Goal: Information Seeking & Learning: Learn about a topic

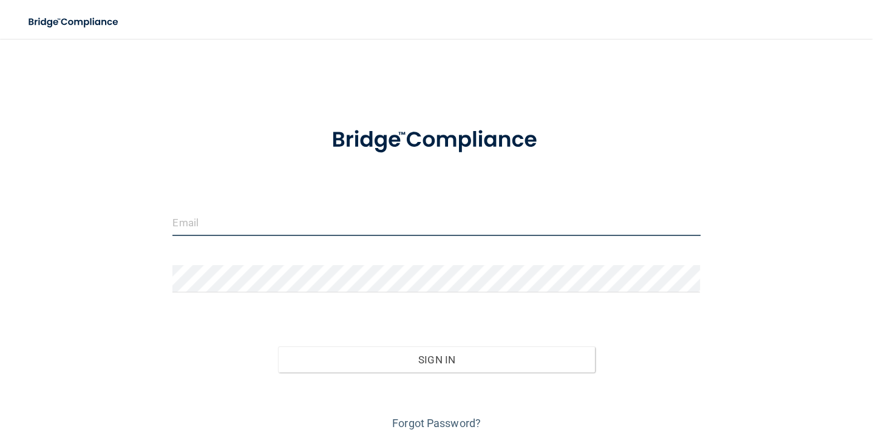
click at [395, 216] on input "email" at bounding box center [435, 222] width 527 height 27
type input "[PERSON_NAME][EMAIL_ADDRESS][PERSON_NAME][DOMAIN_NAME]"
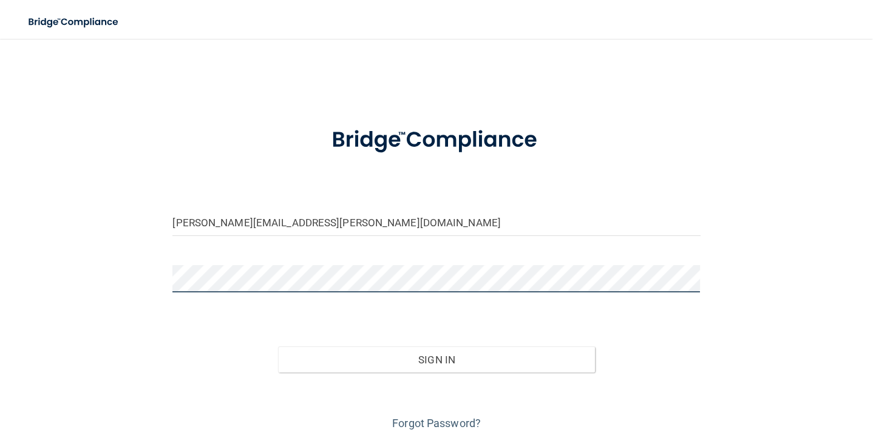
click at [278, 346] on button "Sign In" at bounding box center [436, 359] width 316 height 27
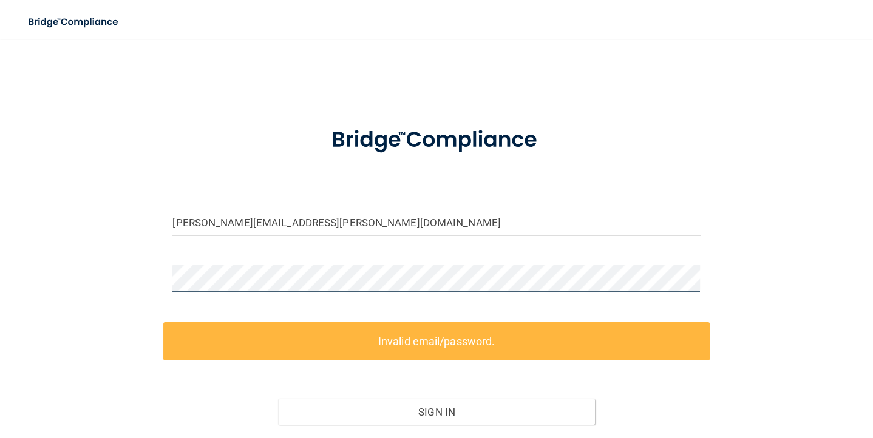
click at [152, 289] on div "[PERSON_NAME][EMAIL_ADDRESS][PERSON_NAME][DOMAIN_NAME] Invalid email/password. …" at bounding box center [436, 268] width 824 height 434
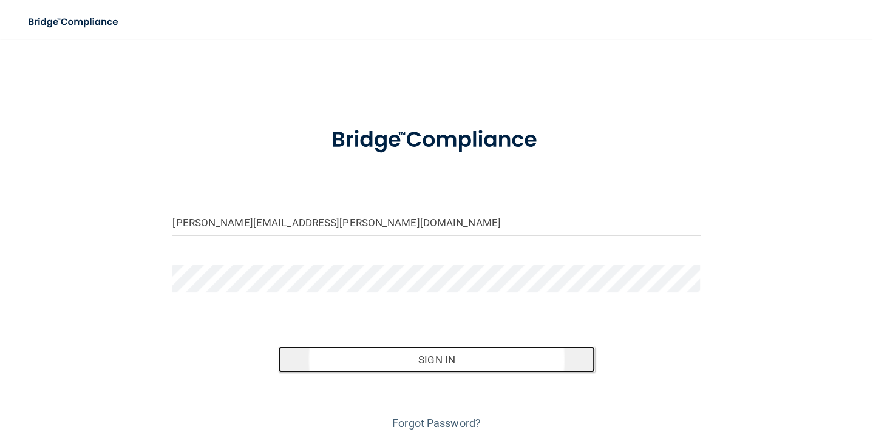
click at [434, 357] on button "Sign In" at bounding box center [436, 359] width 316 height 27
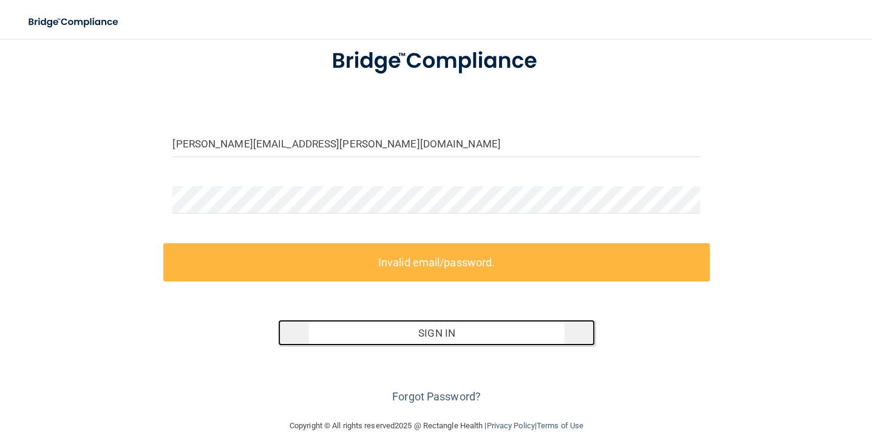
scroll to position [87, 0]
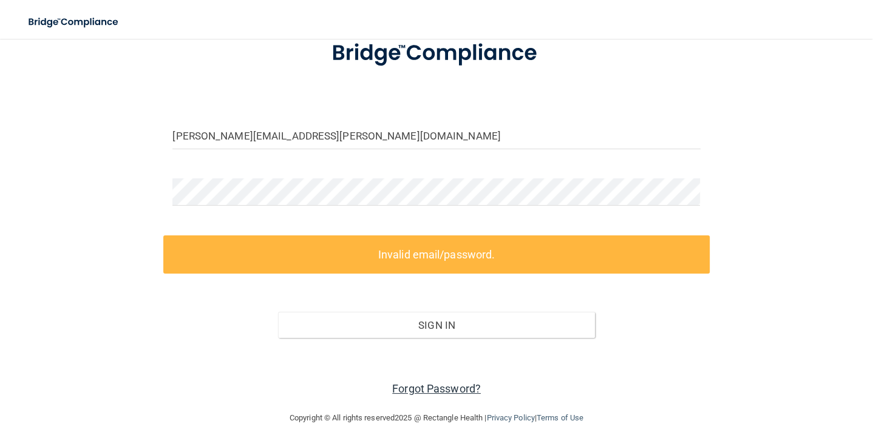
click at [432, 385] on link "Forgot Password?" at bounding box center [436, 388] width 89 height 13
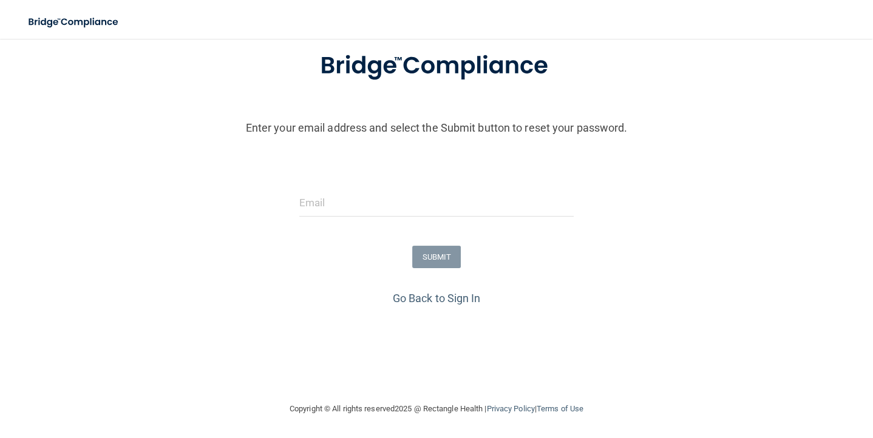
scroll to position [68, 0]
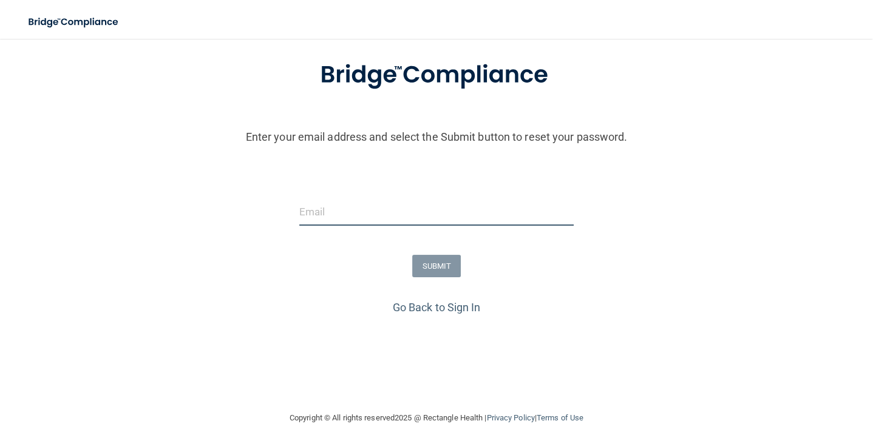
click at [373, 211] on input "email" at bounding box center [436, 211] width 275 height 27
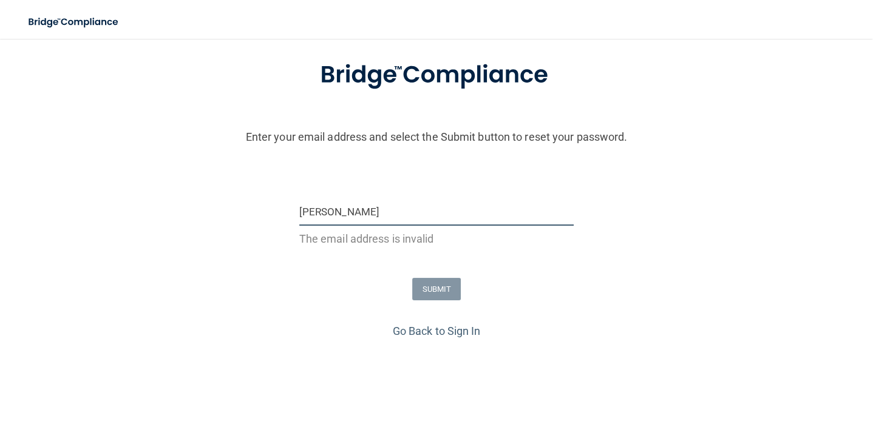
type input "[PERSON_NAME][EMAIL_ADDRESS][PERSON_NAME][DOMAIN_NAME]"
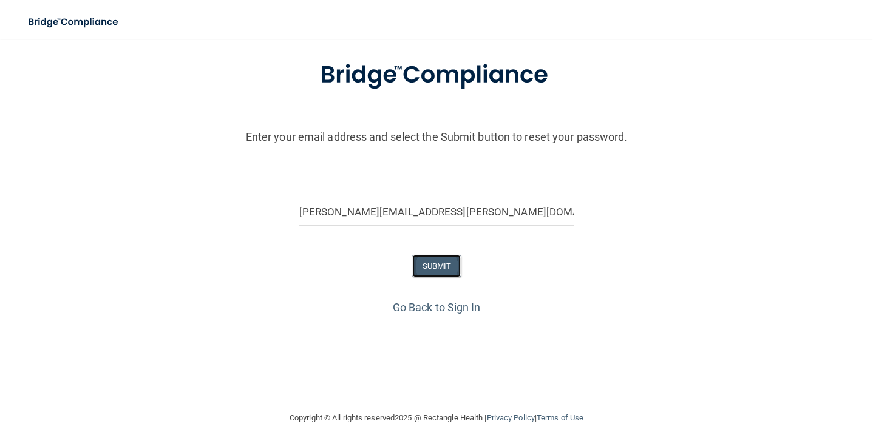
click at [446, 258] on button "SUBMIT" at bounding box center [436, 266] width 49 height 22
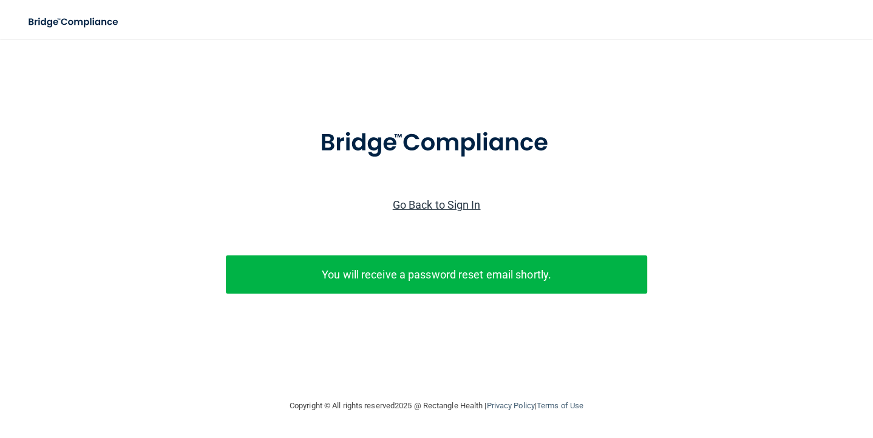
click at [430, 201] on link "Go Back to Sign In" at bounding box center [437, 204] width 88 height 13
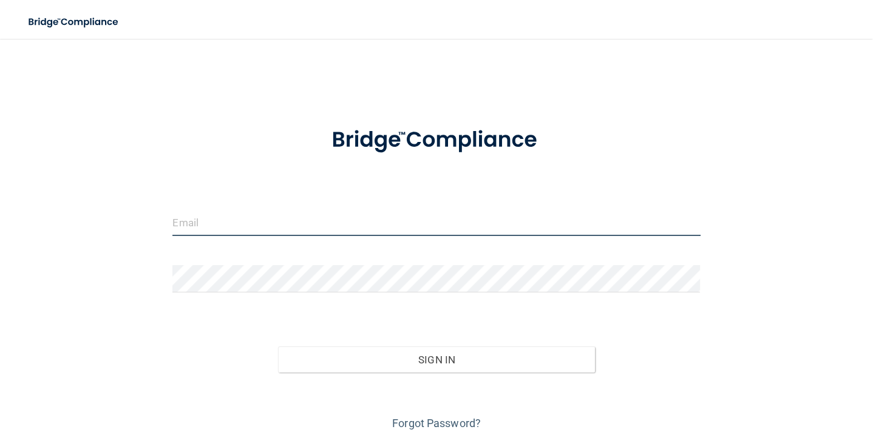
click at [347, 223] on input "email" at bounding box center [435, 222] width 527 height 27
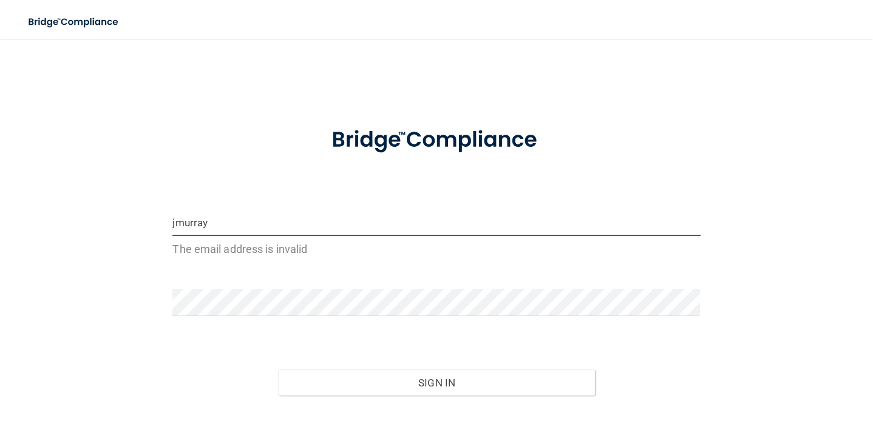
click at [278, 370] on button "Sign In" at bounding box center [436, 383] width 316 height 27
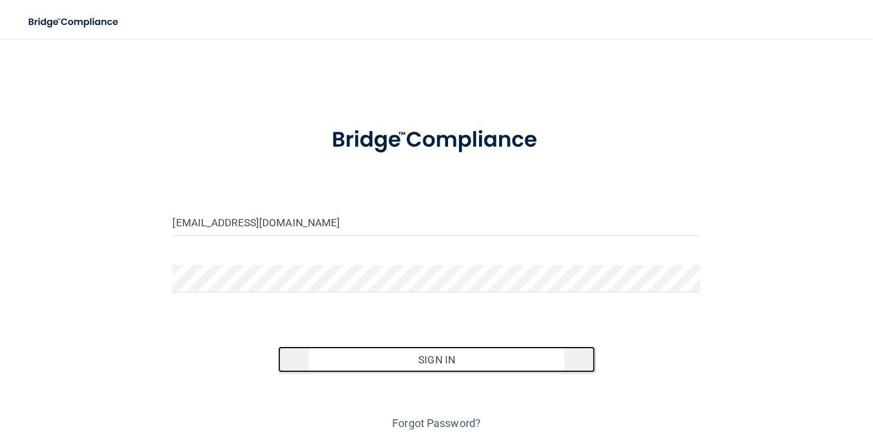
click at [444, 360] on button "Sign In" at bounding box center [436, 359] width 316 height 27
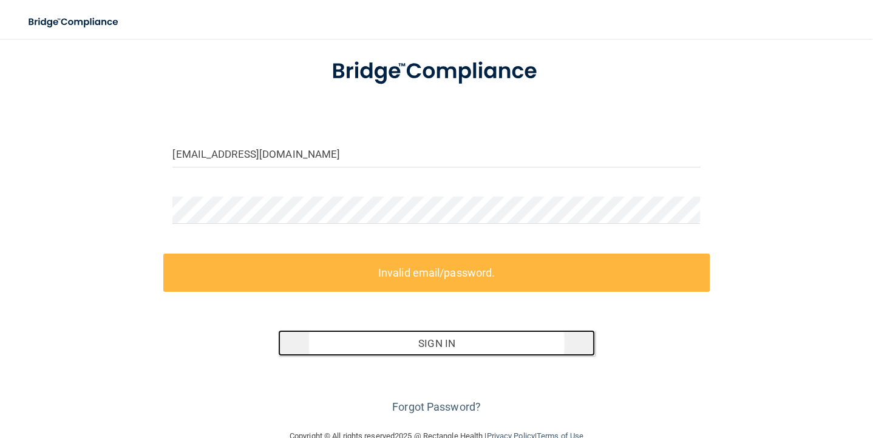
scroll to position [87, 0]
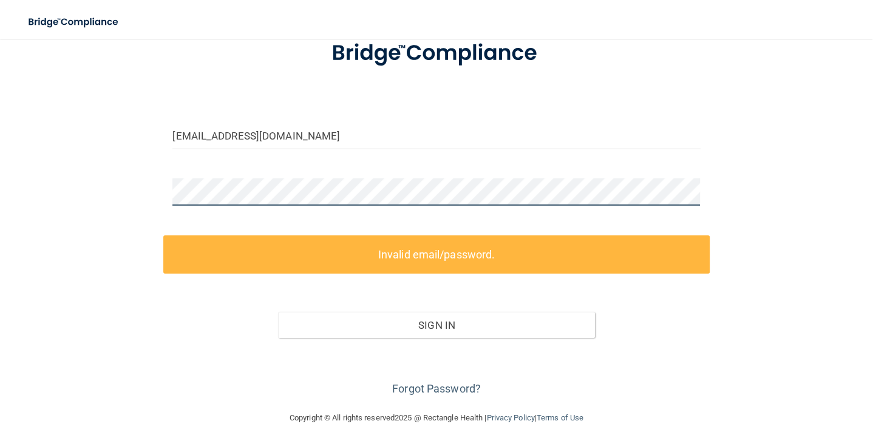
click at [120, 199] on div "[EMAIL_ADDRESS][DOMAIN_NAME] Invalid email/password. You don't have permission …" at bounding box center [436, 181] width 824 height 434
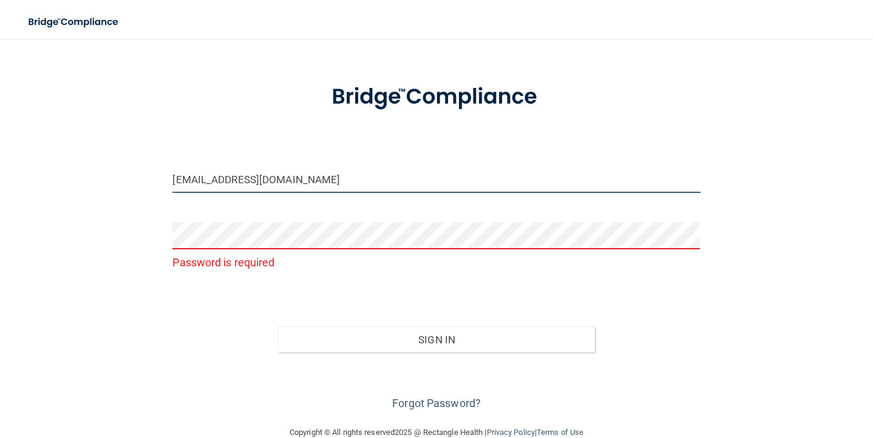
drag, startPoint x: 319, startPoint y: 176, endPoint x: 62, endPoint y: 192, distance: 256.6
click at [62, 192] on div "[EMAIL_ADDRESS][DOMAIN_NAME] Password is required Invalid email/password. You d…" at bounding box center [436, 210] width 824 height 405
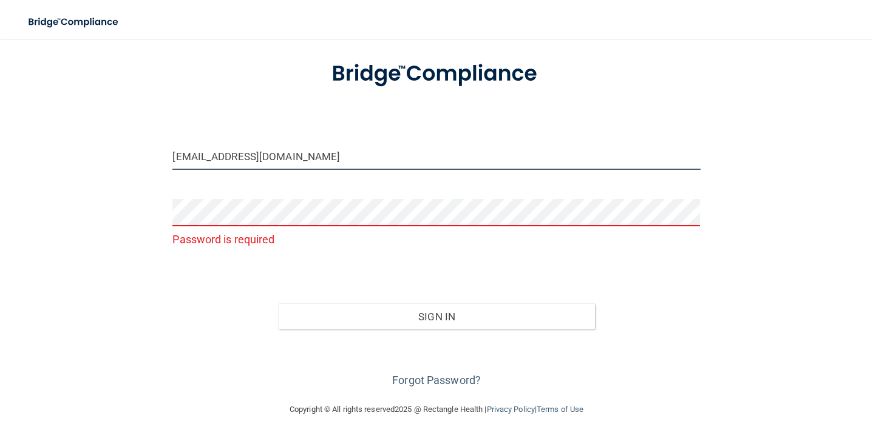
drag, startPoint x: 296, startPoint y: 159, endPoint x: 175, endPoint y: 154, distance: 120.2
click at [175, 154] on input "[EMAIL_ADDRESS][DOMAIN_NAME]" at bounding box center [435, 156] width 527 height 27
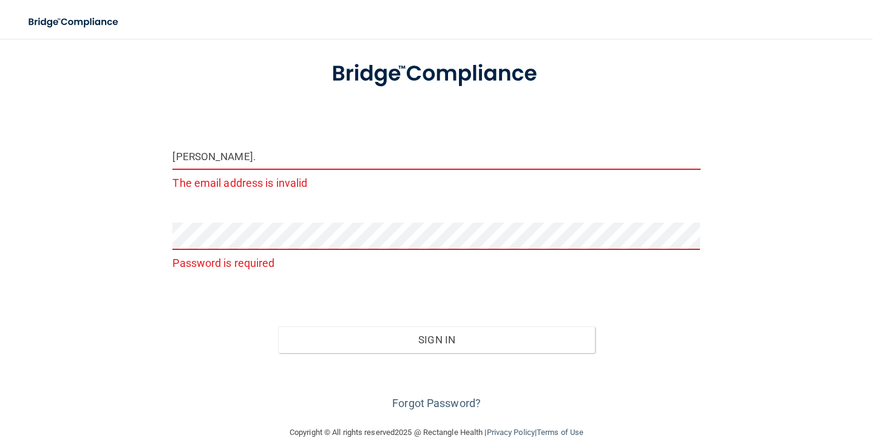
type input "[PERSON_NAME][EMAIL_ADDRESS][PERSON_NAME][DOMAIN_NAME]"
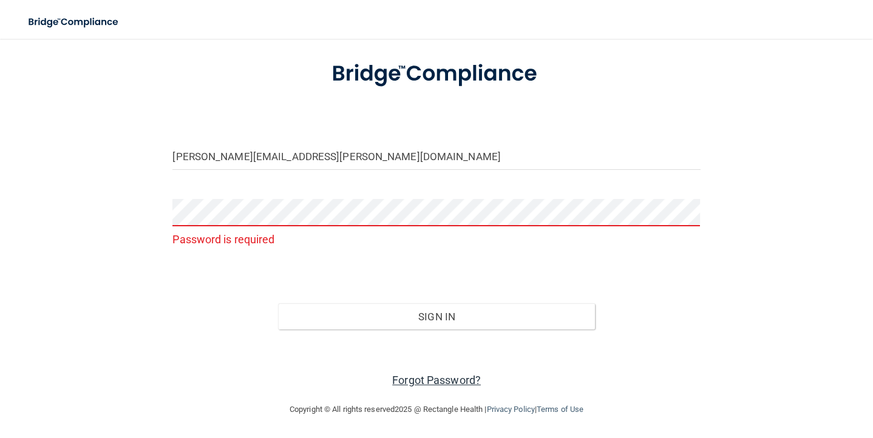
click at [437, 376] on link "Forgot Password?" at bounding box center [436, 380] width 89 height 13
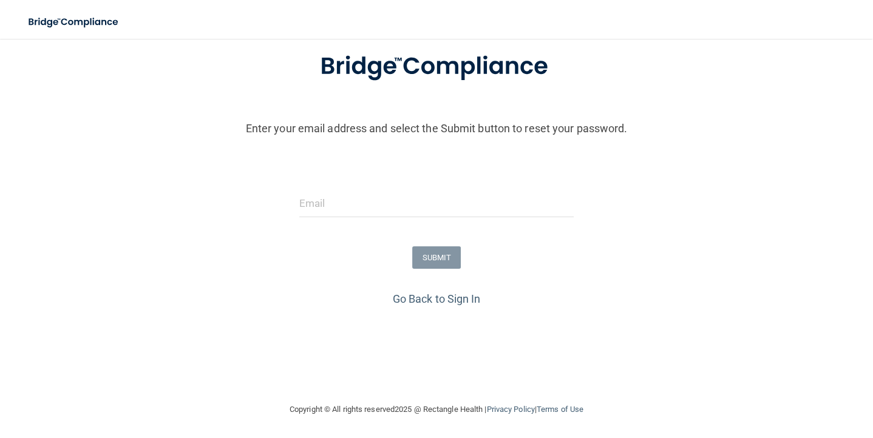
click at [408, 218] on div at bounding box center [436, 208] width 293 height 36
click at [400, 200] on input "email" at bounding box center [436, 203] width 275 height 27
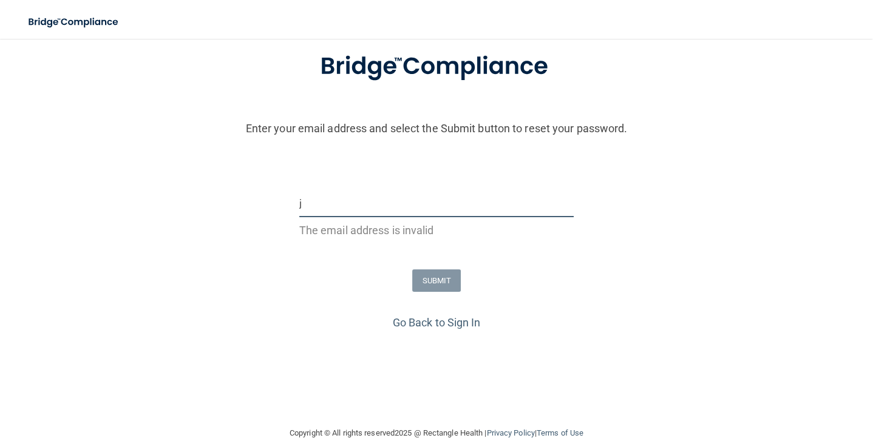
type input "[PERSON_NAME][EMAIL_ADDRESS][PERSON_NAME][DOMAIN_NAME]"
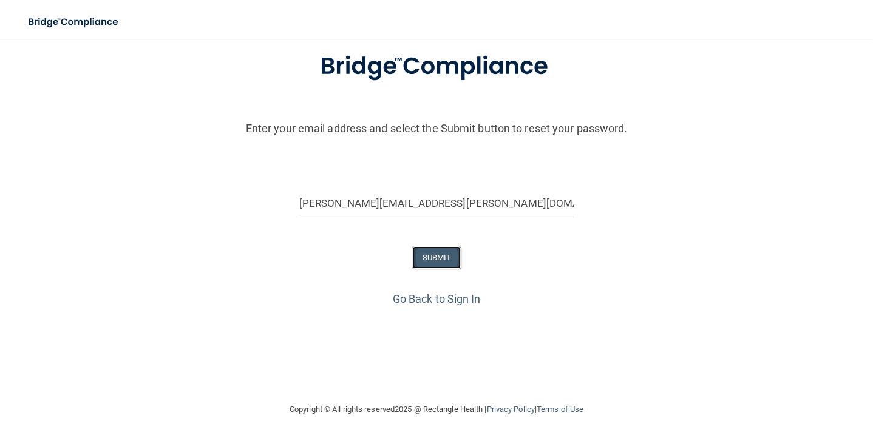
click at [441, 255] on button "SUBMIT" at bounding box center [436, 257] width 49 height 22
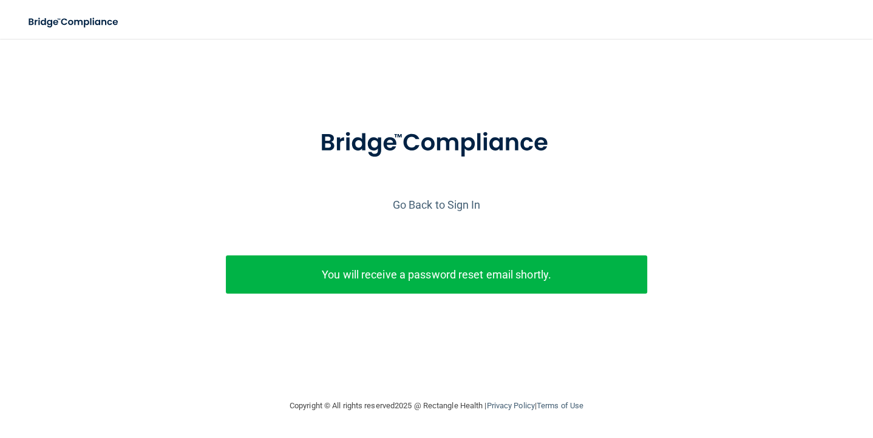
click at [443, 275] on p "You will receive a password reset email shortly." at bounding box center [436, 275] width 403 height 20
click at [439, 206] on link "Go Back to Sign In" at bounding box center [437, 204] width 88 height 13
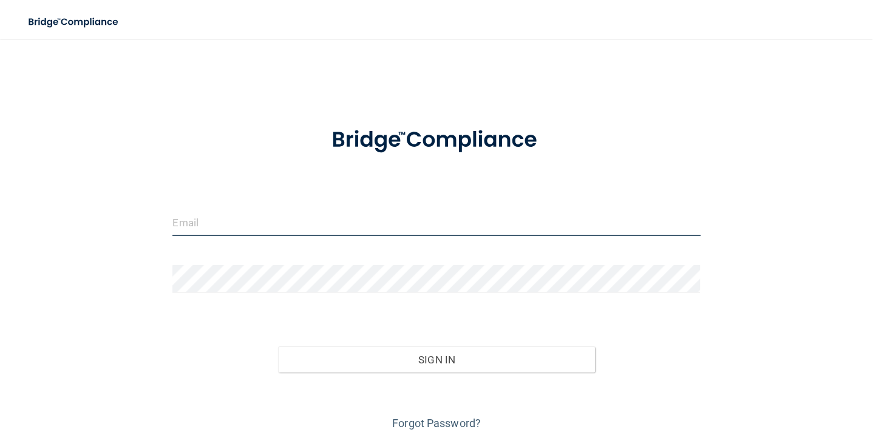
click at [374, 228] on input "email" at bounding box center [435, 222] width 527 height 27
type input "[EMAIL_ADDRESS][DOMAIN_NAME]"
drag, startPoint x: 320, startPoint y: 214, endPoint x: 303, endPoint y: 215, distance: 17.0
click at [304, 215] on input "[EMAIL_ADDRESS][DOMAIN_NAME]" at bounding box center [435, 222] width 527 height 27
click at [312, 232] on input "[EMAIL_ADDRESS][DOMAIN_NAME]" at bounding box center [435, 222] width 527 height 27
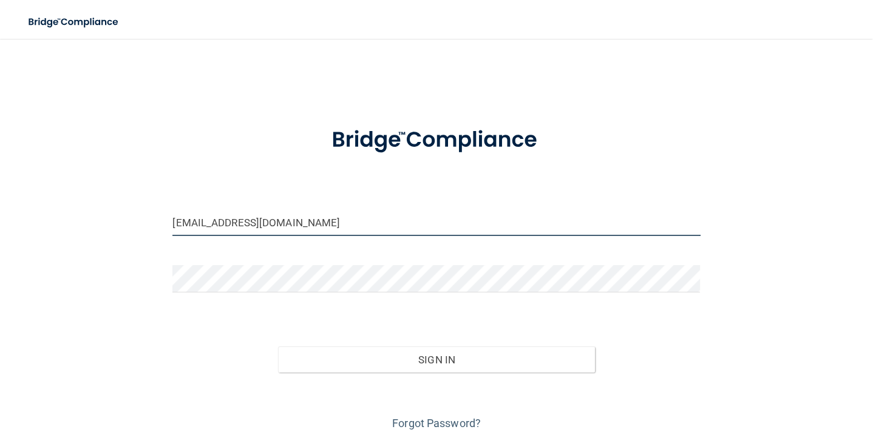
drag, startPoint x: 312, startPoint y: 232, endPoint x: 109, endPoint y: 226, distance: 202.8
click at [109, 226] on div "[EMAIL_ADDRESS][DOMAIN_NAME] Invalid email/password. You don't have permission …" at bounding box center [436, 242] width 824 height 382
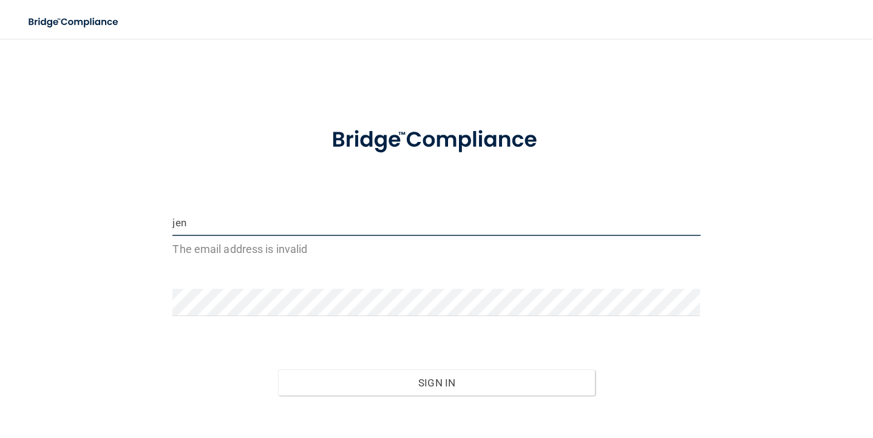
type input "[EMAIL_ADDRESS][DOMAIN_NAME]"
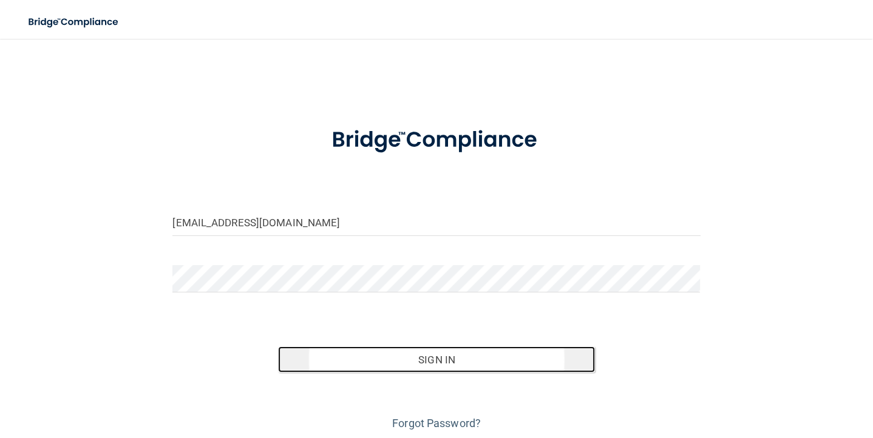
click at [444, 359] on button "Sign In" at bounding box center [436, 359] width 316 height 27
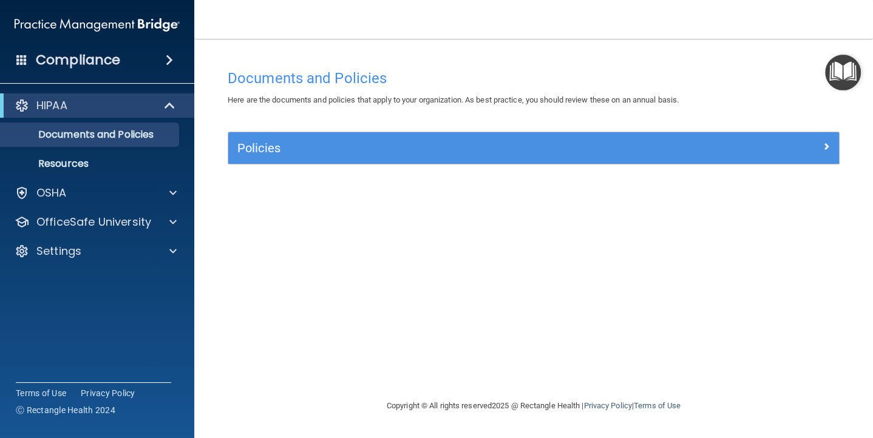
click at [75, 59] on h4 "Compliance" at bounding box center [78, 60] width 84 height 17
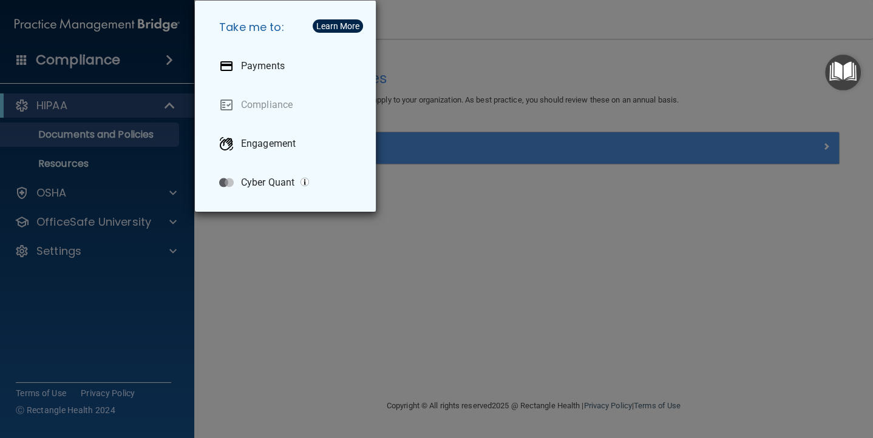
click at [86, 137] on div "Take me to: Payments Compliance Engagement Cyber Quant" at bounding box center [436, 219] width 873 height 438
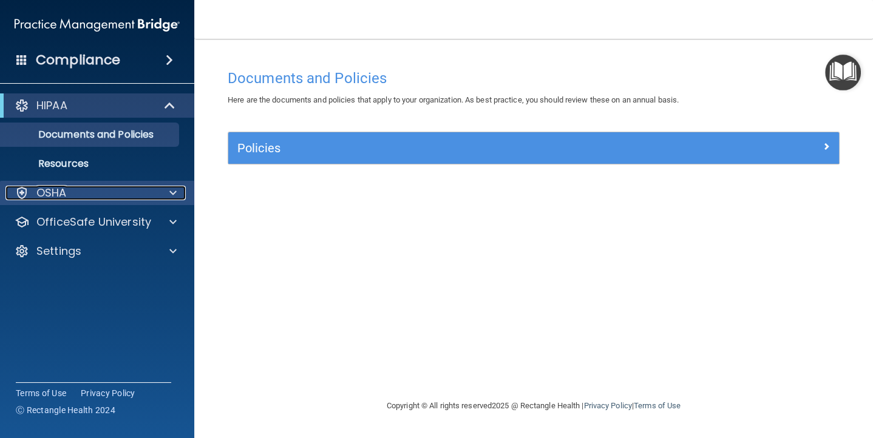
click at [76, 187] on div "OSHA" at bounding box center [80, 193] width 150 height 15
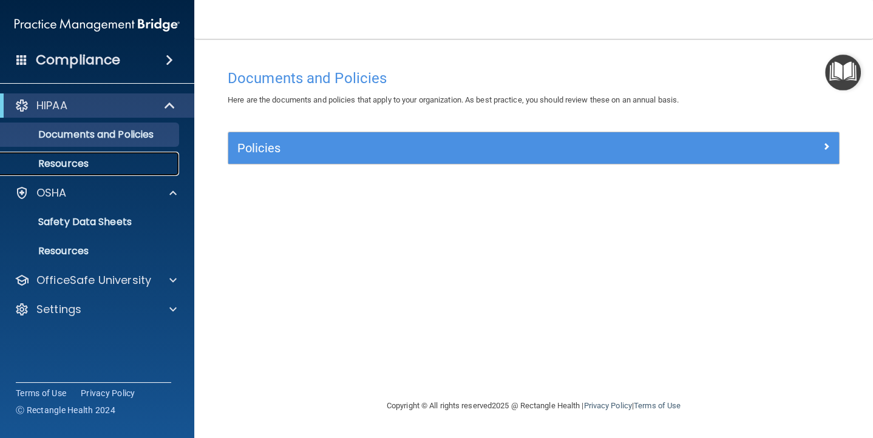
click at [72, 161] on p "Resources" at bounding box center [91, 164] width 166 height 12
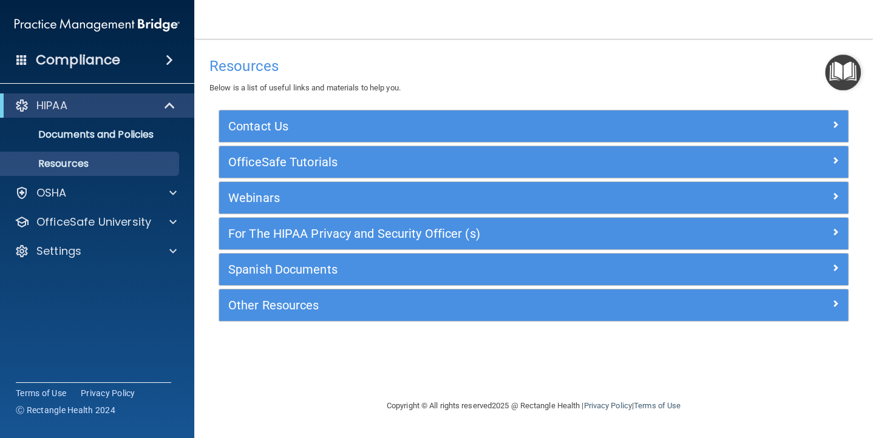
click at [109, 60] on h4 "Compliance" at bounding box center [78, 60] width 84 height 17
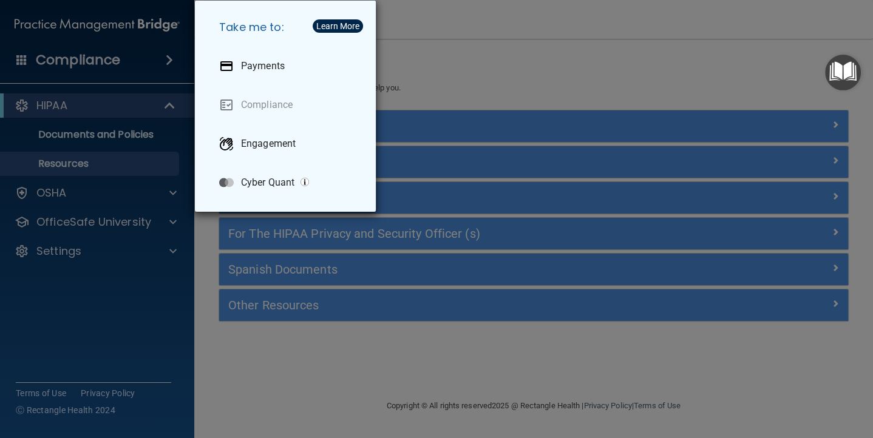
click at [84, 128] on div "Take me to: Payments Compliance Engagement Cyber Quant" at bounding box center [436, 219] width 873 height 438
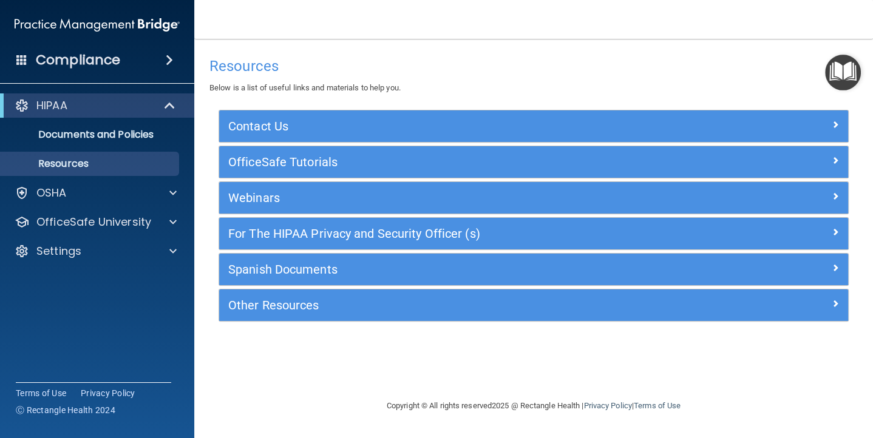
click at [175, 53] on div "Compliance" at bounding box center [97, 60] width 194 height 27
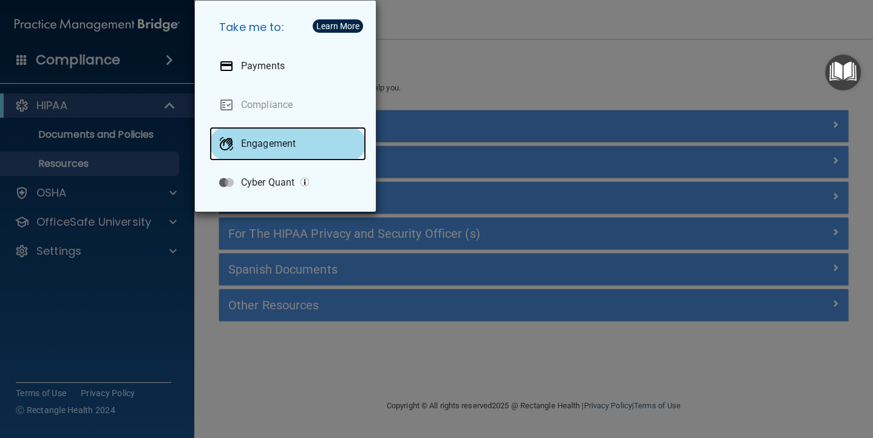
click at [246, 141] on p "Engagement" at bounding box center [268, 144] width 55 height 12
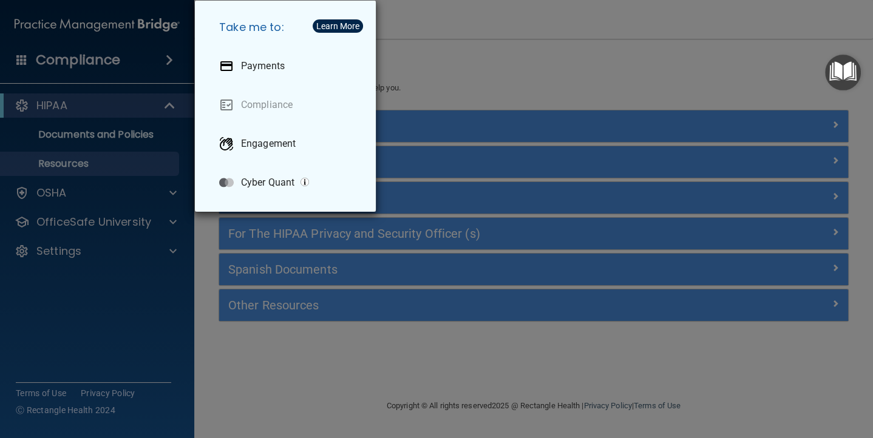
click at [138, 62] on div "Take me to: Payments Compliance Engagement Cyber Quant" at bounding box center [436, 219] width 873 height 438
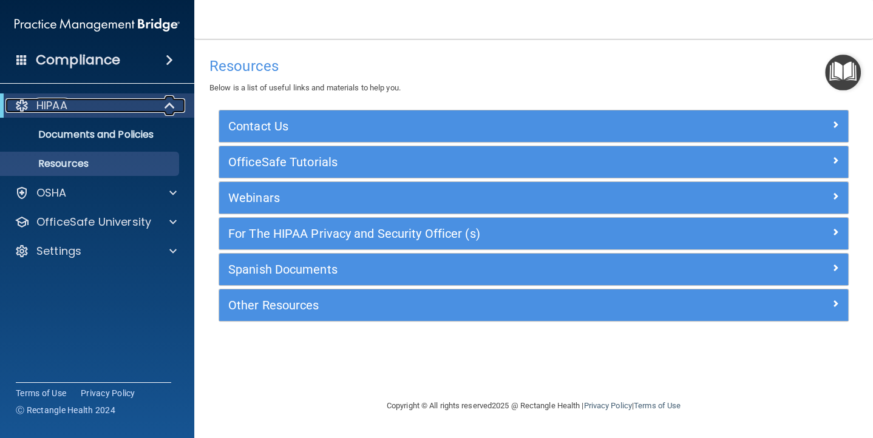
click at [128, 105] on div "HIPAA" at bounding box center [80, 105] width 150 height 15
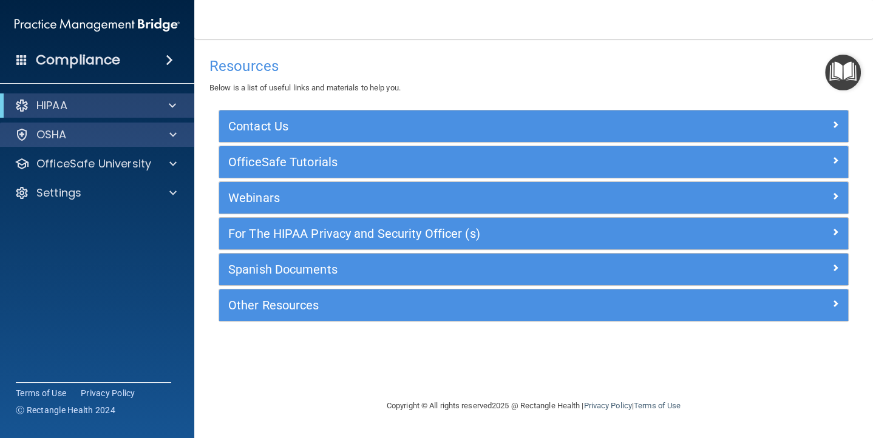
click at [101, 143] on div "OSHA" at bounding box center [97, 135] width 195 height 24
click at [178, 138] on div at bounding box center [171, 134] width 30 height 15
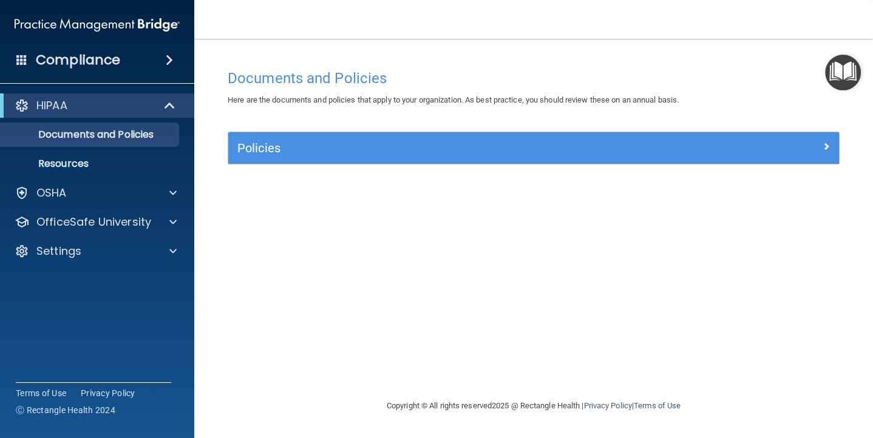
click at [110, 55] on h4 "Compliance" at bounding box center [78, 60] width 84 height 17
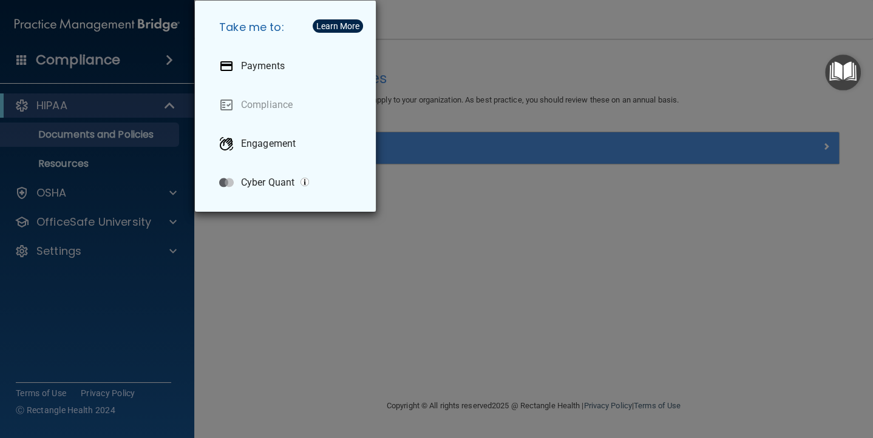
click at [66, 192] on div "Take me to: Payments Compliance Engagement Cyber Quant" at bounding box center [436, 219] width 873 height 438
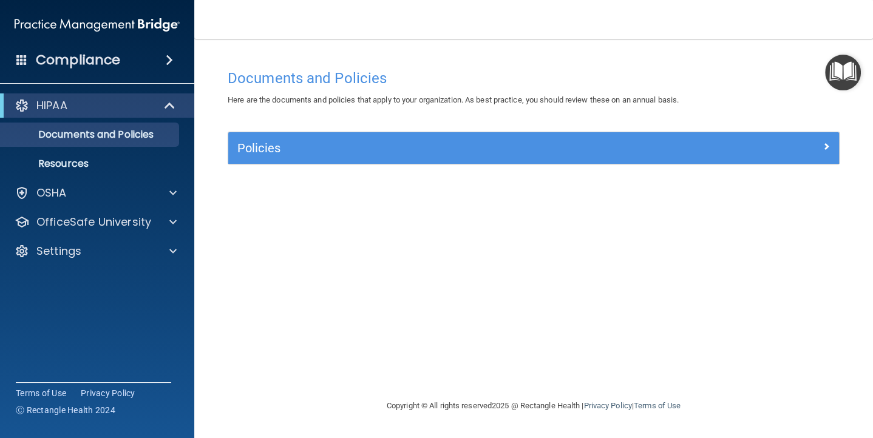
click at [842, 76] on img "Open Resource Center" at bounding box center [843, 73] width 36 height 36
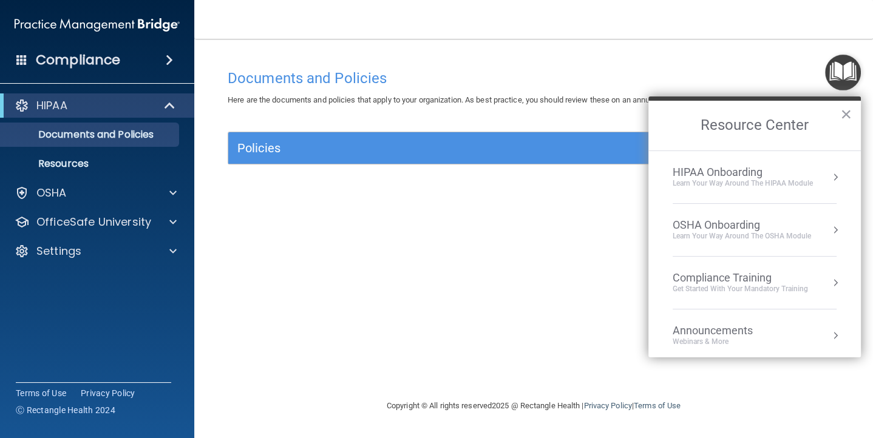
click at [746, 174] on div "HIPAA Onboarding" at bounding box center [742, 172] width 140 height 13
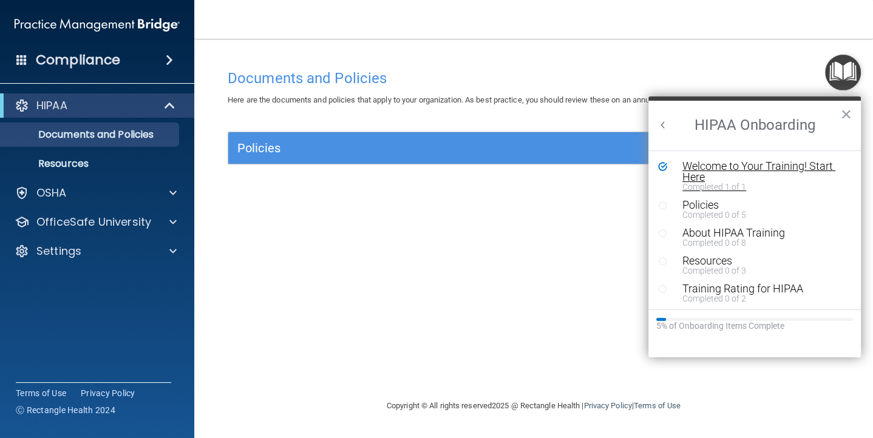
click at [747, 164] on div "Welcome to Your Training! Start Here" at bounding box center [763, 172] width 163 height 22
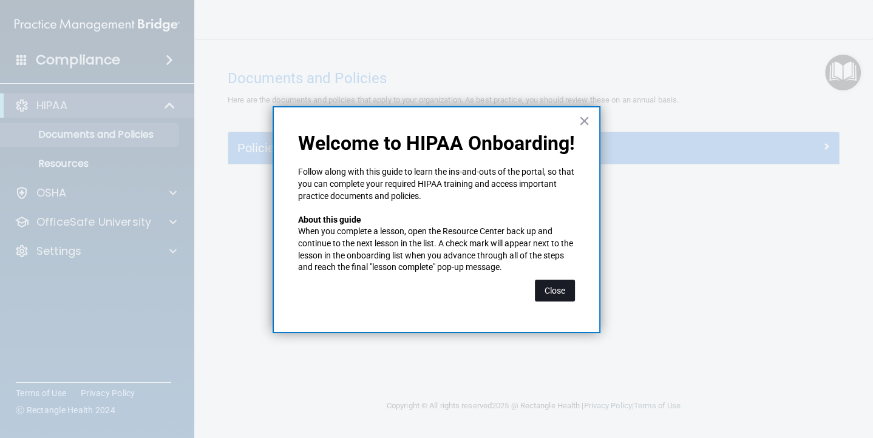
click at [554, 291] on button "Close" at bounding box center [555, 291] width 40 height 22
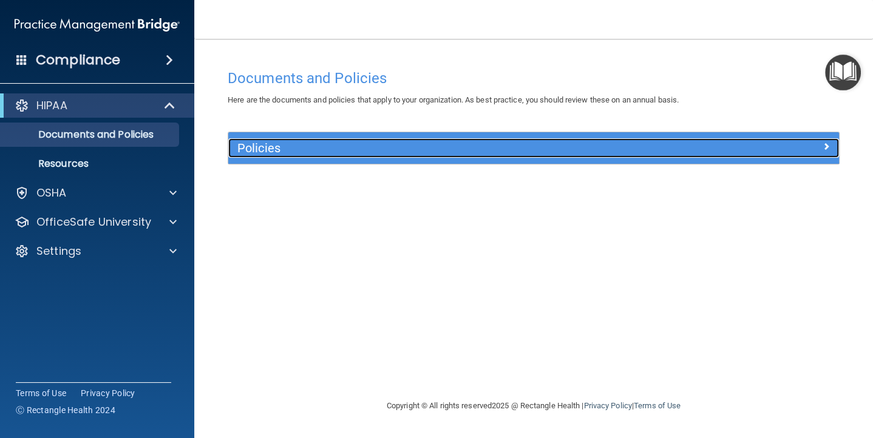
click at [289, 150] on h5 "Policies" at bounding box center [457, 147] width 440 height 13
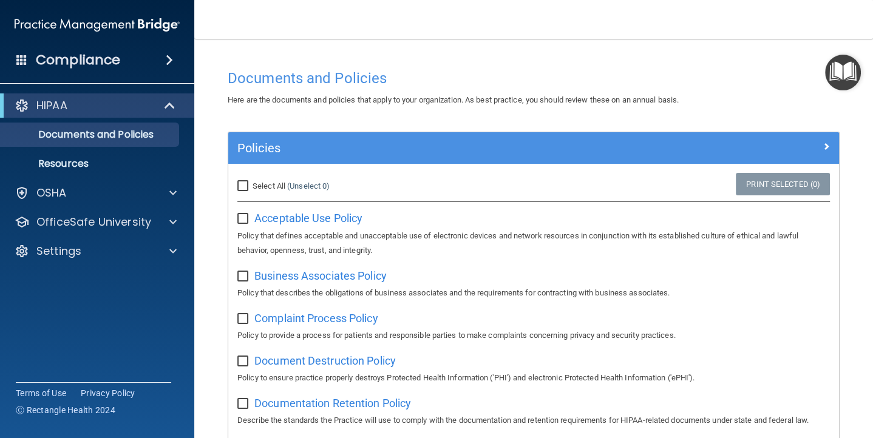
click at [248, 184] on input "Select All (Unselect 0) Unselect All" at bounding box center [244, 186] width 14 height 10
checkbox input "true"
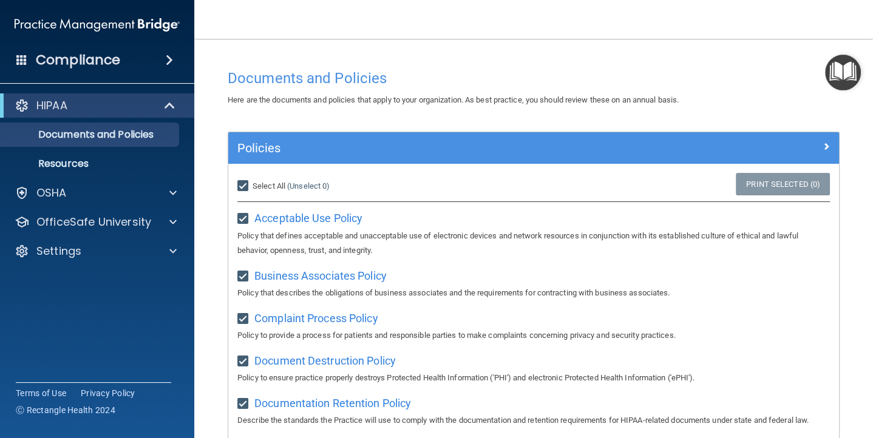
checkbox input "true"
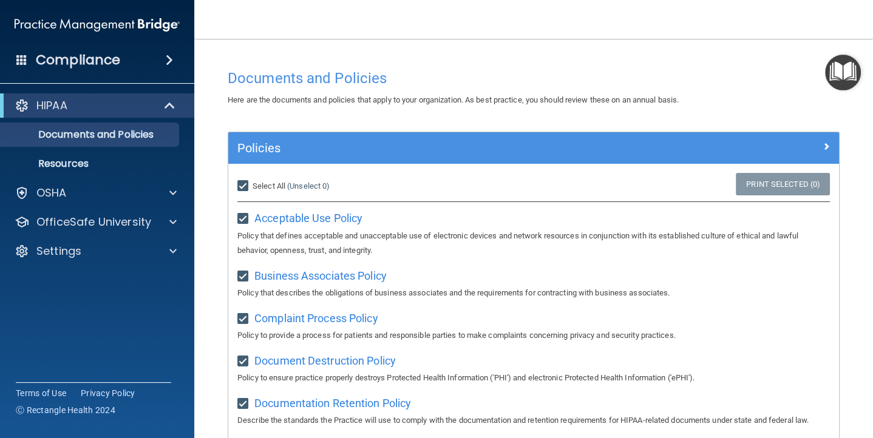
checkbox input "true"
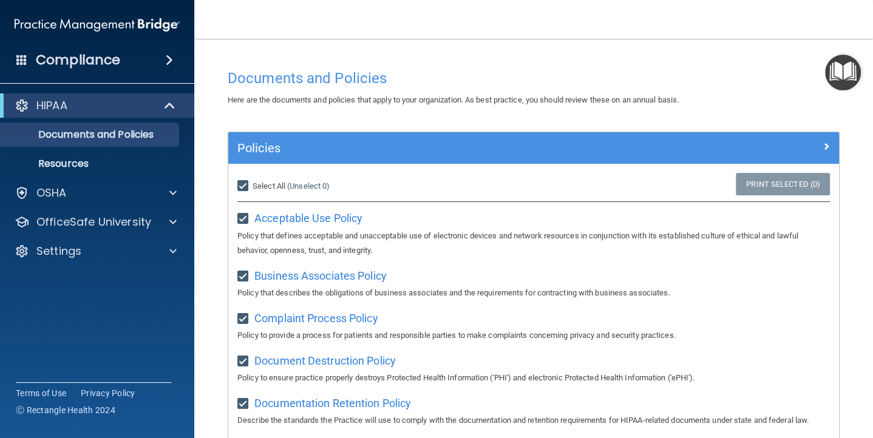
checkbox input "true"
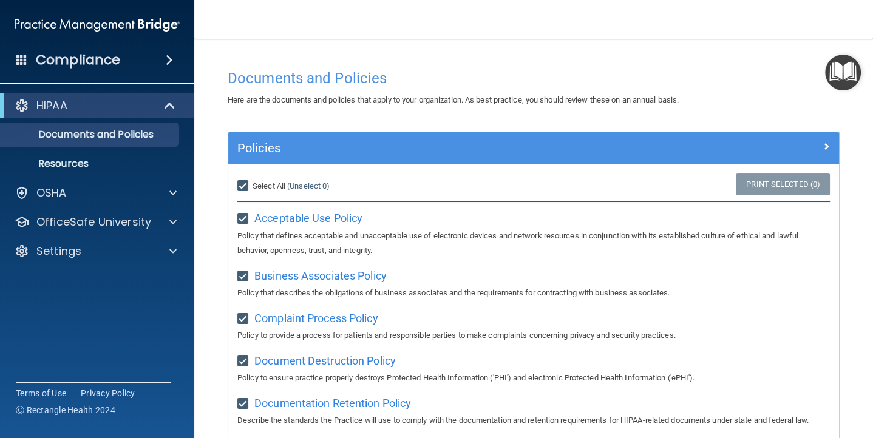
checkbox input "true"
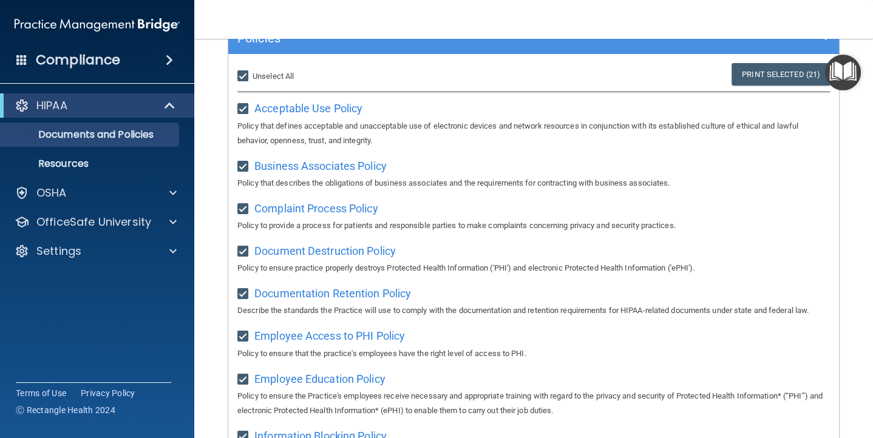
scroll to position [104, 0]
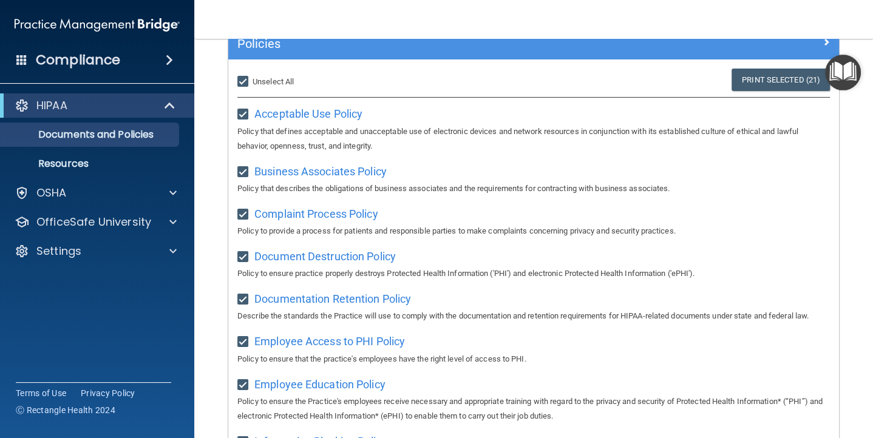
click at [169, 60] on span at bounding box center [169, 60] width 7 height 15
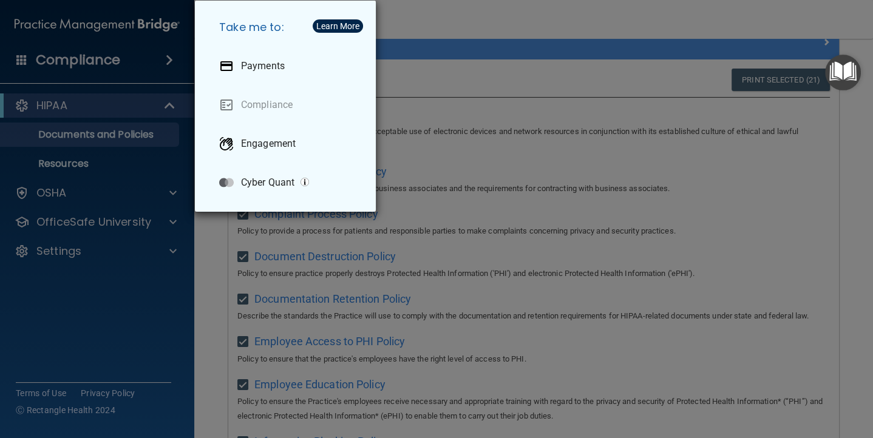
click at [130, 62] on div "Take me to: Payments Compliance Engagement Cyber Quant" at bounding box center [436, 219] width 873 height 438
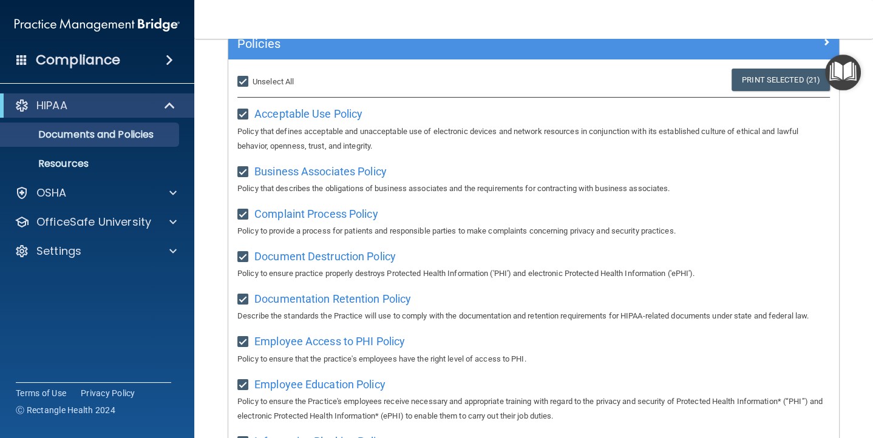
click at [24, 56] on span at bounding box center [21, 59] width 11 height 11
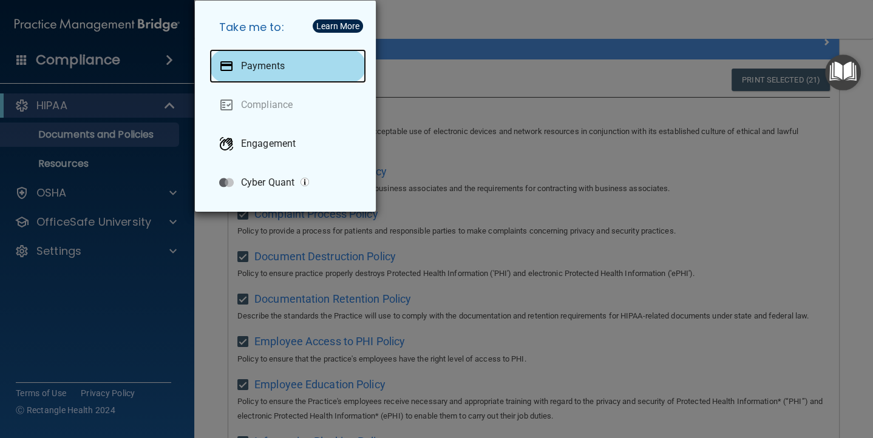
click at [280, 71] on p "Payments" at bounding box center [263, 66] width 44 height 12
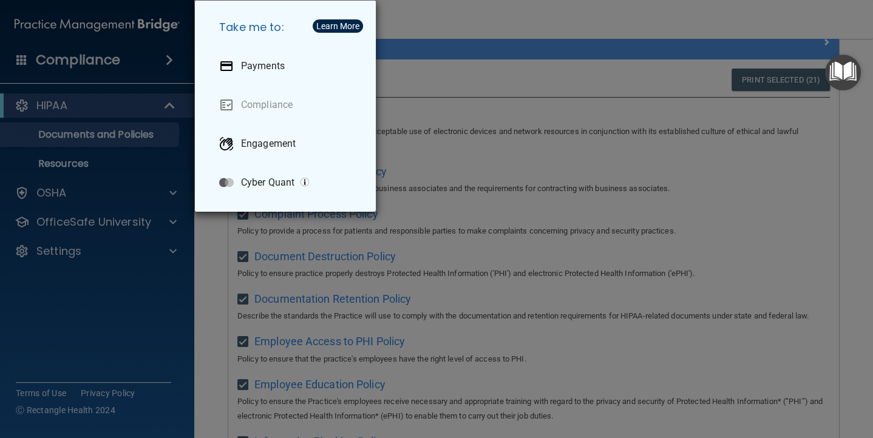
click at [121, 226] on div "Take me to: Payments Compliance Engagement Cyber Quant" at bounding box center [436, 219] width 873 height 438
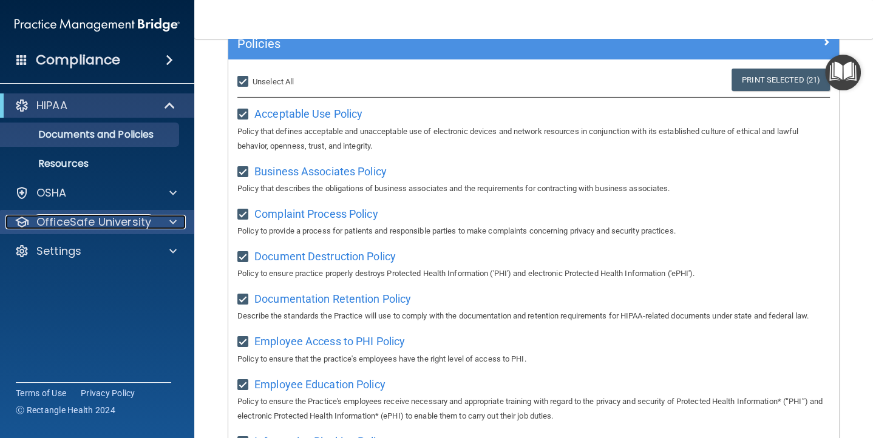
click at [151, 218] on div "OfficeSafe University" at bounding box center [80, 222] width 150 height 15
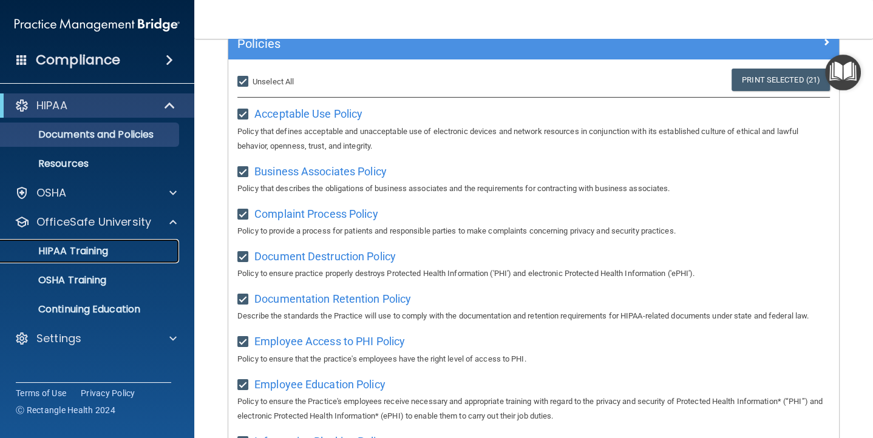
click at [123, 249] on div "HIPAA Training" at bounding box center [91, 251] width 166 height 12
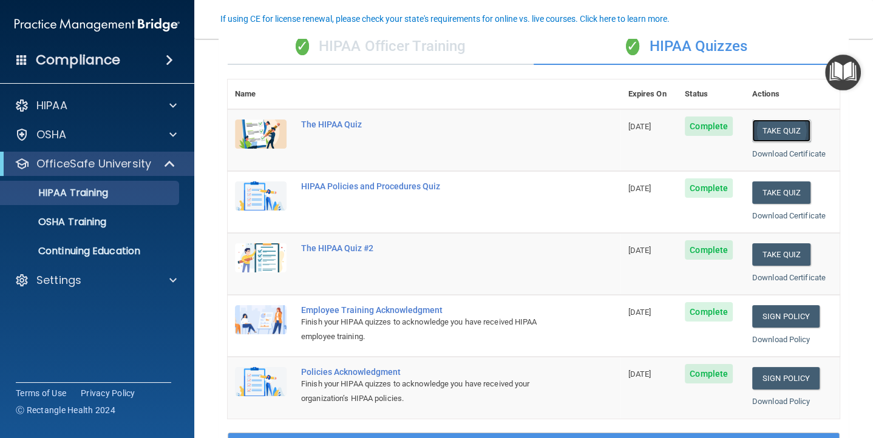
click at [786, 123] on button "Take Quiz" at bounding box center [781, 131] width 58 height 22
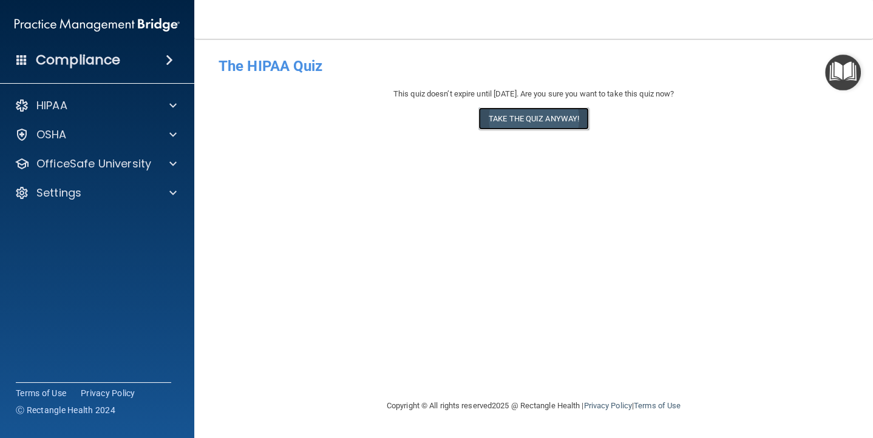
click at [546, 118] on button "Take the quiz anyway!" at bounding box center [533, 118] width 110 height 22
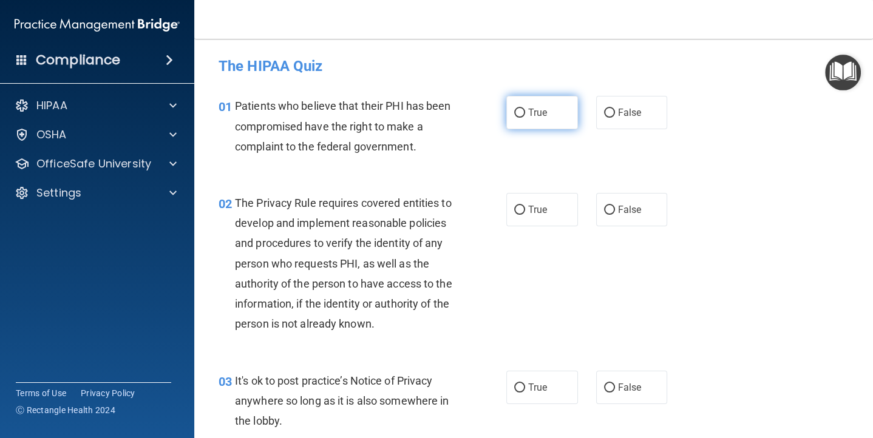
click at [522, 113] on input "True" at bounding box center [519, 113] width 11 height 9
radio input "true"
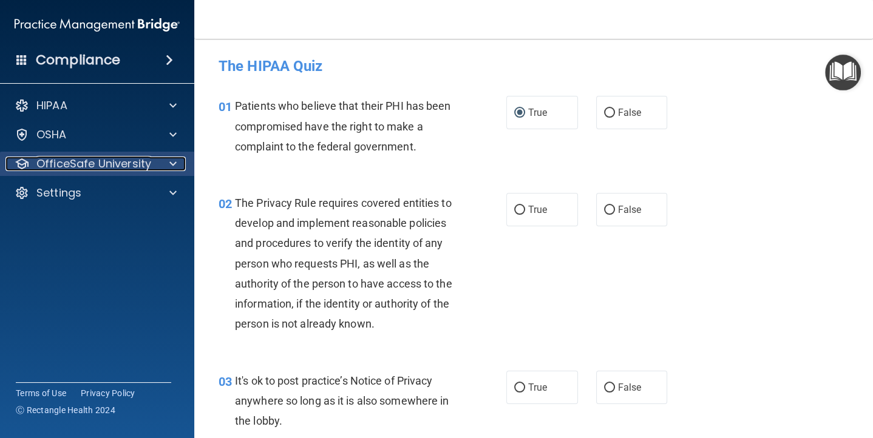
click at [90, 162] on p "OfficeSafe University" at bounding box center [93, 164] width 115 height 15
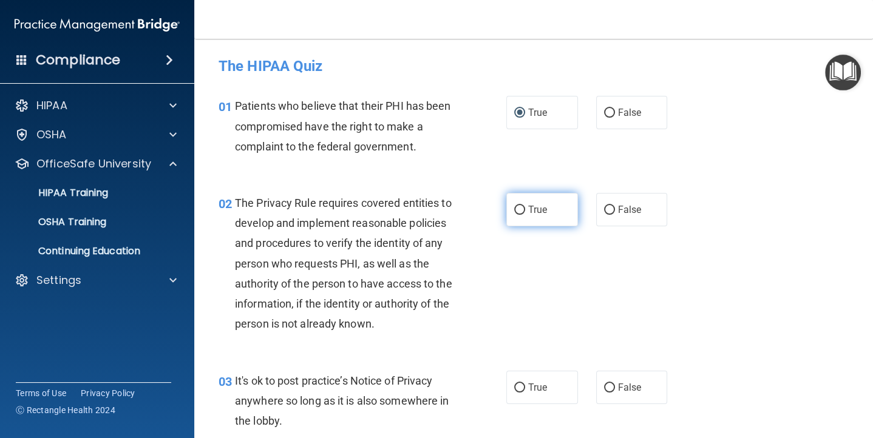
click at [519, 211] on input "True" at bounding box center [519, 210] width 11 height 9
radio input "true"
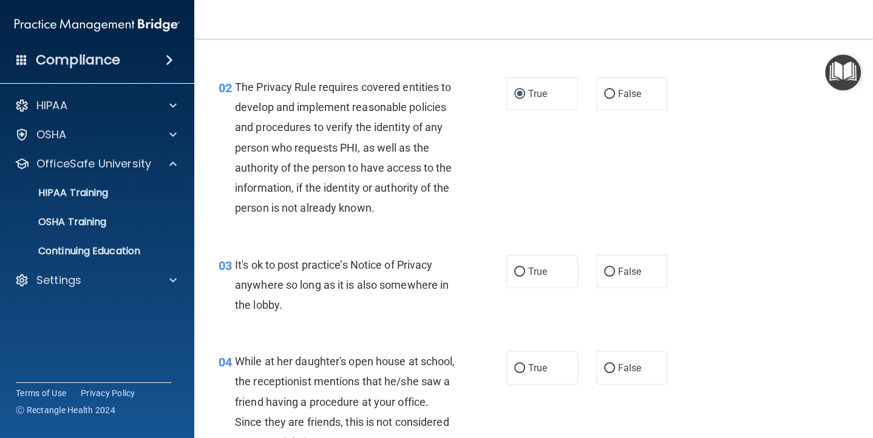
scroll to position [118, 0]
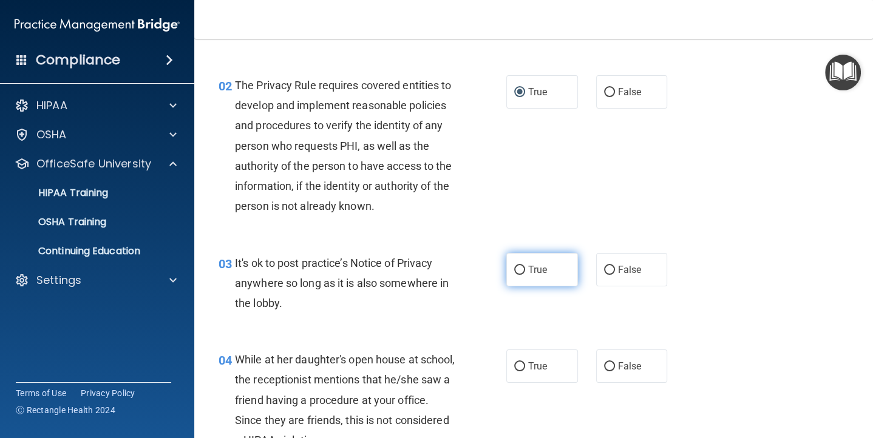
click at [520, 262] on label "True" at bounding box center [542, 269] width 72 height 33
click at [520, 266] on input "True" at bounding box center [519, 270] width 11 height 9
radio input "true"
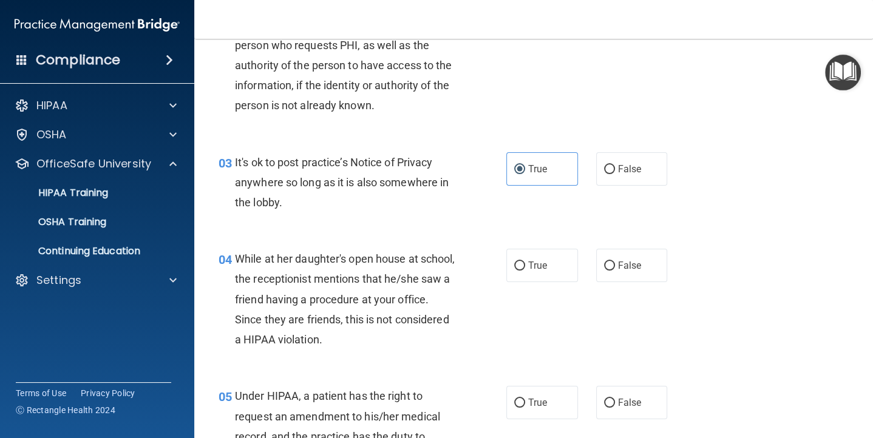
scroll to position [221, 0]
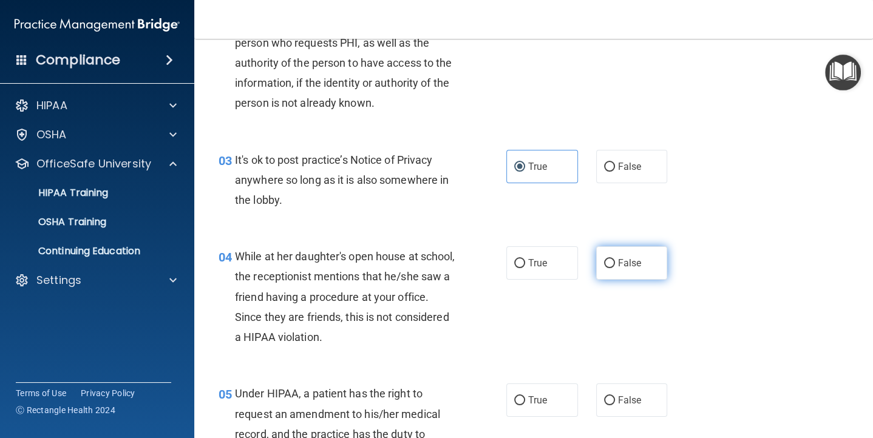
click at [608, 260] on input "False" at bounding box center [609, 263] width 11 height 9
radio input "true"
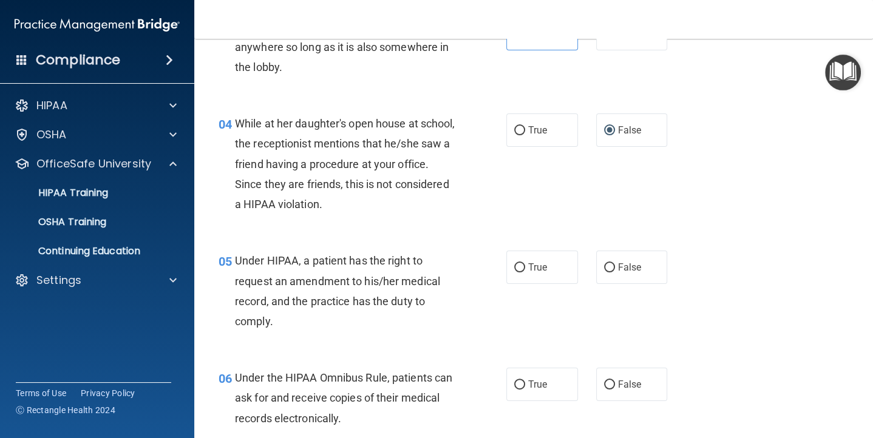
scroll to position [365, 0]
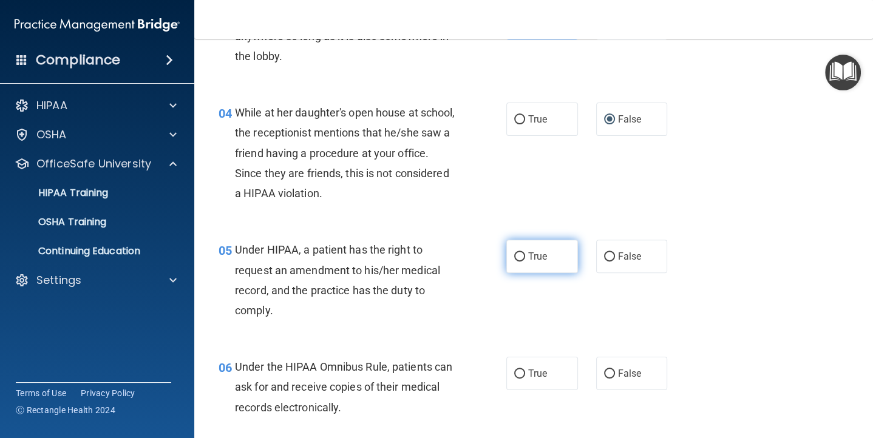
click at [516, 254] on input "True" at bounding box center [519, 256] width 11 height 9
radio input "true"
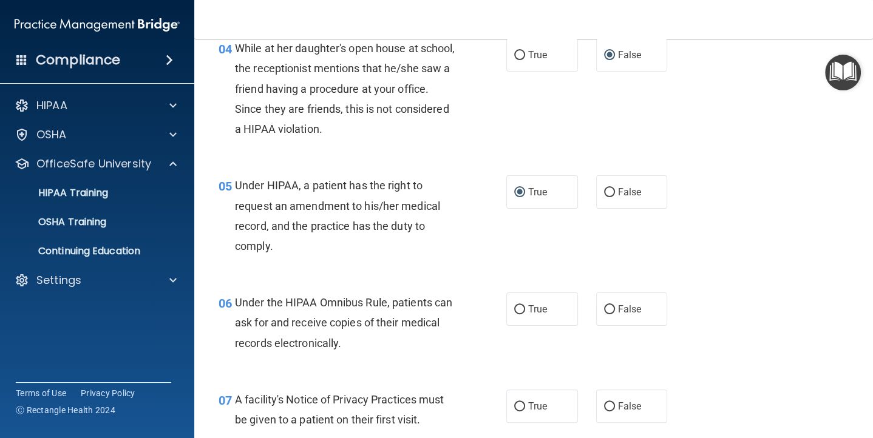
scroll to position [465, 0]
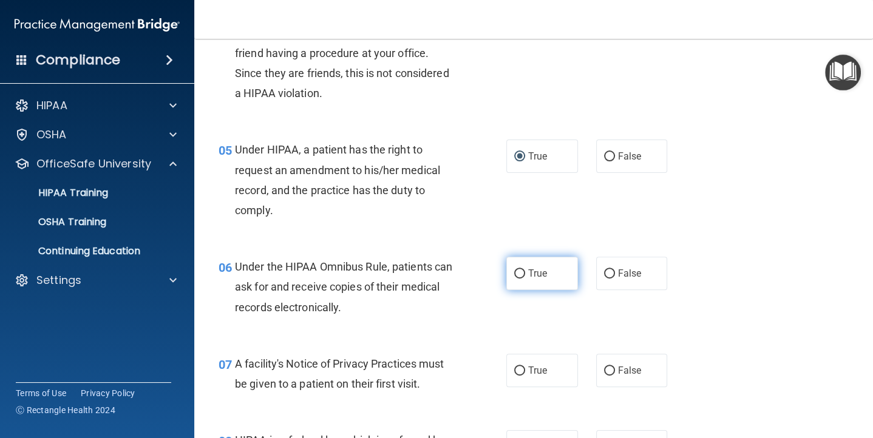
click at [520, 274] on input "True" at bounding box center [519, 273] width 11 height 9
radio input "true"
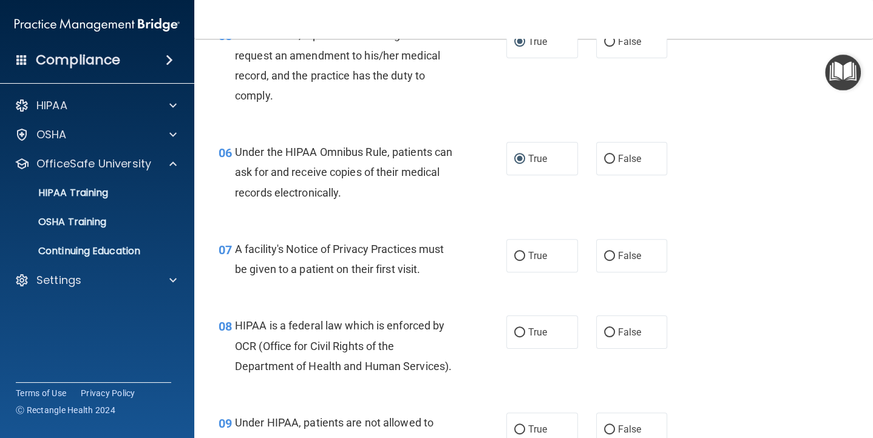
scroll to position [581, 0]
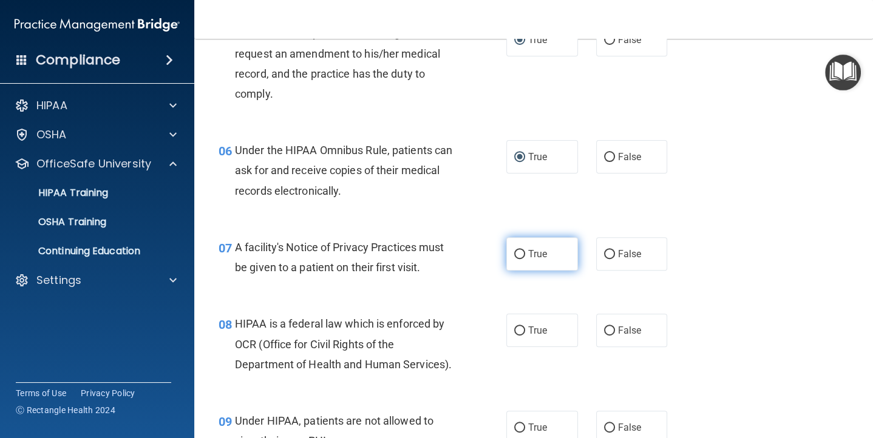
click at [524, 254] on input "True" at bounding box center [519, 254] width 11 height 9
radio input "true"
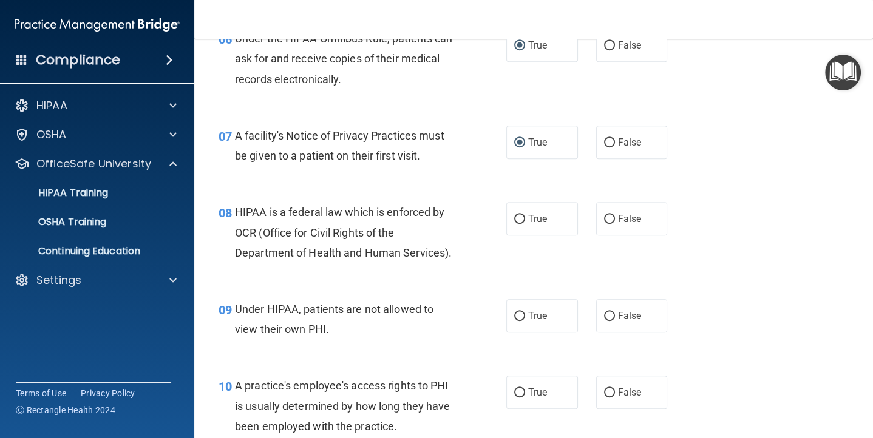
scroll to position [694, 0]
click at [609, 223] on label "False" at bounding box center [632, 217] width 72 height 33
click at [609, 223] on input "False" at bounding box center [609, 218] width 11 height 9
radio input "true"
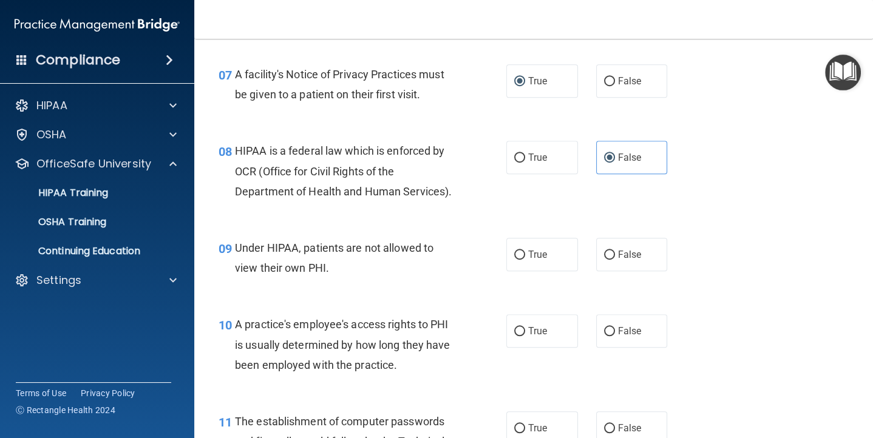
scroll to position [769, 0]
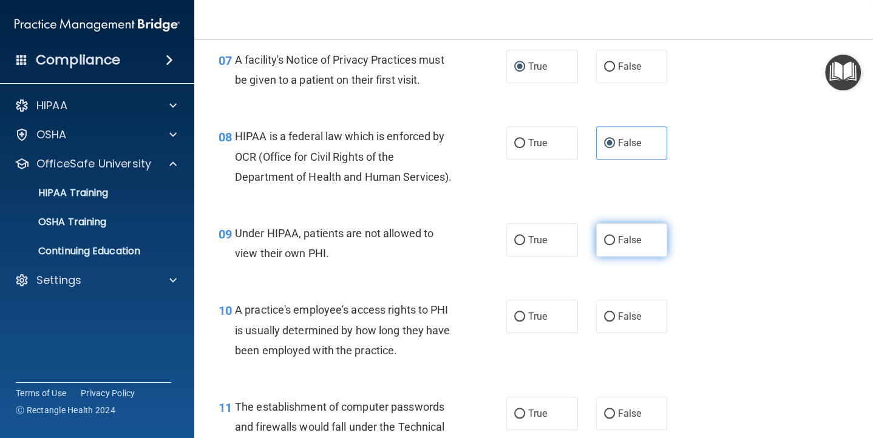
click at [612, 238] on input "False" at bounding box center [609, 240] width 11 height 9
radio input "true"
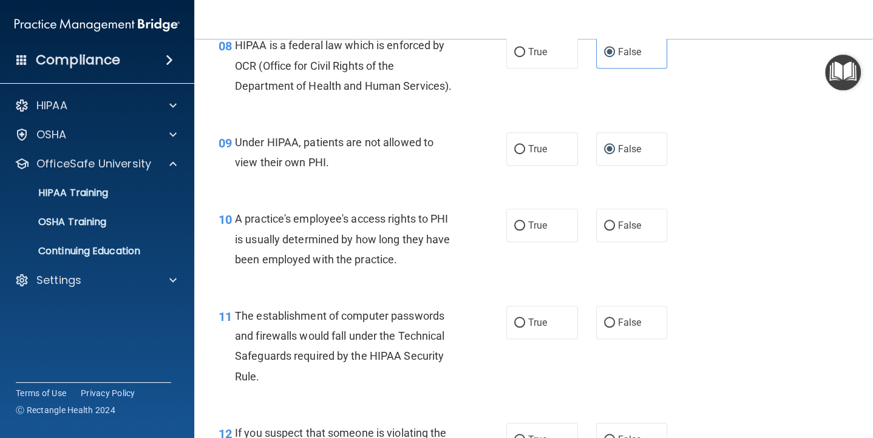
scroll to position [860, 0]
click at [610, 221] on input "False" at bounding box center [609, 225] width 11 height 9
radio input "true"
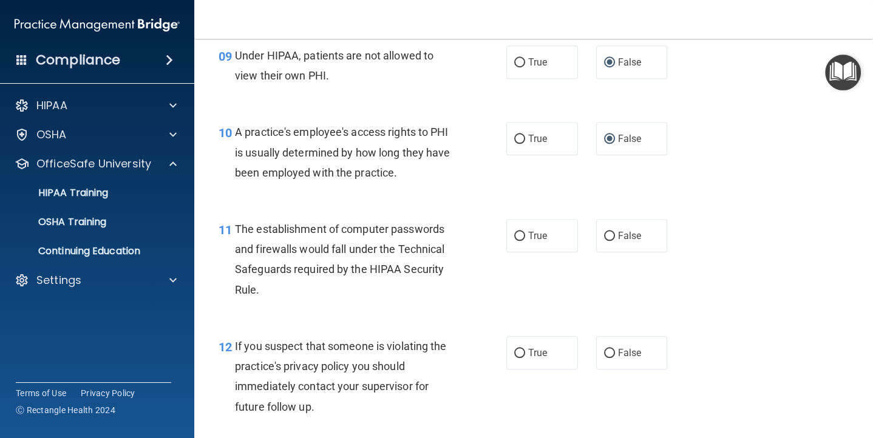
scroll to position [948, 0]
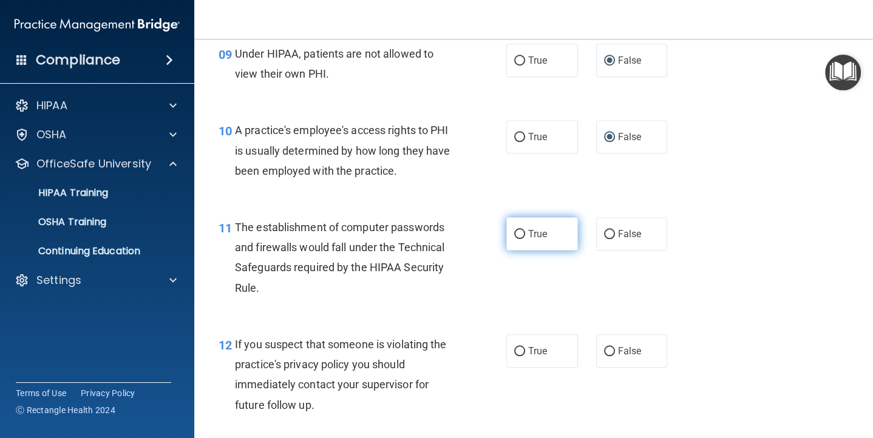
click at [519, 230] on input "True" at bounding box center [519, 234] width 11 height 9
radio input "true"
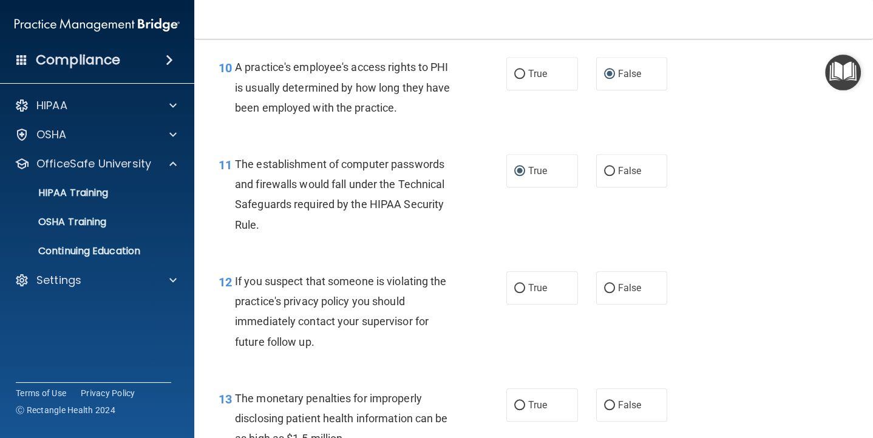
scroll to position [1050, 0]
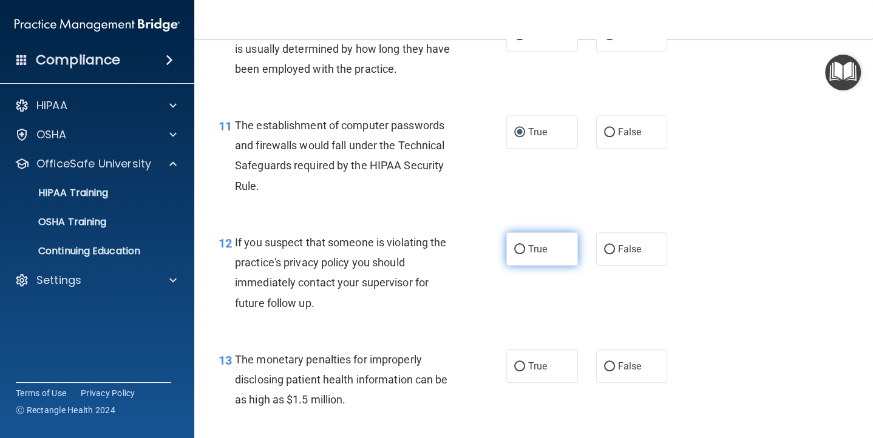
click at [522, 248] on input "True" at bounding box center [519, 249] width 11 height 9
radio input "true"
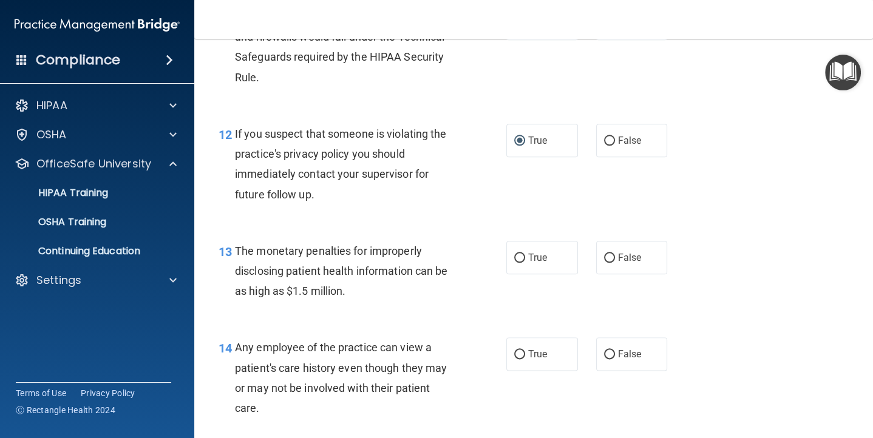
scroll to position [1162, 0]
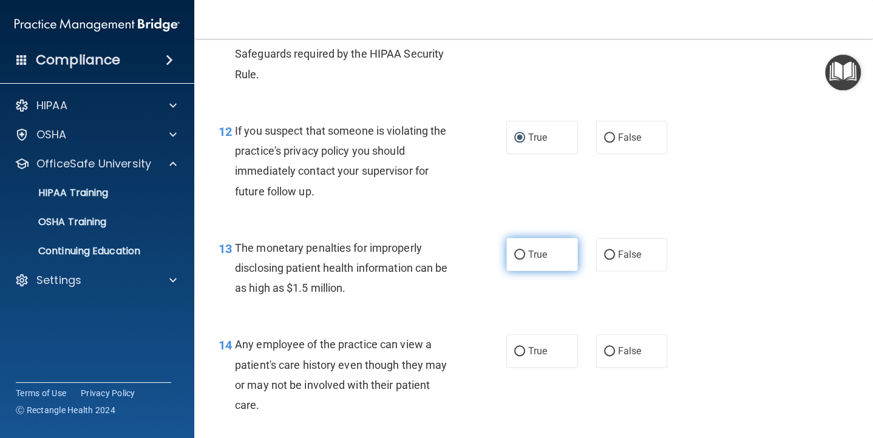
click at [524, 254] on input "True" at bounding box center [519, 255] width 11 height 9
radio input "true"
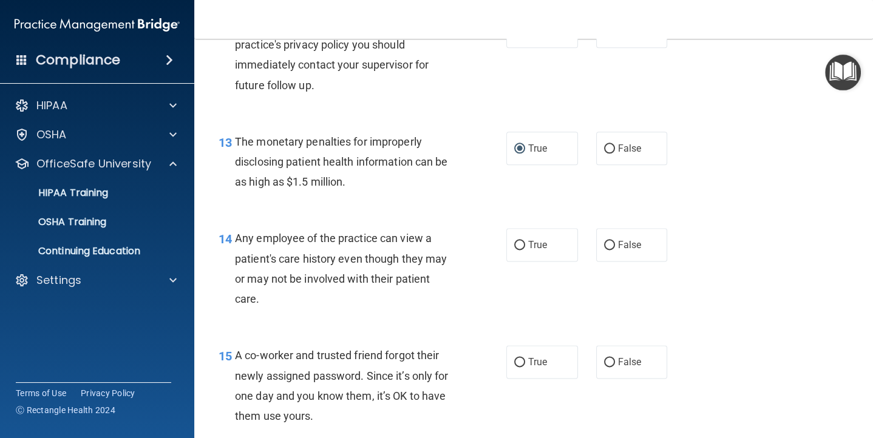
scroll to position [1275, 0]
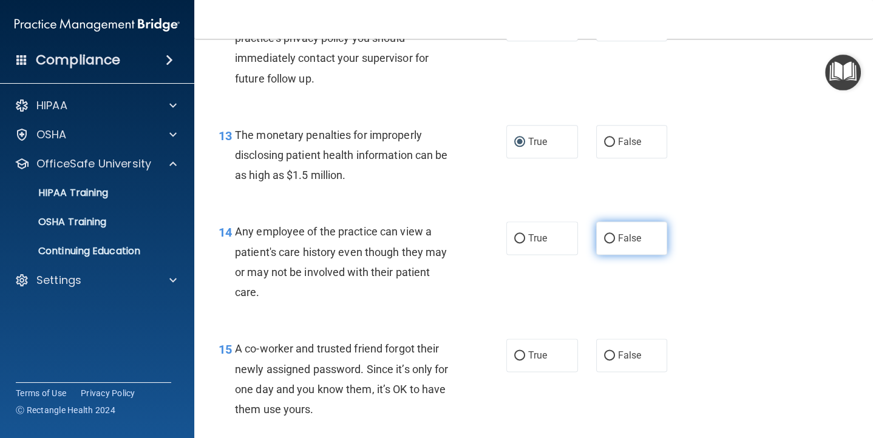
click at [611, 237] on input "False" at bounding box center [609, 238] width 11 height 9
radio input "true"
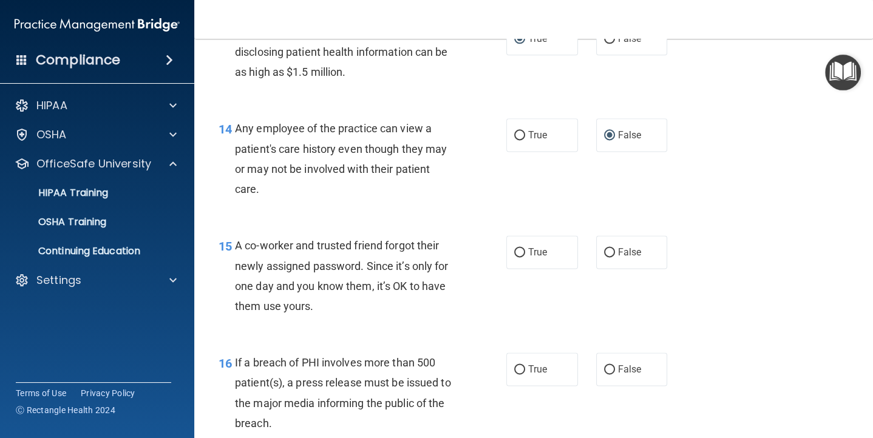
scroll to position [1385, 0]
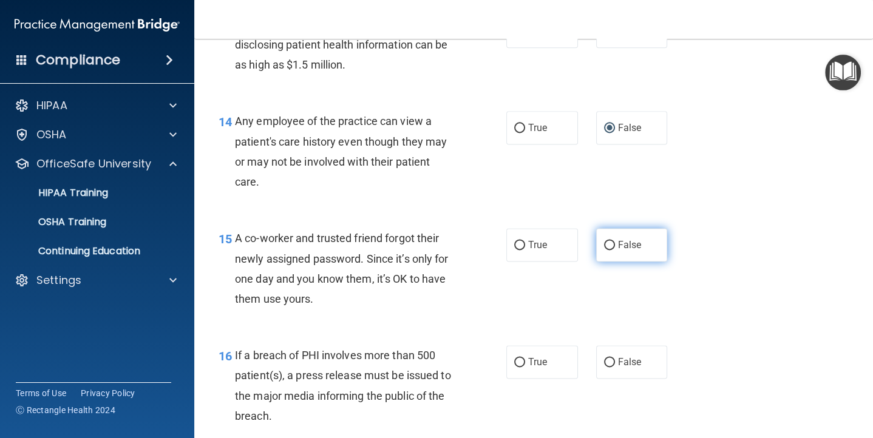
click at [604, 245] on input "False" at bounding box center [609, 245] width 11 height 9
radio input "true"
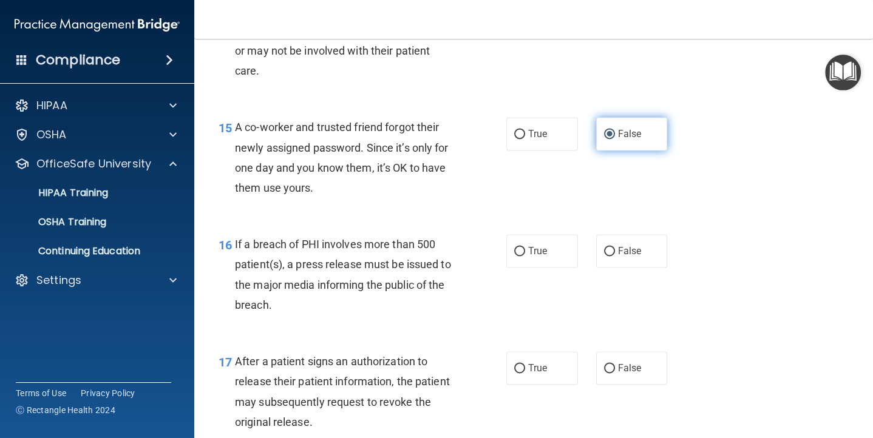
scroll to position [1506, 0]
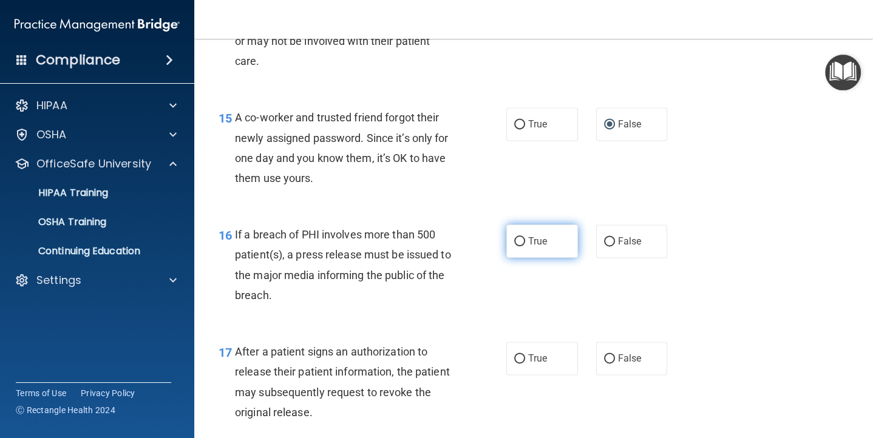
click at [521, 240] on input "True" at bounding box center [519, 241] width 11 height 9
radio input "true"
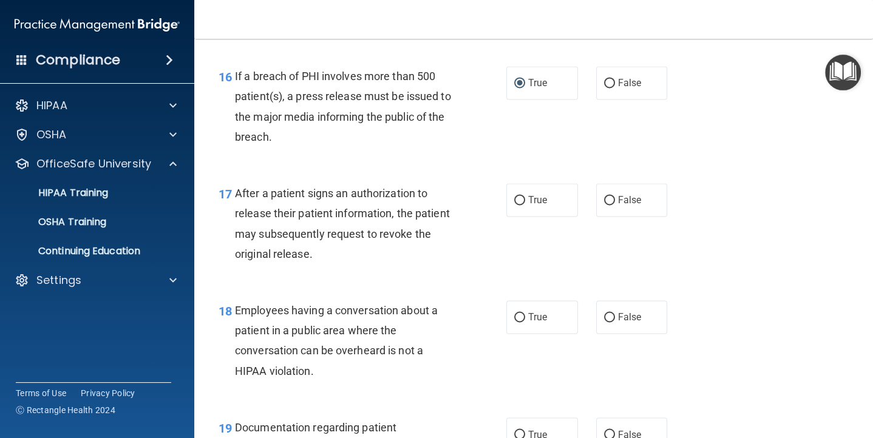
scroll to position [1667, 0]
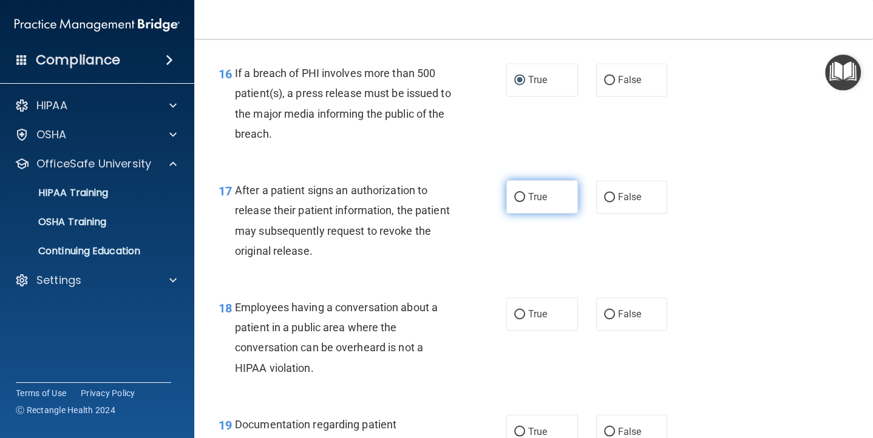
click at [519, 193] on input "True" at bounding box center [519, 197] width 11 height 9
radio input "true"
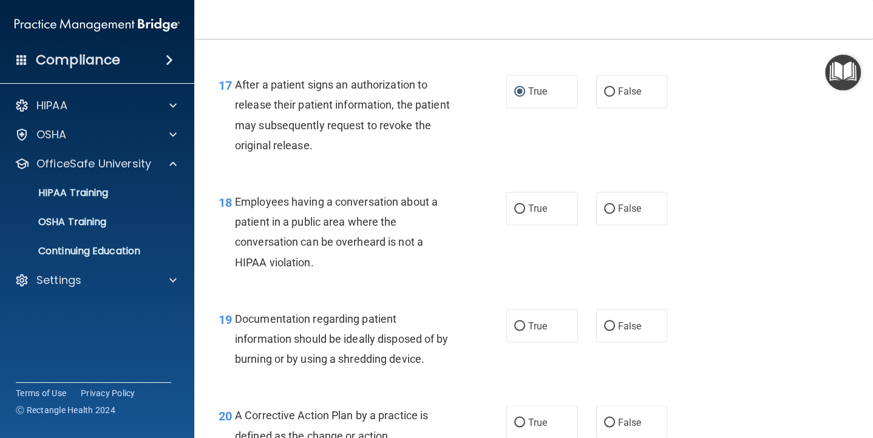
scroll to position [1774, 0]
click at [608, 209] on input "False" at bounding box center [609, 208] width 11 height 9
radio input "true"
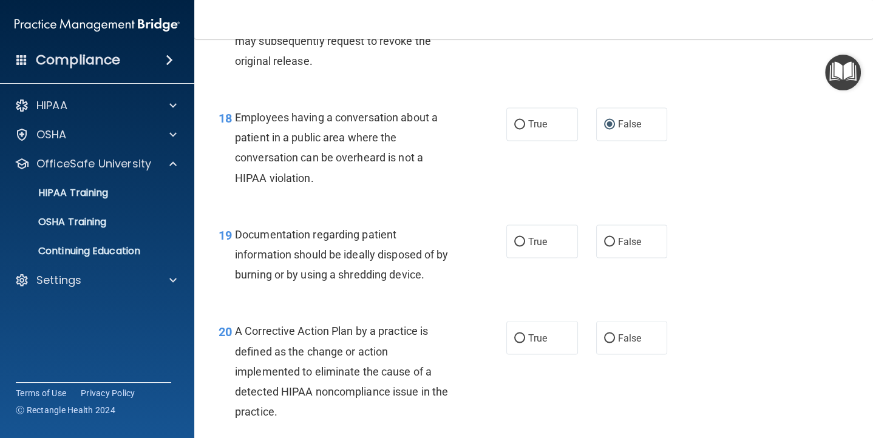
scroll to position [1857, 0]
click at [518, 238] on input "True" at bounding box center [519, 242] width 11 height 9
radio input "true"
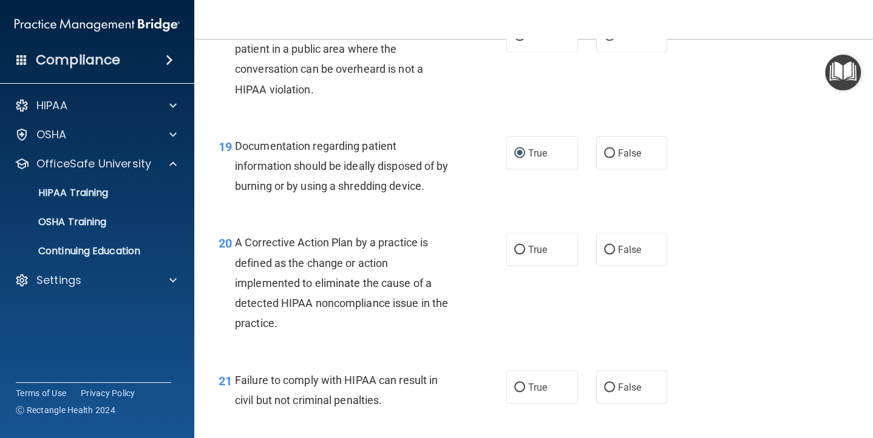
scroll to position [1981, 0]
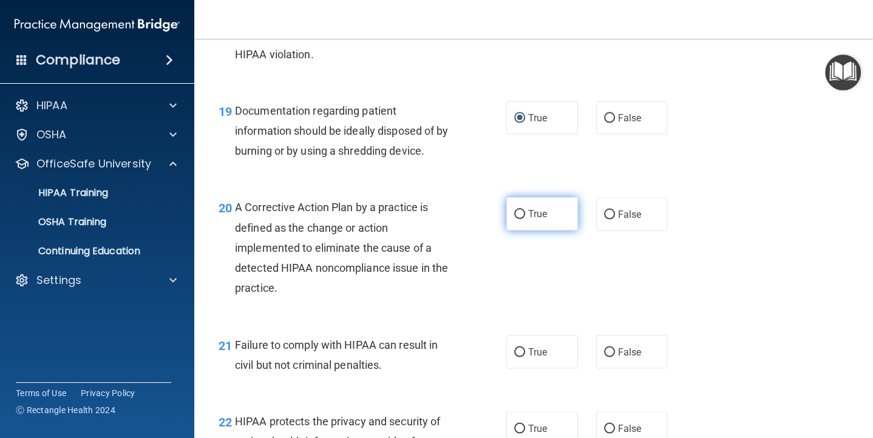
click at [521, 216] on input "True" at bounding box center [519, 214] width 11 height 9
radio input "true"
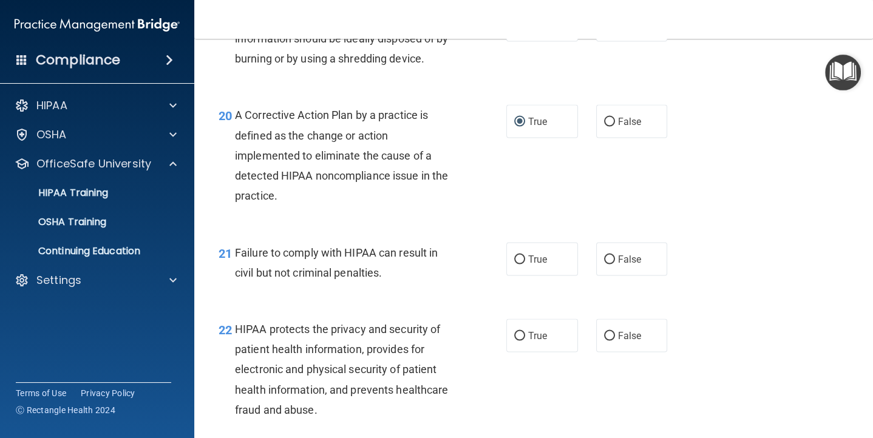
scroll to position [2085, 0]
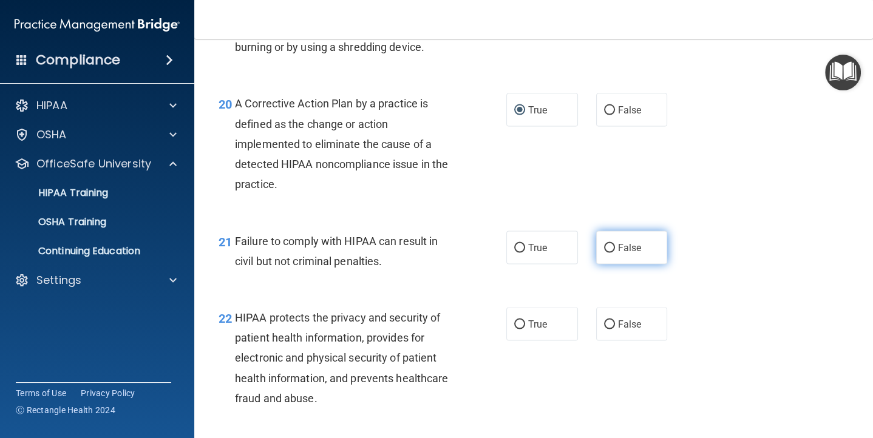
click at [614, 246] on label "False" at bounding box center [632, 247] width 72 height 33
click at [614, 246] on input "False" at bounding box center [609, 248] width 11 height 9
radio input "true"
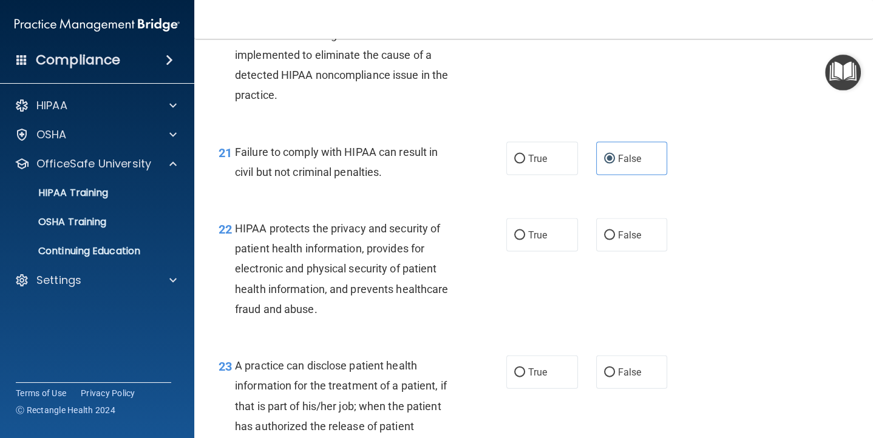
scroll to position [2189, 0]
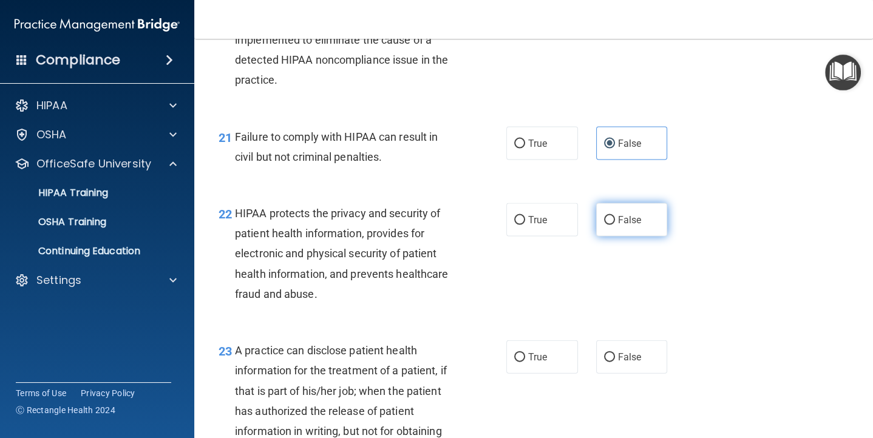
click at [607, 218] on input "False" at bounding box center [609, 220] width 11 height 9
radio input "true"
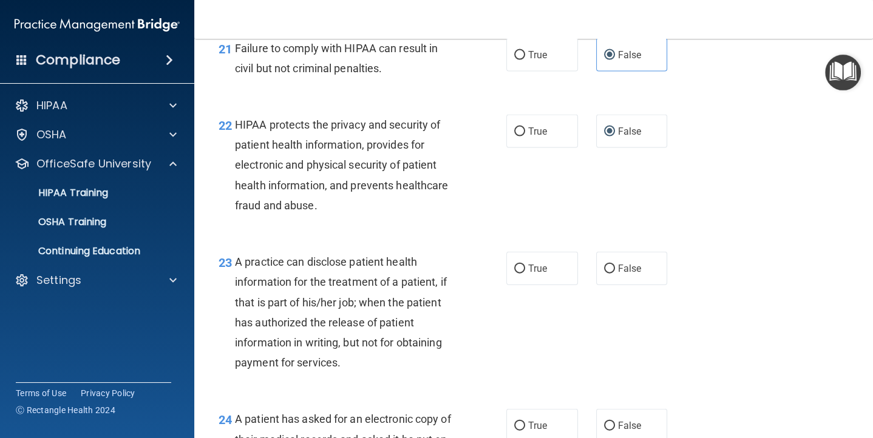
scroll to position [2297, 0]
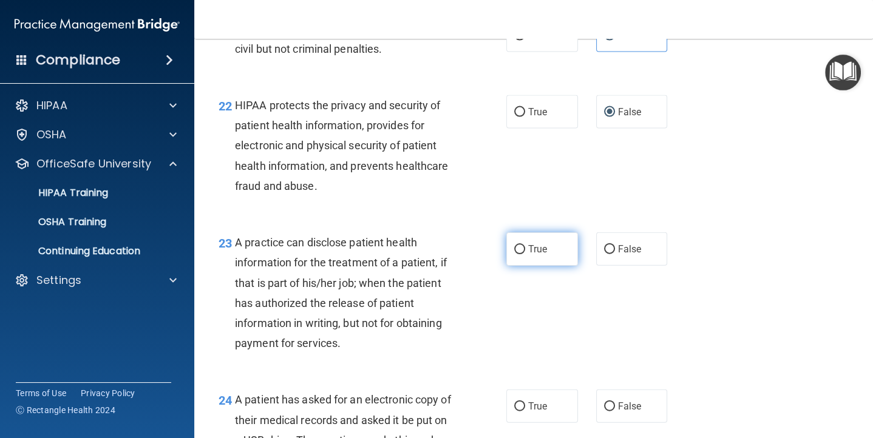
click at [520, 248] on input "True" at bounding box center [519, 249] width 11 height 9
radio input "true"
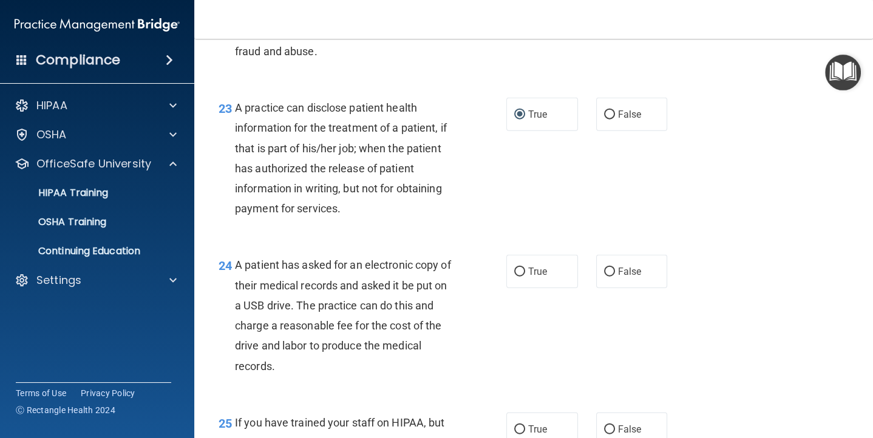
scroll to position [2434, 0]
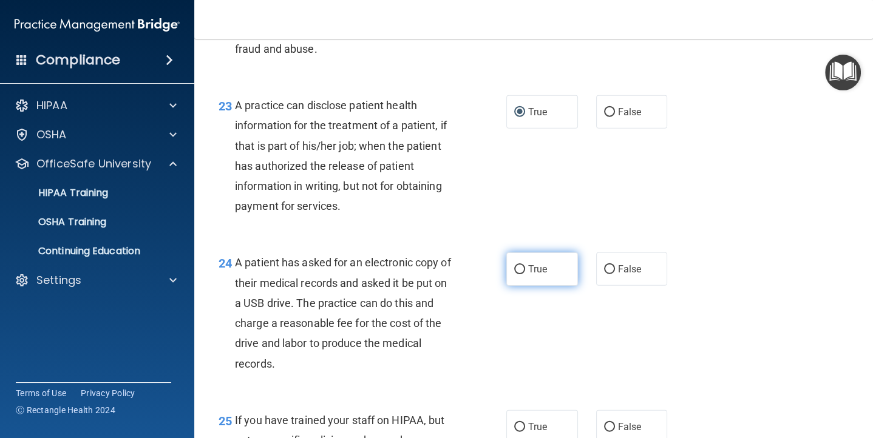
click at [516, 271] on input "True" at bounding box center [519, 269] width 11 height 9
radio input "true"
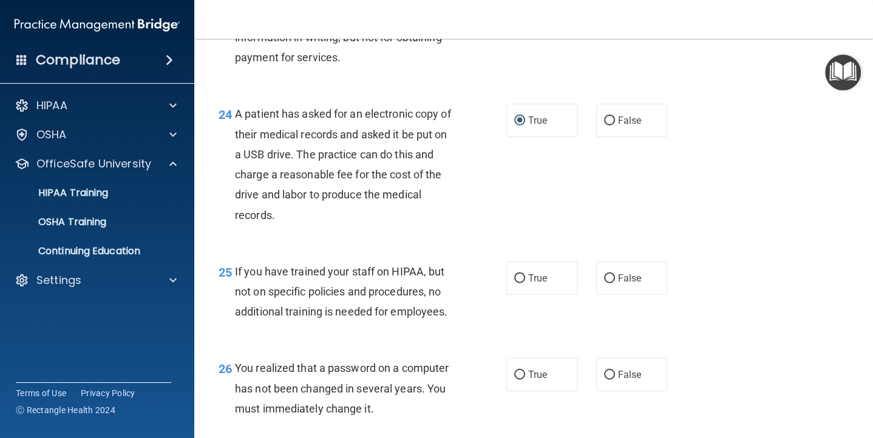
scroll to position [2584, 0]
click at [518, 275] on input "True" at bounding box center [519, 278] width 11 height 9
radio input "true"
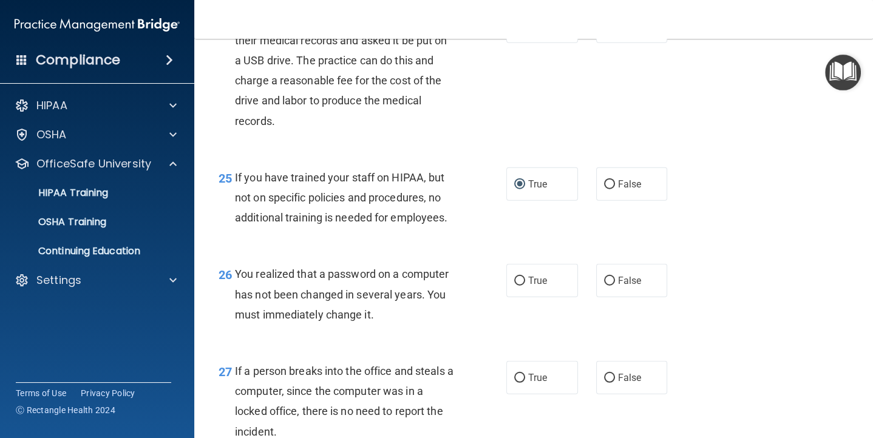
scroll to position [2686, 0]
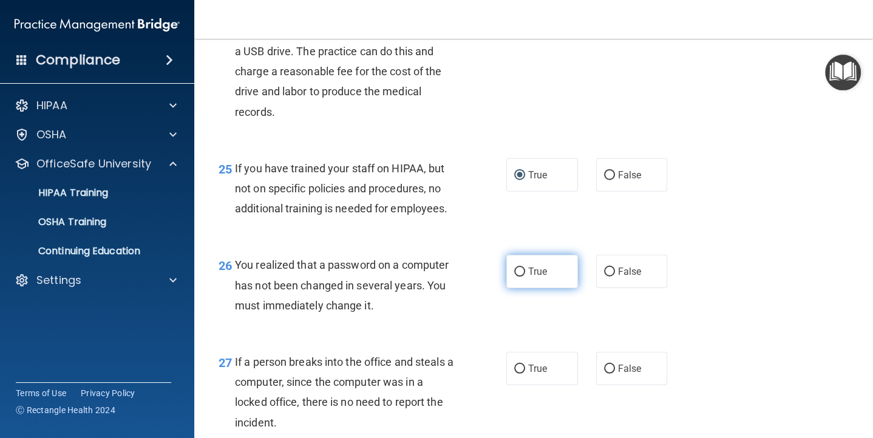
click at [517, 268] on input "True" at bounding box center [519, 272] width 11 height 9
radio input "true"
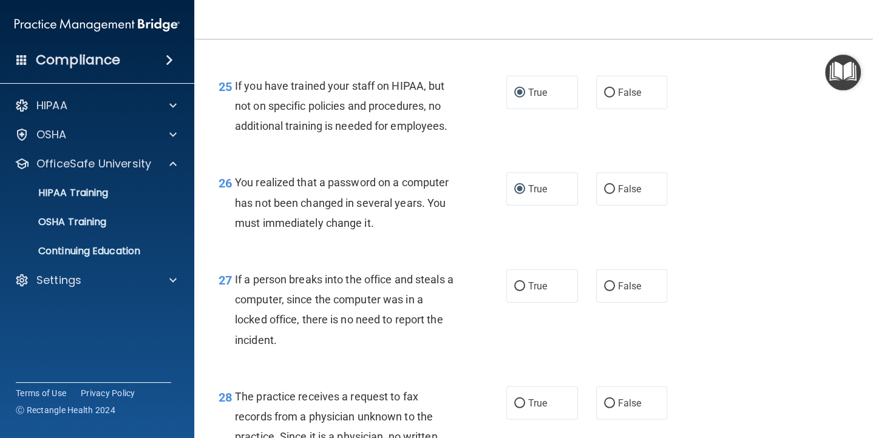
scroll to position [2779, 0]
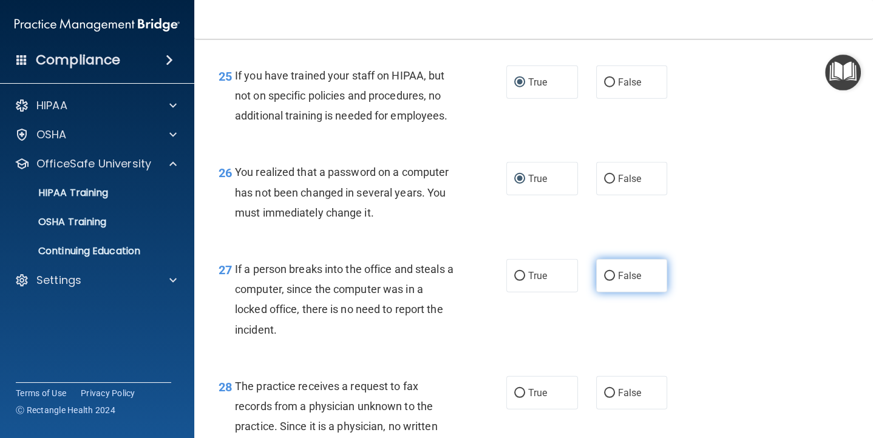
click at [609, 275] on input "False" at bounding box center [609, 276] width 11 height 9
radio input "true"
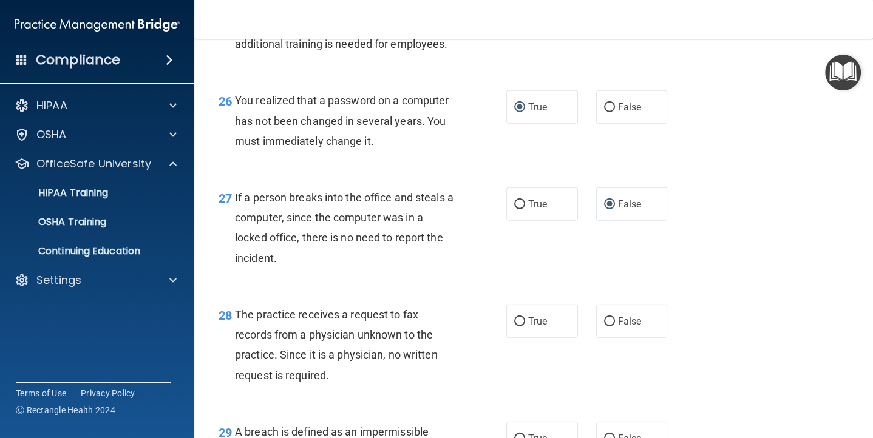
scroll to position [2880, 0]
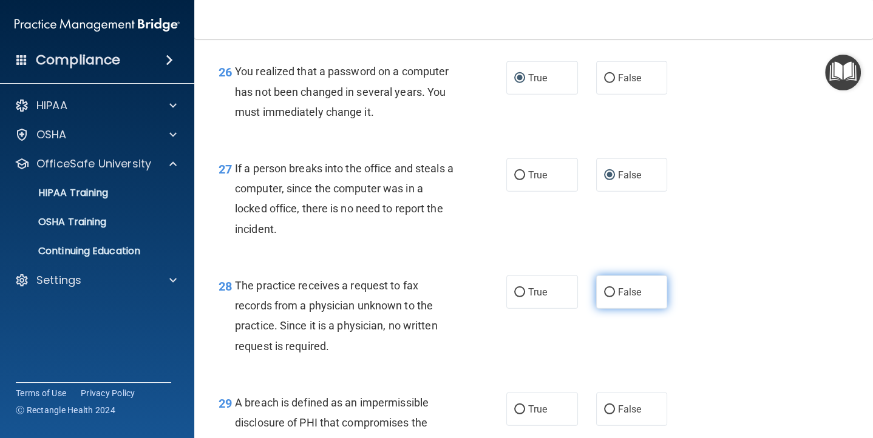
click at [611, 291] on input "False" at bounding box center [609, 292] width 11 height 9
radio input "true"
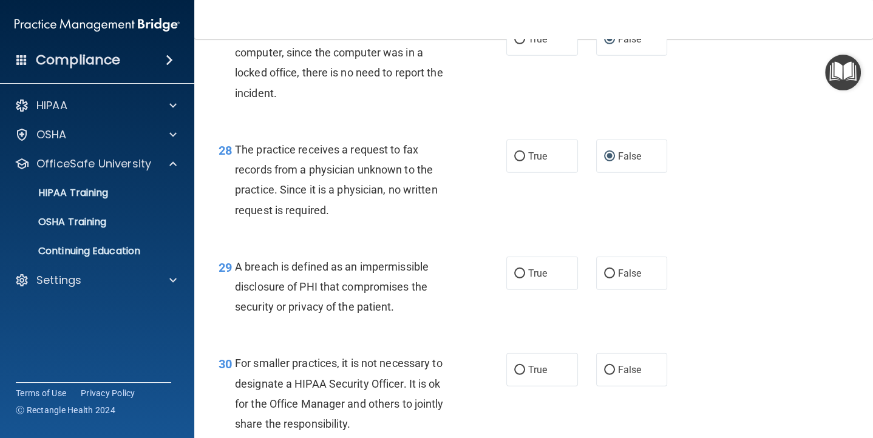
scroll to position [3030, 0]
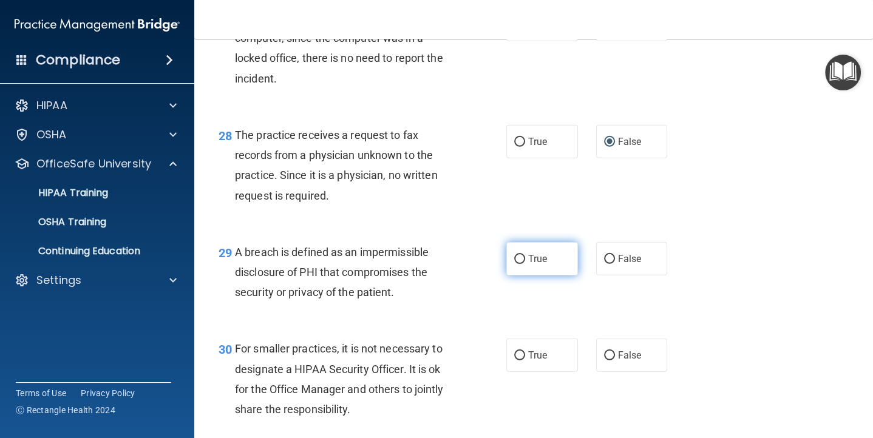
click at [516, 259] on input "True" at bounding box center [519, 259] width 11 height 9
radio input "true"
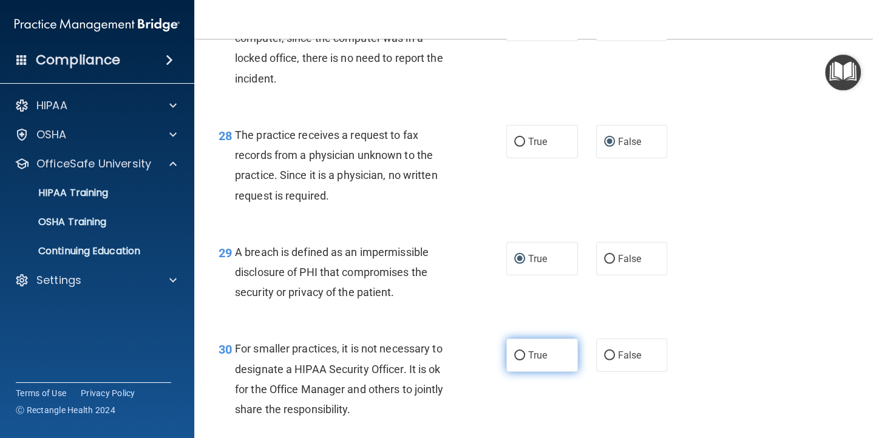
scroll to position [3112, 0]
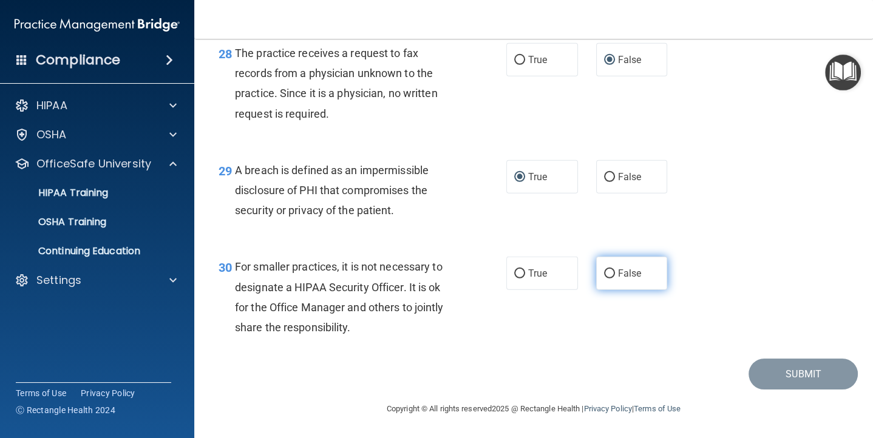
click at [609, 273] on input "False" at bounding box center [609, 273] width 11 height 9
radio input "true"
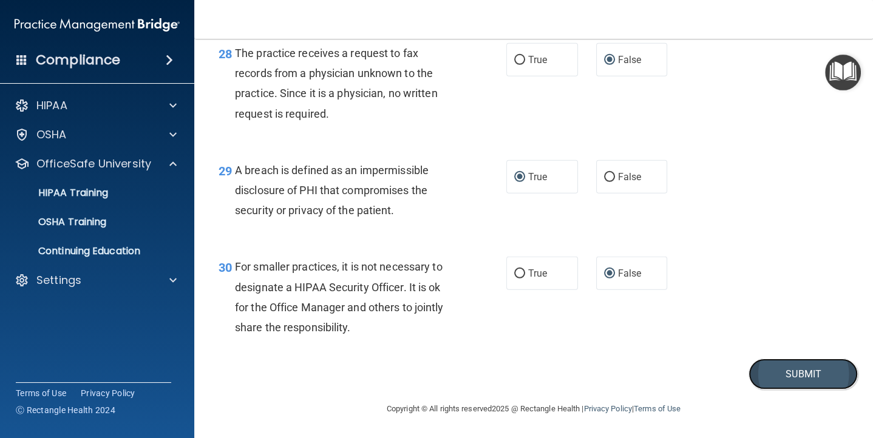
click at [788, 375] on button "Submit" at bounding box center [802, 374] width 109 height 31
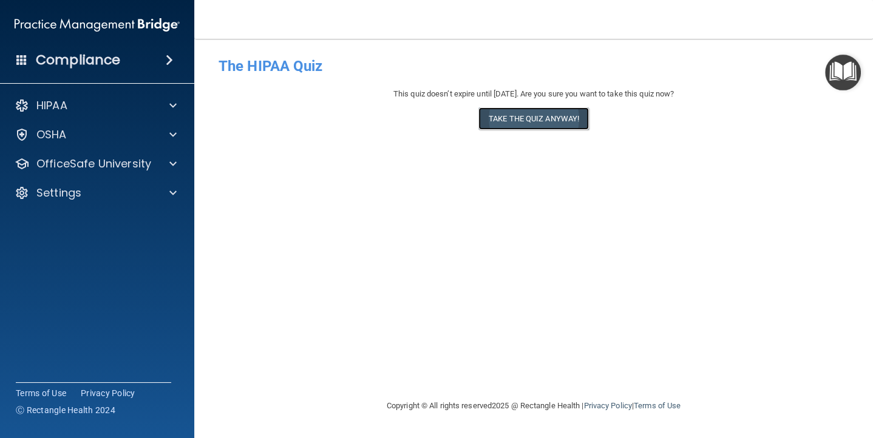
click at [546, 116] on button "Take the quiz anyway!" at bounding box center [533, 118] width 110 height 22
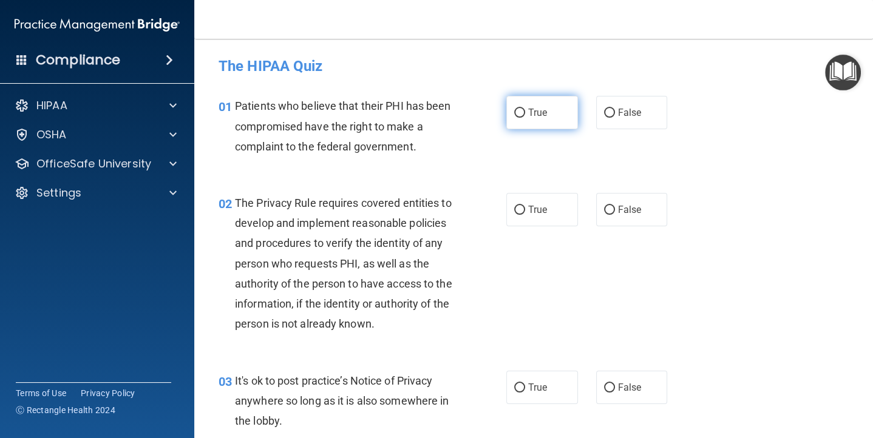
click at [521, 110] on input "True" at bounding box center [519, 113] width 11 height 9
radio input "true"
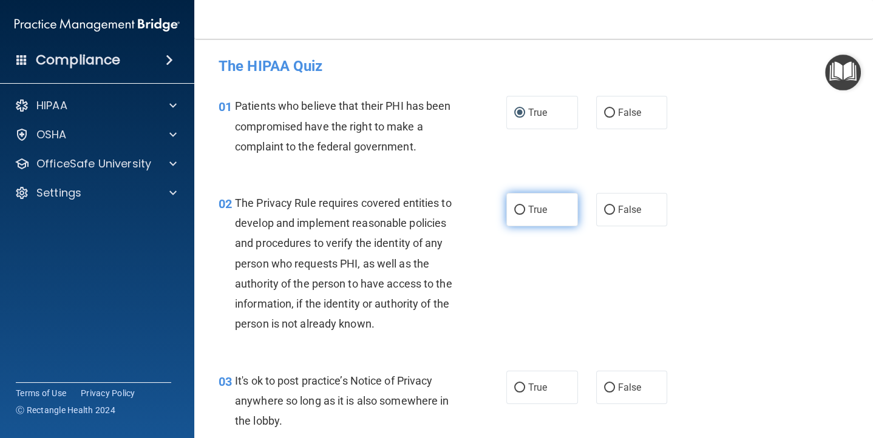
click at [517, 208] on input "True" at bounding box center [519, 210] width 11 height 9
radio input "true"
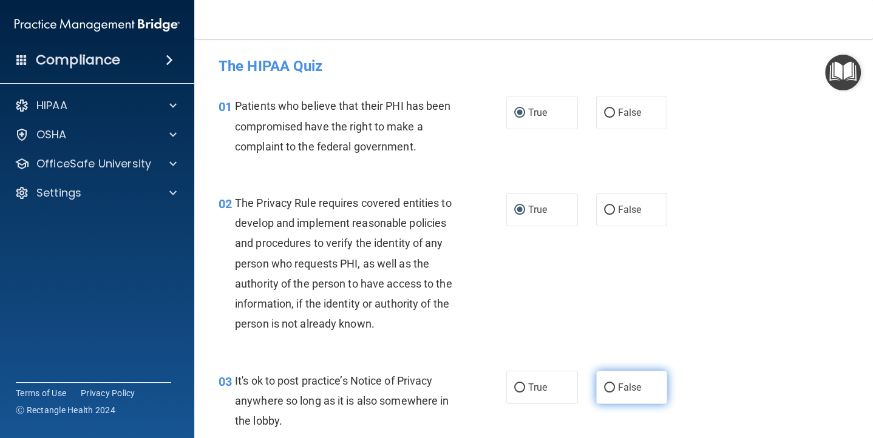
click at [608, 383] on input "False" at bounding box center [609, 387] width 11 height 9
radio input "true"
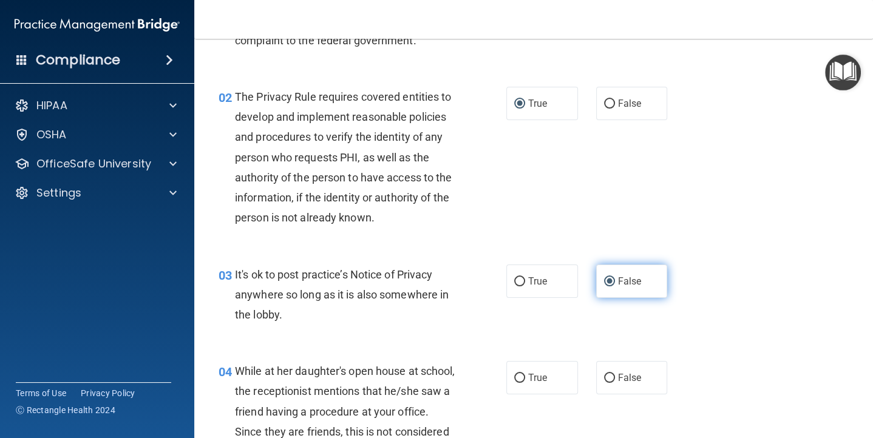
scroll to position [144, 0]
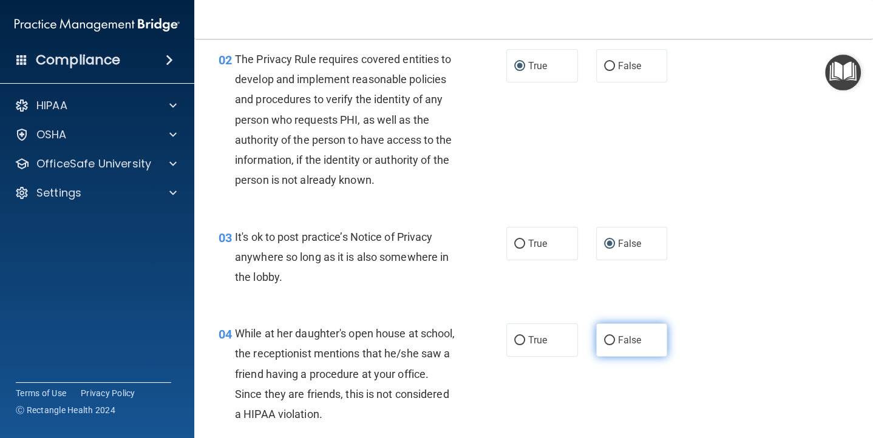
click at [611, 336] on input "False" at bounding box center [609, 340] width 11 height 9
radio input "true"
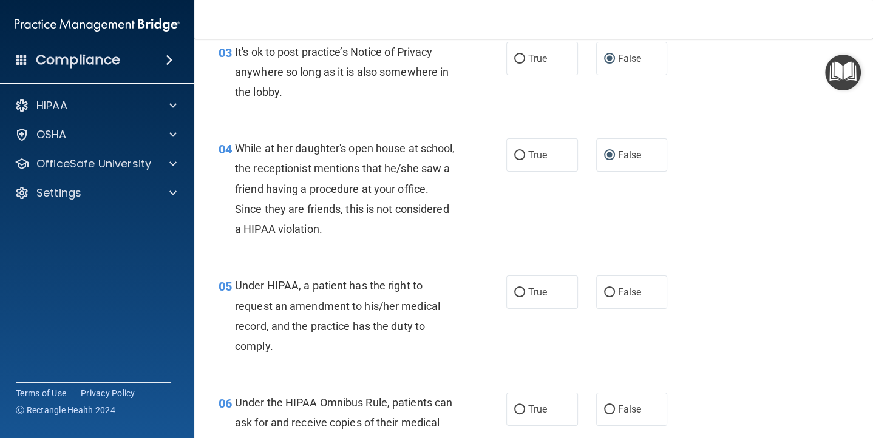
scroll to position [330, 0]
click at [609, 289] on input "False" at bounding box center [609, 291] width 11 height 9
radio input "true"
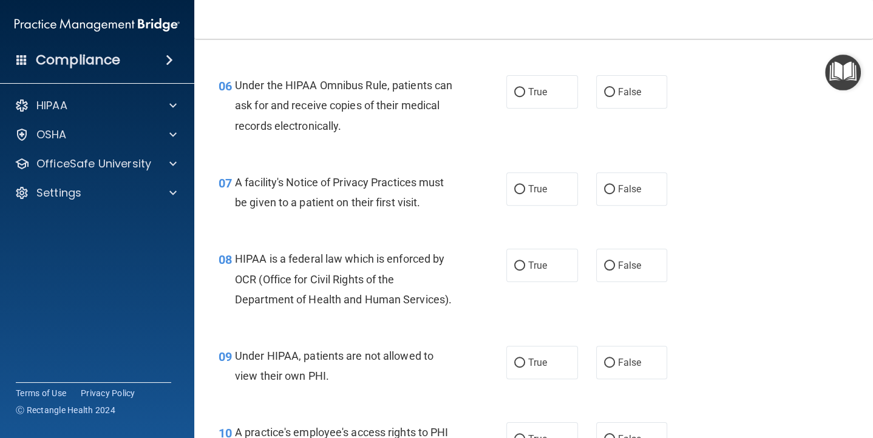
scroll to position [641, 0]
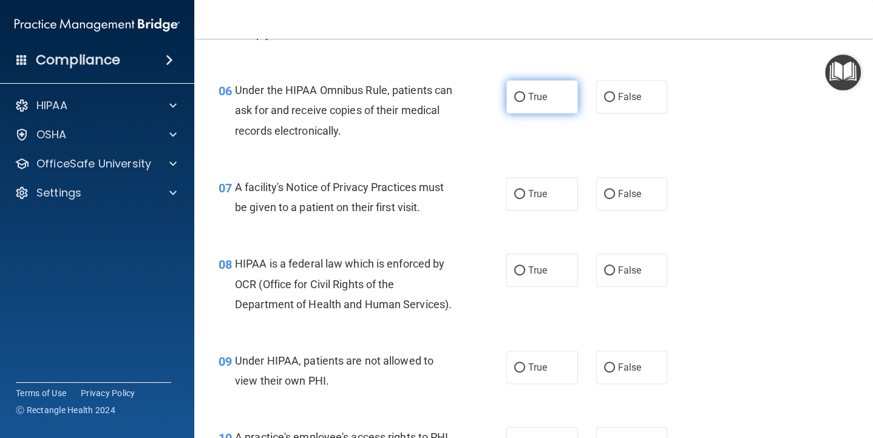
click at [523, 91] on label "True" at bounding box center [542, 96] width 72 height 33
click at [523, 93] on input "True" at bounding box center [519, 97] width 11 height 9
radio input "true"
click at [523, 193] on input "True" at bounding box center [519, 194] width 11 height 9
radio input "true"
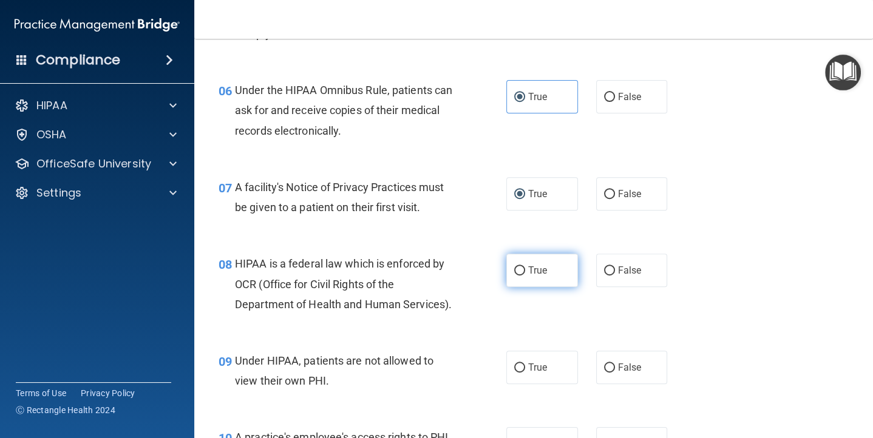
click at [521, 266] on input "True" at bounding box center [519, 270] width 11 height 9
radio input "true"
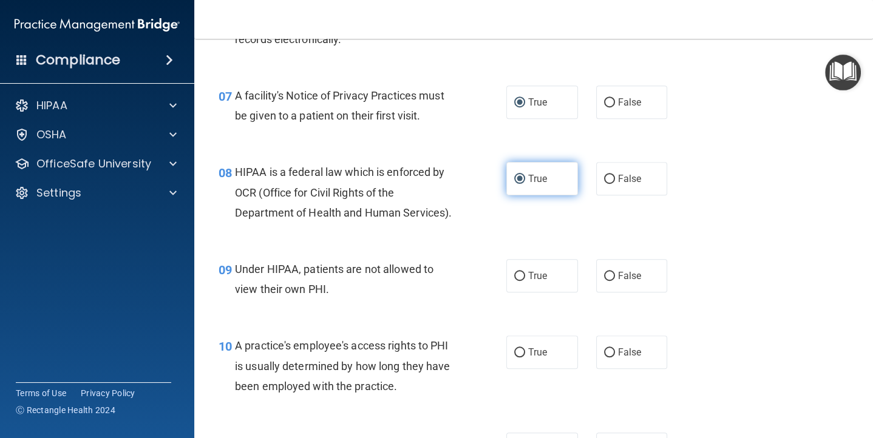
scroll to position [736, 0]
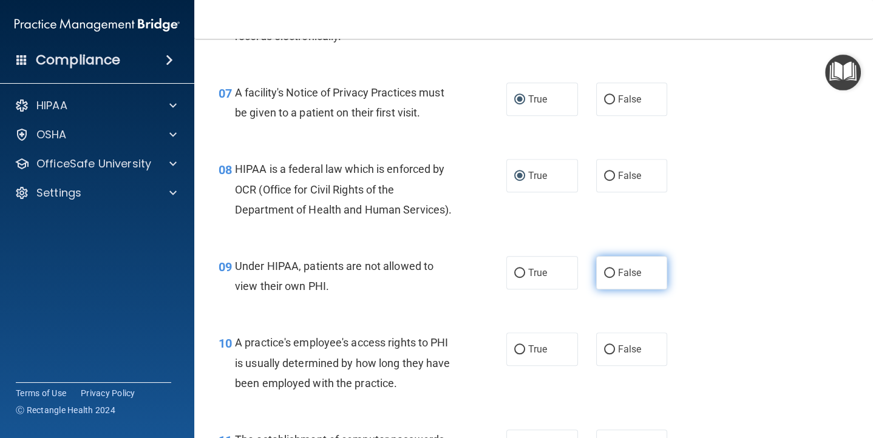
click at [611, 271] on input "False" at bounding box center [609, 273] width 11 height 9
radio input "true"
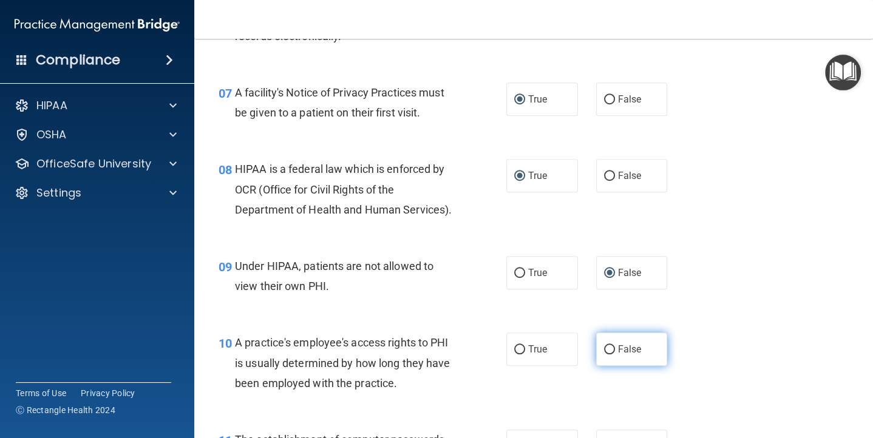
click at [609, 348] on input "False" at bounding box center [609, 349] width 11 height 9
radio input "true"
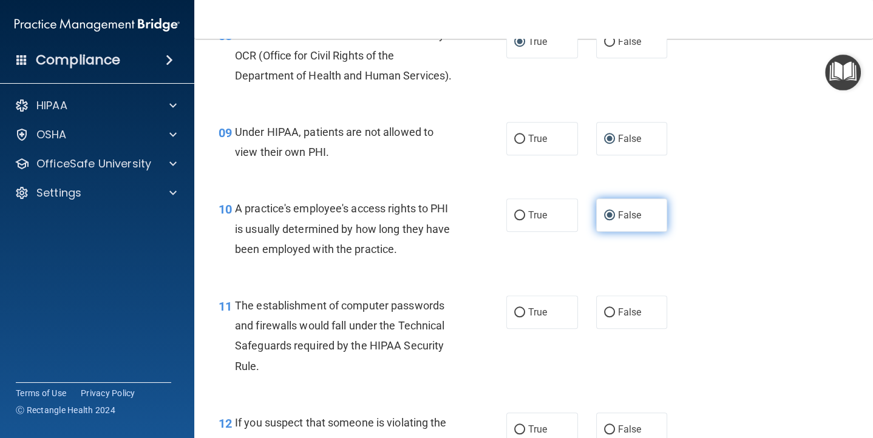
scroll to position [873, 0]
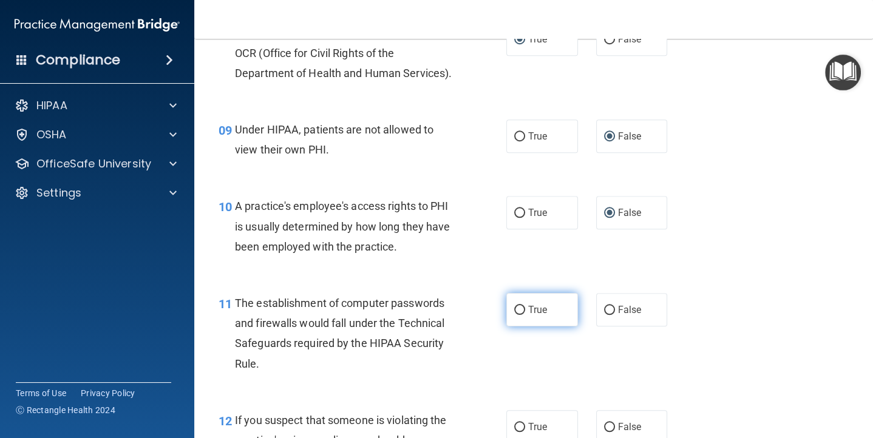
click at [522, 302] on label "True" at bounding box center [542, 309] width 72 height 33
click at [522, 306] on input "True" at bounding box center [519, 310] width 11 height 9
radio input "true"
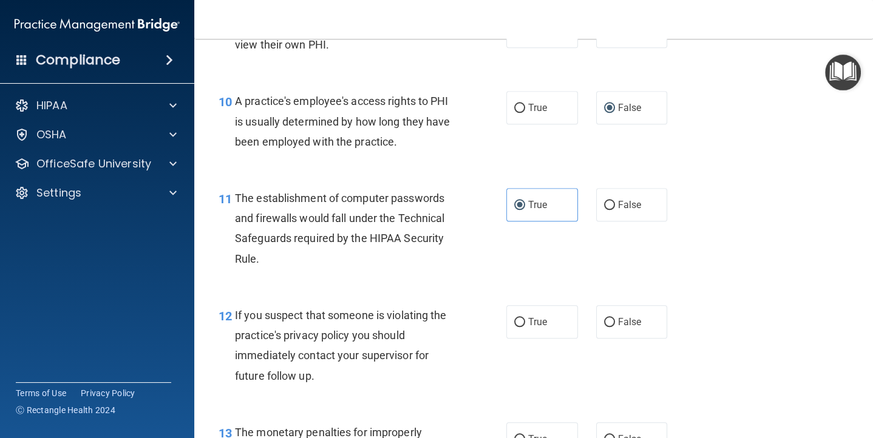
scroll to position [1004, 0]
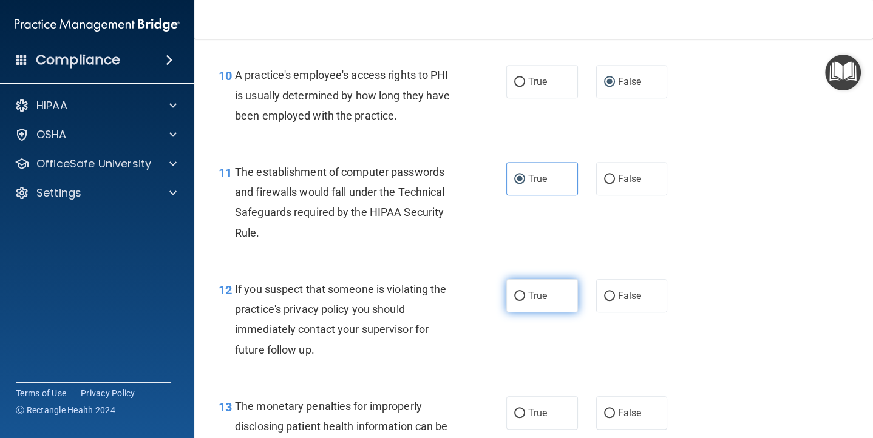
click at [522, 295] on input "True" at bounding box center [519, 296] width 11 height 9
radio input "true"
click at [519, 413] on input "True" at bounding box center [519, 413] width 11 height 9
radio input "true"
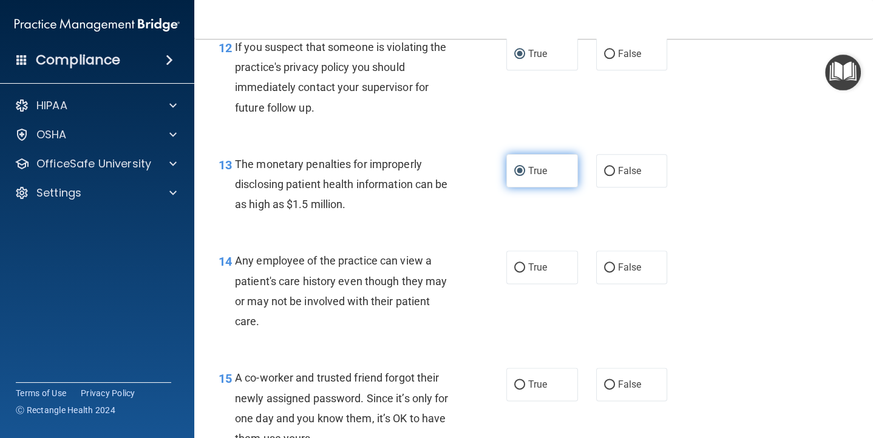
scroll to position [1254, 0]
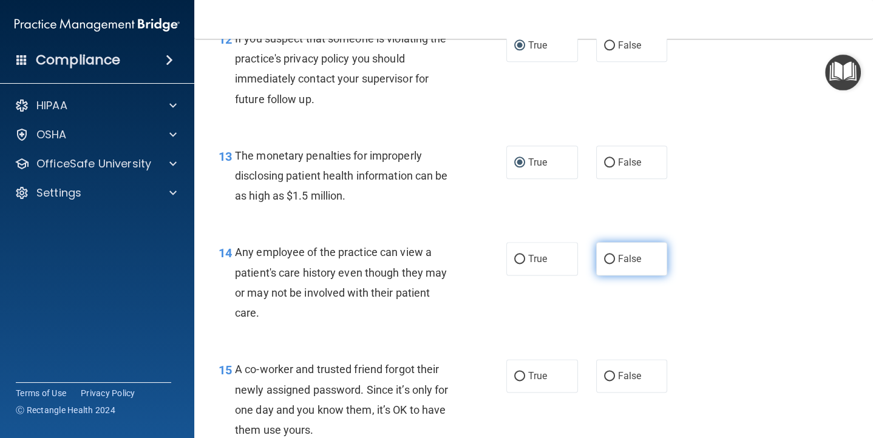
click at [609, 256] on input "False" at bounding box center [609, 259] width 11 height 9
radio input "true"
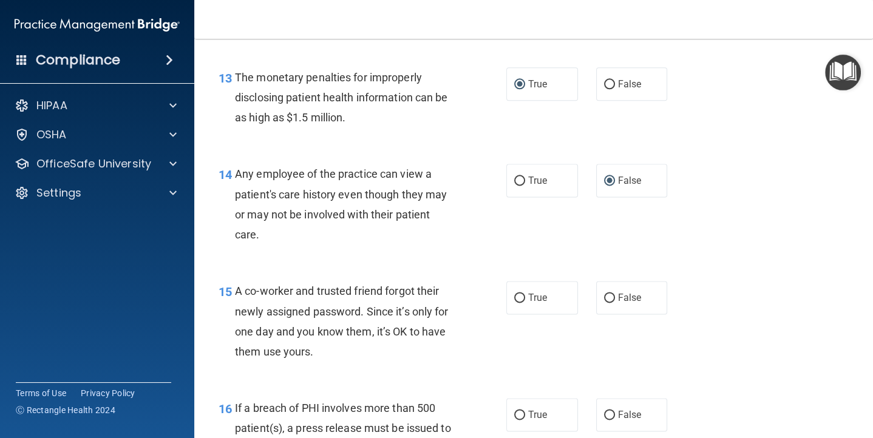
scroll to position [1368, 0]
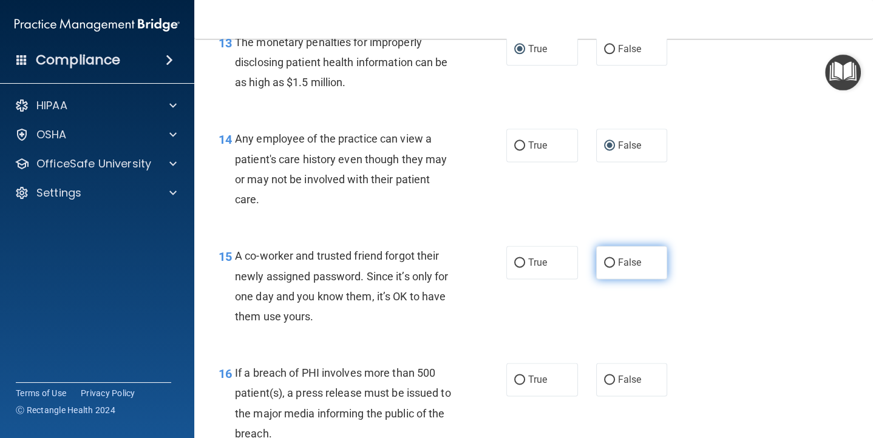
click at [612, 258] on input "False" at bounding box center [609, 262] width 11 height 9
radio input "true"
click at [520, 385] on label "True" at bounding box center [542, 379] width 72 height 33
click at [520, 385] on input "True" at bounding box center [519, 380] width 11 height 9
radio input "true"
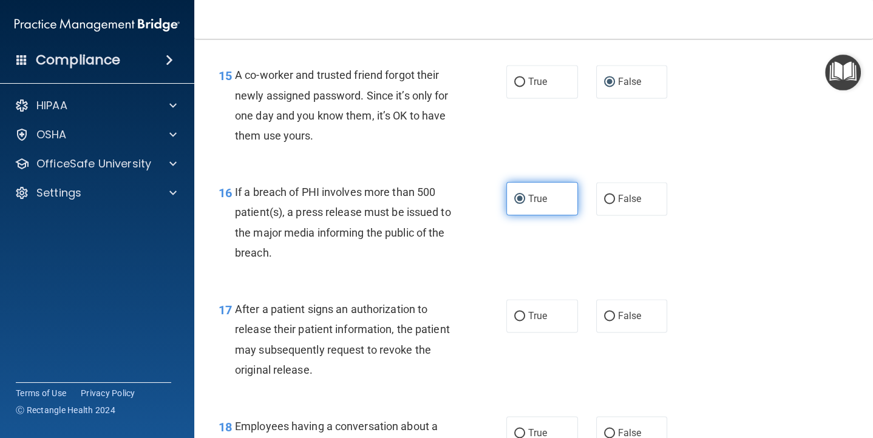
scroll to position [1552, 0]
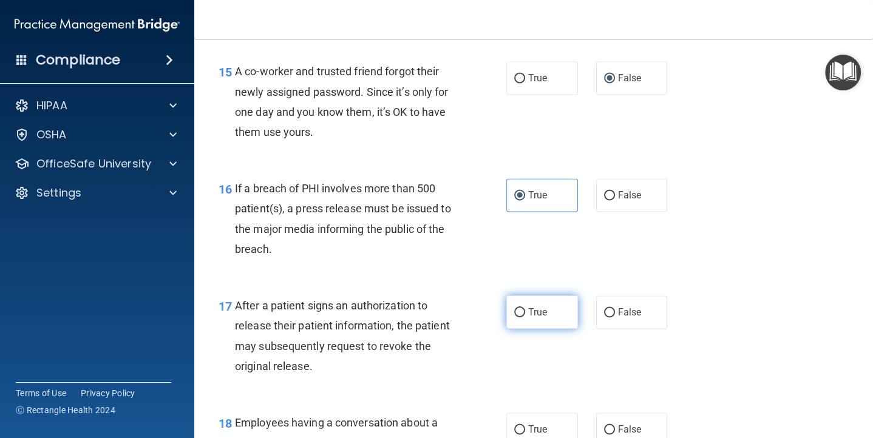
click at [521, 309] on input "True" at bounding box center [519, 312] width 11 height 9
radio input "true"
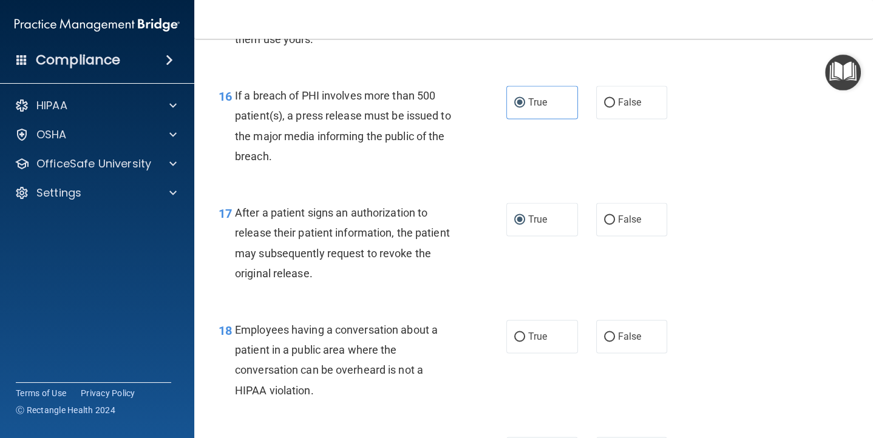
scroll to position [1652, 0]
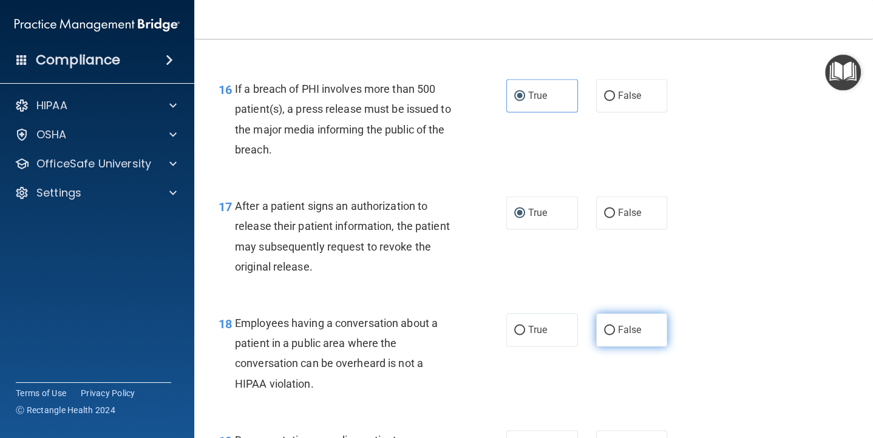
click at [610, 329] on input "False" at bounding box center [609, 330] width 11 height 9
radio input "true"
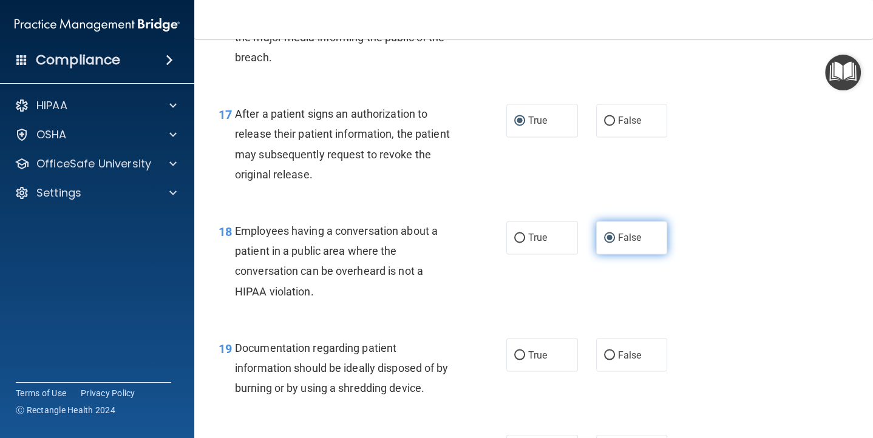
scroll to position [1773, 0]
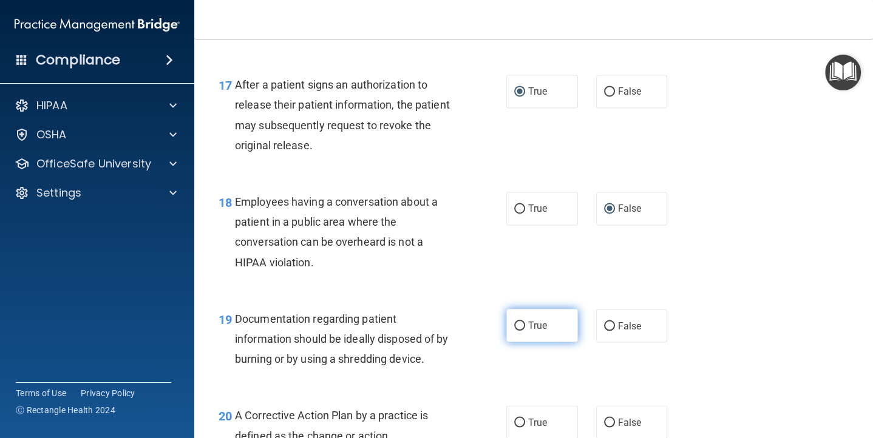
click at [524, 326] on input "True" at bounding box center [519, 326] width 11 height 9
radio input "true"
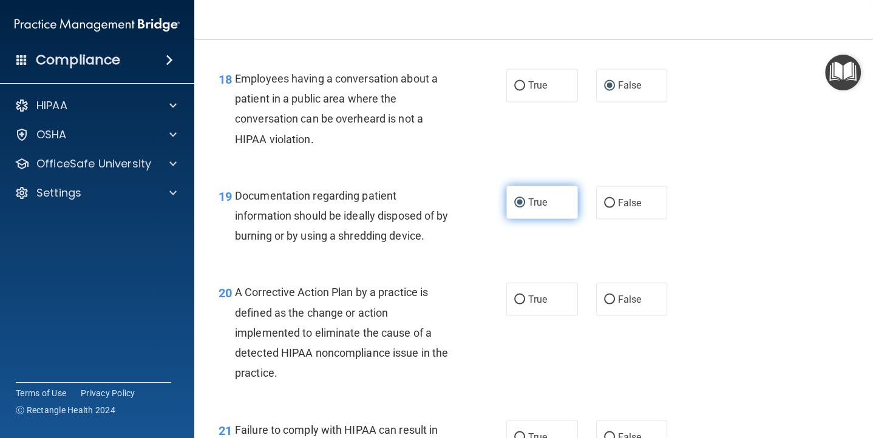
scroll to position [1897, 0]
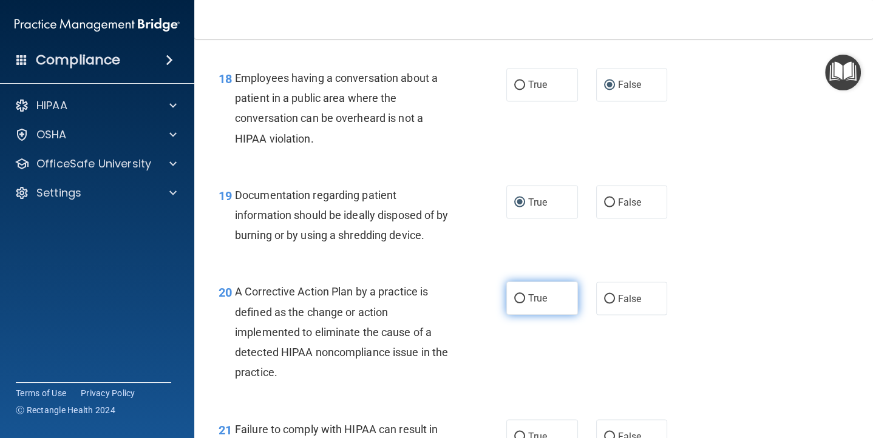
click at [519, 301] on input "True" at bounding box center [519, 298] width 11 height 9
radio input "true"
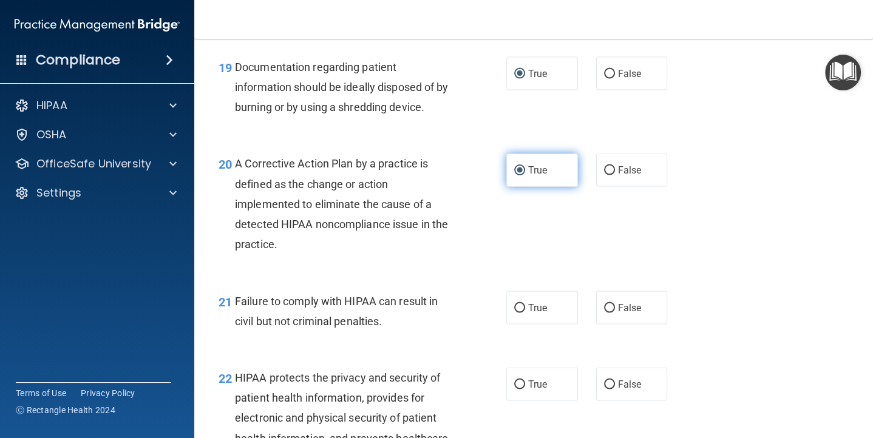
scroll to position [2028, 0]
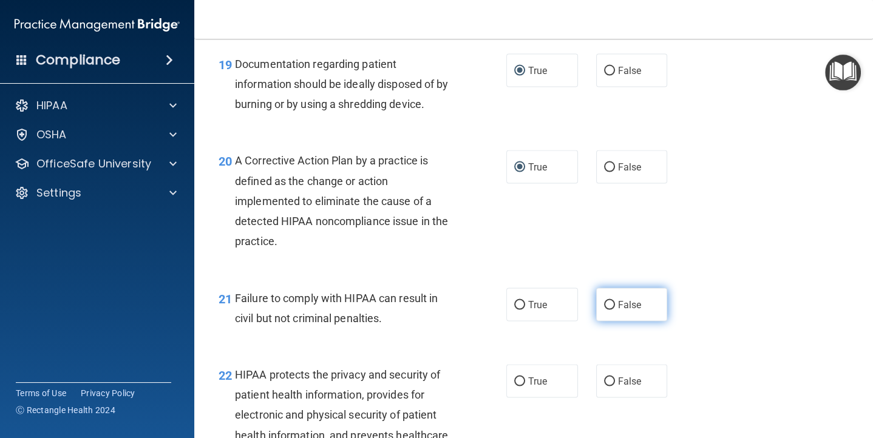
click at [609, 305] on input "False" at bounding box center [609, 305] width 11 height 9
radio input "true"
click at [515, 382] on input "True" at bounding box center [519, 381] width 11 height 9
radio input "true"
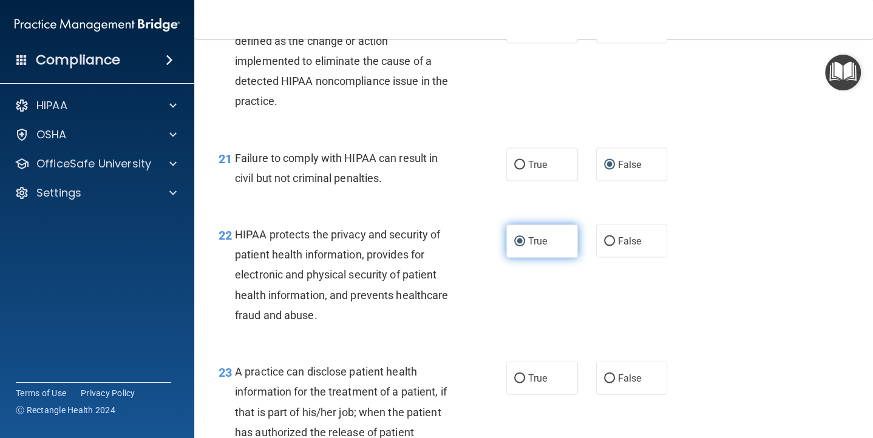
scroll to position [2176, 0]
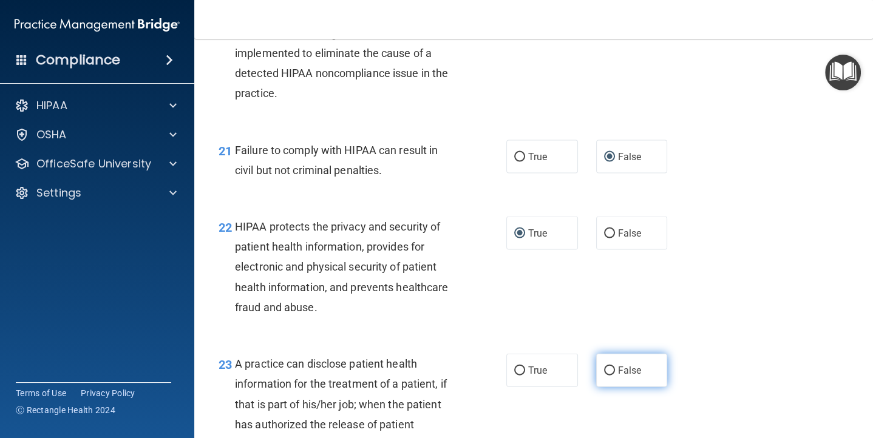
click at [606, 367] on input "False" at bounding box center [609, 371] width 11 height 9
radio input "true"
click at [613, 368] on input "False" at bounding box center [609, 371] width 11 height 9
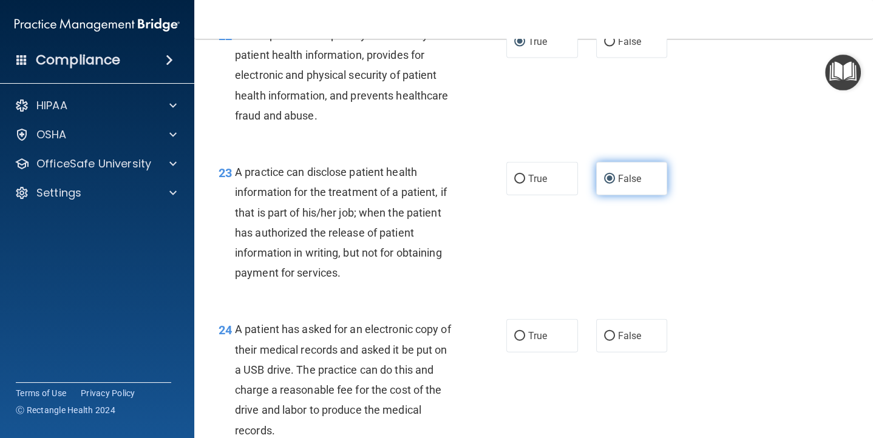
scroll to position [2382, 0]
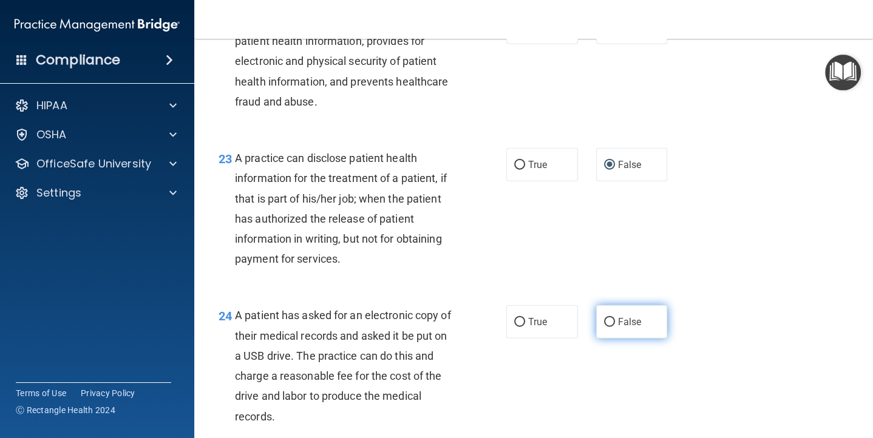
click at [609, 319] on input "False" at bounding box center [609, 322] width 11 height 9
radio input "true"
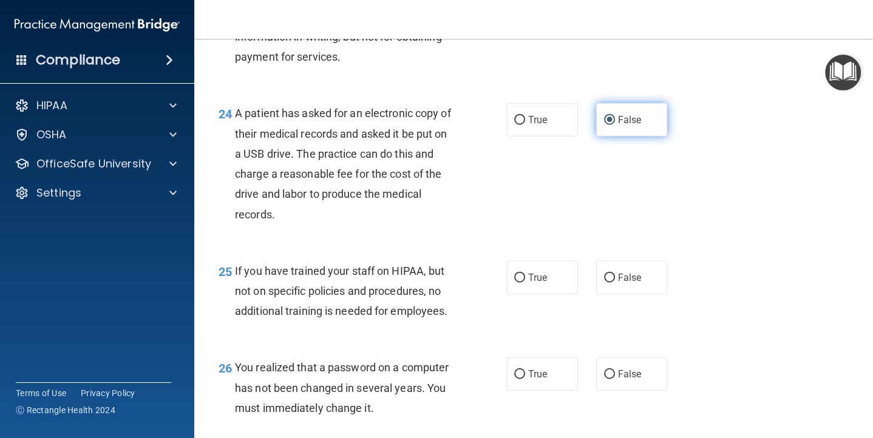
scroll to position [2585, 0]
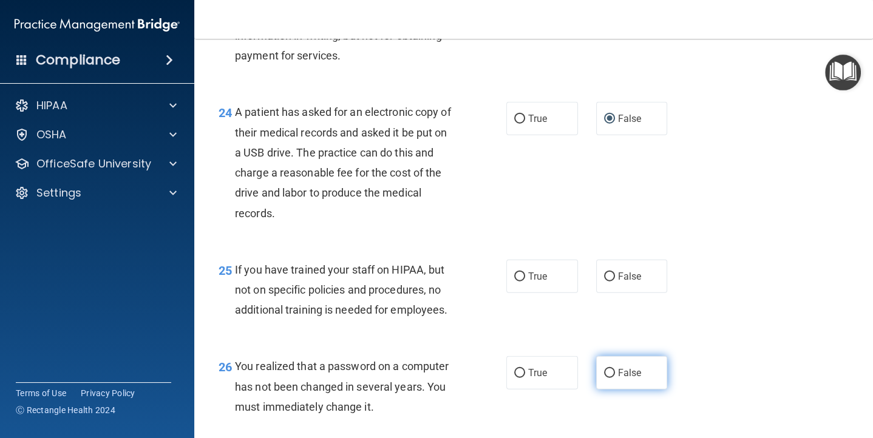
click at [607, 370] on input "False" at bounding box center [609, 373] width 11 height 9
radio input "true"
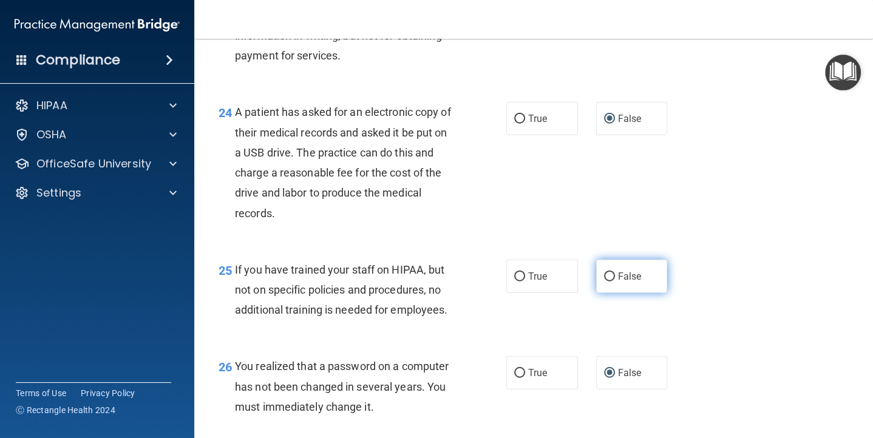
click at [608, 279] on input "False" at bounding box center [609, 276] width 11 height 9
radio input "true"
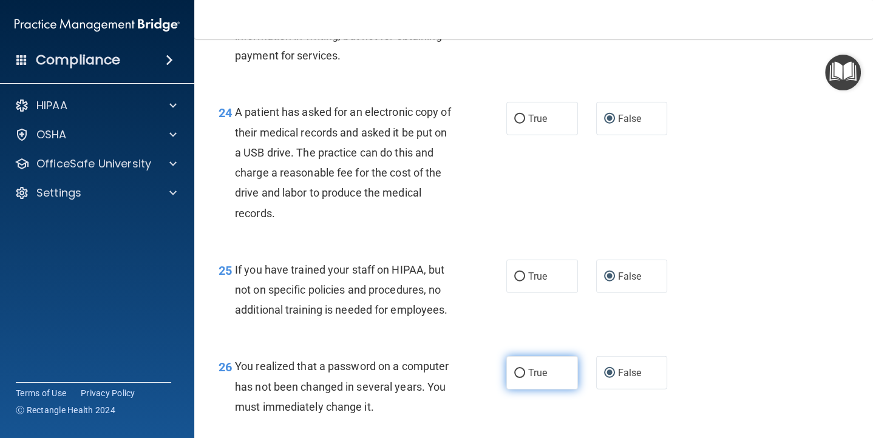
click at [523, 371] on input "True" at bounding box center [519, 373] width 11 height 9
radio input "true"
radio input "false"
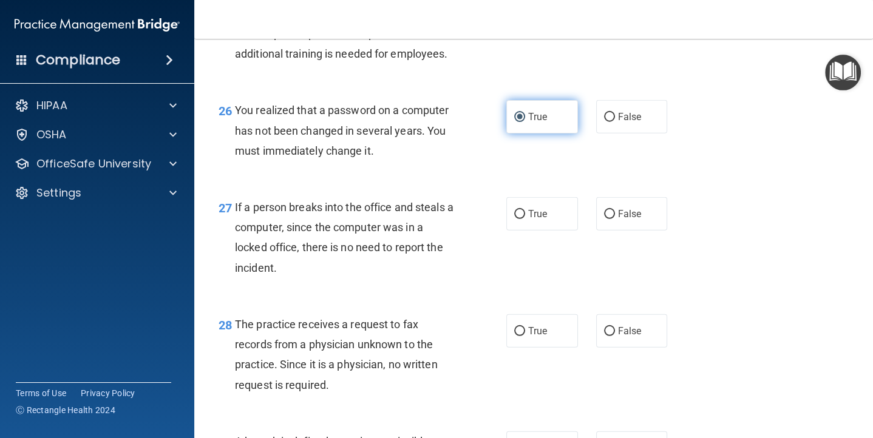
scroll to position [2842, 0]
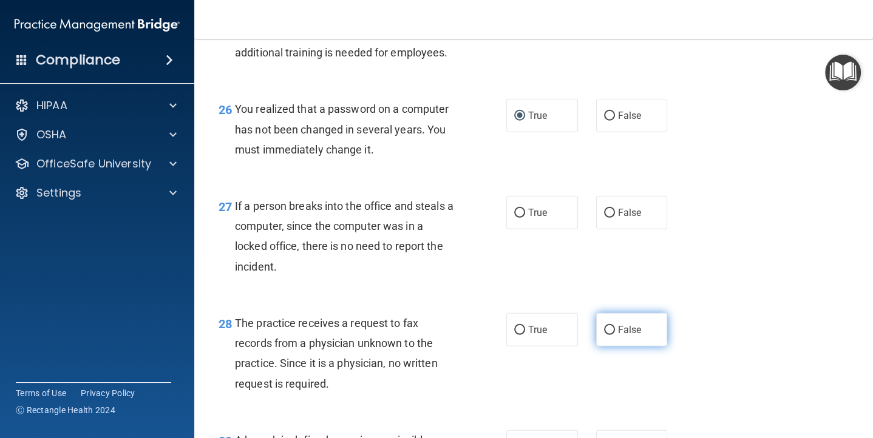
click at [608, 330] on input "False" at bounding box center [609, 330] width 11 height 9
radio input "true"
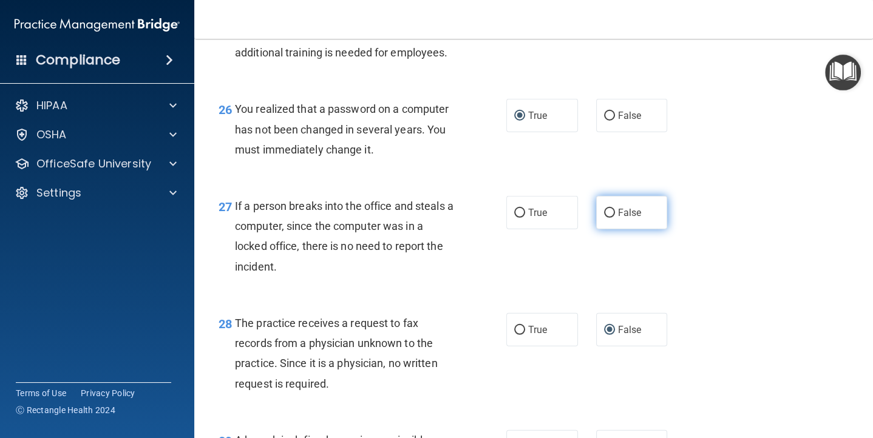
click at [608, 213] on input "False" at bounding box center [609, 213] width 11 height 9
radio input "true"
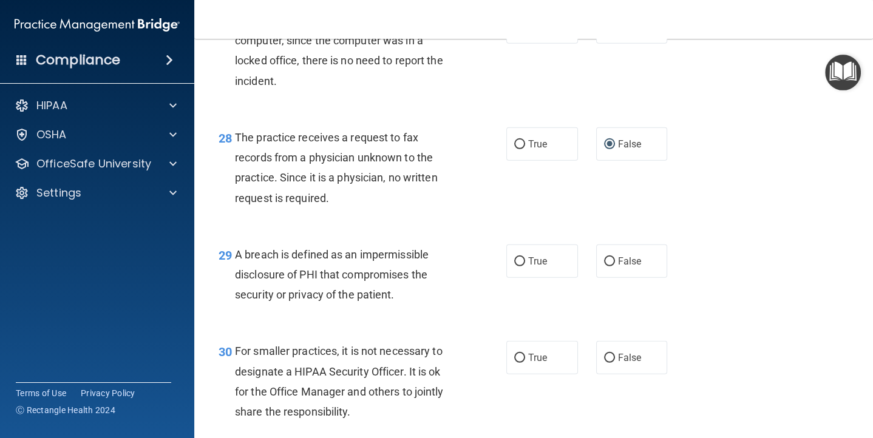
scroll to position [3030, 0]
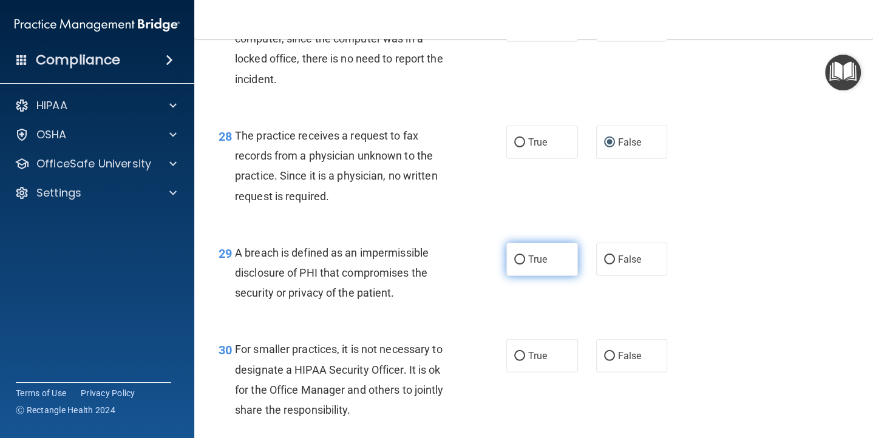
click at [522, 258] on input "True" at bounding box center [519, 259] width 11 height 9
radio input "true"
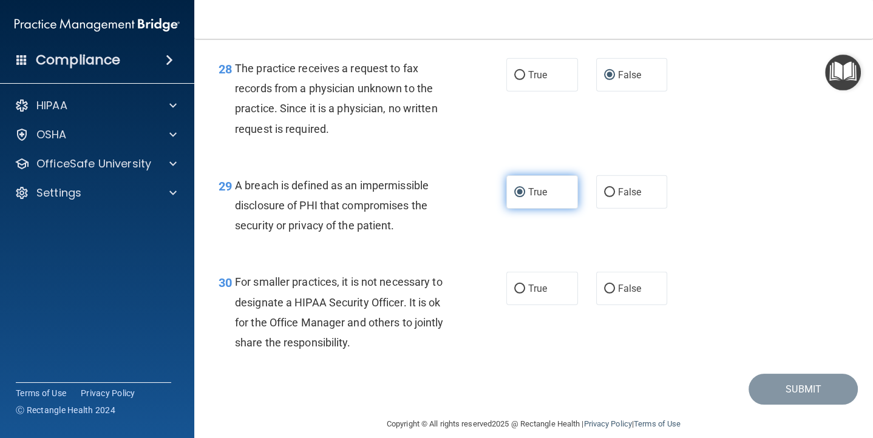
scroll to position [3112, 0]
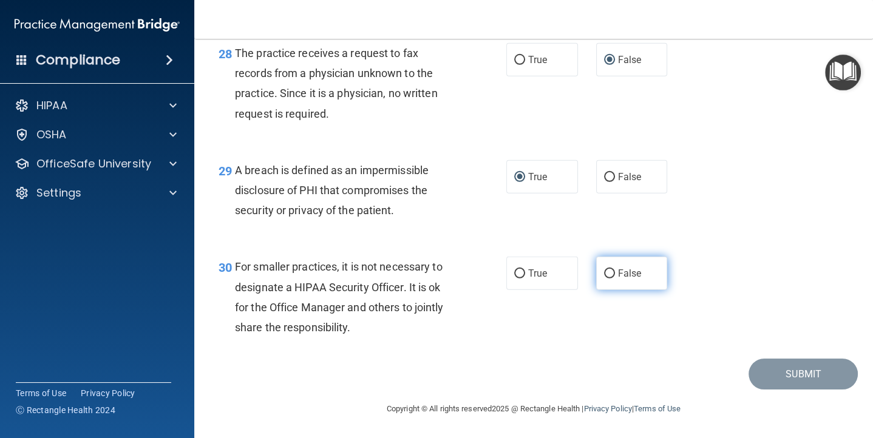
click at [607, 269] on input "False" at bounding box center [609, 273] width 11 height 9
radio input "true"
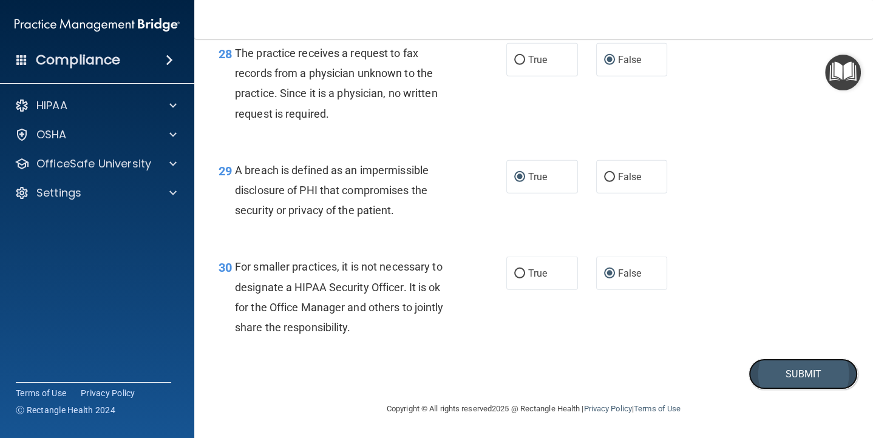
click at [791, 372] on button "Submit" at bounding box center [802, 374] width 109 height 31
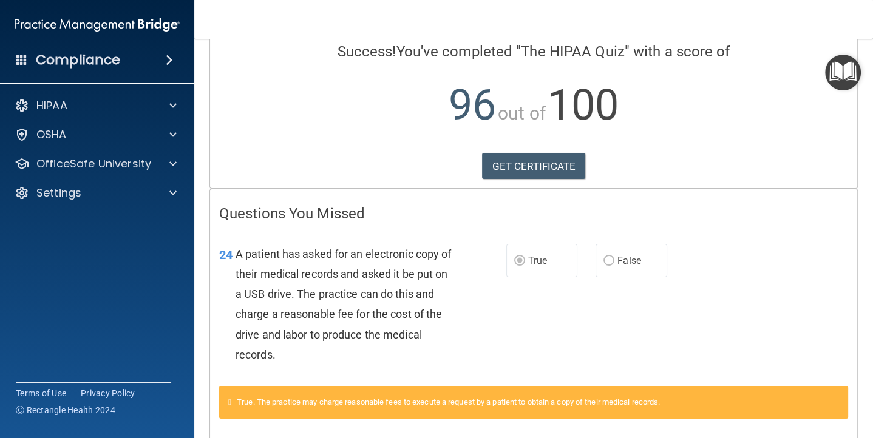
scroll to position [106, 0]
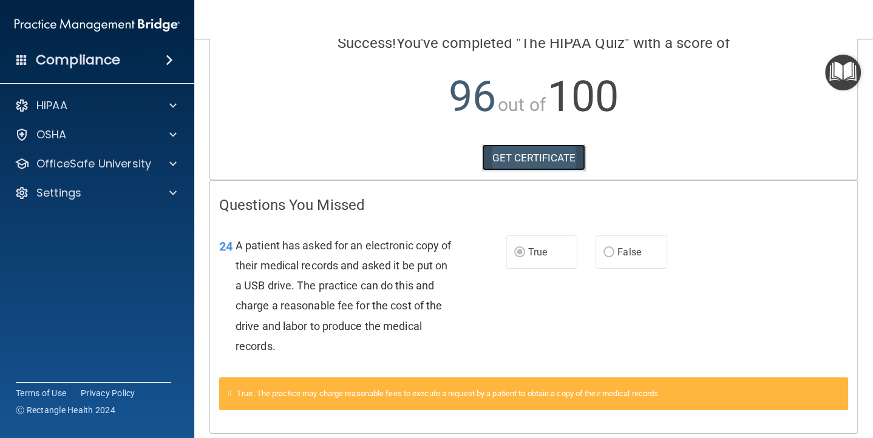
click at [542, 152] on link "GET CERTIFICATE" at bounding box center [534, 157] width 104 height 27
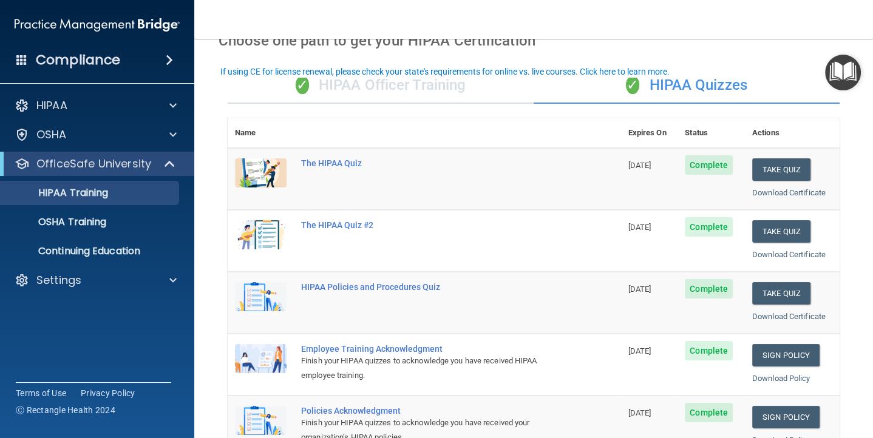
scroll to position [67, 0]
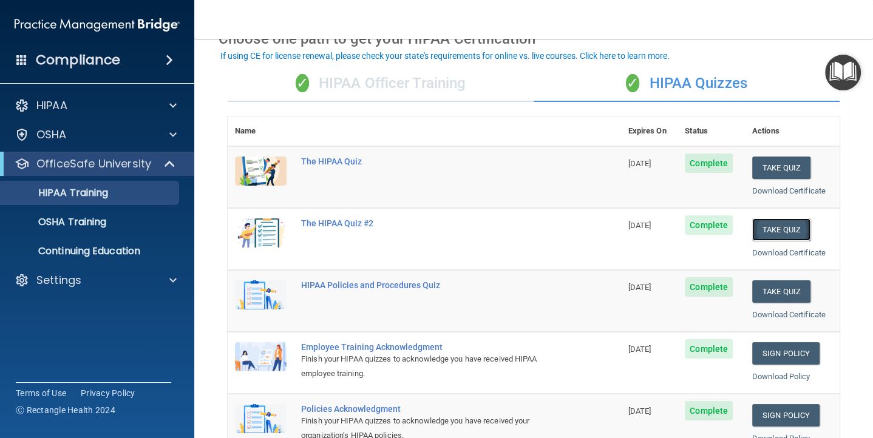
click at [782, 224] on button "Take Quiz" at bounding box center [781, 229] width 58 height 22
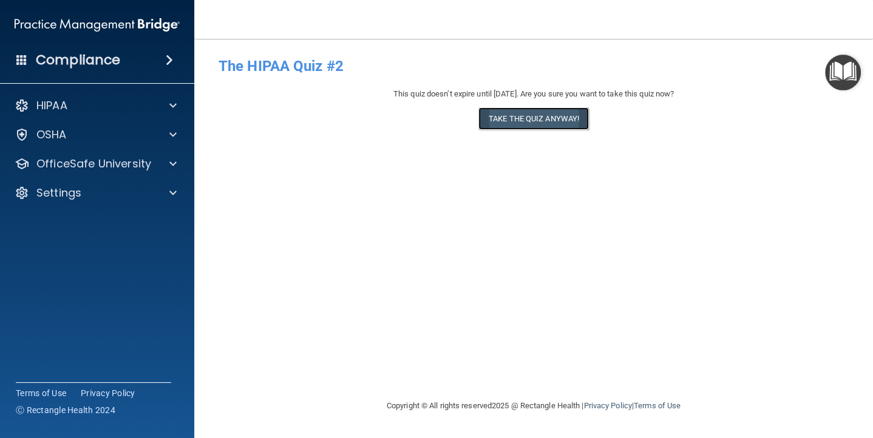
click at [529, 118] on button "Take the quiz anyway!" at bounding box center [533, 118] width 110 height 22
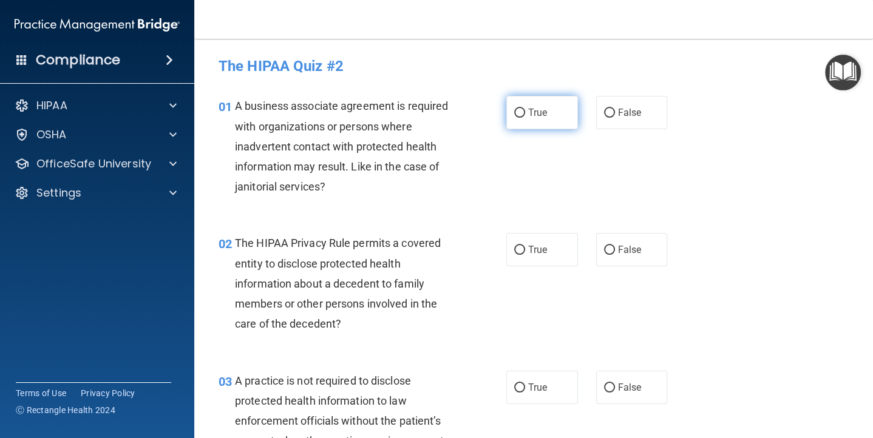
click at [519, 110] on input "True" at bounding box center [519, 113] width 11 height 9
radio input "true"
click at [517, 252] on input "True" at bounding box center [519, 250] width 11 height 9
radio input "true"
click at [521, 383] on input "True" at bounding box center [519, 387] width 11 height 9
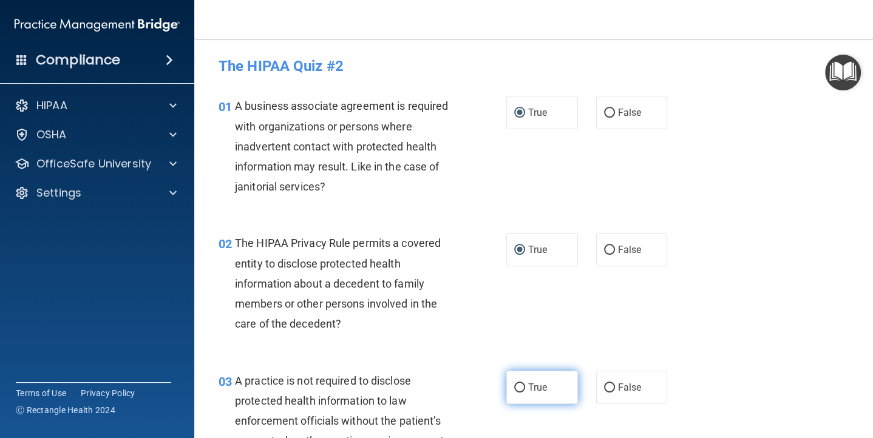
radio input "true"
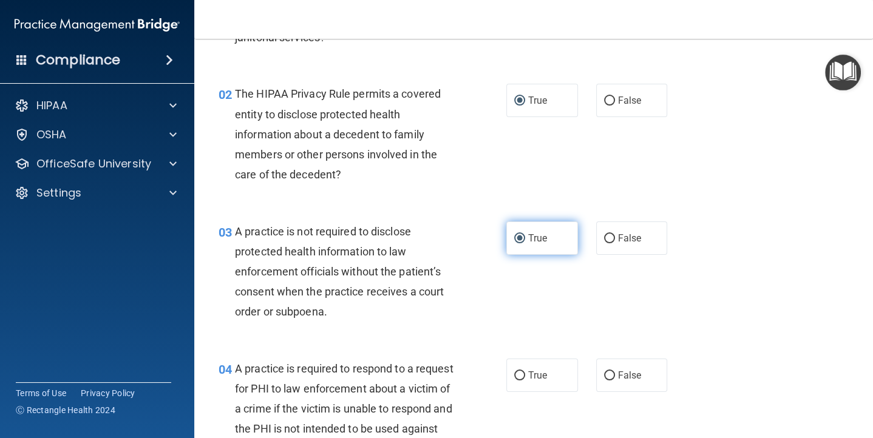
scroll to position [192, 0]
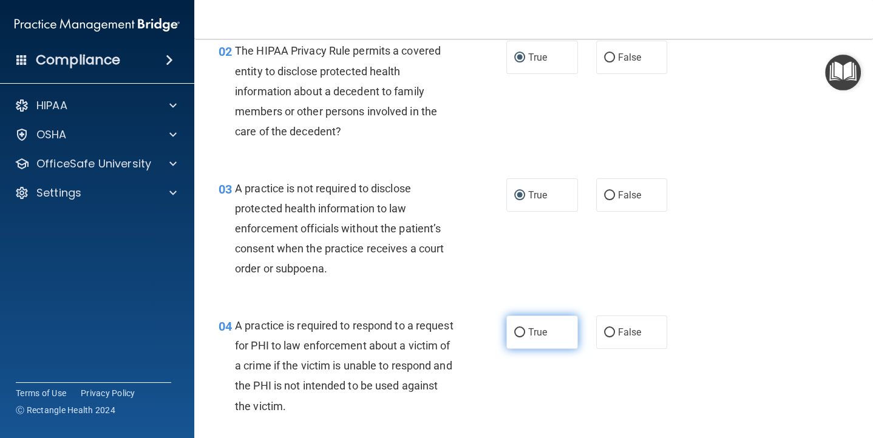
click at [518, 329] on input "True" at bounding box center [519, 332] width 11 height 9
radio input "true"
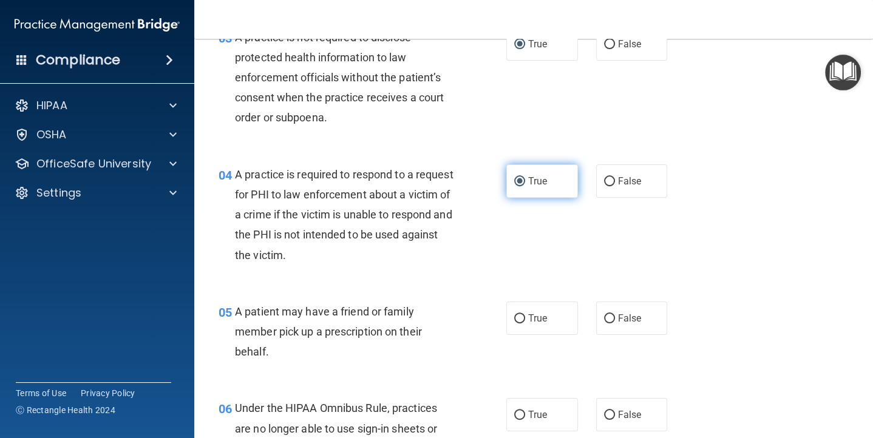
scroll to position [385, 0]
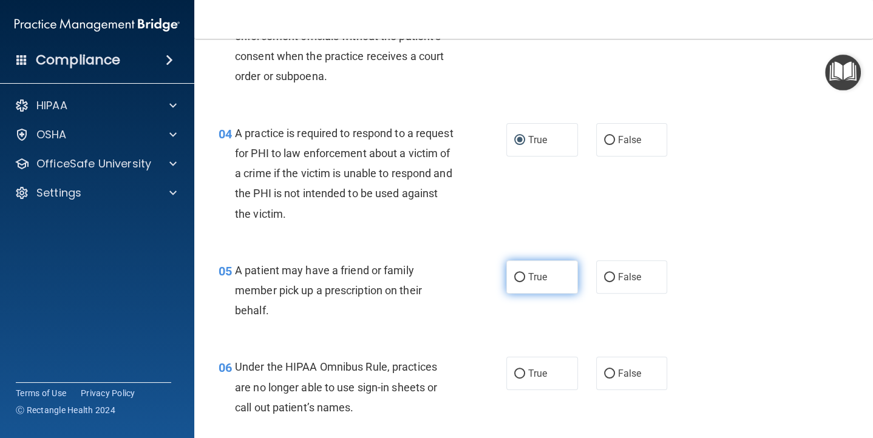
click at [520, 278] on input "True" at bounding box center [519, 277] width 11 height 9
radio input "true"
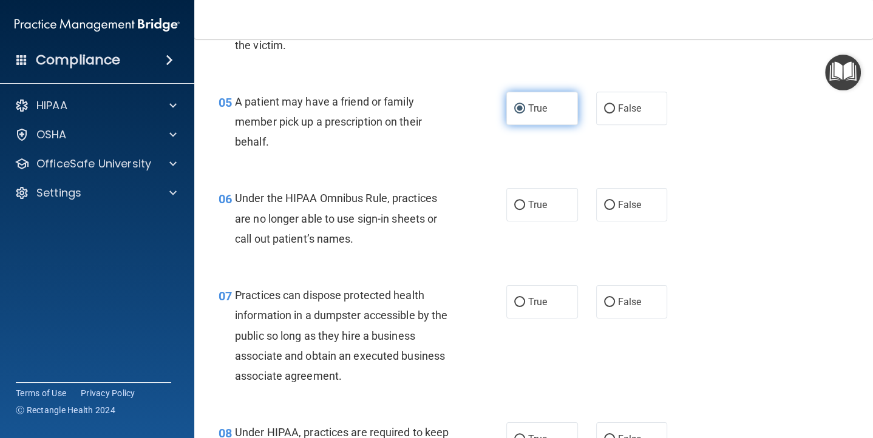
scroll to position [572, 0]
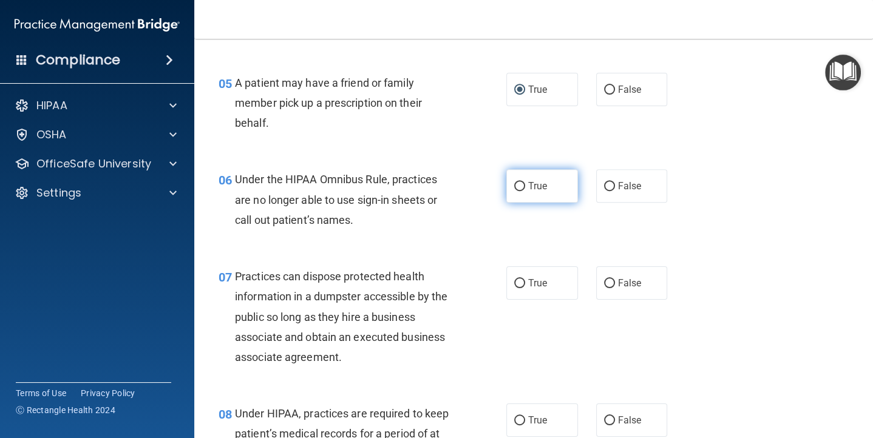
click at [519, 185] on input "True" at bounding box center [519, 186] width 11 height 9
radio input "true"
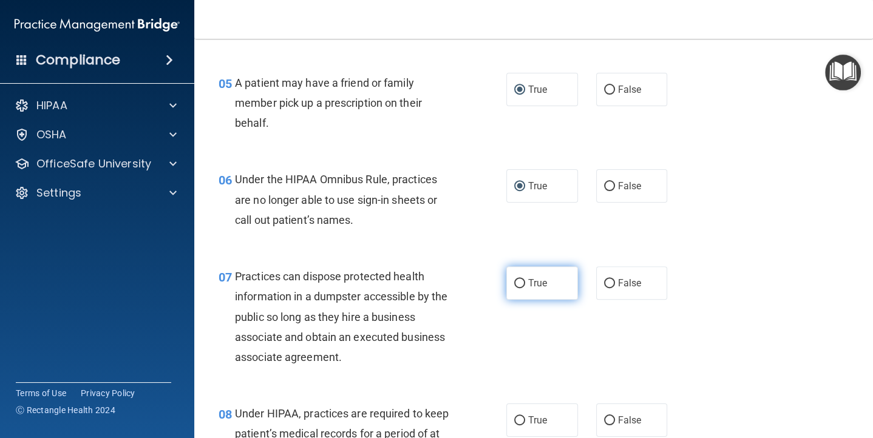
click at [519, 285] on input "True" at bounding box center [519, 283] width 11 height 9
radio input "true"
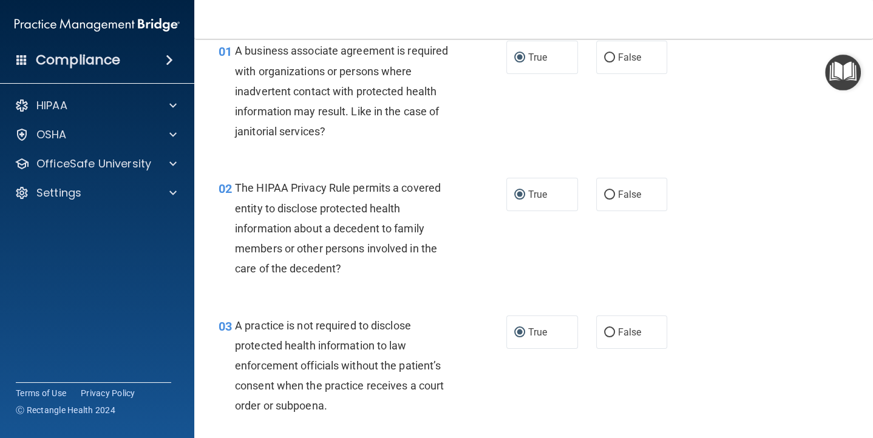
scroll to position [0, 0]
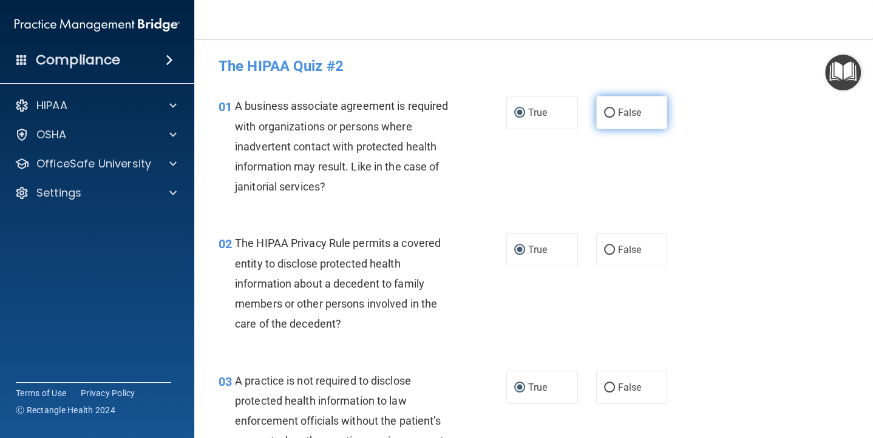
click at [607, 114] on input "False" at bounding box center [609, 113] width 11 height 9
radio input "true"
radio input "false"
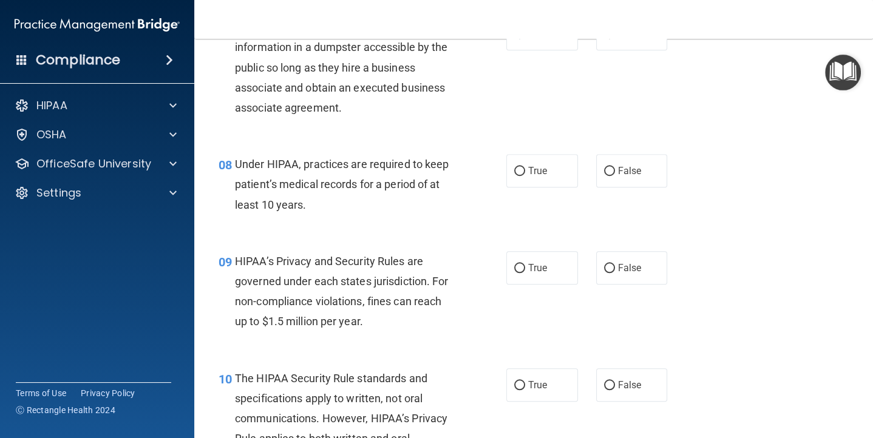
scroll to position [826, 0]
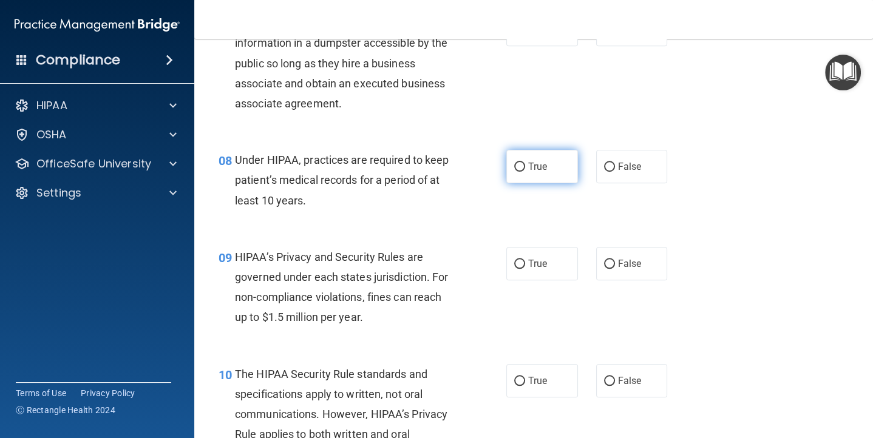
click at [520, 163] on input "True" at bounding box center [519, 167] width 11 height 9
radio input "true"
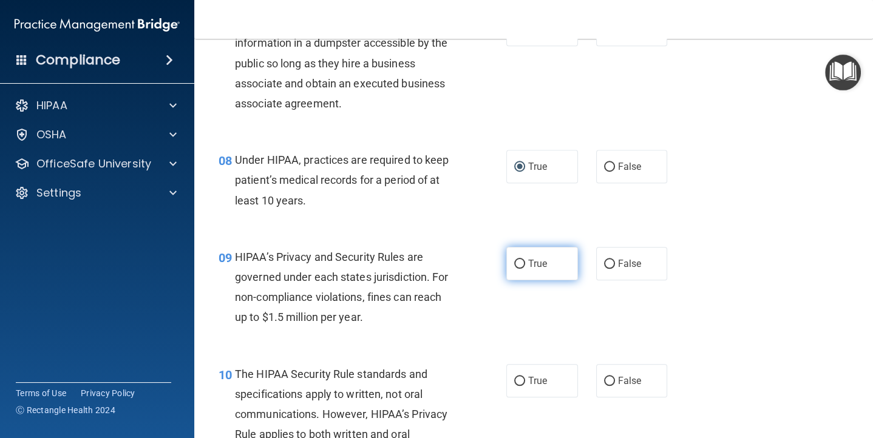
click at [516, 268] on label "True" at bounding box center [542, 263] width 72 height 33
click at [516, 268] on input "True" at bounding box center [519, 264] width 11 height 9
radio input "true"
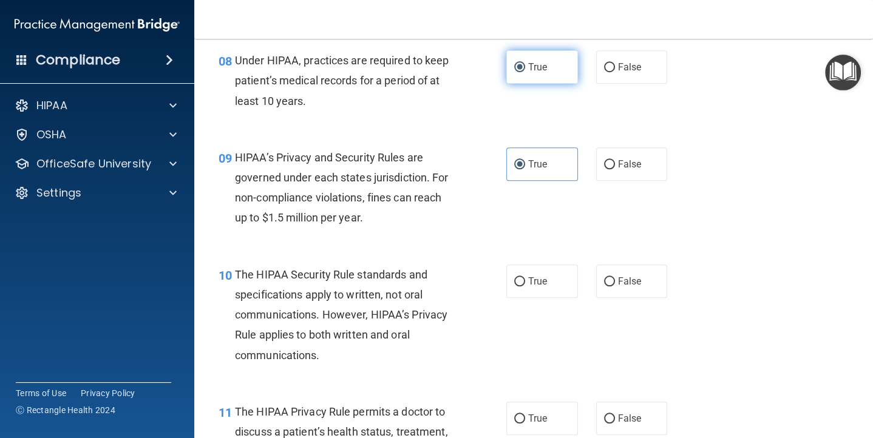
scroll to position [930, 0]
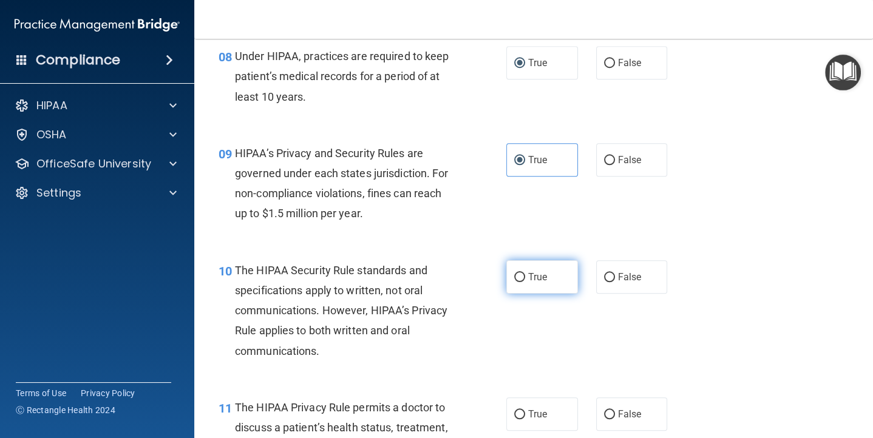
click at [519, 276] on input "True" at bounding box center [519, 277] width 11 height 9
radio input "true"
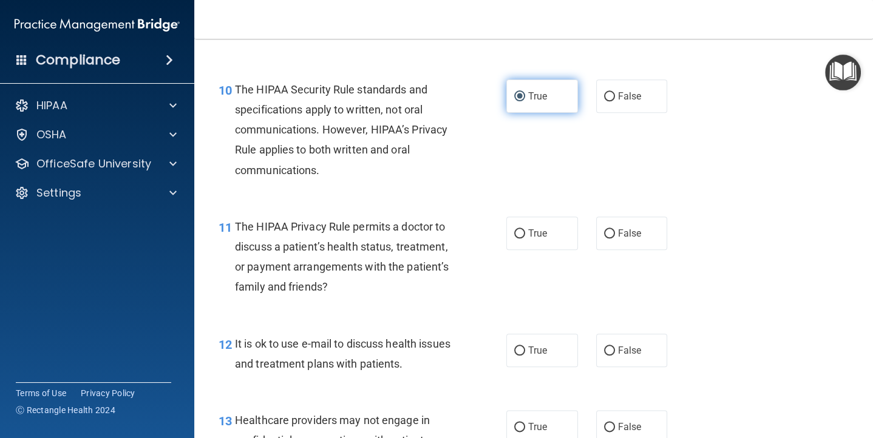
scroll to position [1108, 0]
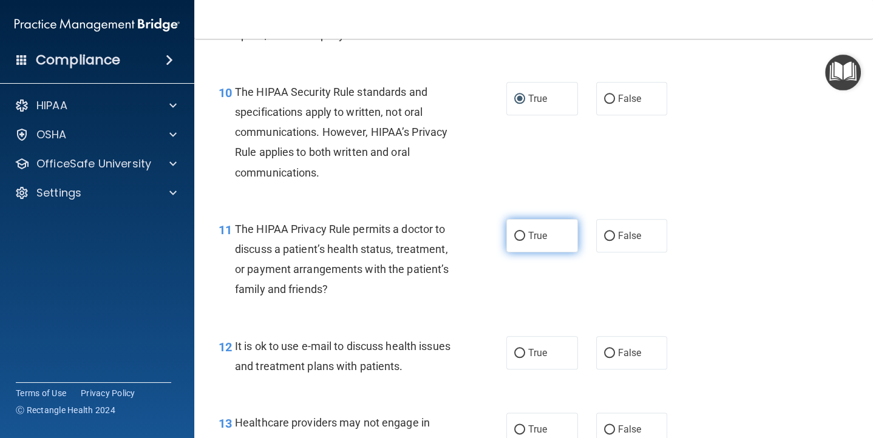
click at [517, 233] on input "True" at bounding box center [519, 236] width 11 height 9
radio input "true"
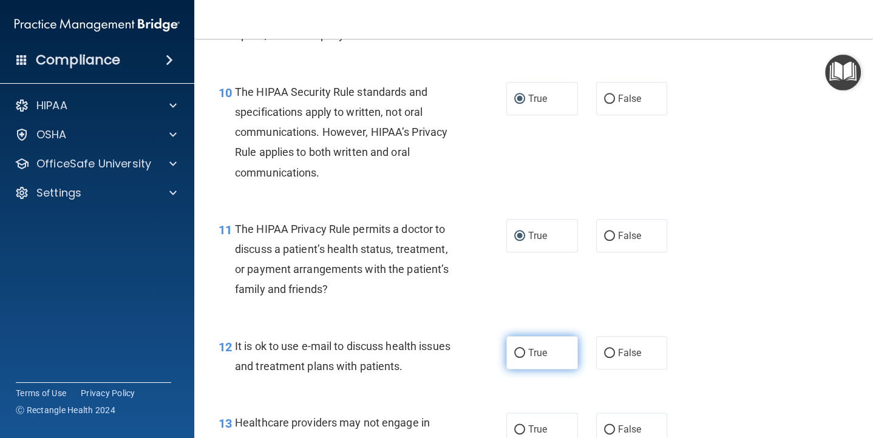
click at [521, 349] on input "True" at bounding box center [519, 353] width 11 height 9
radio input "true"
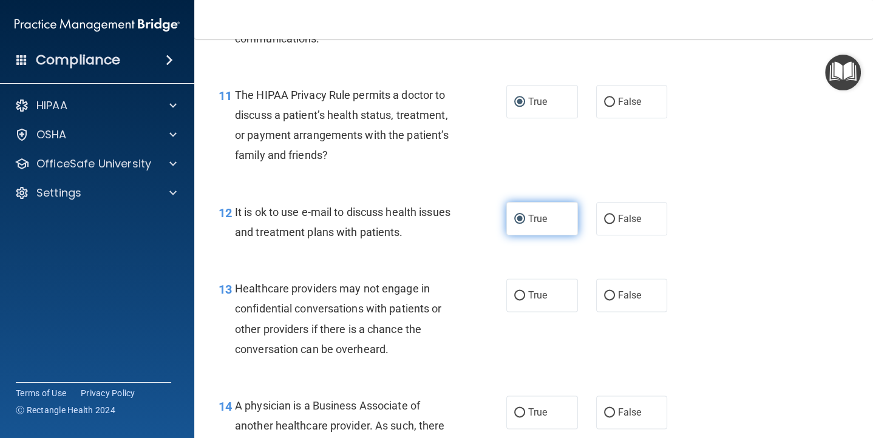
scroll to position [1279, 0]
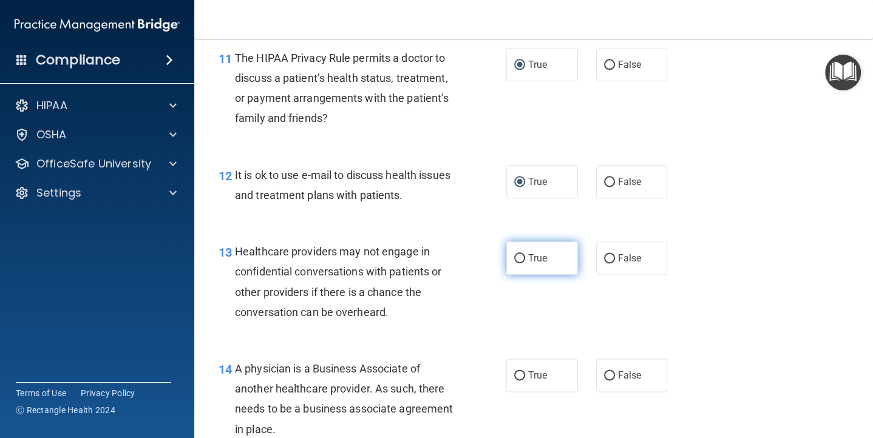
click at [515, 254] on input "True" at bounding box center [519, 258] width 11 height 9
radio input "true"
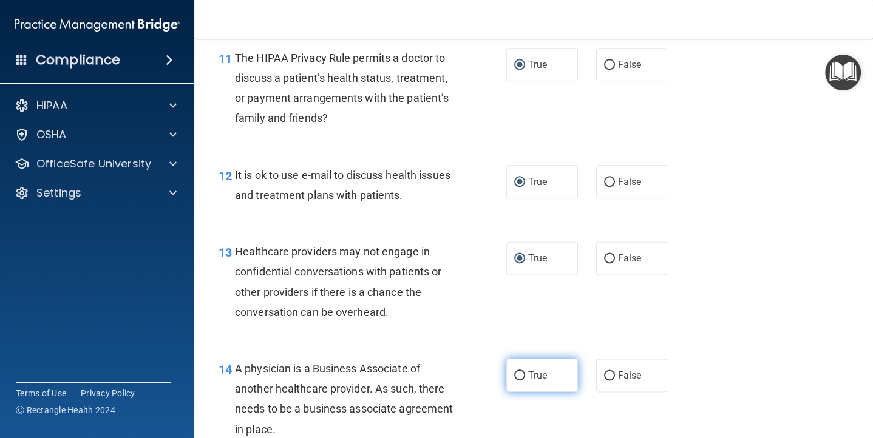
click at [523, 373] on input "True" at bounding box center [519, 375] width 11 height 9
radio input "true"
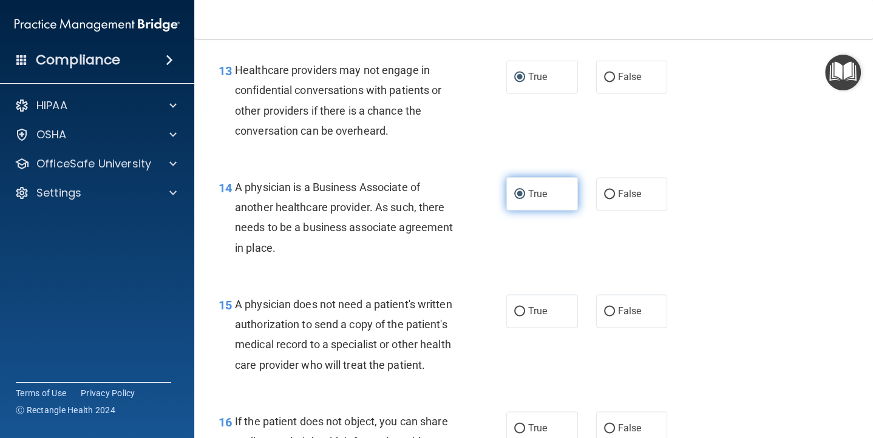
scroll to position [1467, 0]
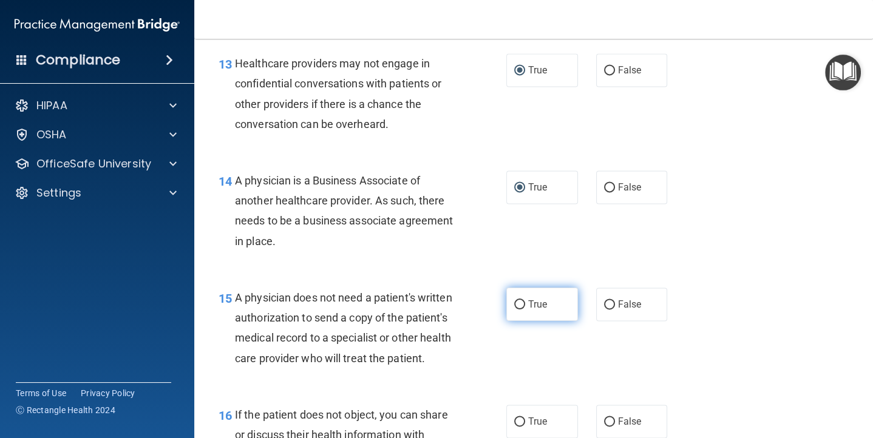
click at [519, 303] on input "True" at bounding box center [519, 304] width 11 height 9
radio input "true"
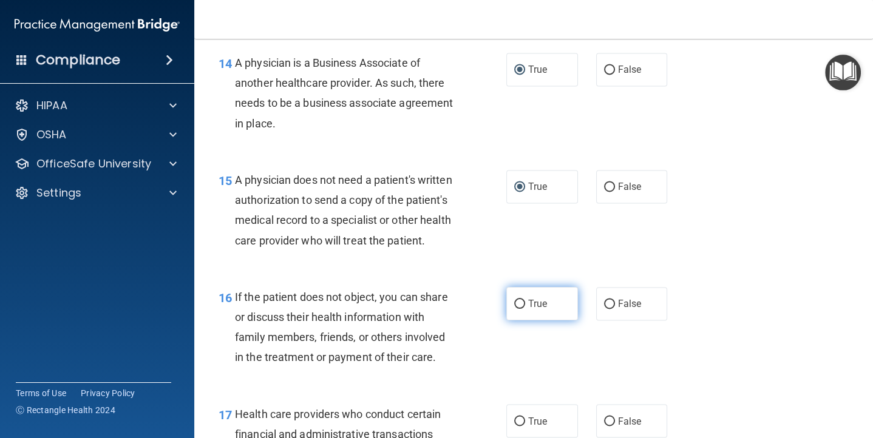
click at [519, 306] on input "True" at bounding box center [519, 304] width 11 height 9
radio input "true"
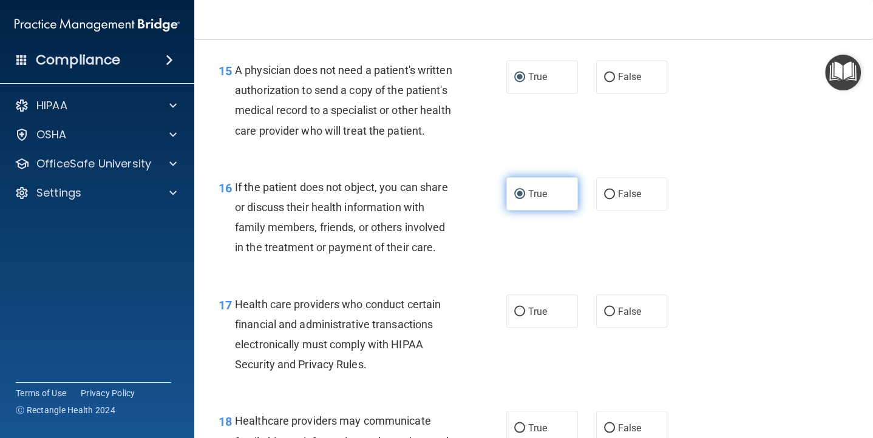
scroll to position [1694, 0]
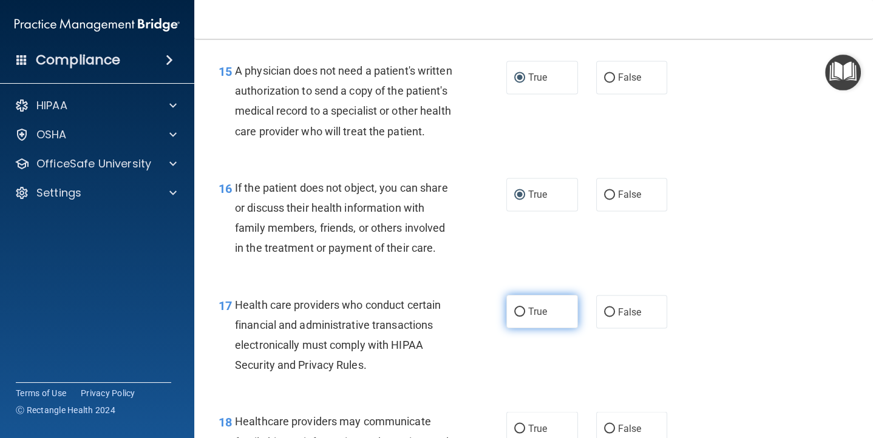
click at [521, 309] on input "True" at bounding box center [519, 312] width 11 height 9
radio input "true"
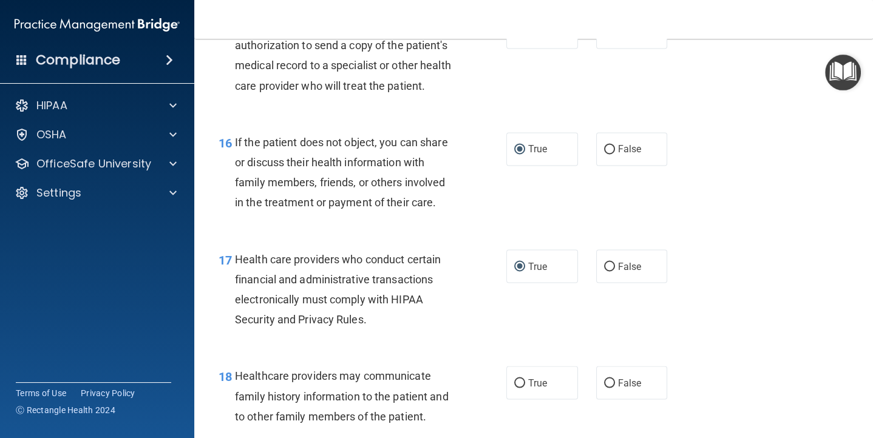
scroll to position [1773, 0]
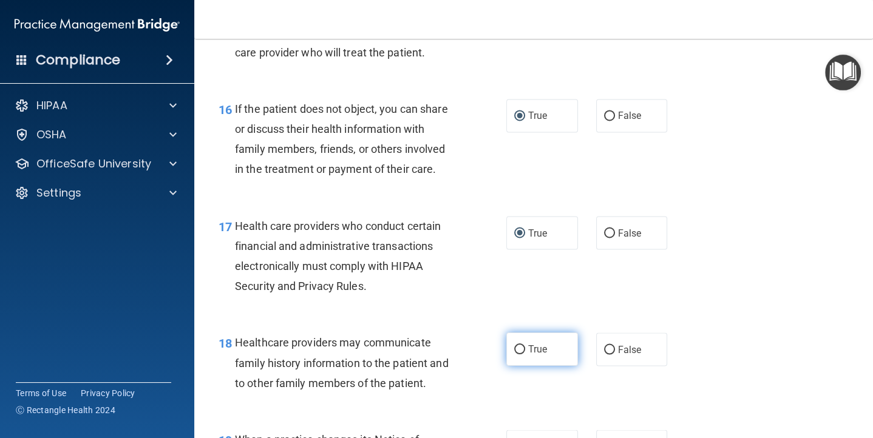
click at [519, 346] on input "True" at bounding box center [519, 349] width 11 height 9
radio input "true"
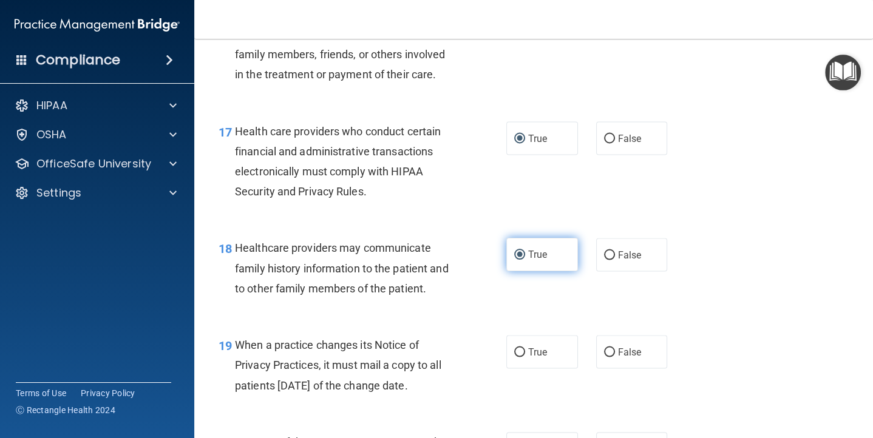
scroll to position [1910, 0]
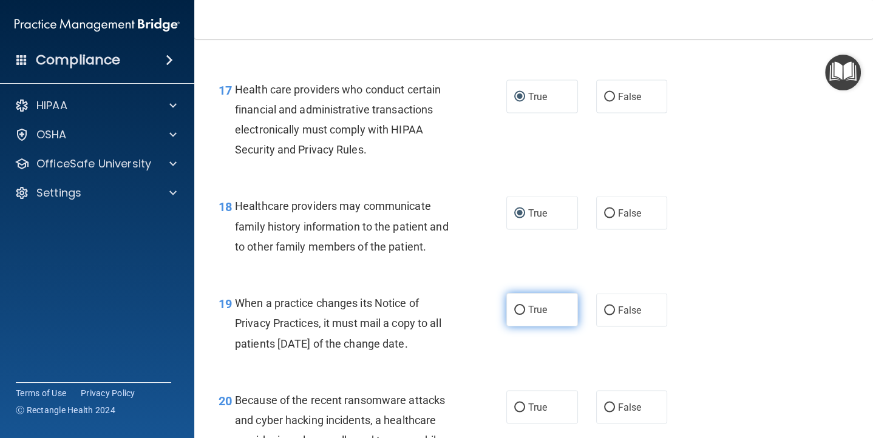
click at [519, 306] on input "True" at bounding box center [519, 310] width 11 height 9
radio input "true"
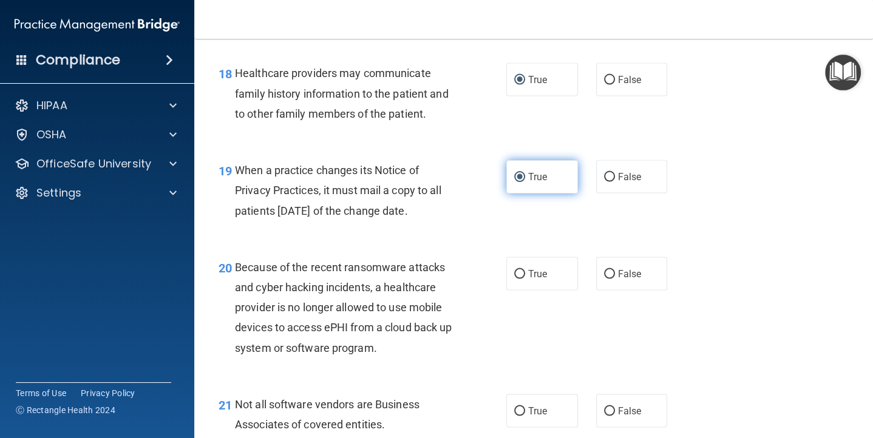
scroll to position [2043, 0]
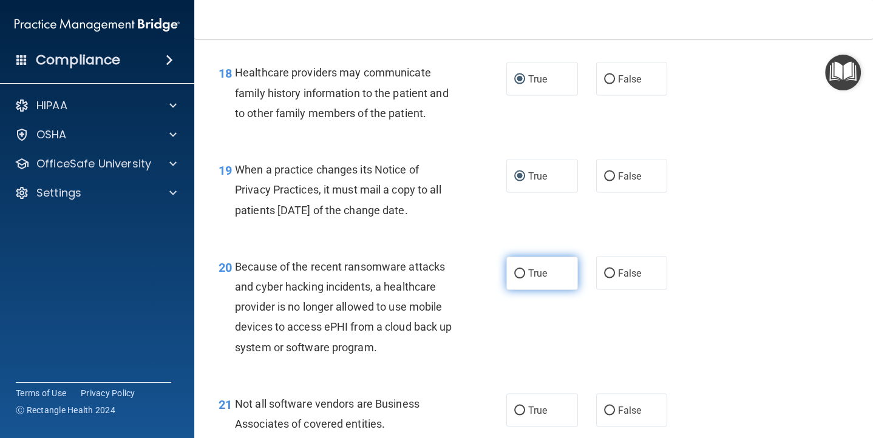
click at [521, 272] on input "True" at bounding box center [519, 273] width 11 height 9
radio input "true"
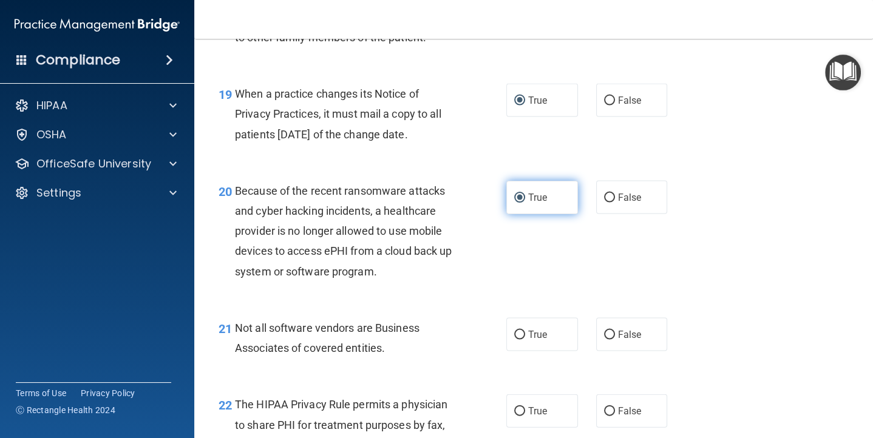
scroll to position [2147, 0]
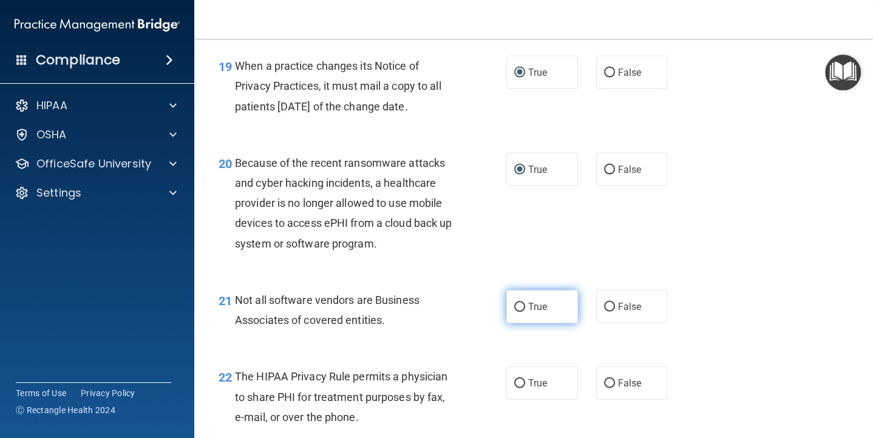
click at [516, 311] on input "True" at bounding box center [519, 307] width 11 height 9
radio input "true"
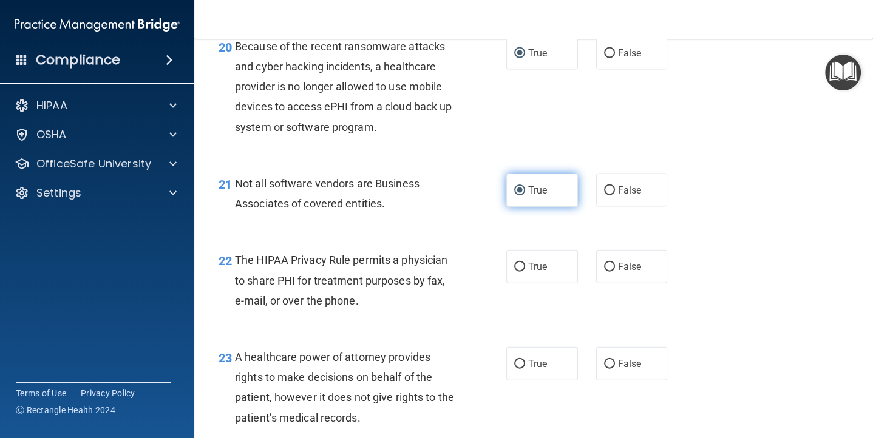
scroll to position [2271, 0]
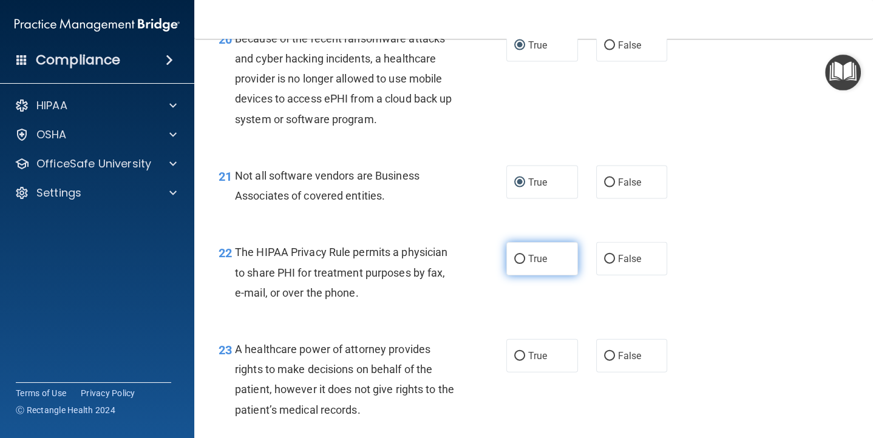
click at [521, 258] on input "True" at bounding box center [519, 259] width 11 height 9
radio input "true"
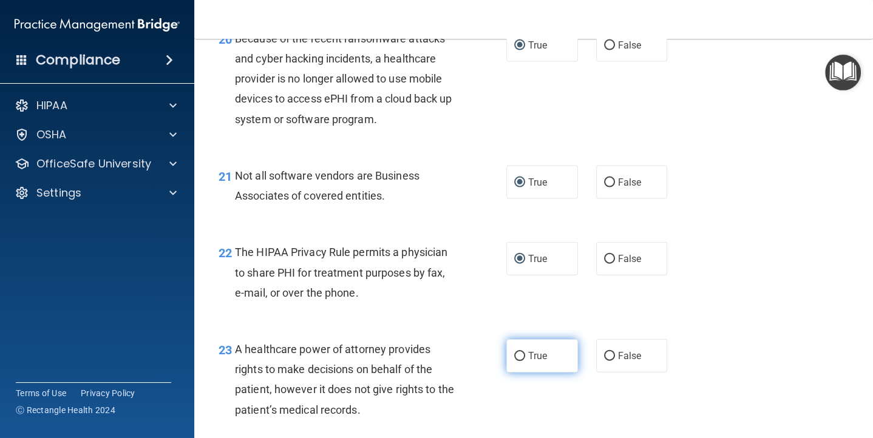
click at [518, 352] on input "True" at bounding box center [519, 356] width 11 height 9
radio input "true"
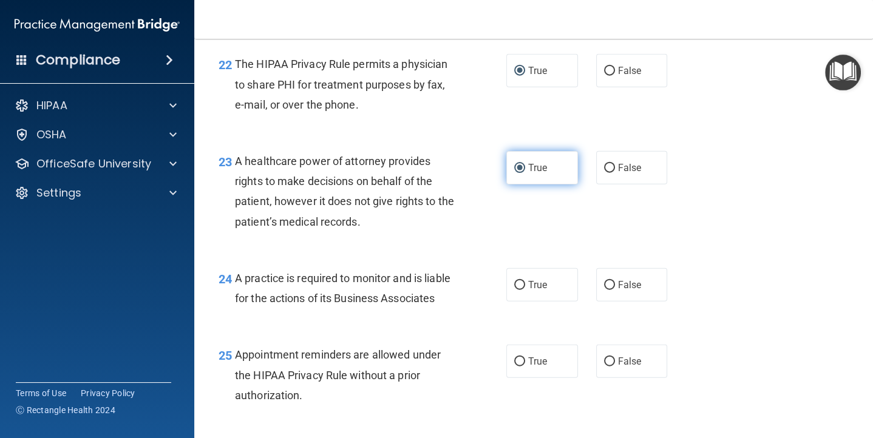
scroll to position [2467, 0]
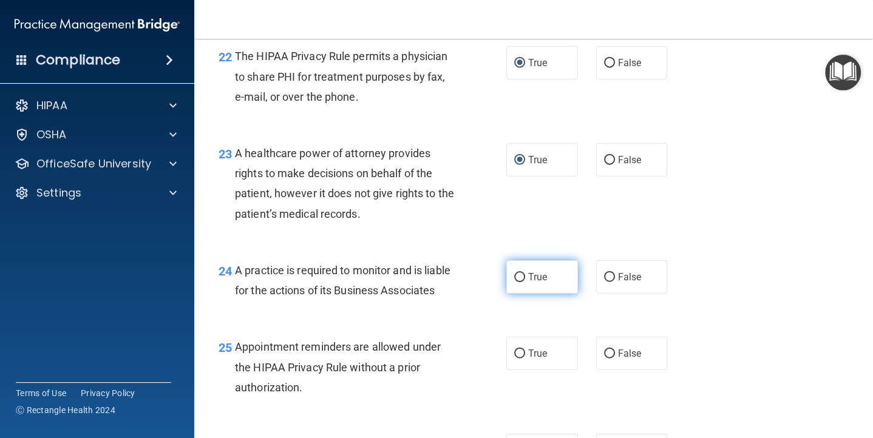
click at [518, 282] on label "True" at bounding box center [542, 276] width 72 height 33
click at [518, 282] on input "True" at bounding box center [519, 277] width 11 height 9
radio input "true"
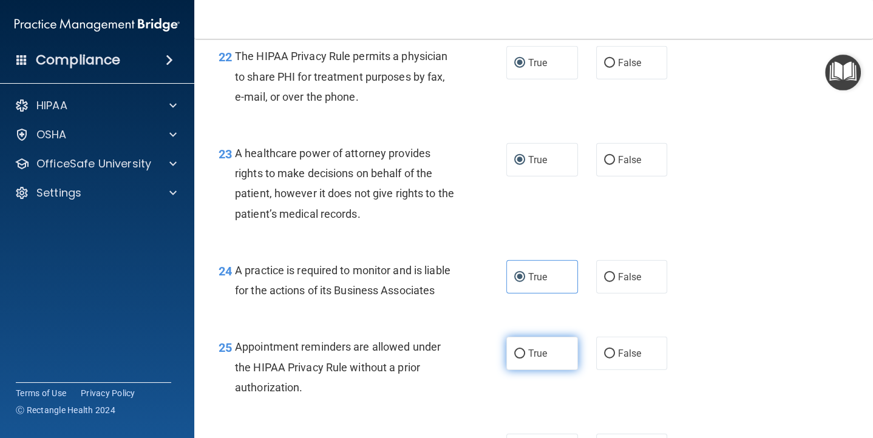
click at [518, 350] on input "True" at bounding box center [519, 354] width 11 height 9
radio input "true"
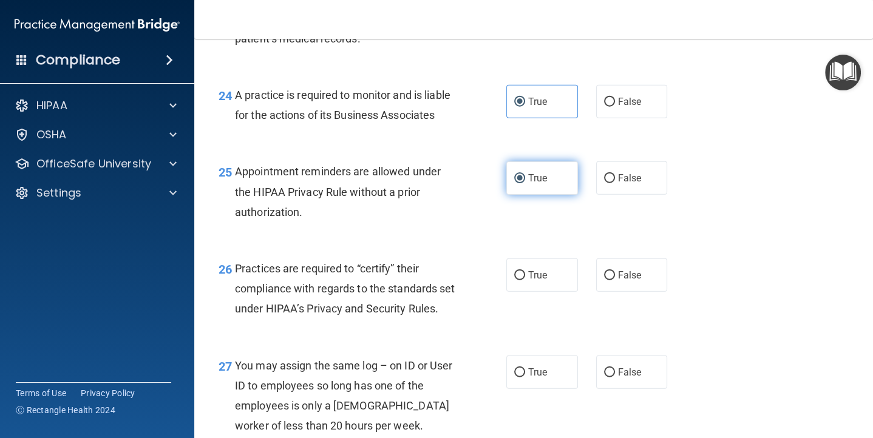
scroll to position [2643, 0]
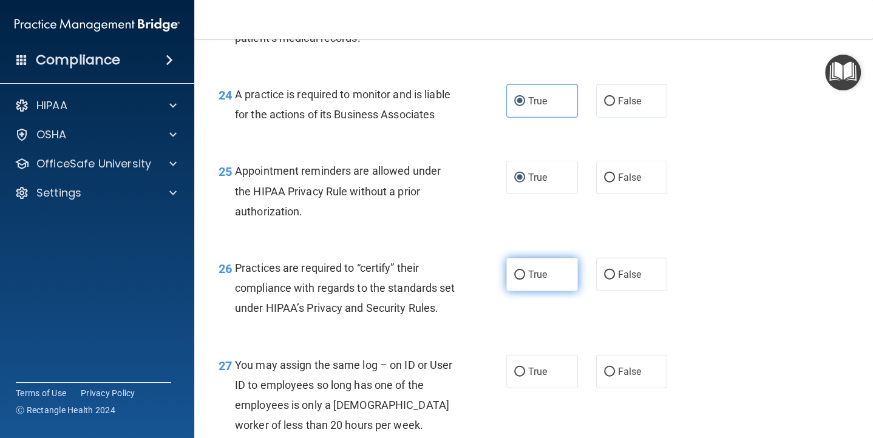
click at [515, 274] on input "True" at bounding box center [519, 275] width 11 height 9
radio input "true"
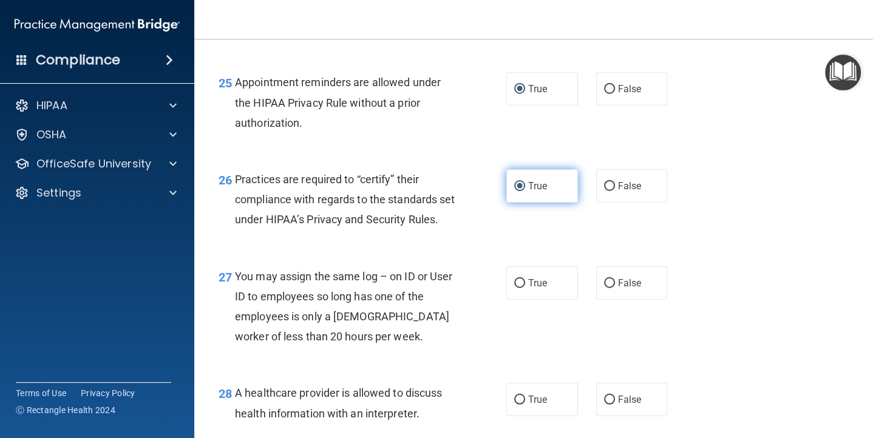
scroll to position [2765, 0]
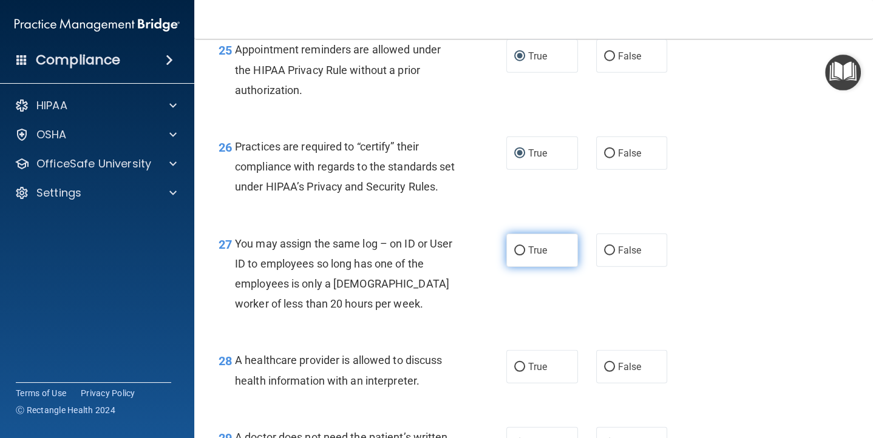
click at [518, 255] on input "True" at bounding box center [519, 250] width 11 height 9
radio input "true"
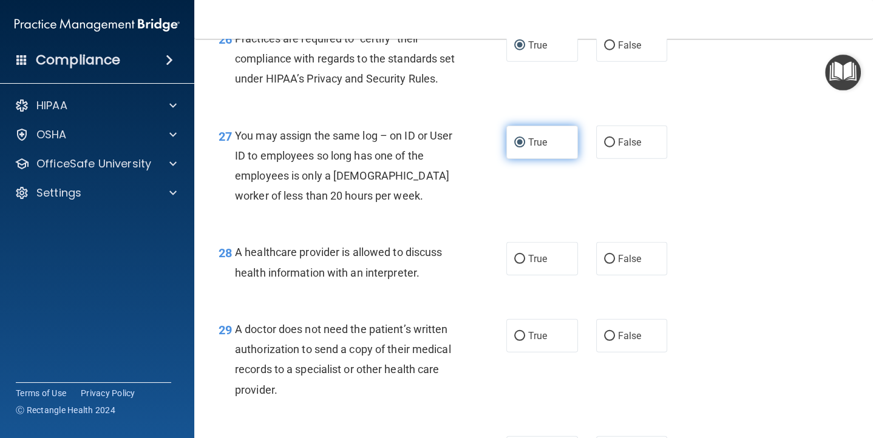
scroll to position [2879, 0]
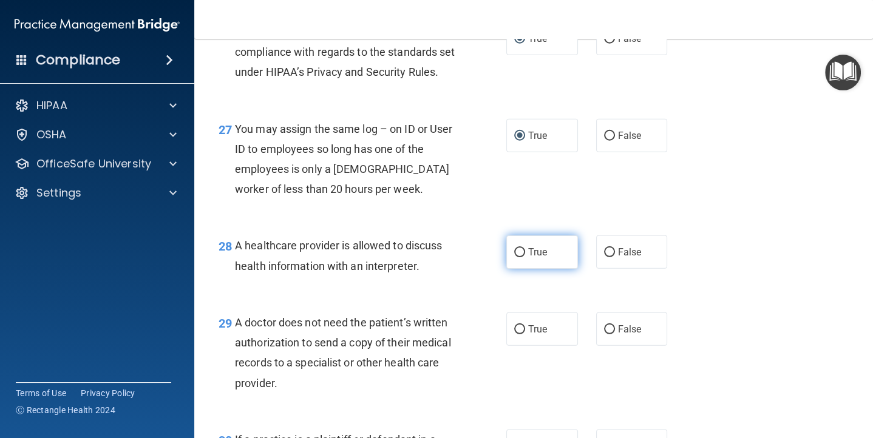
click at [519, 263] on label "True" at bounding box center [542, 251] width 72 height 33
click at [519, 257] on input "True" at bounding box center [519, 252] width 11 height 9
radio input "true"
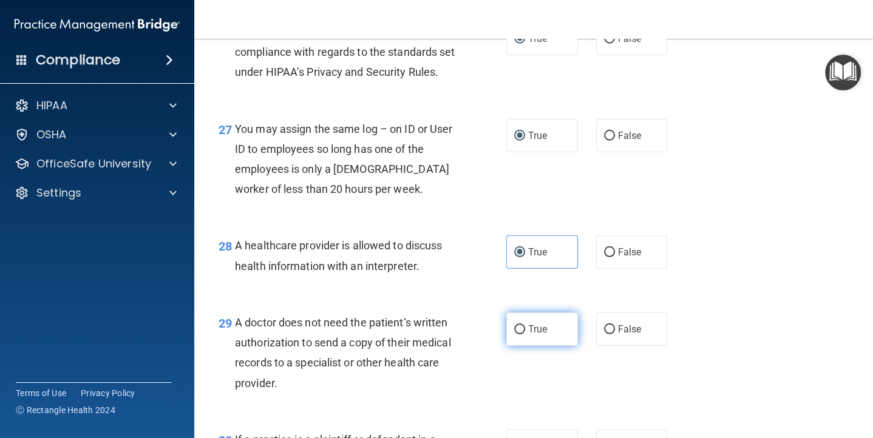
click at [519, 334] on input "True" at bounding box center [519, 329] width 11 height 9
radio input "true"
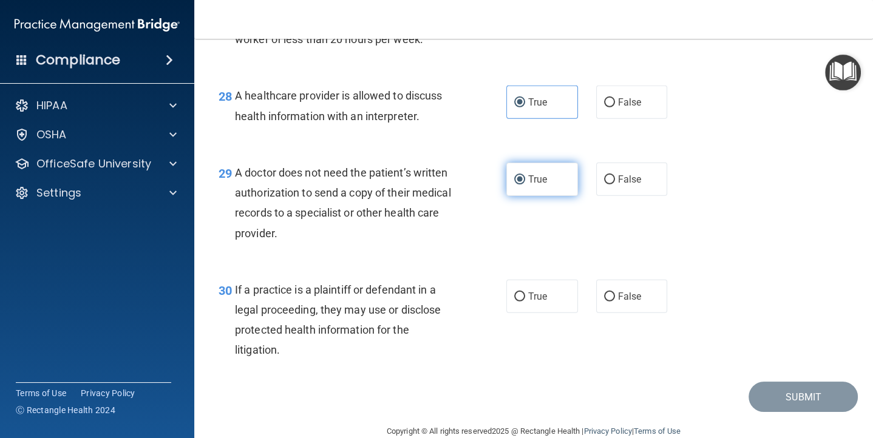
scroll to position [3072, 0]
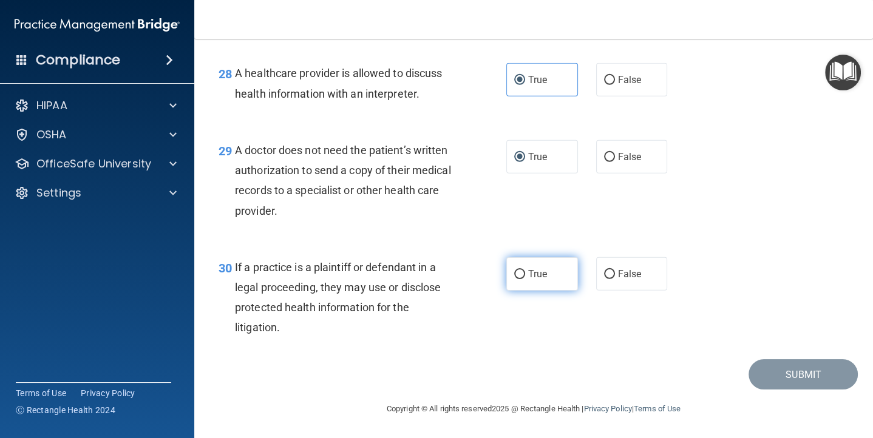
click at [521, 280] on label "True" at bounding box center [542, 273] width 72 height 33
click at [521, 279] on input "True" at bounding box center [519, 274] width 11 height 9
radio input "true"
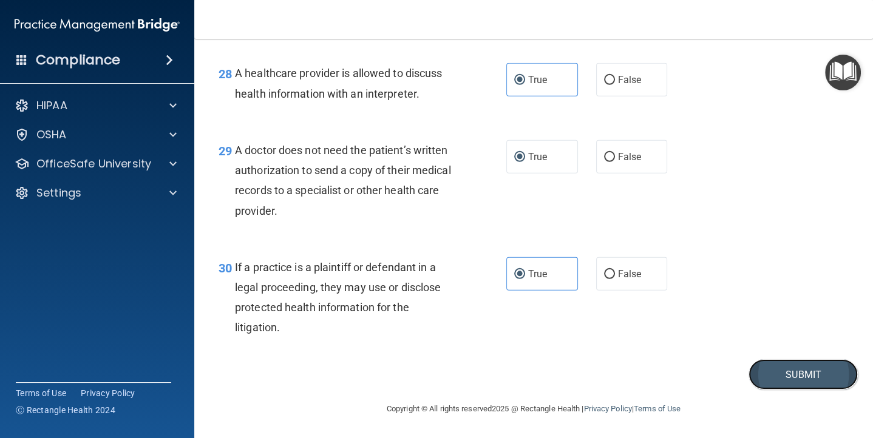
click at [806, 377] on button "Submit" at bounding box center [802, 374] width 109 height 31
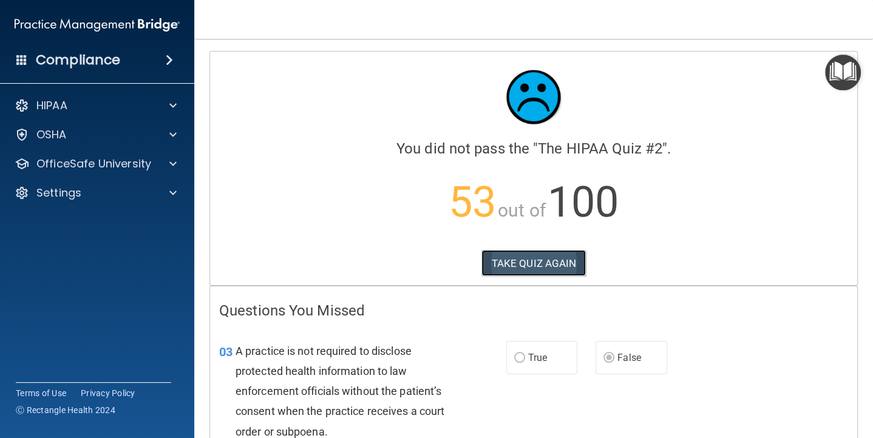
click at [536, 255] on button "TAKE QUIZ AGAIN" at bounding box center [533, 263] width 105 height 27
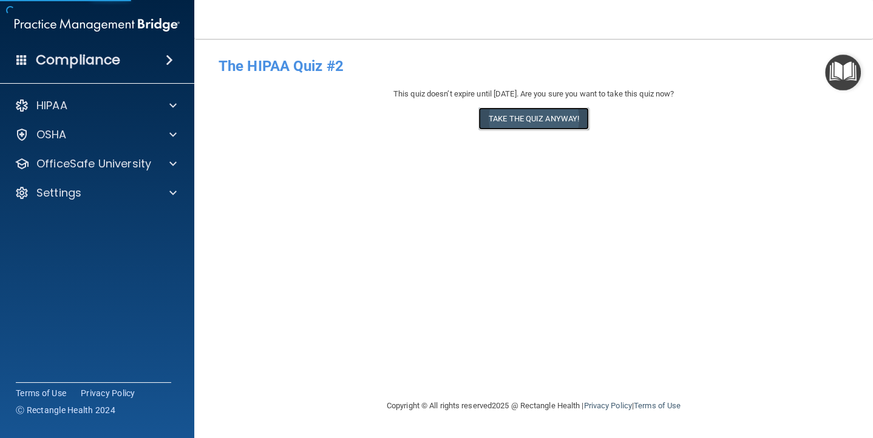
click at [541, 117] on button "Take the quiz anyway!" at bounding box center [533, 118] width 110 height 22
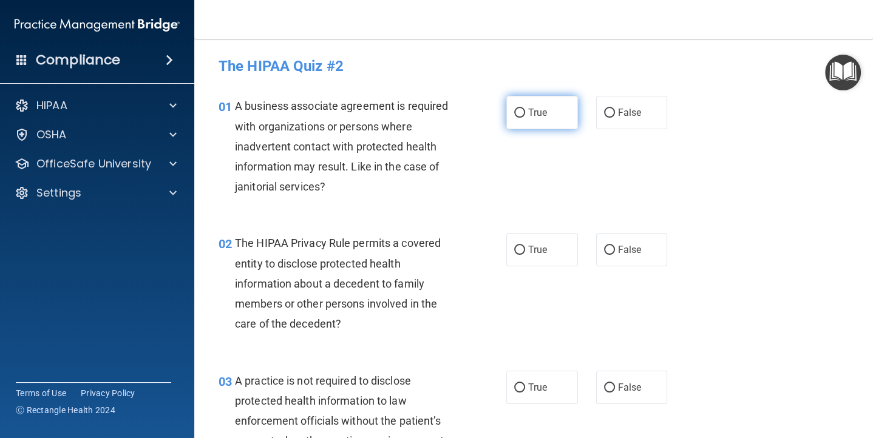
click at [522, 109] on input "True" at bounding box center [519, 113] width 11 height 9
radio input "true"
click at [521, 247] on input "True" at bounding box center [519, 250] width 11 height 9
radio input "true"
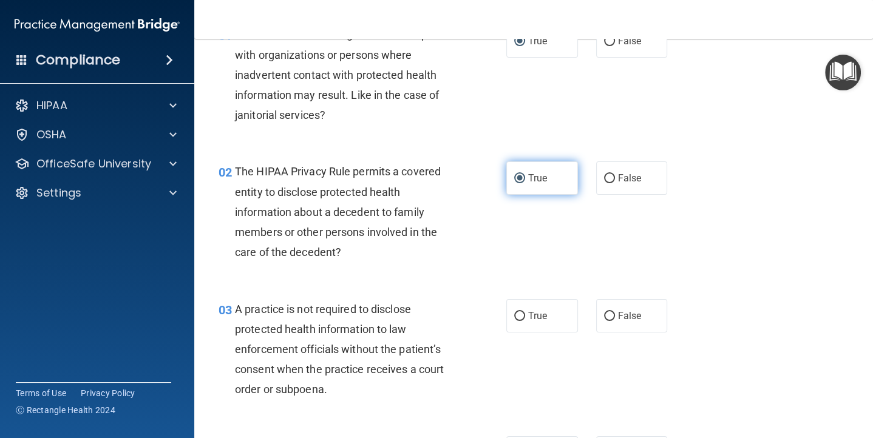
scroll to position [78, 0]
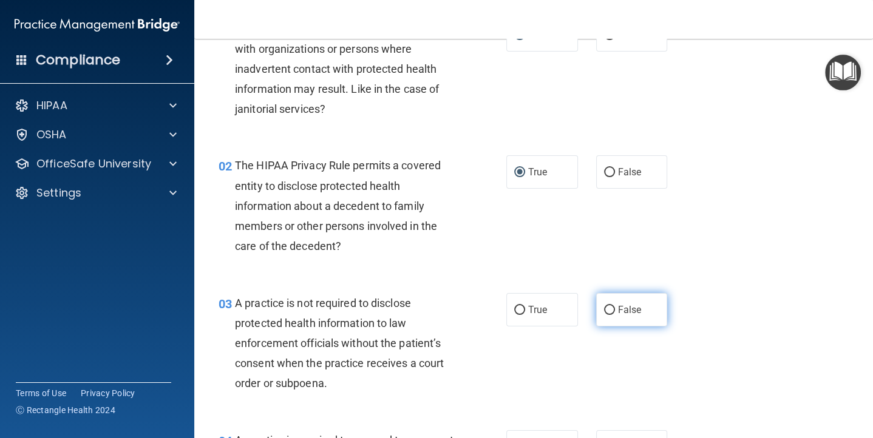
click at [611, 308] on input "False" at bounding box center [609, 310] width 11 height 9
radio input "true"
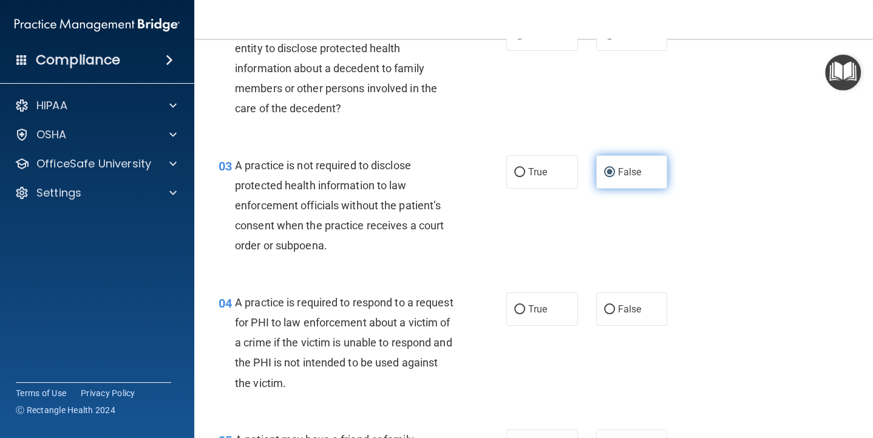
scroll to position [217, 0]
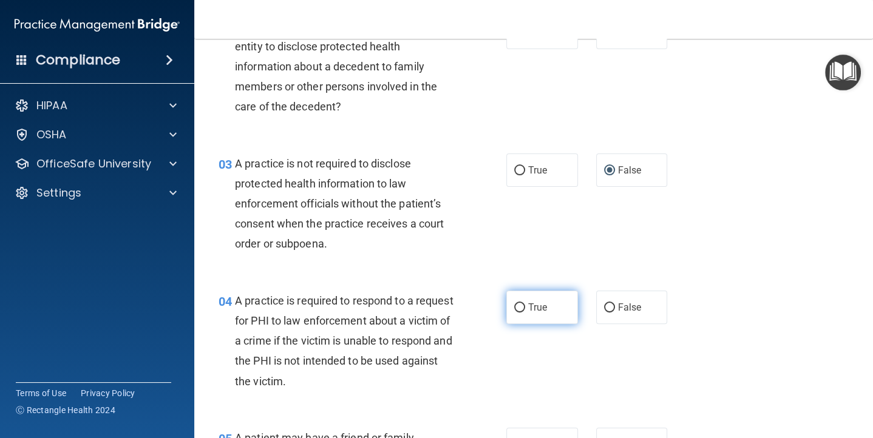
click at [518, 303] on input "True" at bounding box center [519, 307] width 11 height 9
radio input "true"
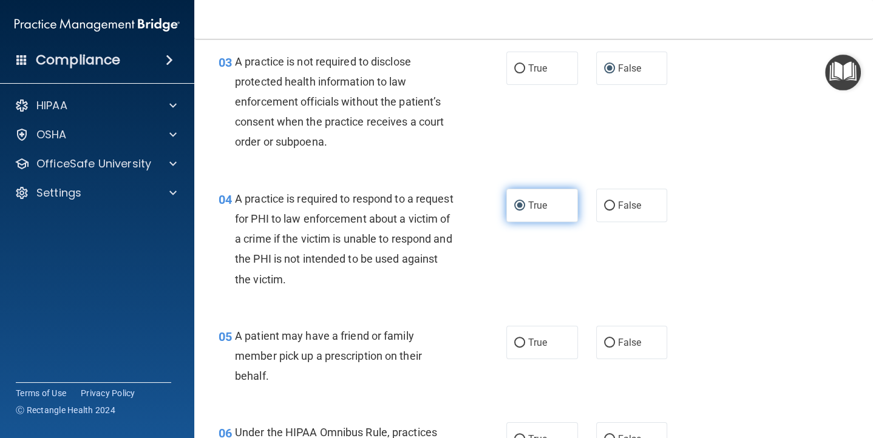
scroll to position [319, 0]
click at [519, 345] on input "True" at bounding box center [519, 343] width 11 height 9
radio input "true"
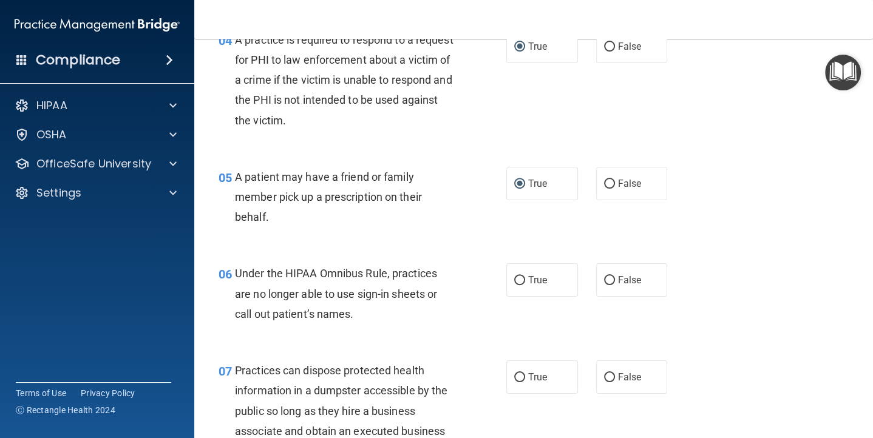
scroll to position [486, 0]
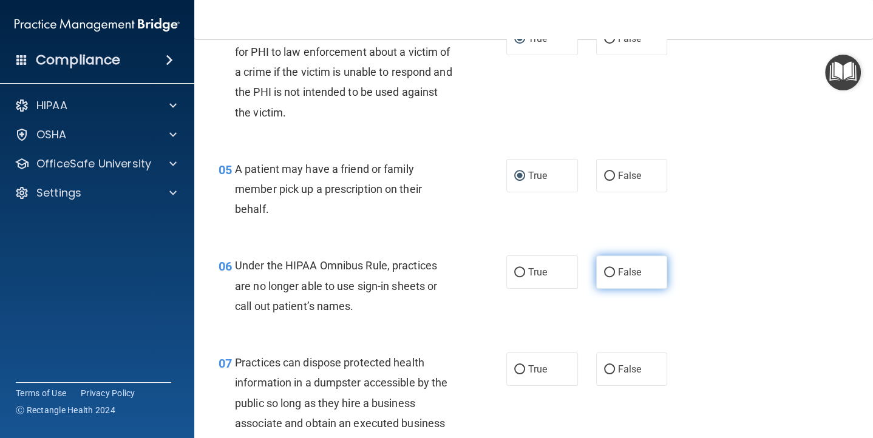
click at [610, 271] on input "False" at bounding box center [609, 272] width 11 height 9
radio input "true"
click at [609, 367] on input "False" at bounding box center [609, 369] width 11 height 9
radio input "true"
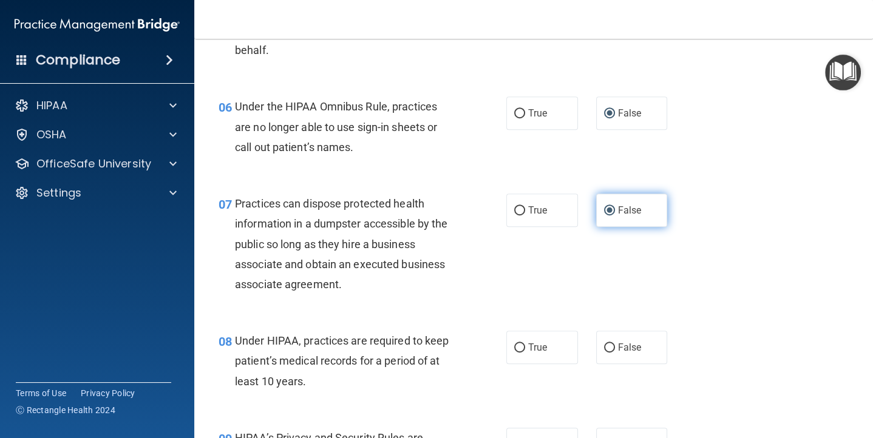
scroll to position [647, 0]
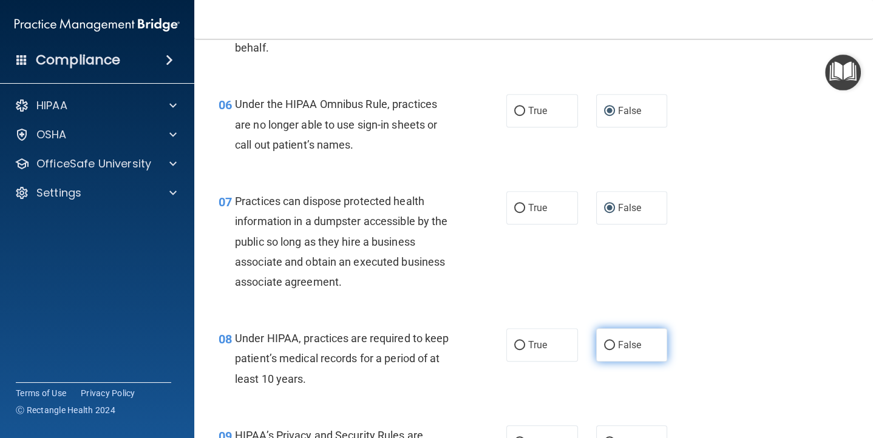
click at [611, 342] on input "False" at bounding box center [609, 345] width 11 height 9
radio input "true"
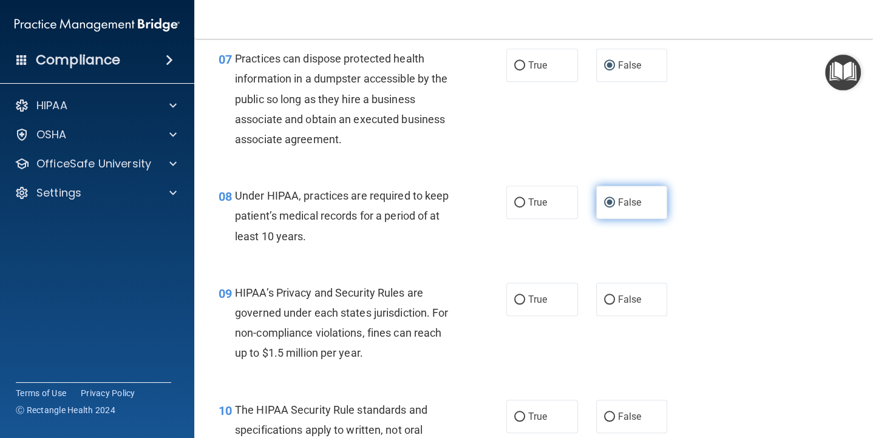
scroll to position [791, 0]
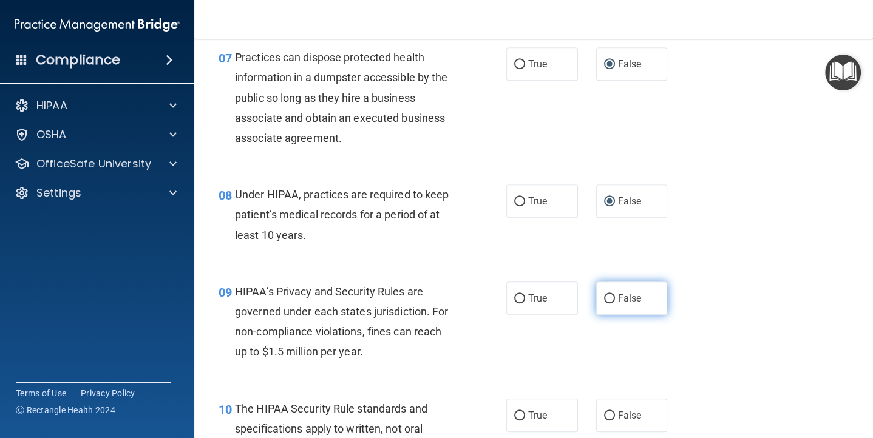
click at [611, 299] on input "False" at bounding box center [609, 298] width 11 height 9
radio input "true"
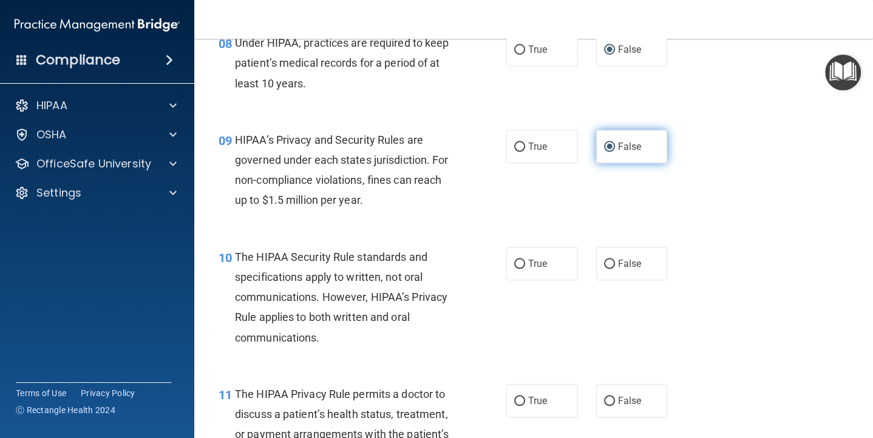
scroll to position [951, 0]
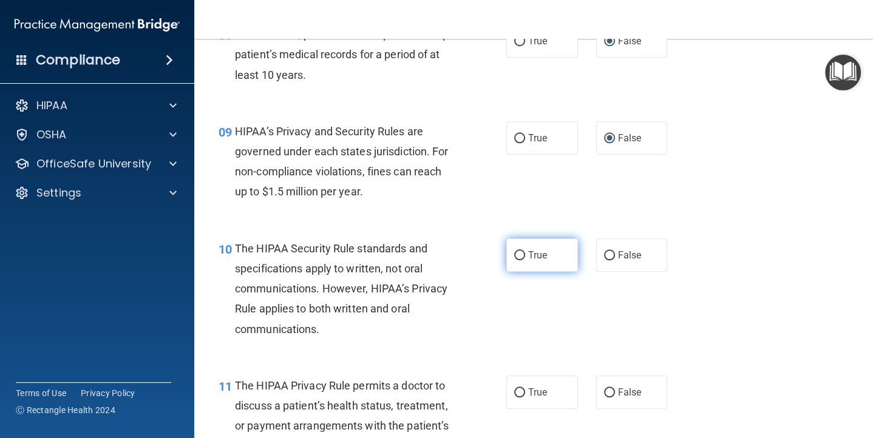
click at [520, 254] on input "True" at bounding box center [519, 255] width 11 height 9
radio input "true"
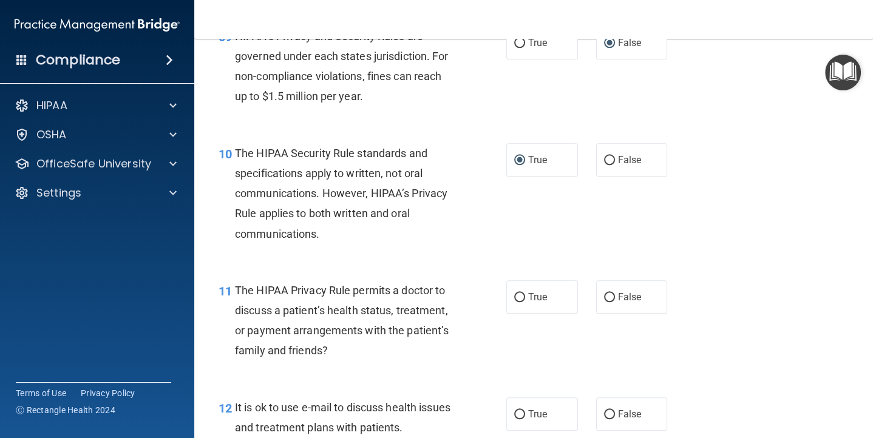
scroll to position [1050, 0]
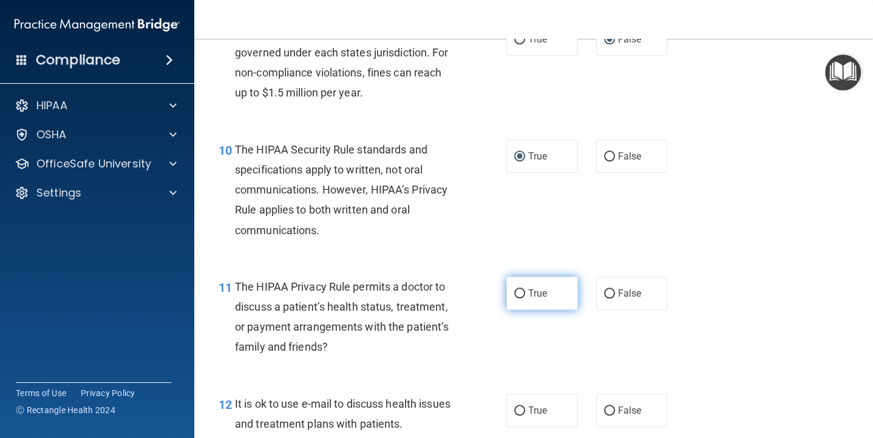
click at [518, 292] on input "True" at bounding box center [519, 293] width 11 height 9
radio input "true"
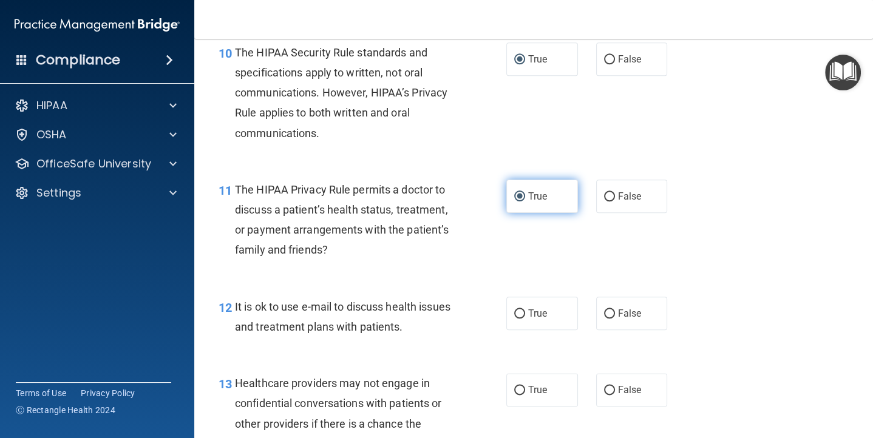
scroll to position [1166, 0]
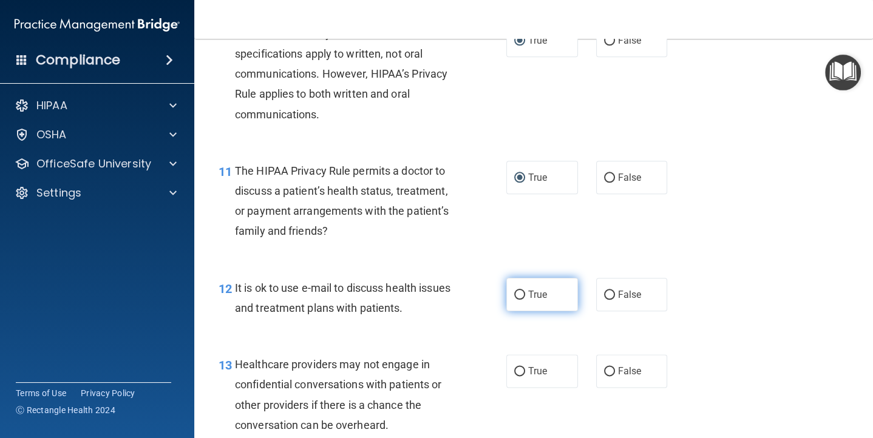
click at [519, 297] on input "True" at bounding box center [519, 295] width 11 height 9
radio input "true"
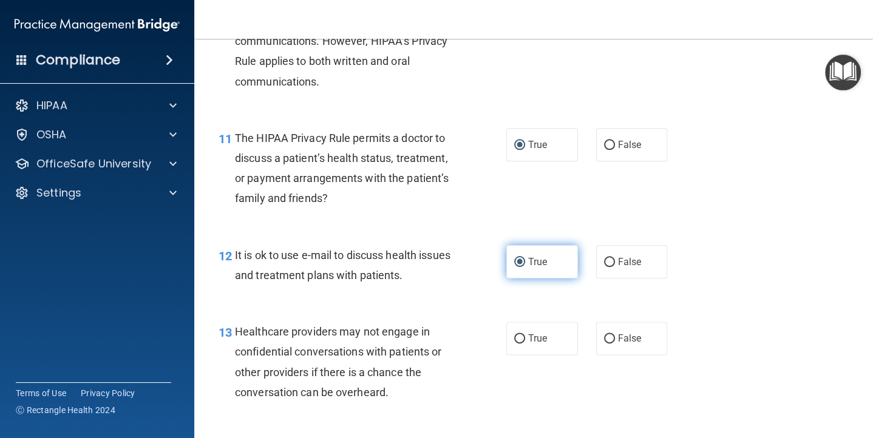
scroll to position [1226, 0]
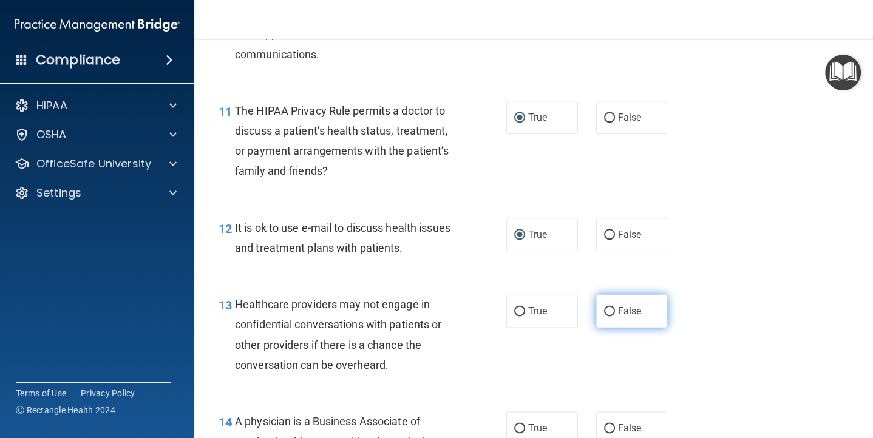
click at [606, 312] on input "False" at bounding box center [609, 311] width 11 height 9
radio input "true"
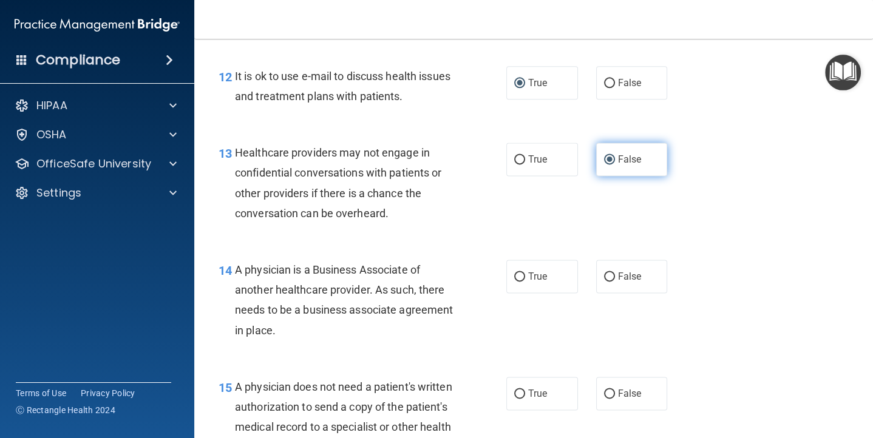
scroll to position [1373, 0]
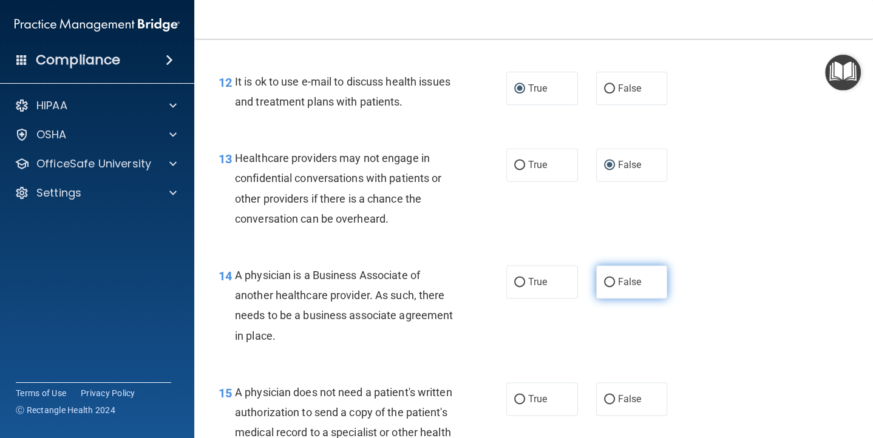
click at [606, 283] on input "False" at bounding box center [609, 282] width 11 height 9
radio input "true"
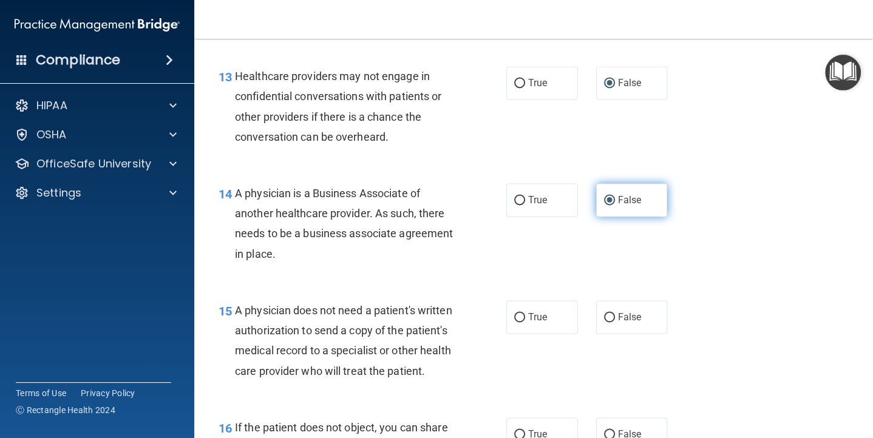
scroll to position [1465, 0]
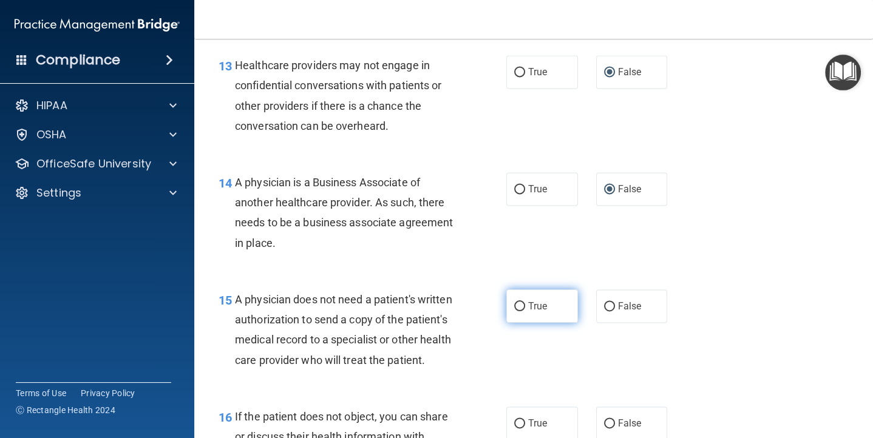
click at [516, 304] on input "True" at bounding box center [519, 306] width 11 height 9
radio input "true"
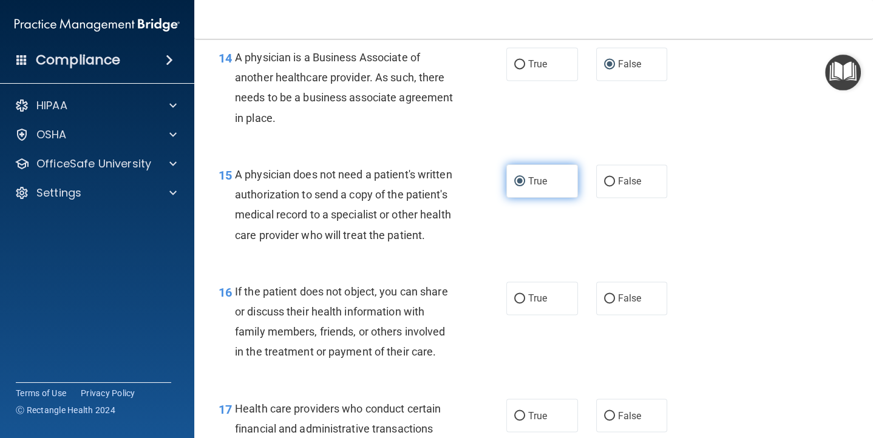
scroll to position [1616, 0]
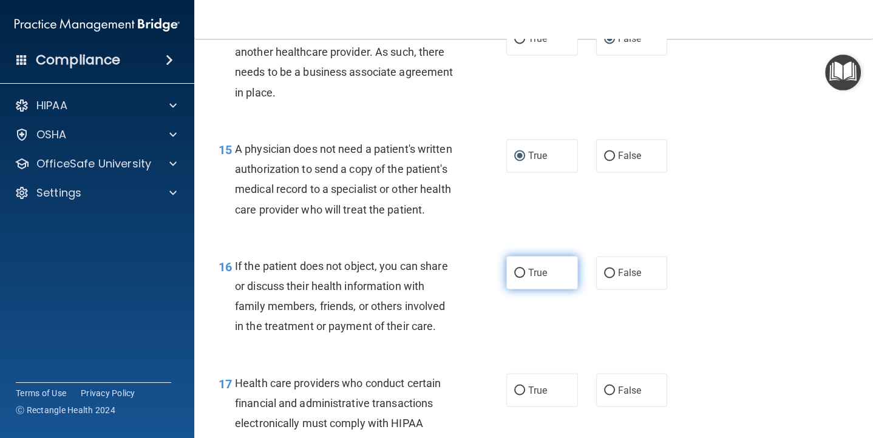
click at [521, 274] on input "True" at bounding box center [519, 273] width 11 height 9
radio input "true"
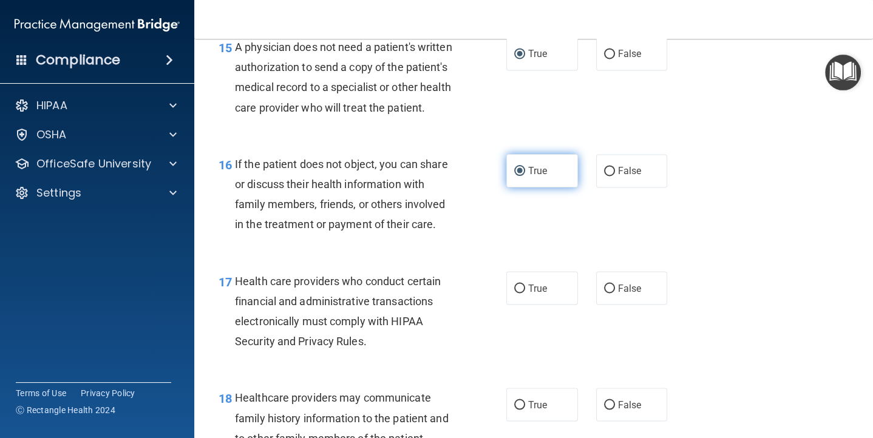
scroll to position [1732, 0]
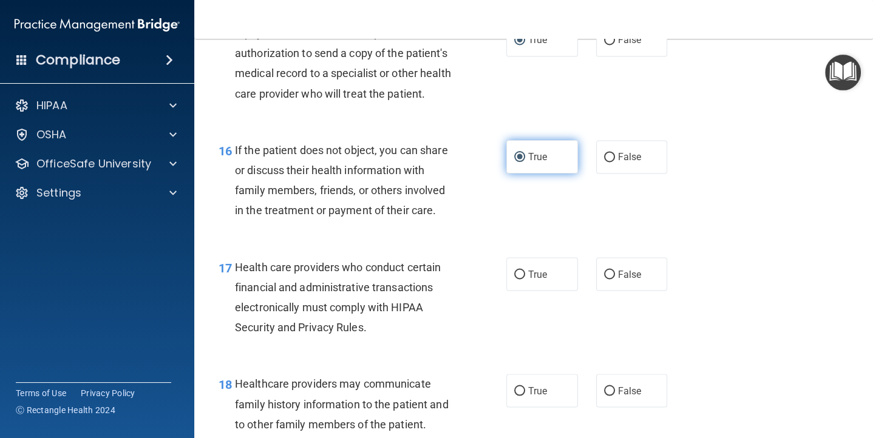
click at [521, 274] on input "True" at bounding box center [519, 274] width 11 height 9
radio input "true"
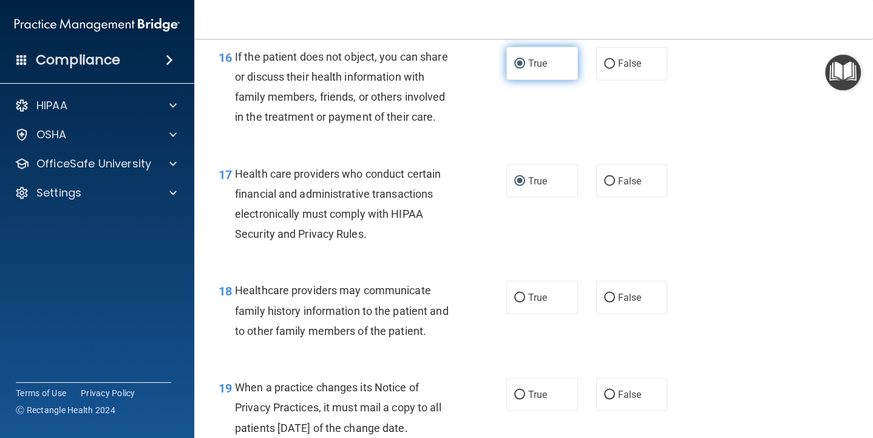
scroll to position [1860, 0]
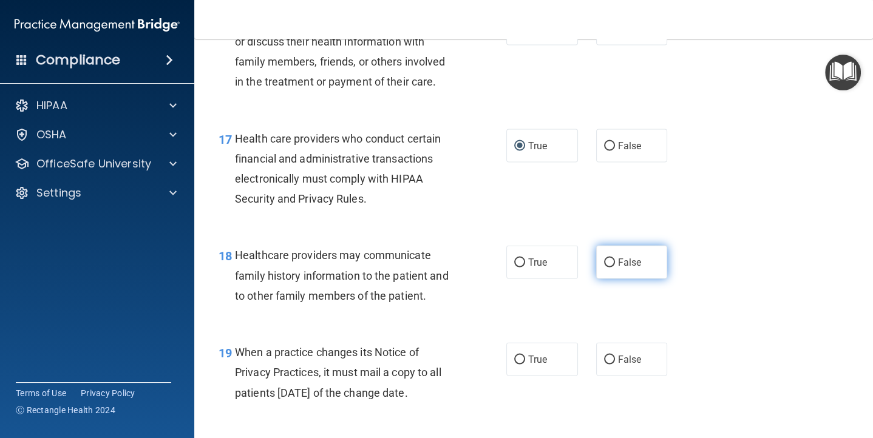
click at [606, 263] on input "False" at bounding box center [609, 262] width 11 height 9
radio input "true"
click at [607, 359] on input "False" at bounding box center [609, 359] width 11 height 9
radio input "true"
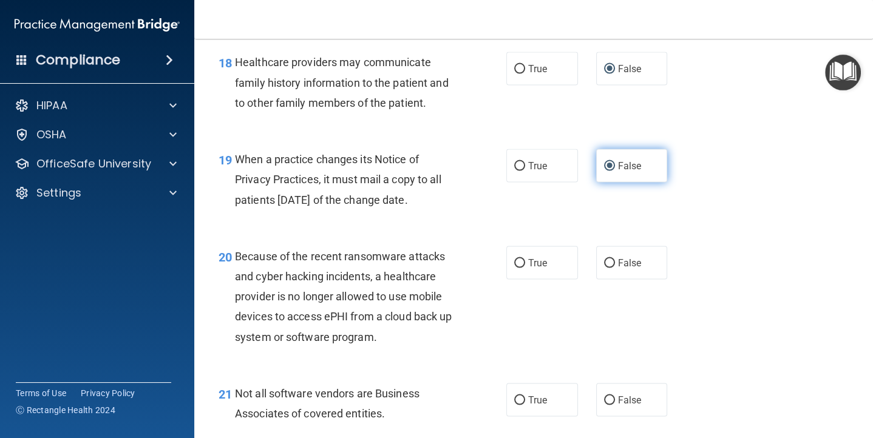
scroll to position [2065, 0]
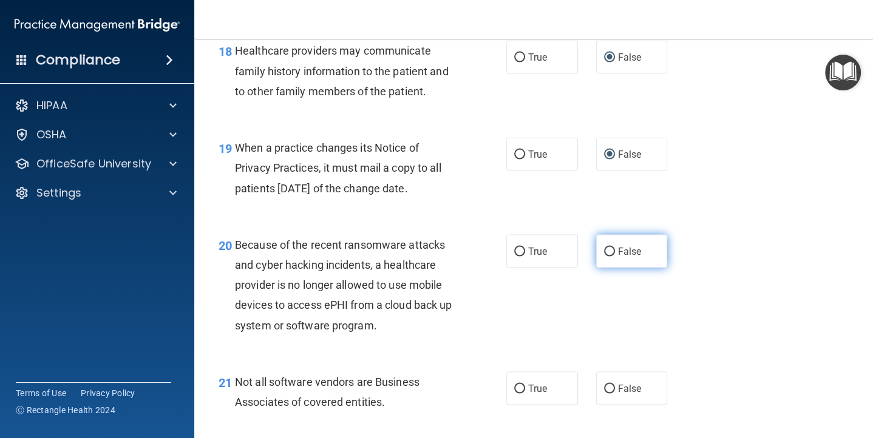
click at [608, 251] on input "False" at bounding box center [609, 252] width 11 height 9
radio input "true"
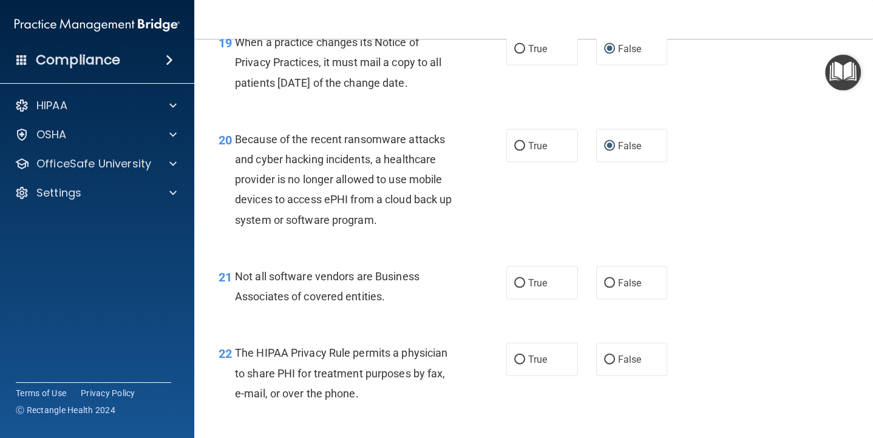
scroll to position [2170, 0]
click at [521, 282] on input "True" at bounding box center [519, 284] width 11 height 9
radio input "true"
click at [520, 359] on input "True" at bounding box center [519, 360] width 11 height 9
radio input "true"
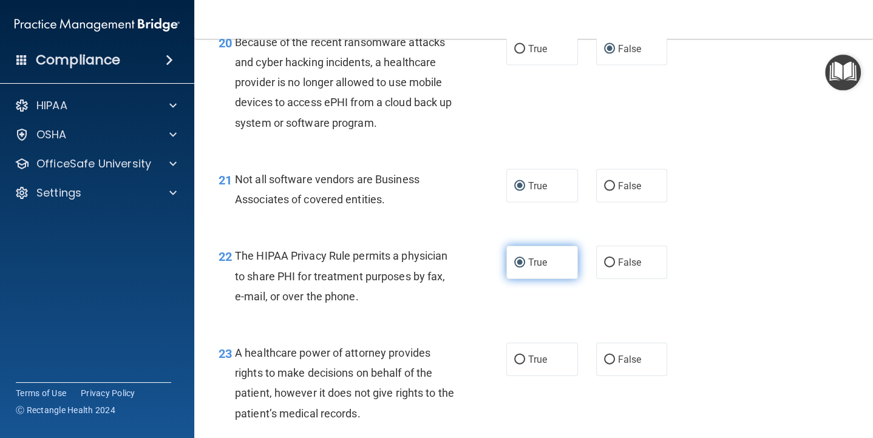
scroll to position [2291, 0]
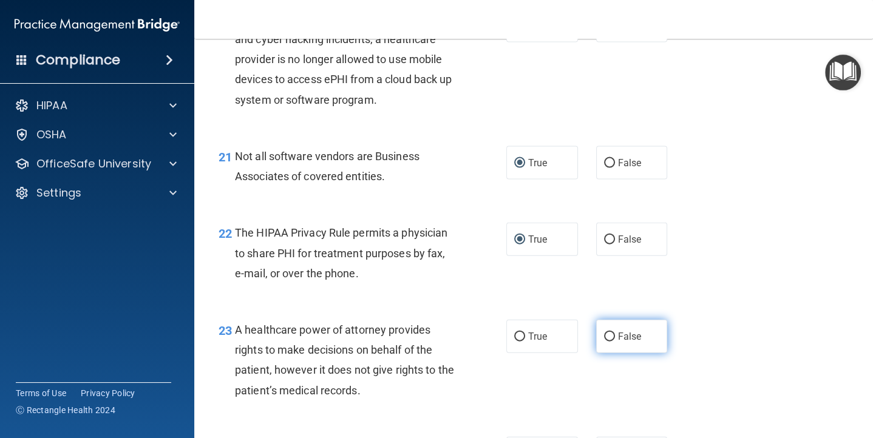
click at [610, 338] on input "False" at bounding box center [609, 337] width 11 height 9
radio input "true"
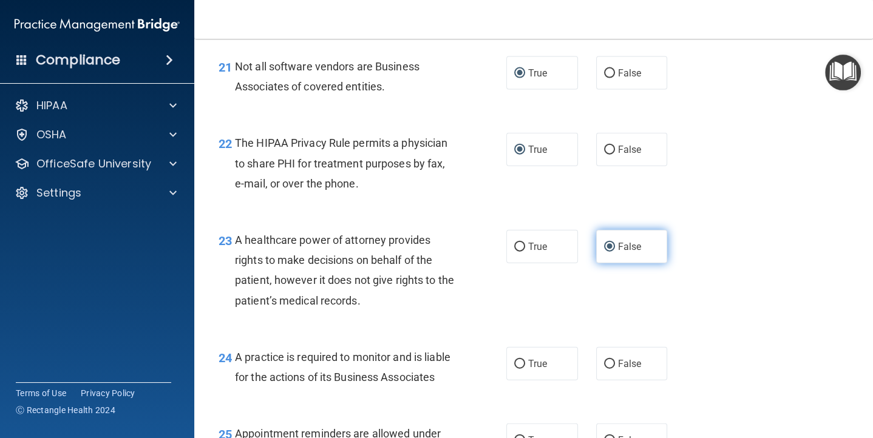
scroll to position [2392, 0]
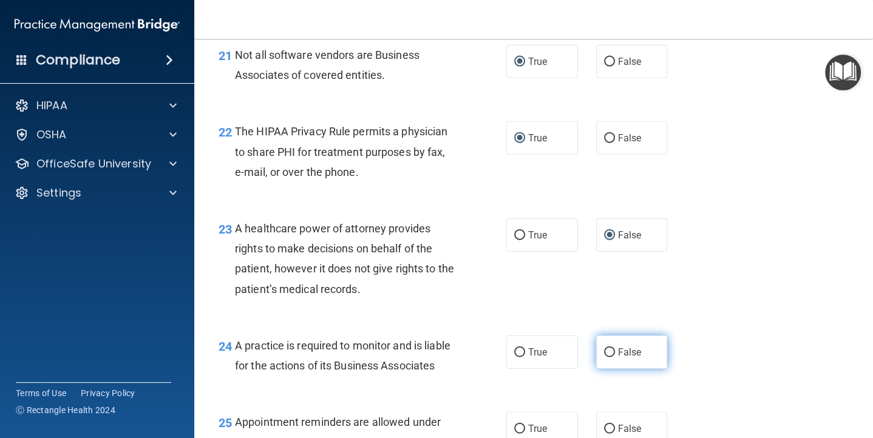
click at [609, 354] on input "False" at bounding box center [609, 352] width 11 height 9
radio input "true"
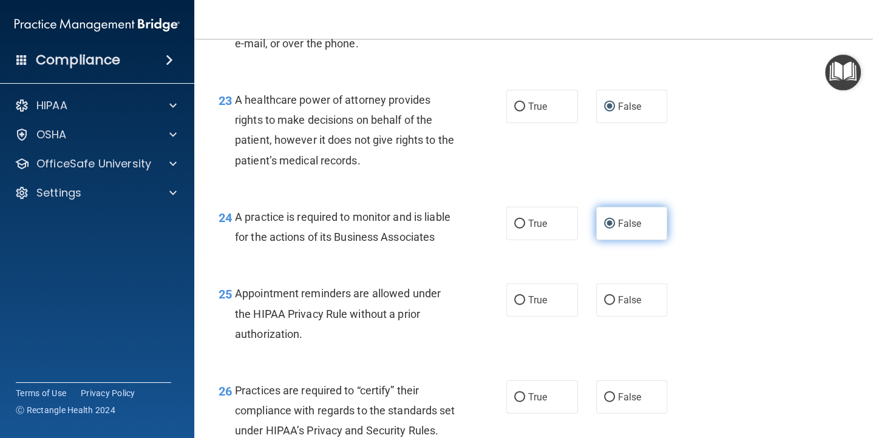
scroll to position [2519, 0]
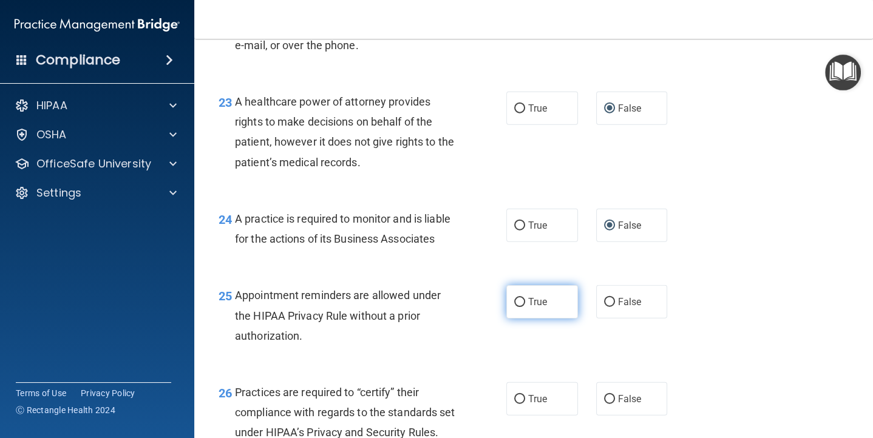
click at [522, 302] on input "True" at bounding box center [519, 302] width 11 height 9
radio input "true"
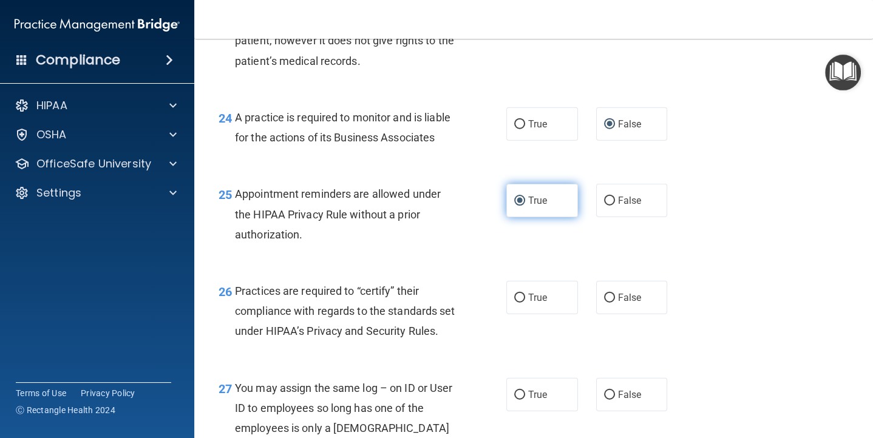
scroll to position [2624, 0]
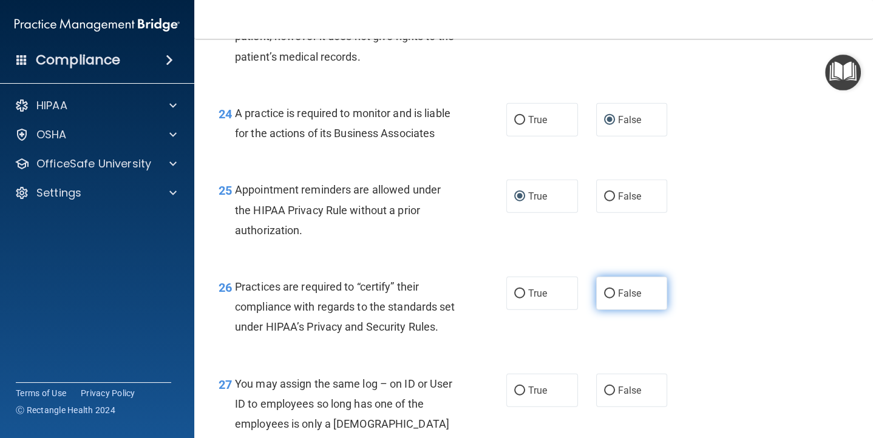
click at [612, 294] on input "False" at bounding box center [609, 293] width 11 height 9
radio input "true"
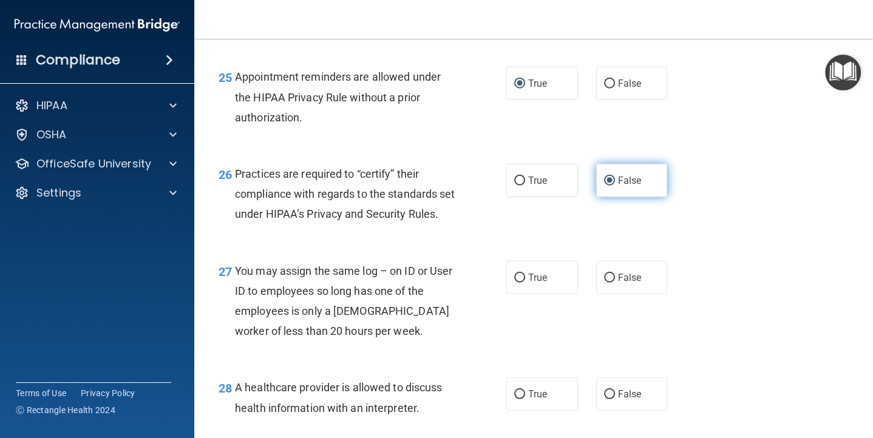
scroll to position [2746, 0]
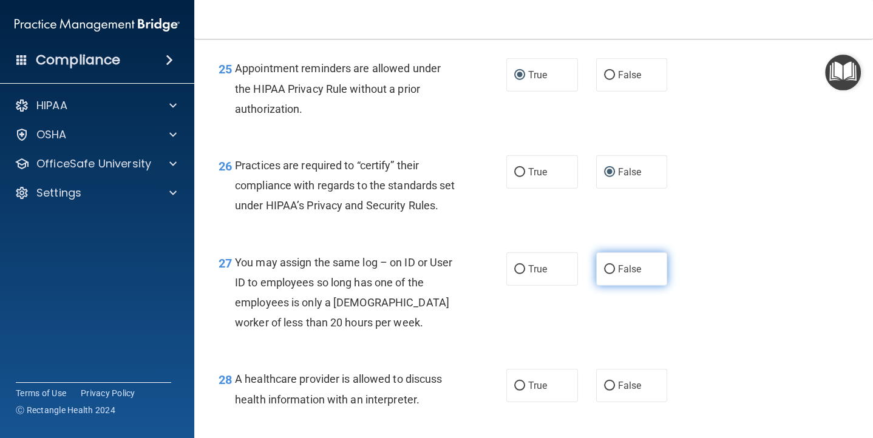
click at [612, 274] on input "False" at bounding box center [609, 269] width 11 height 9
radio input "true"
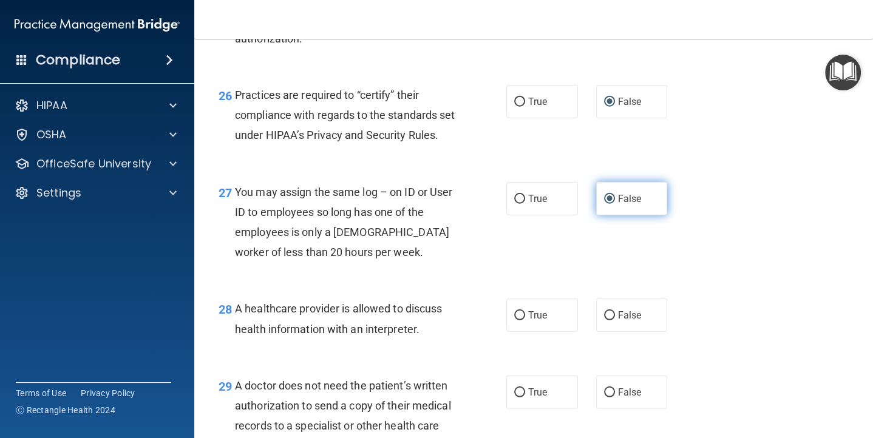
scroll to position [2823, 0]
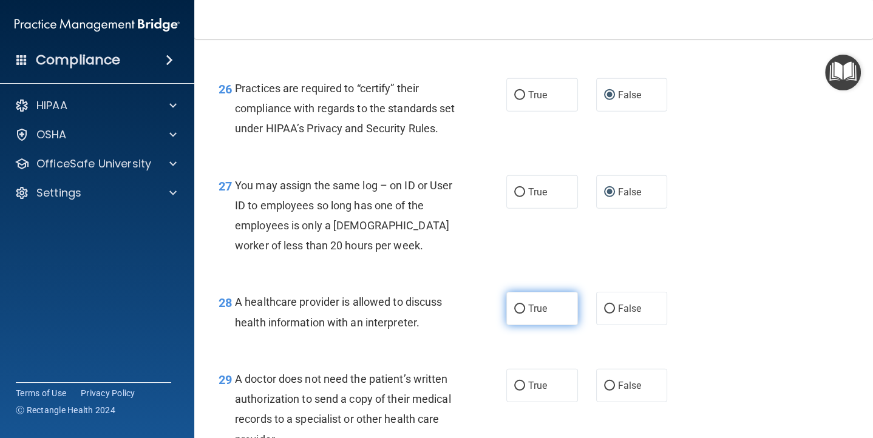
click at [517, 314] on input "True" at bounding box center [519, 309] width 11 height 9
radio input "true"
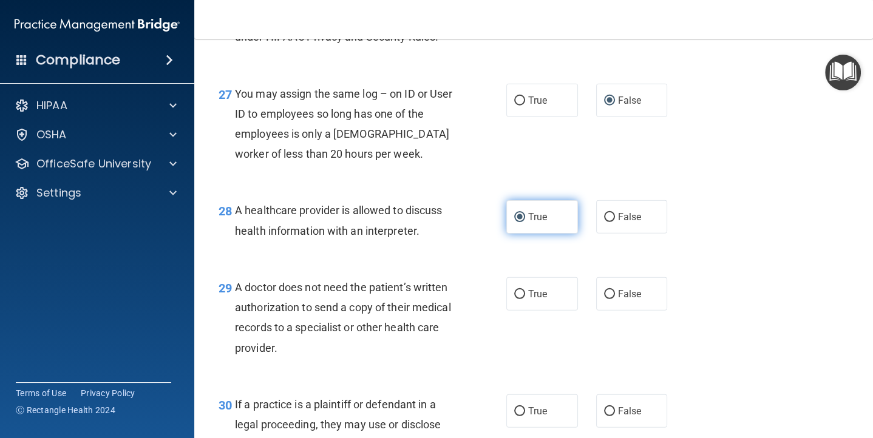
scroll to position [2939, 0]
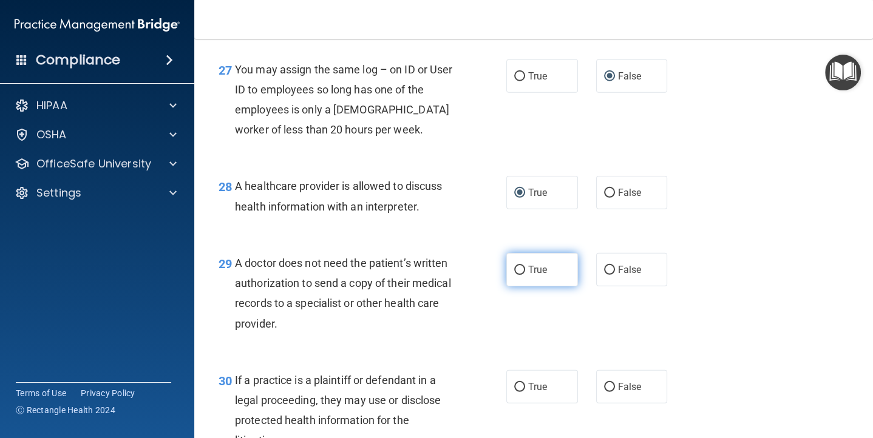
click at [519, 275] on input "True" at bounding box center [519, 270] width 11 height 9
radio input "true"
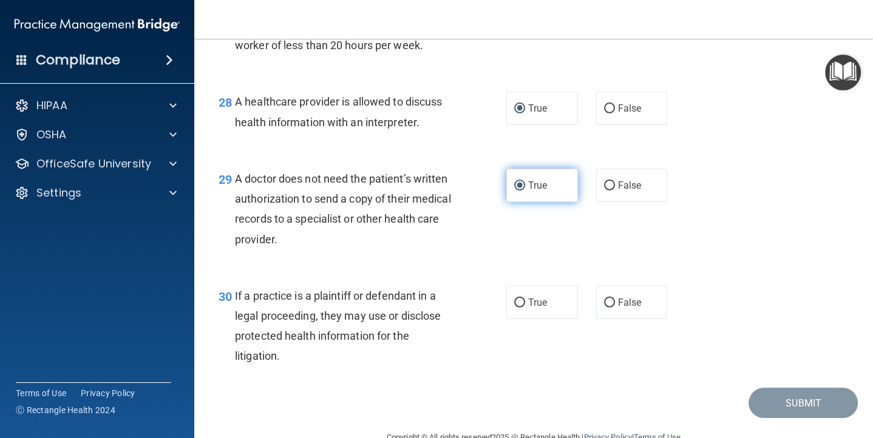
scroll to position [3041, 0]
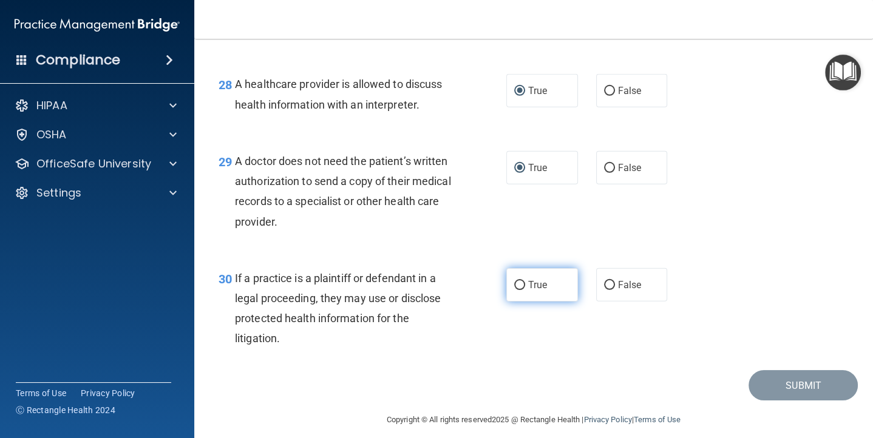
click at [524, 302] on label "True" at bounding box center [542, 284] width 72 height 33
click at [524, 290] on input "True" at bounding box center [519, 285] width 11 height 9
radio input "true"
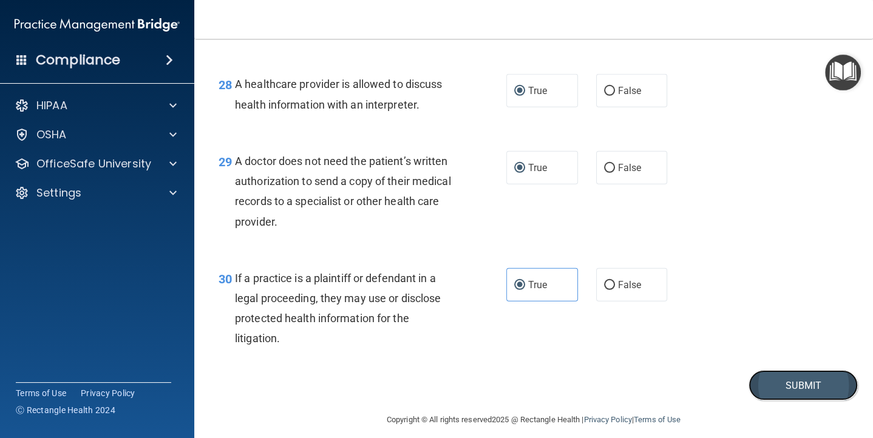
click at [812, 398] on button "Submit" at bounding box center [802, 385] width 109 height 31
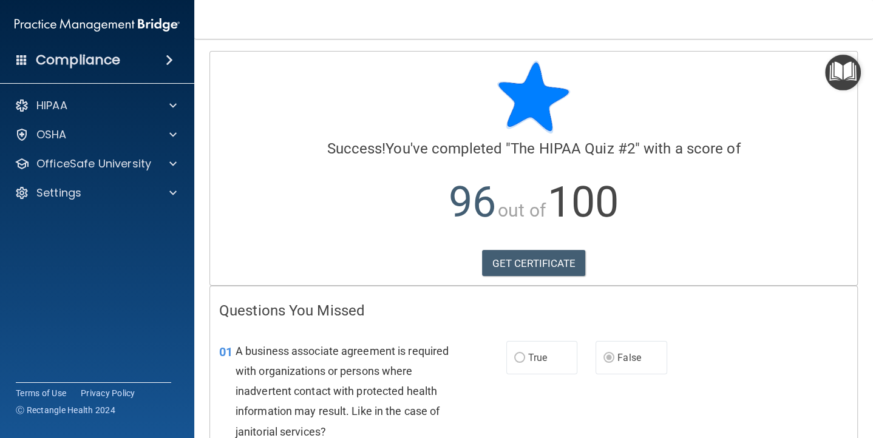
scroll to position [7, 0]
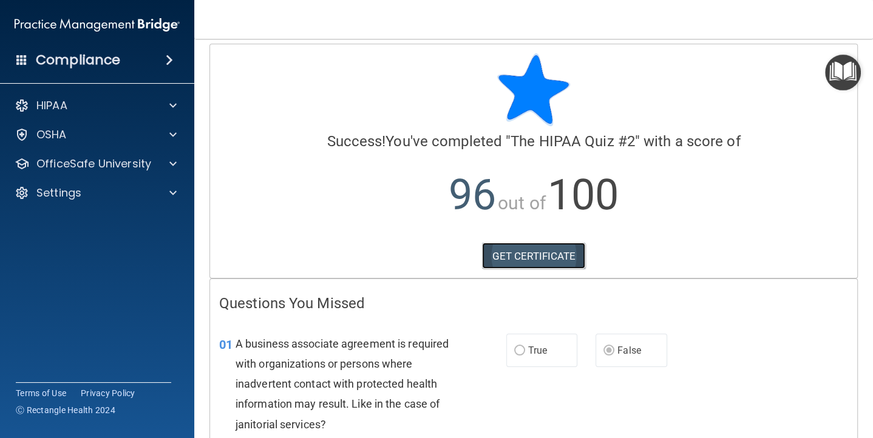
click at [543, 251] on link "GET CERTIFICATE" at bounding box center [534, 256] width 104 height 27
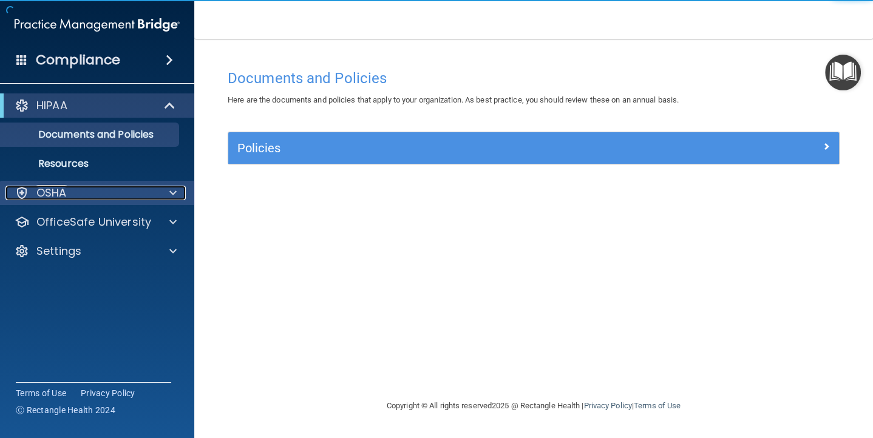
click at [175, 194] on span at bounding box center [172, 193] width 7 height 15
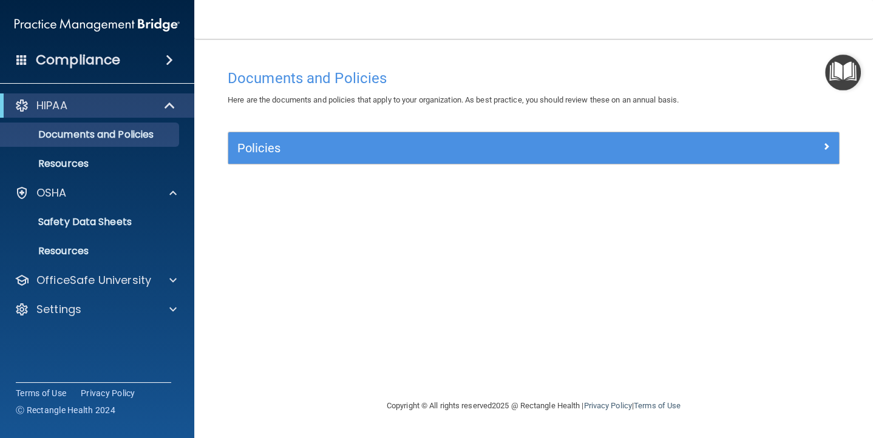
click at [19, 58] on span at bounding box center [21, 59] width 11 height 11
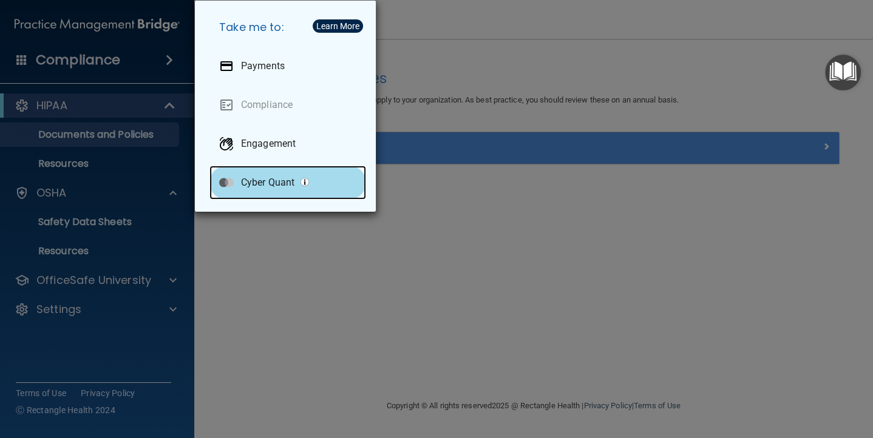
click at [269, 181] on p "Cyber Quant" at bounding box center [267, 183] width 53 height 12
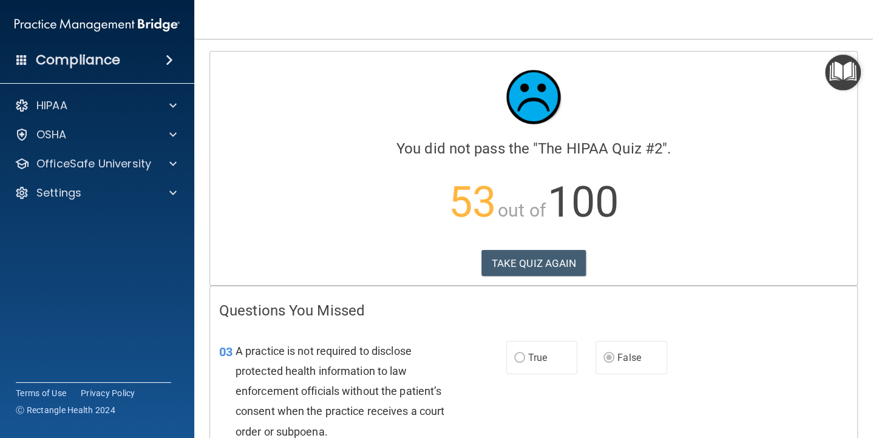
click at [169, 56] on span at bounding box center [169, 60] width 7 height 15
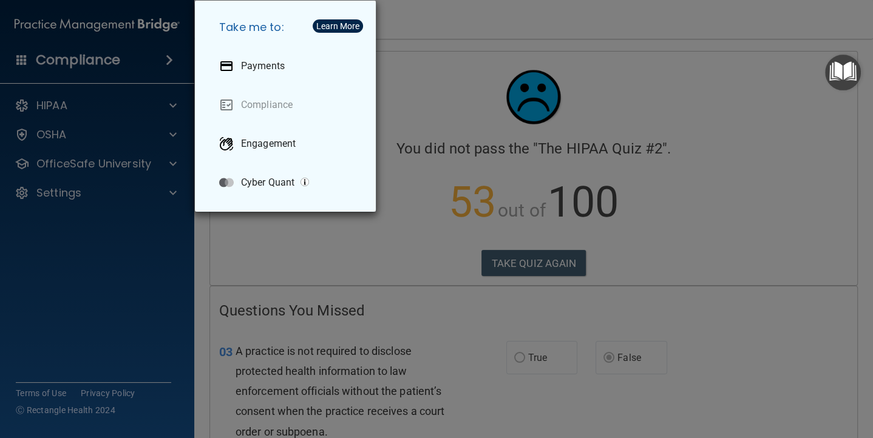
click at [125, 164] on div "Take me to: Payments Compliance Engagement Cyber Quant" at bounding box center [436, 219] width 873 height 438
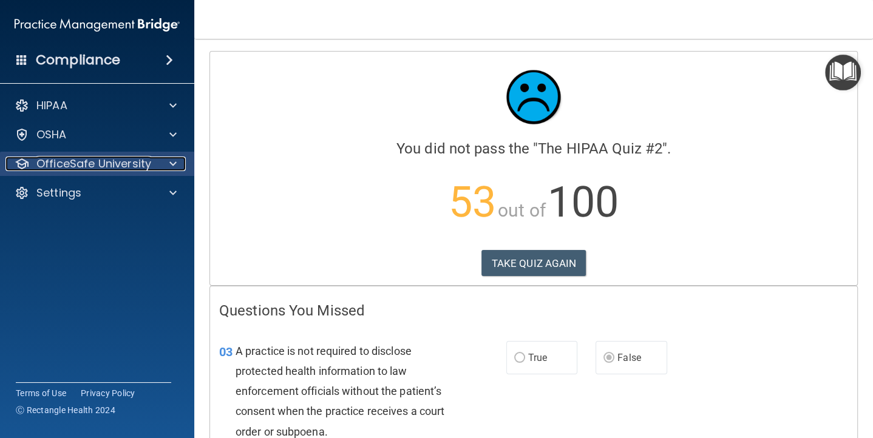
click at [140, 158] on p "OfficeSafe University" at bounding box center [93, 164] width 115 height 15
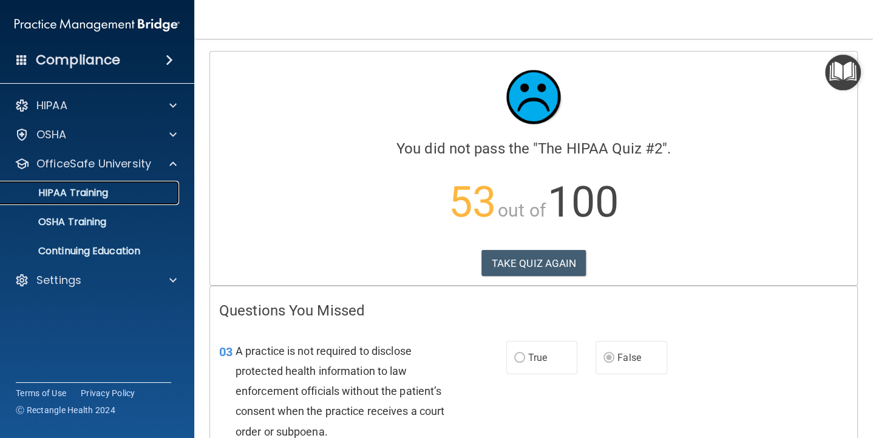
click at [117, 195] on div "HIPAA Training" at bounding box center [91, 193] width 166 height 12
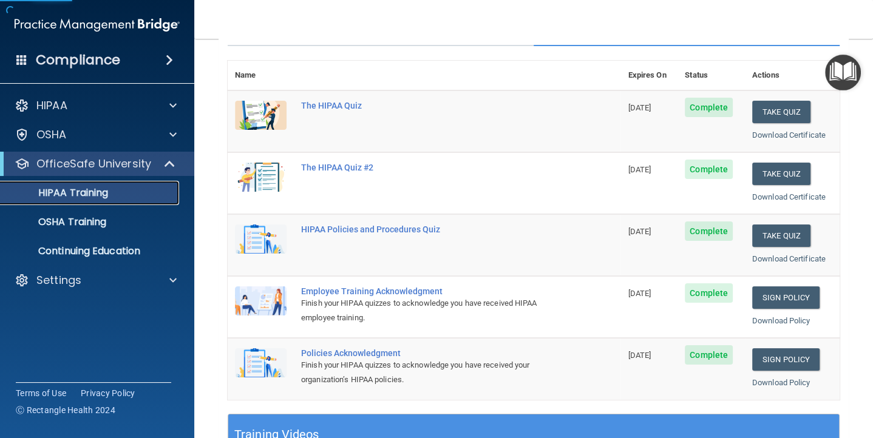
scroll to position [150, 0]
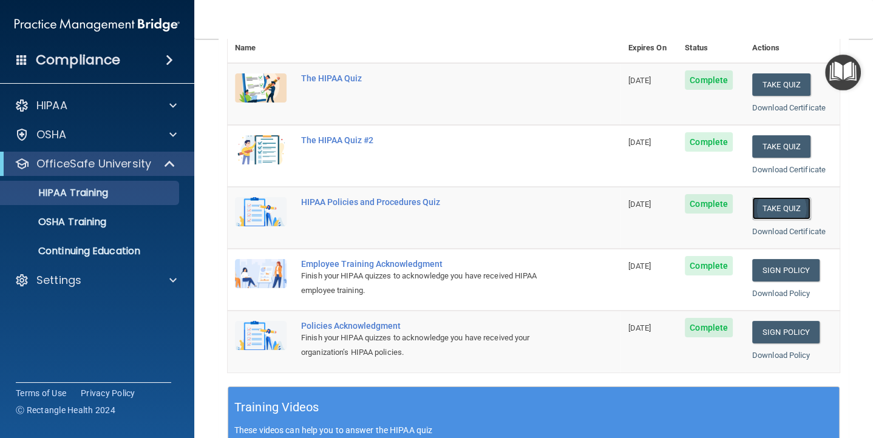
click at [784, 203] on button "Take Quiz" at bounding box center [781, 208] width 58 height 22
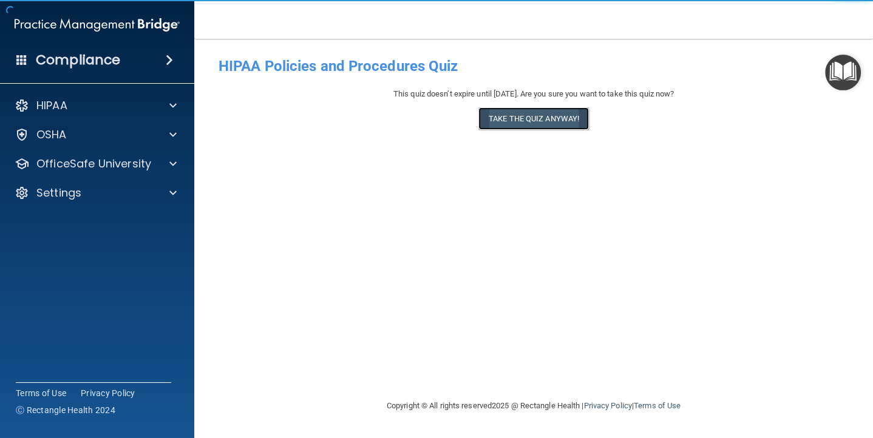
click at [543, 120] on button "Take the quiz anyway!" at bounding box center [533, 118] width 110 height 22
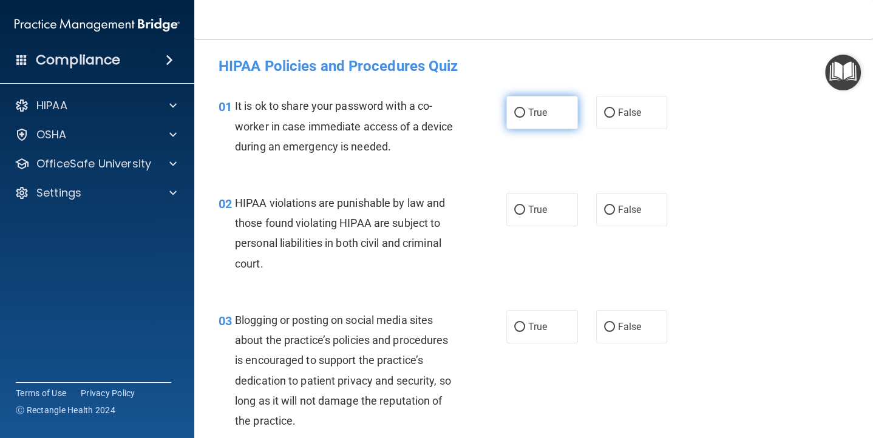
click at [520, 111] on input "True" at bounding box center [519, 113] width 11 height 9
radio input "true"
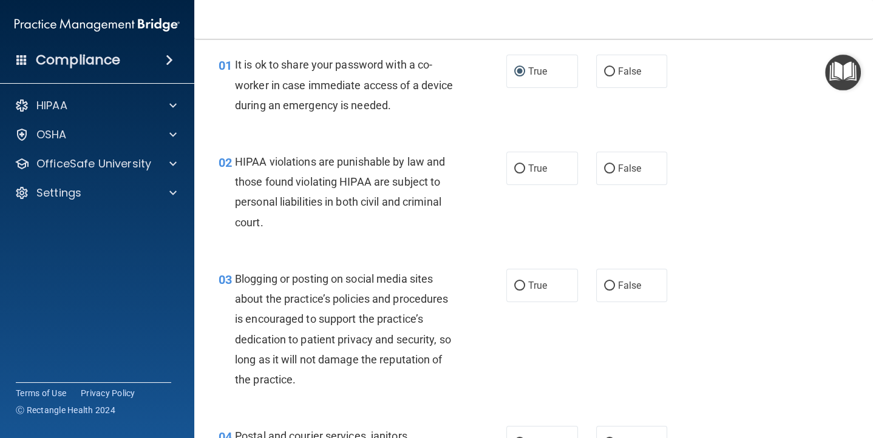
scroll to position [64, 0]
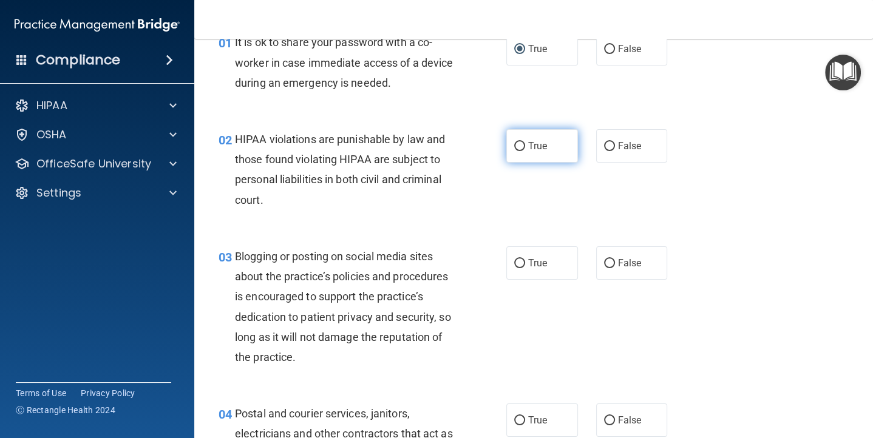
click at [522, 142] on input "True" at bounding box center [519, 146] width 11 height 9
radio input "true"
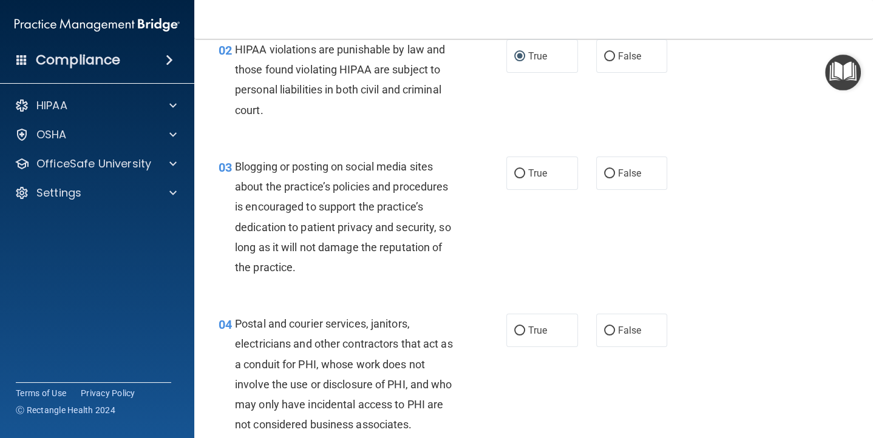
scroll to position [174, 0]
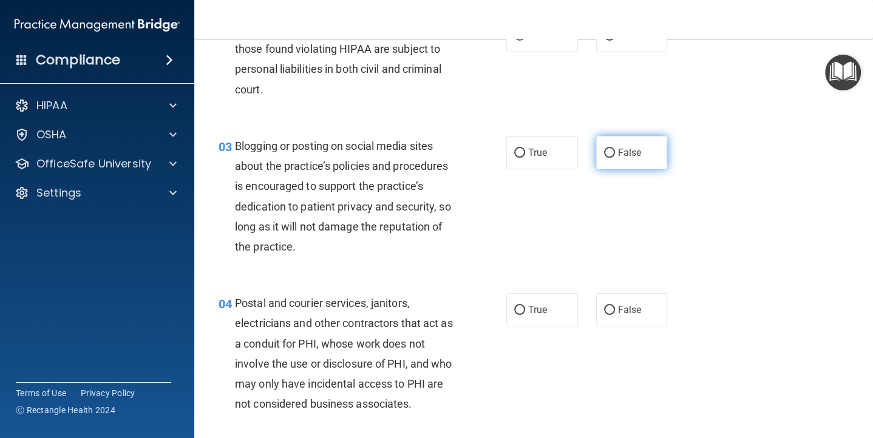
click at [606, 151] on input "False" at bounding box center [609, 153] width 11 height 9
radio input "true"
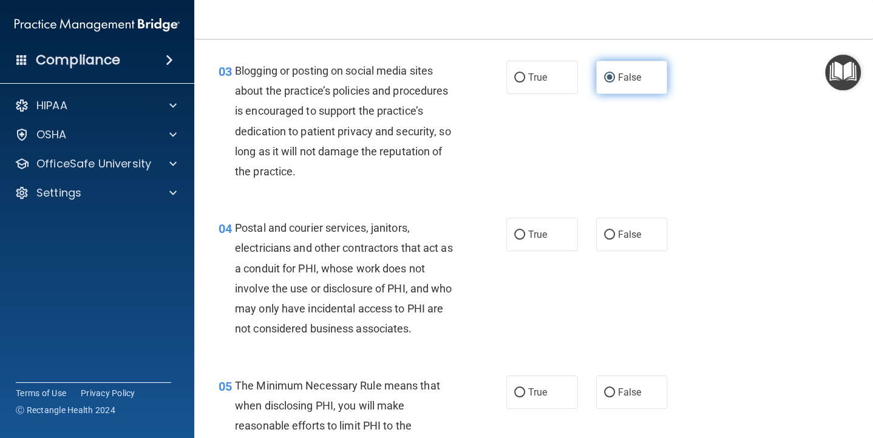
scroll to position [251, 0]
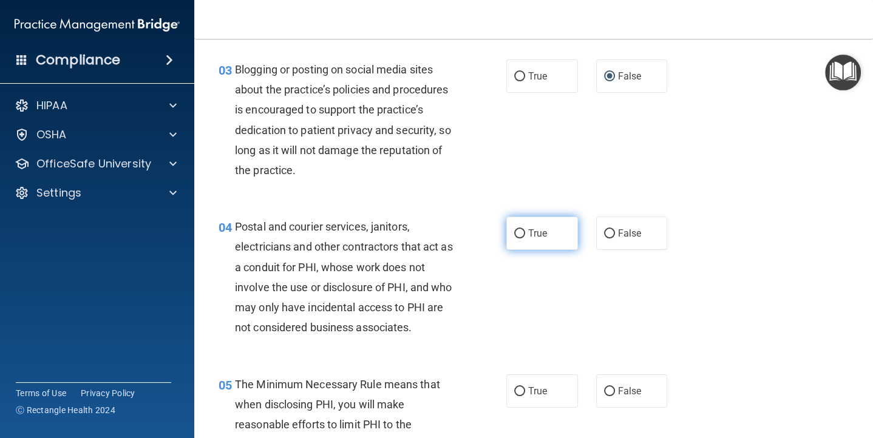
click at [519, 229] on input "True" at bounding box center [519, 233] width 11 height 9
radio input "true"
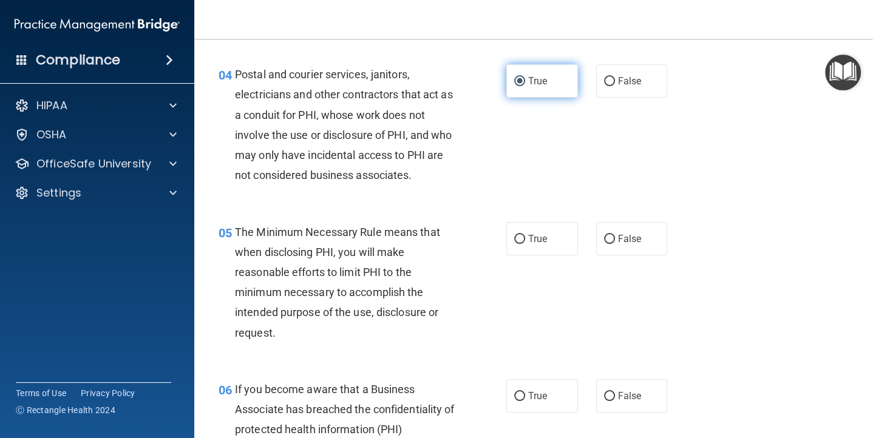
scroll to position [408, 0]
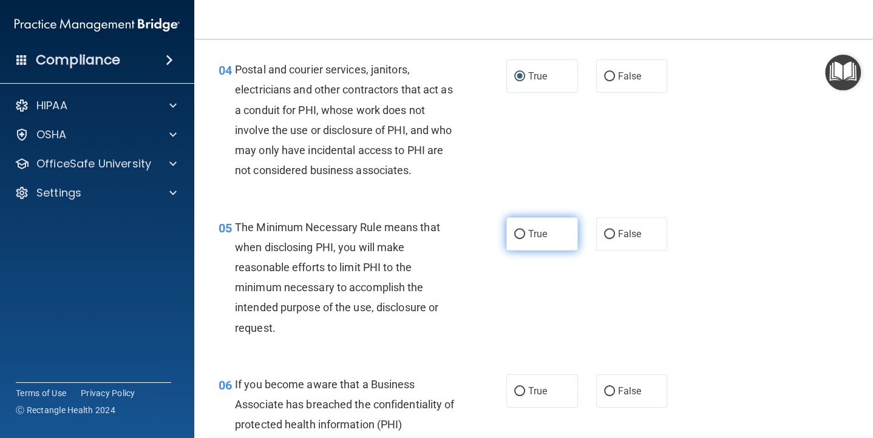
click at [519, 231] on input "True" at bounding box center [519, 234] width 11 height 9
radio input "true"
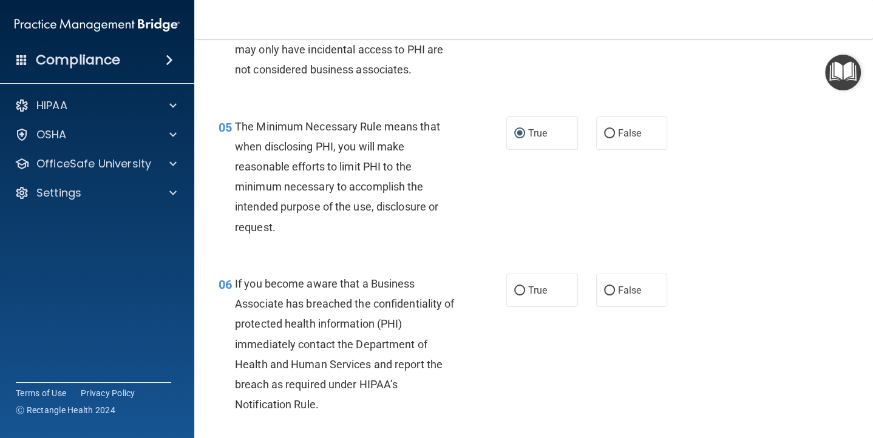
scroll to position [517, 0]
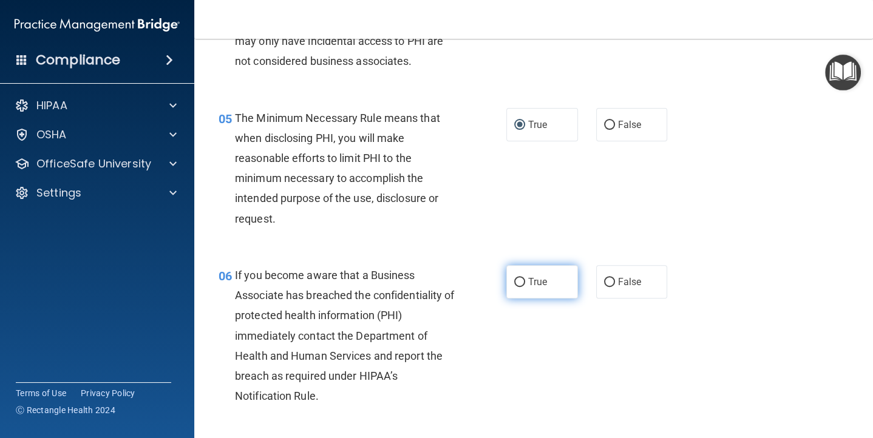
click at [518, 283] on input "True" at bounding box center [519, 282] width 11 height 9
radio input "true"
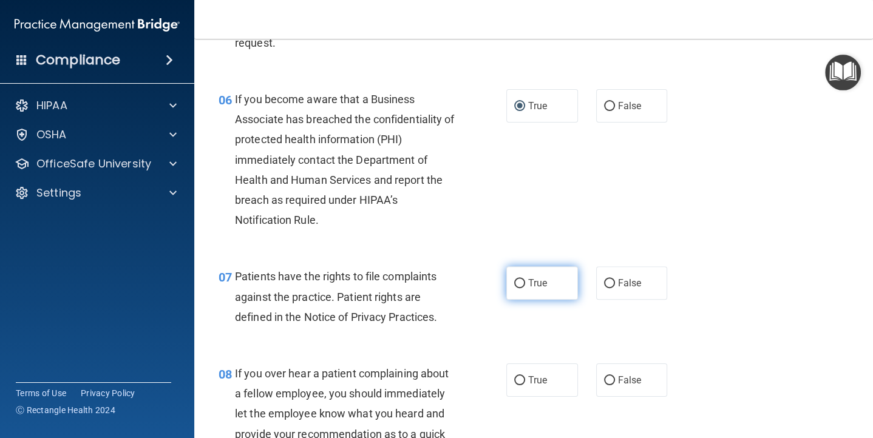
click at [522, 288] on input "True" at bounding box center [519, 283] width 11 height 9
radio input "true"
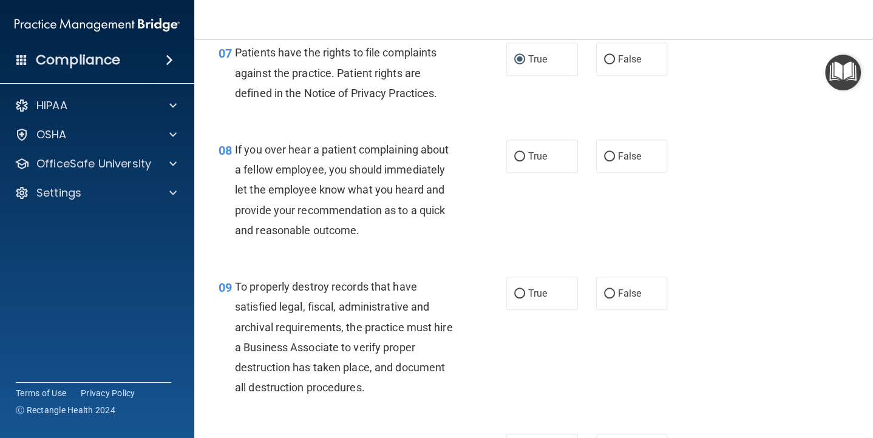
scroll to position [919, 0]
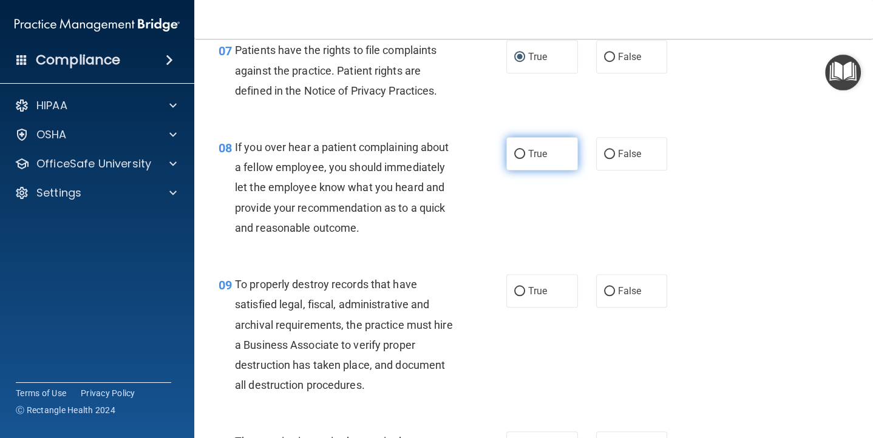
click at [524, 152] on input "True" at bounding box center [519, 154] width 11 height 9
radio input "true"
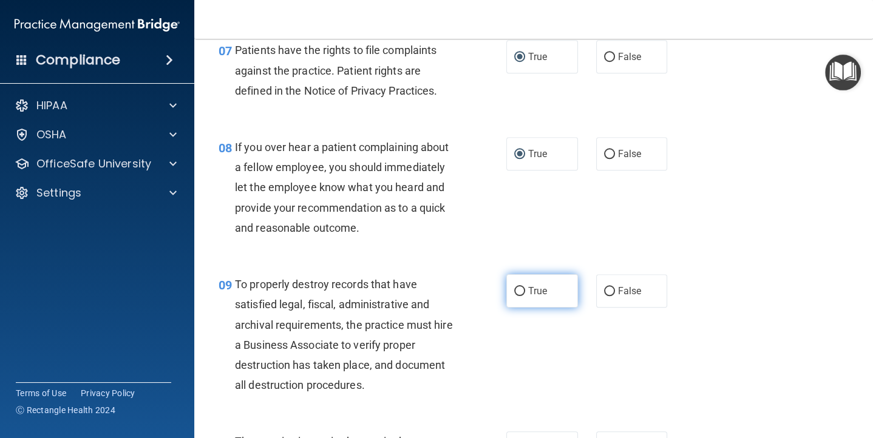
click at [514, 291] on input "True" at bounding box center [519, 291] width 11 height 9
radio input "true"
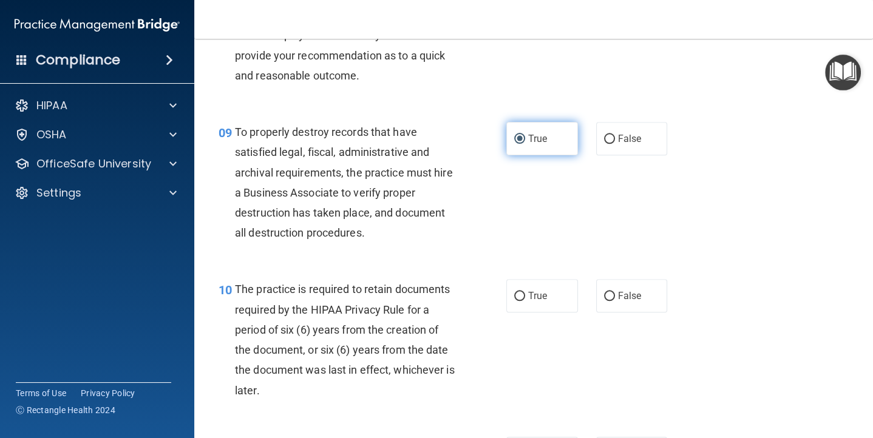
scroll to position [1087, 0]
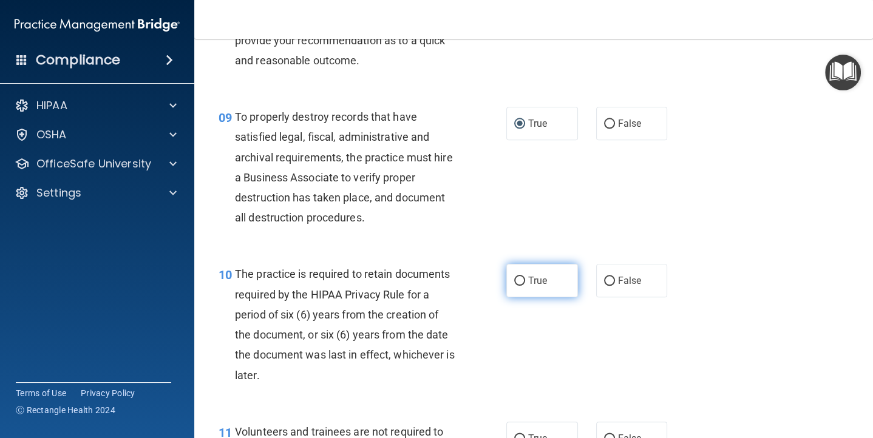
click at [518, 280] on input "True" at bounding box center [519, 281] width 11 height 9
radio input "true"
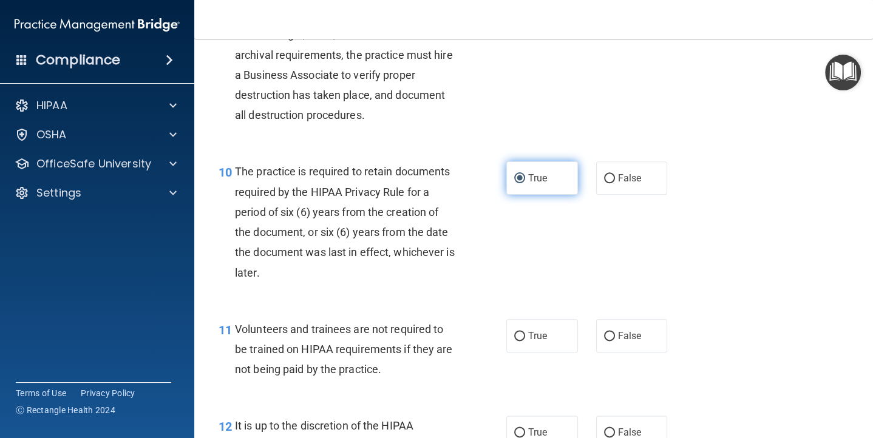
scroll to position [1197, 0]
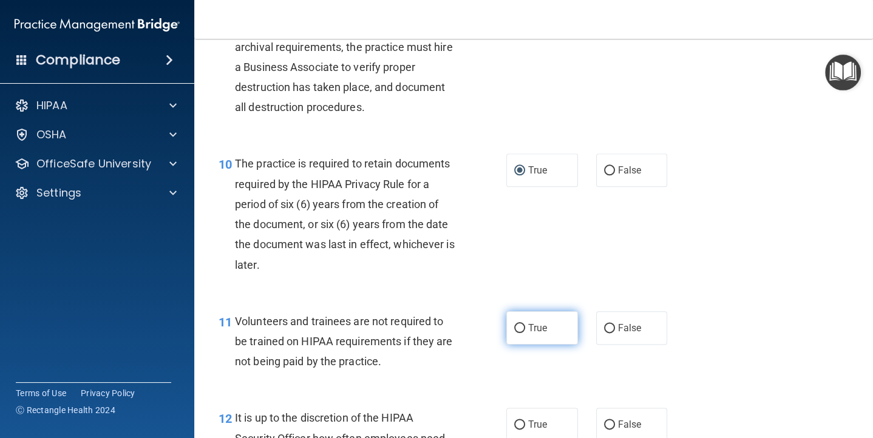
click at [521, 328] on input "True" at bounding box center [519, 328] width 11 height 9
radio input "true"
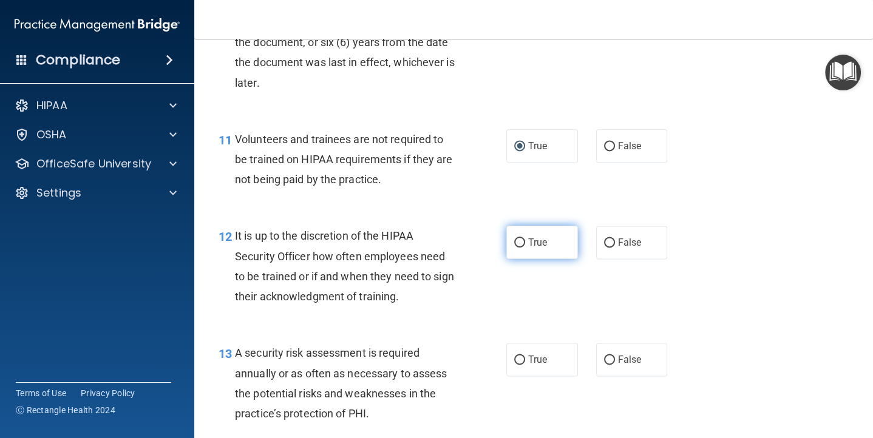
scroll to position [1402, 0]
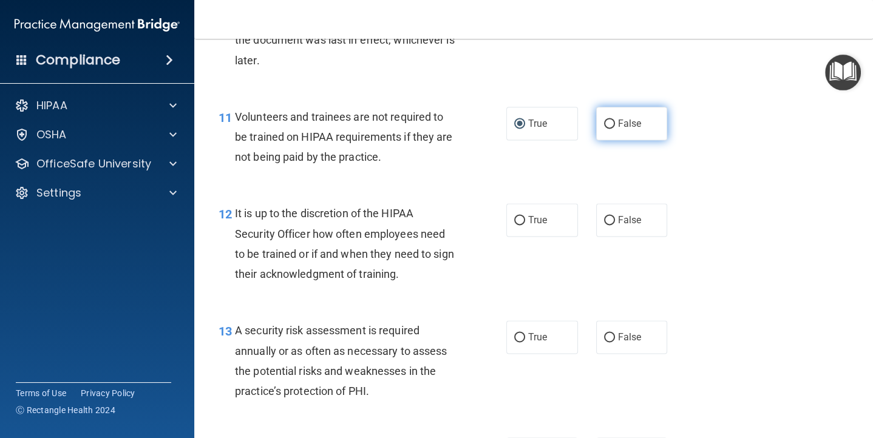
click at [609, 121] on input "False" at bounding box center [609, 124] width 11 height 9
radio input "true"
radio input "false"
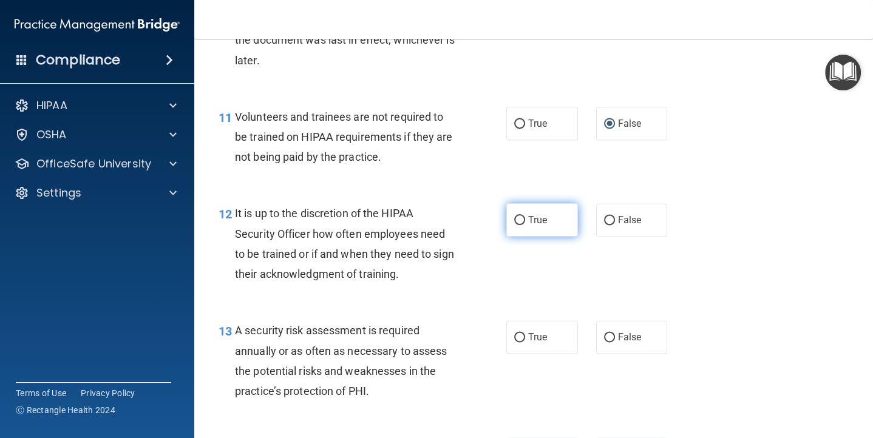
click at [518, 217] on input "True" at bounding box center [519, 220] width 11 height 9
radio input "true"
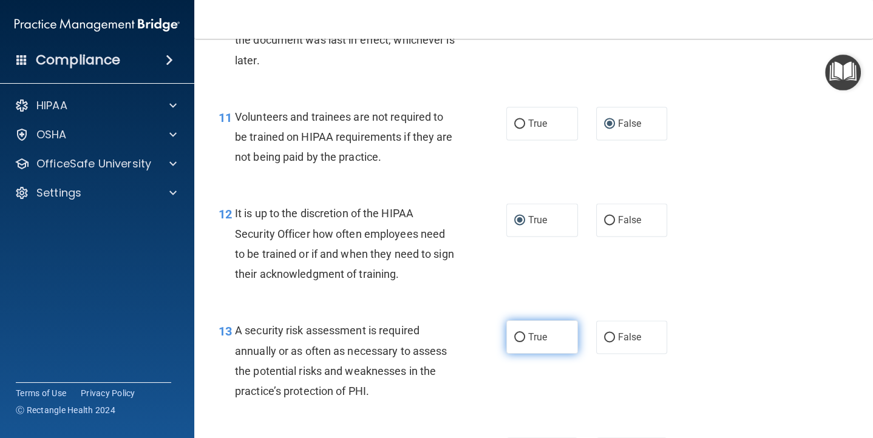
click at [521, 337] on input "True" at bounding box center [519, 337] width 11 height 9
radio input "true"
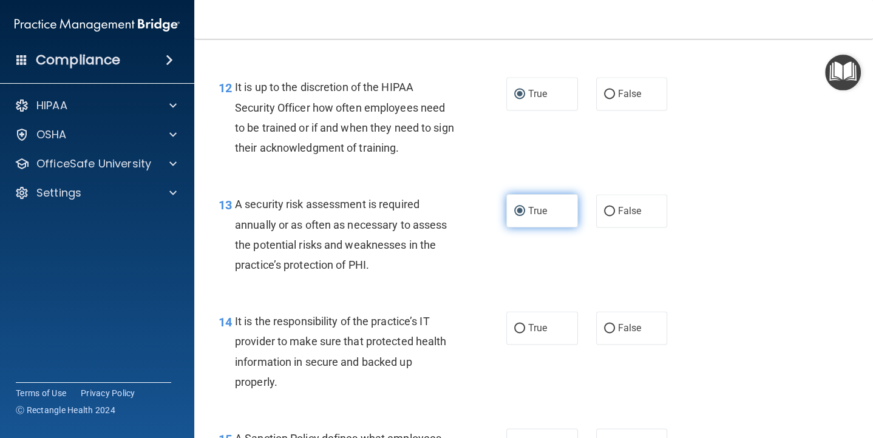
scroll to position [1526, 0]
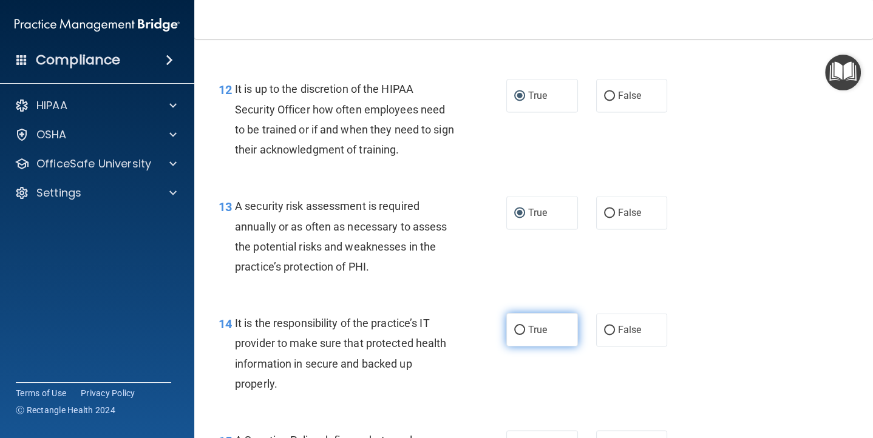
click at [525, 327] on label "True" at bounding box center [542, 329] width 72 height 33
click at [525, 327] on input "True" at bounding box center [519, 330] width 11 height 9
radio input "true"
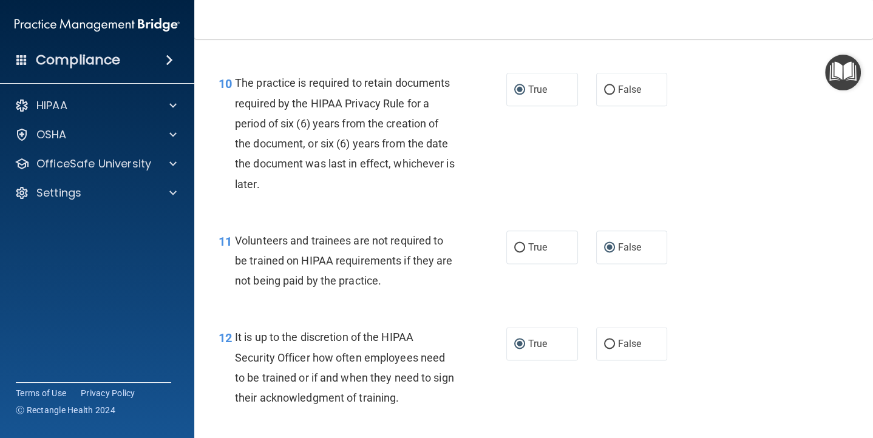
scroll to position [1255, 0]
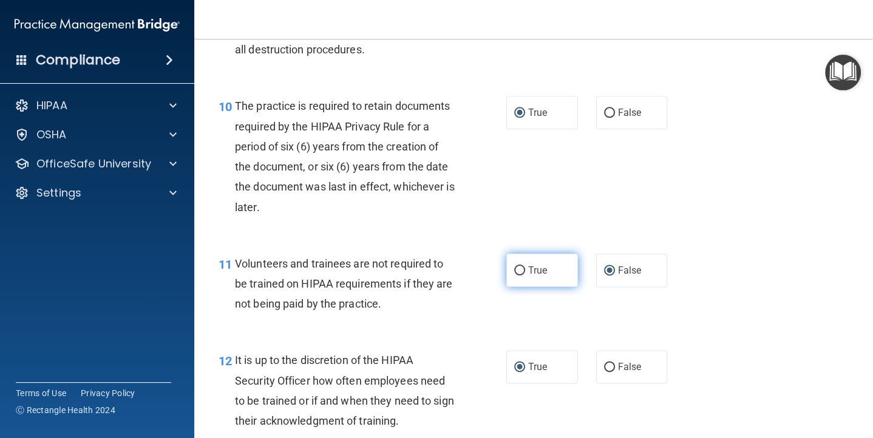
click at [522, 261] on label "True" at bounding box center [542, 270] width 72 height 33
click at [522, 266] on input "True" at bounding box center [519, 270] width 11 height 9
radio input "true"
radio input "false"
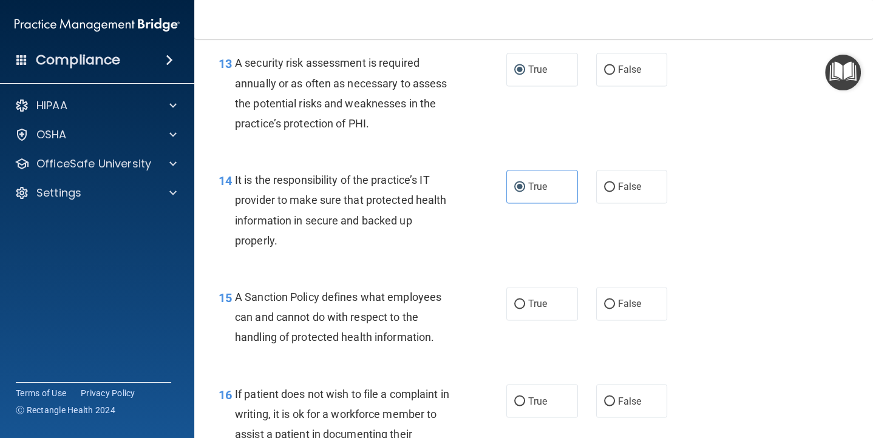
scroll to position [1700, 0]
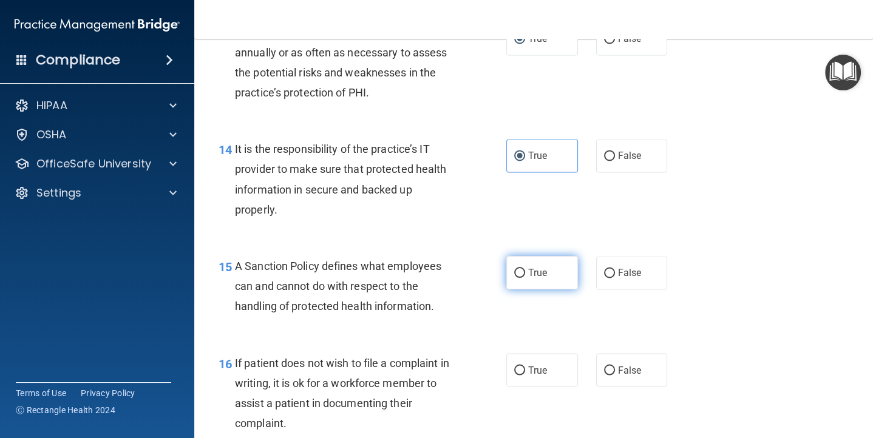
click at [516, 269] on input "True" at bounding box center [519, 273] width 11 height 9
radio input "true"
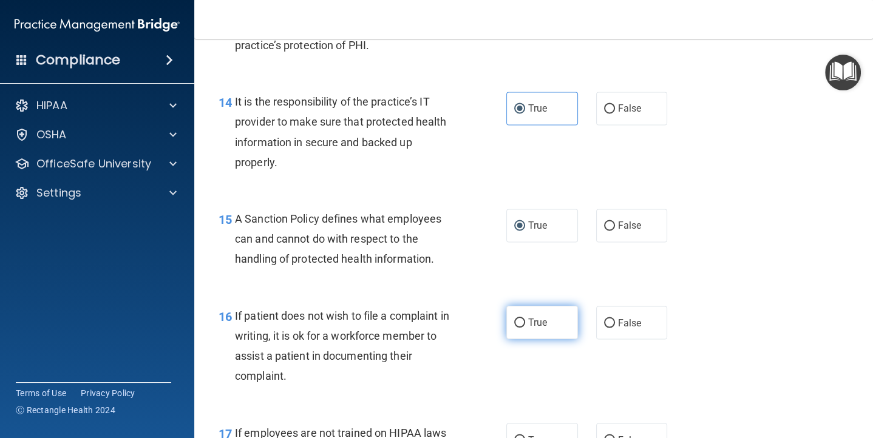
click at [516, 320] on input "True" at bounding box center [519, 323] width 11 height 9
radio input "true"
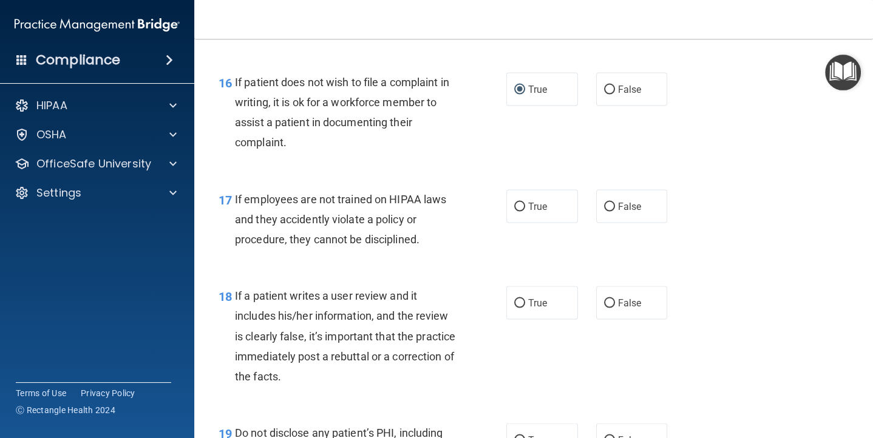
scroll to position [1987, 0]
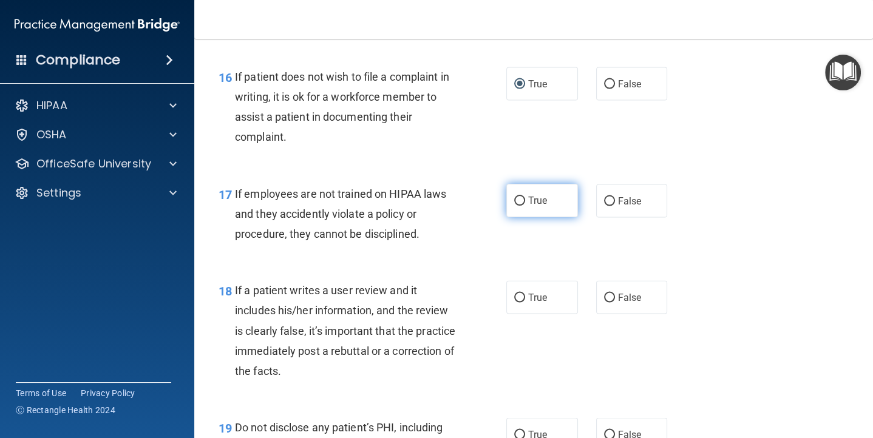
click at [521, 201] on input "True" at bounding box center [519, 201] width 11 height 9
radio input "true"
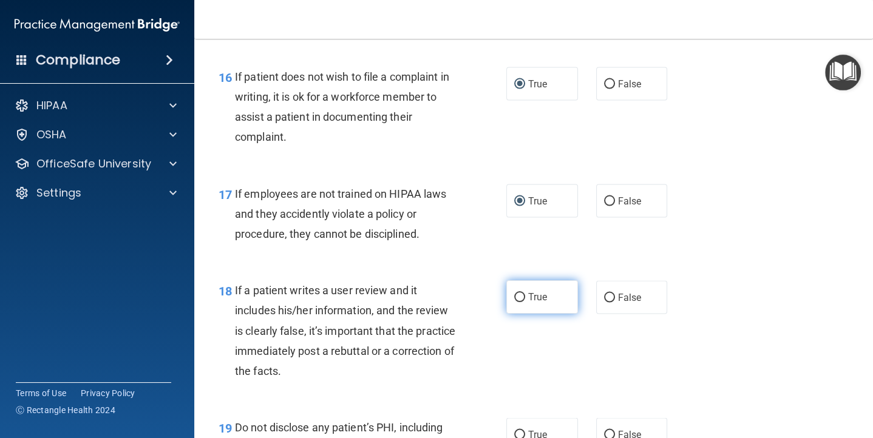
click at [519, 296] on input "True" at bounding box center [519, 297] width 11 height 9
radio input "true"
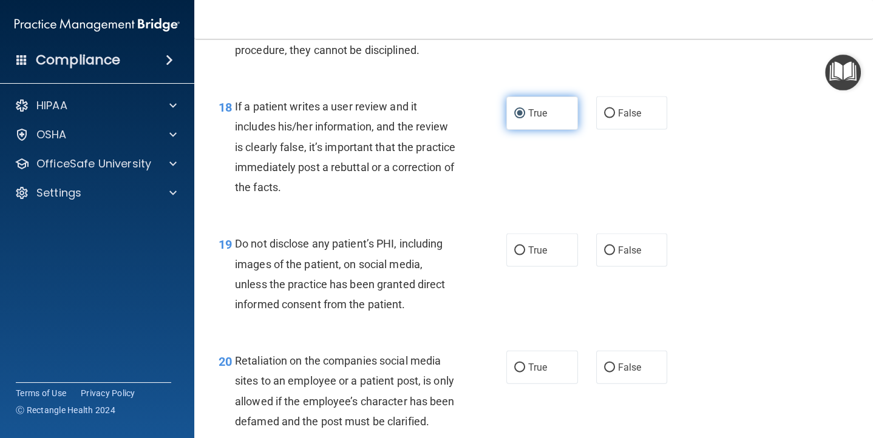
scroll to position [2174, 0]
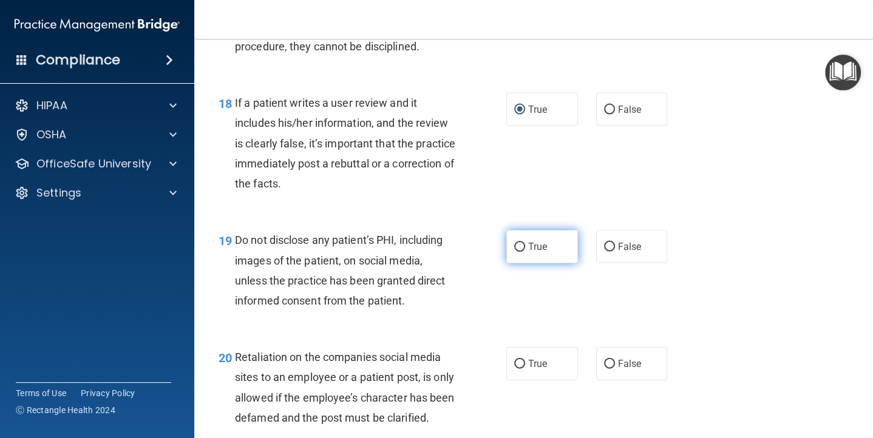
click at [521, 247] on input "True" at bounding box center [519, 247] width 11 height 9
radio input "true"
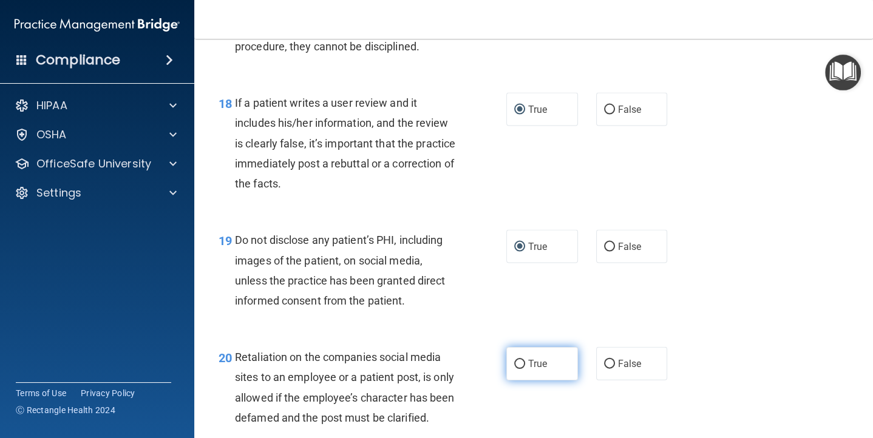
click at [519, 361] on input "True" at bounding box center [519, 364] width 11 height 9
radio input "true"
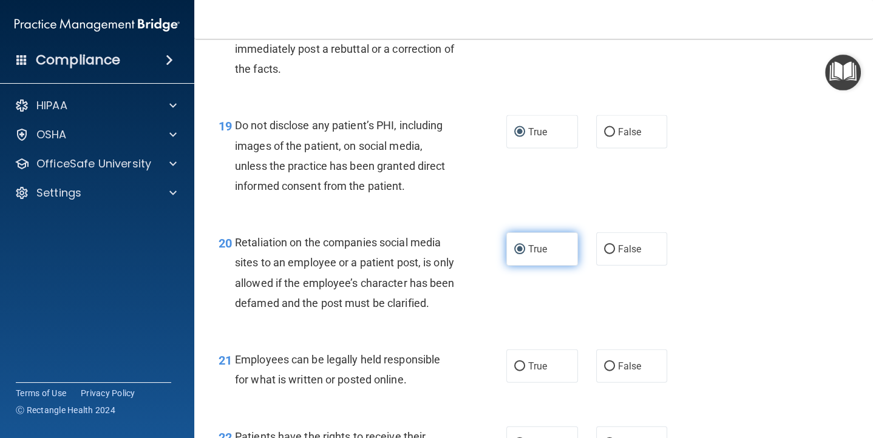
scroll to position [2319, 0]
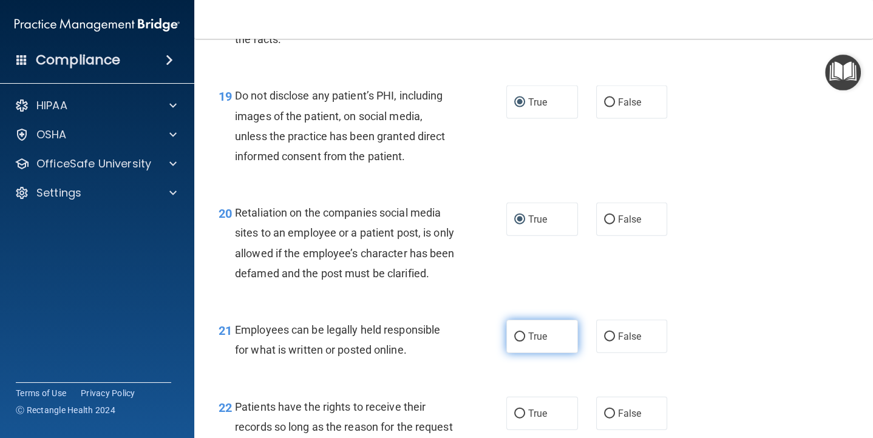
click at [519, 342] on input "True" at bounding box center [519, 337] width 11 height 9
radio input "true"
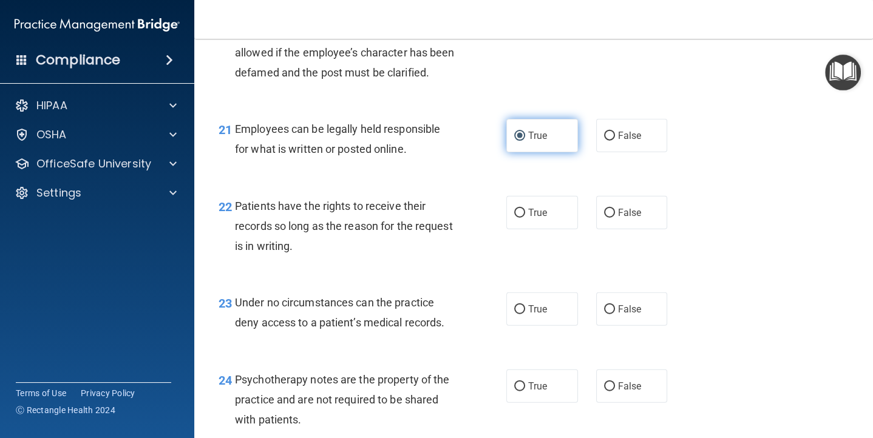
scroll to position [2522, 0]
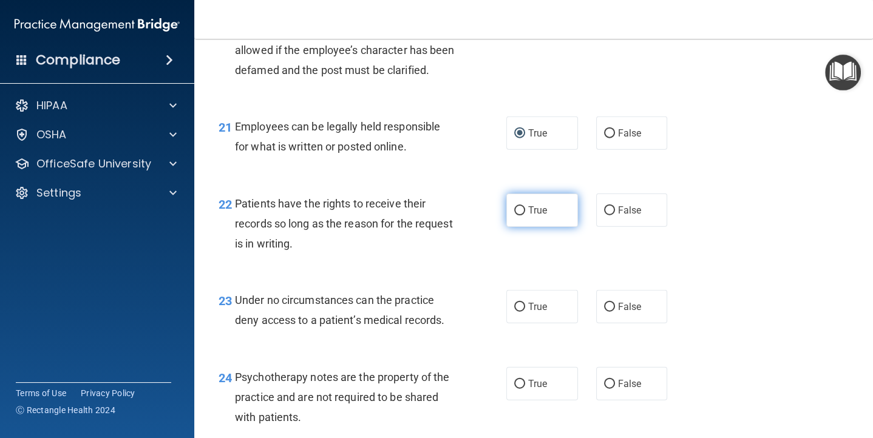
click at [518, 215] on input "True" at bounding box center [519, 210] width 11 height 9
radio input "true"
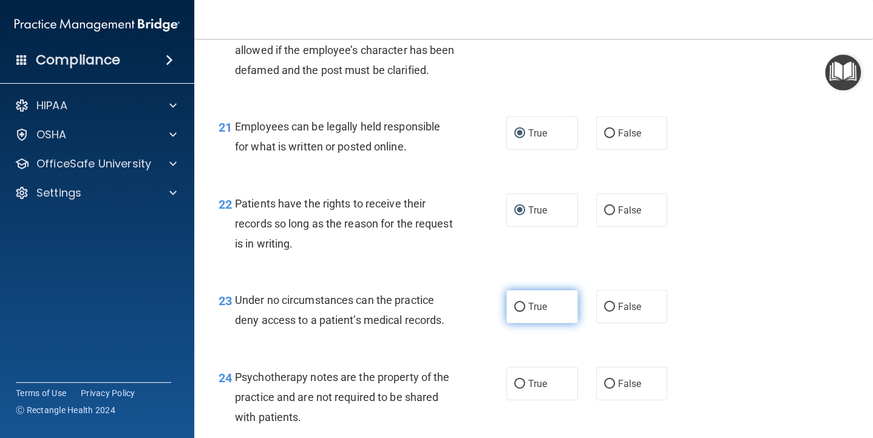
click at [519, 312] on input "True" at bounding box center [519, 307] width 11 height 9
radio input "true"
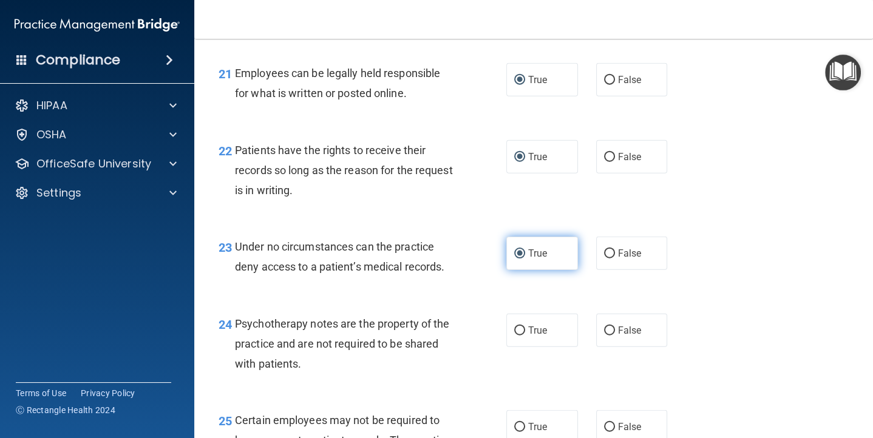
scroll to position [2583, 0]
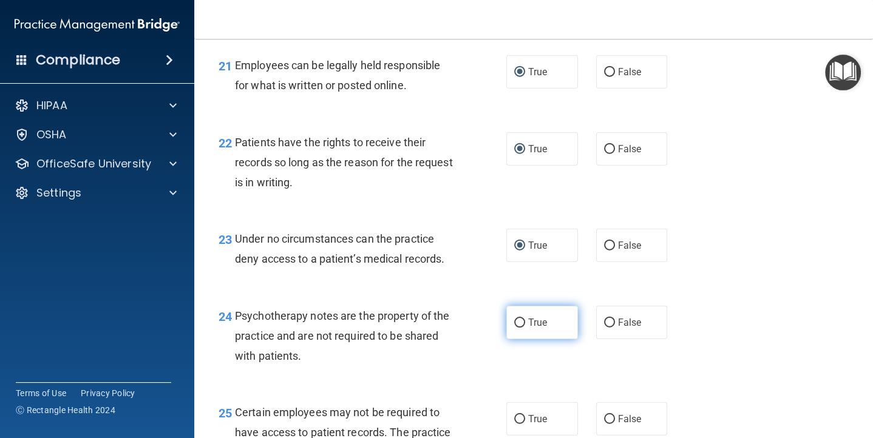
click at [521, 328] on input "True" at bounding box center [519, 323] width 11 height 9
radio input "true"
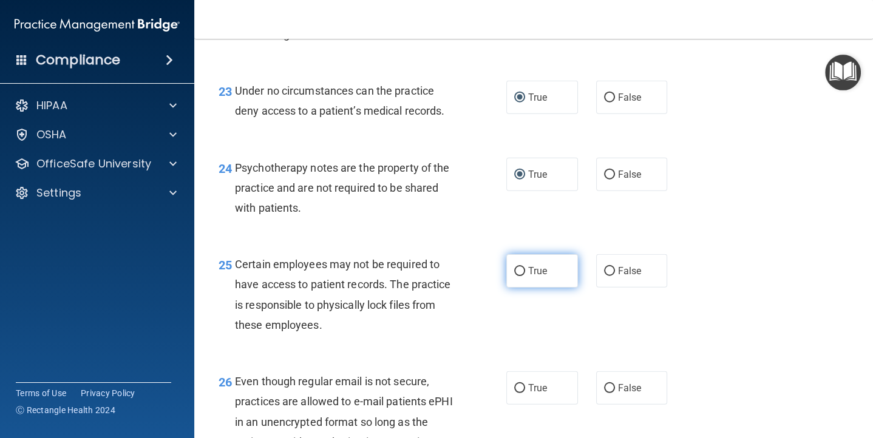
scroll to position [2732, 0]
click at [518, 275] on input "True" at bounding box center [519, 270] width 11 height 9
radio input "true"
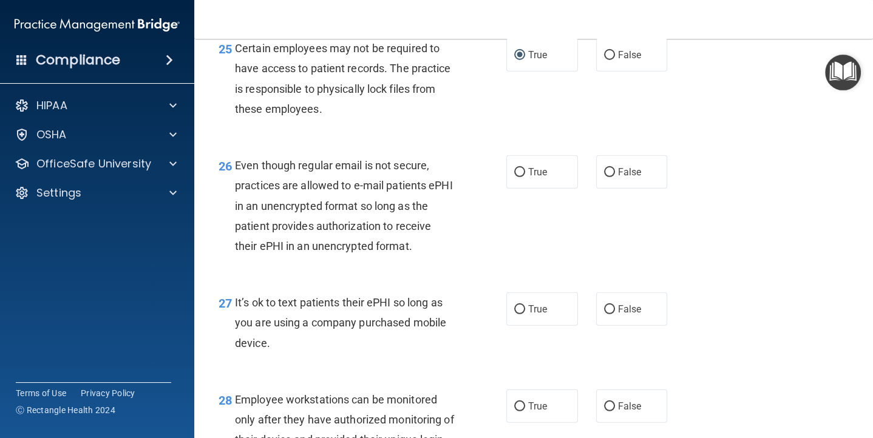
scroll to position [2949, 0]
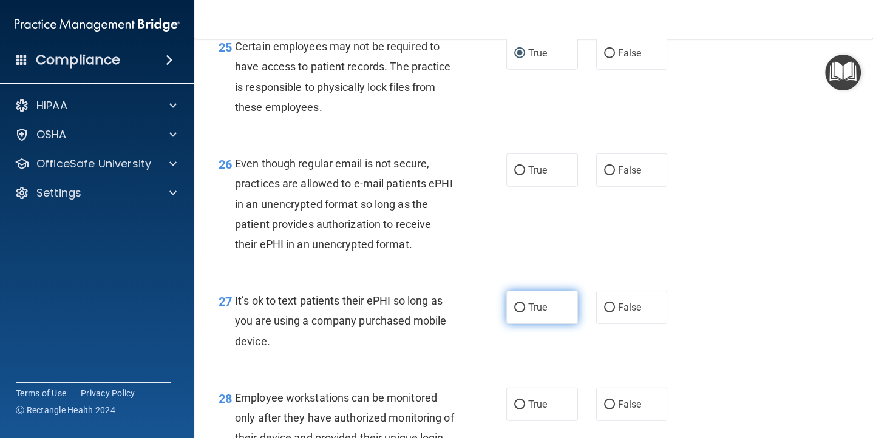
click at [520, 312] on input "True" at bounding box center [519, 307] width 11 height 9
radio input "true"
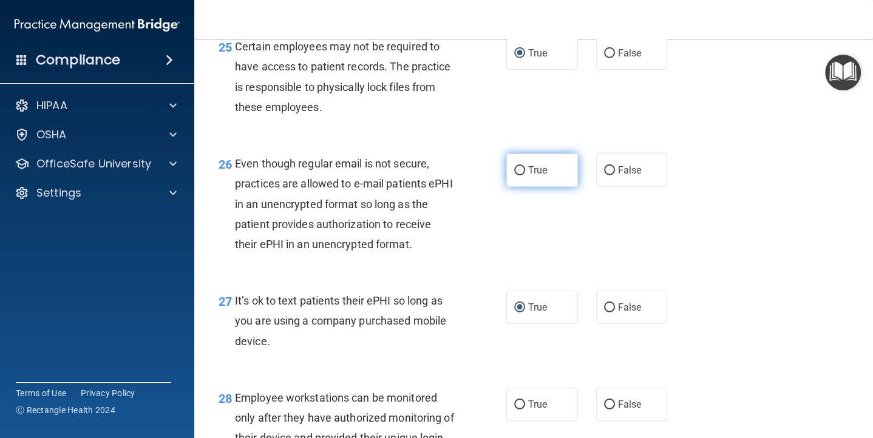
click at [519, 175] on input "True" at bounding box center [519, 170] width 11 height 9
radio input "true"
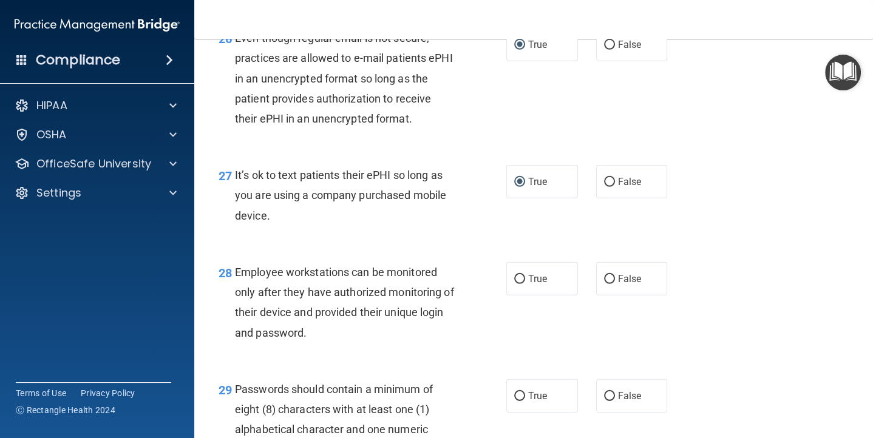
scroll to position [3087, 0]
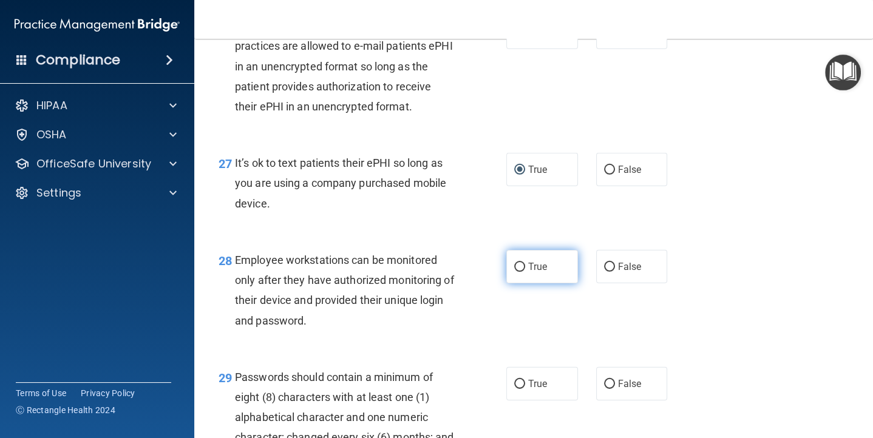
click at [519, 272] on input "True" at bounding box center [519, 267] width 11 height 9
radio input "true"
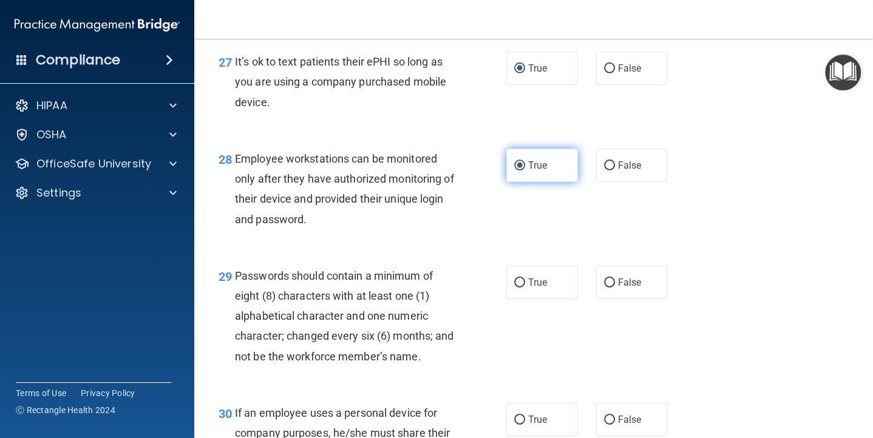
scroll to position [3213, 0]
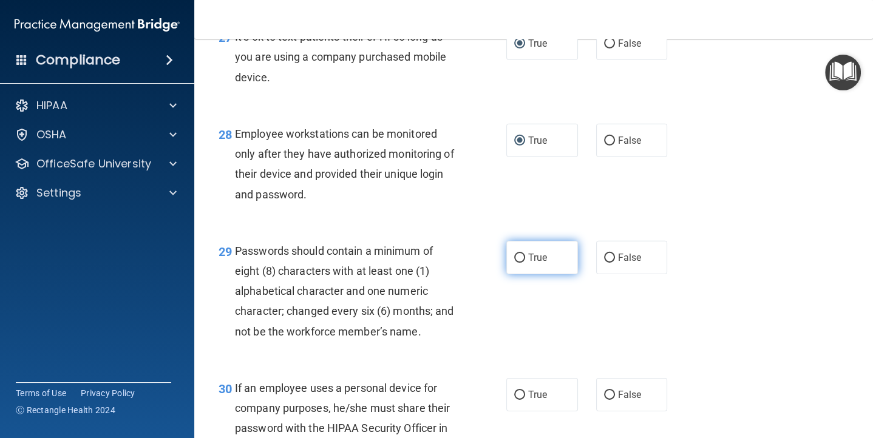
click at [521, 263] on input "True" at bounding box center [519, 258] width 11 height 9
radio input "true"
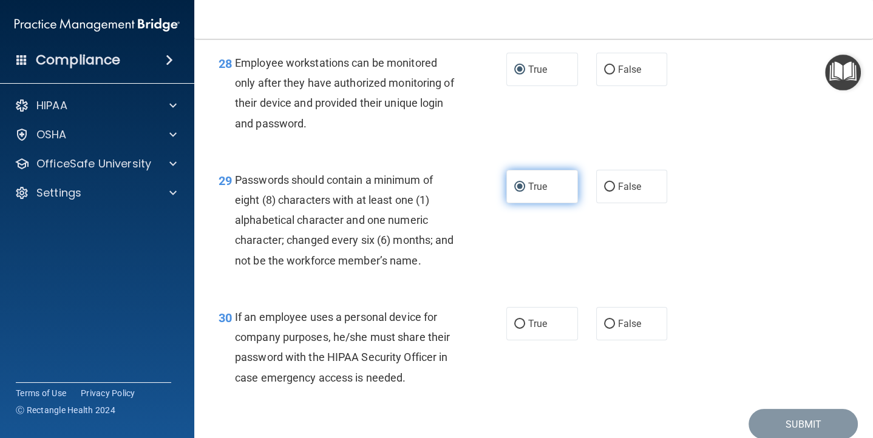
scroll to position [3301, 0]
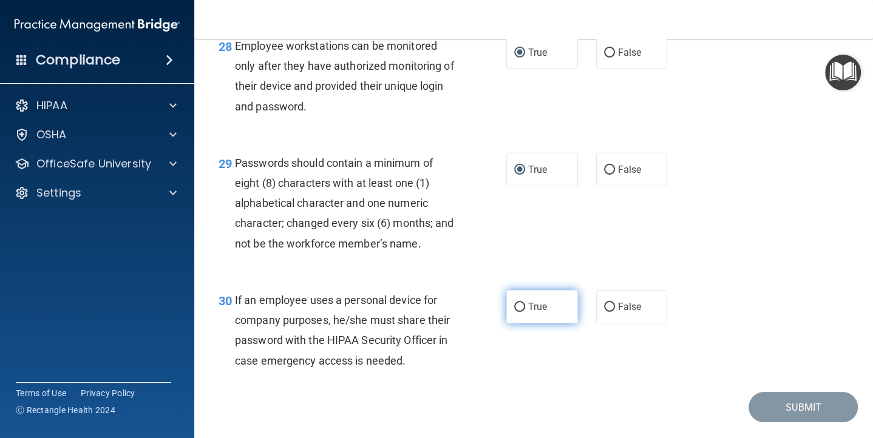
click at [520, 312] on input "True" at bounding box center [519, 307] width 11 height 9
radio input "true"
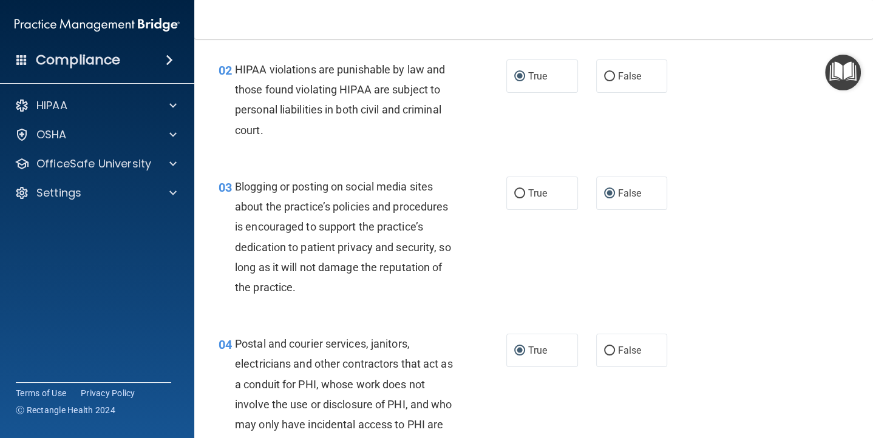
scroll to position [134, 0]
click at [521, 189] on input "True" at bounding box center [519, 193] width 11 height 9
radio input "true"
radio input "false"
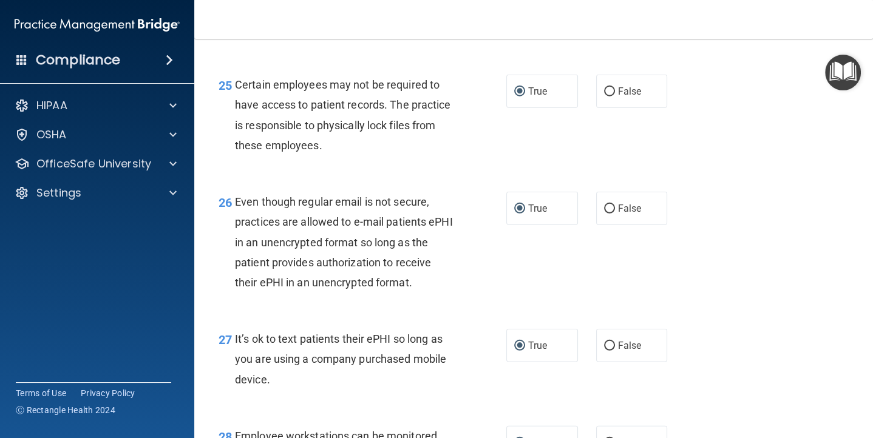
scroll to position [3354, 0]
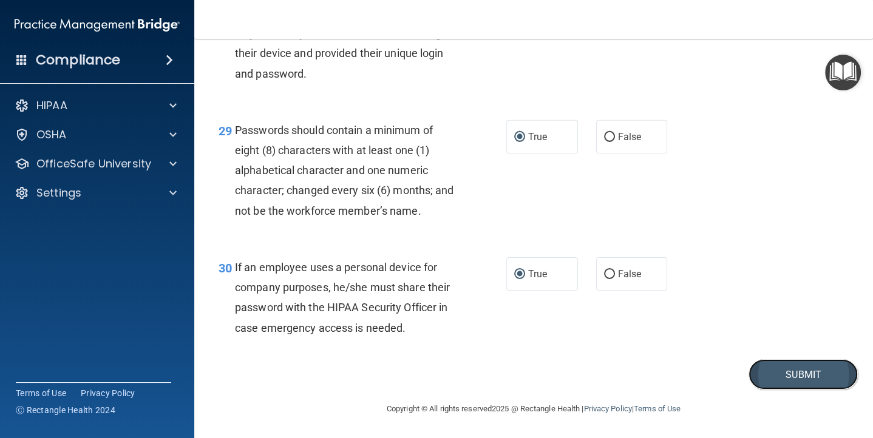
click at [787, 376] on button "Submit" at bounding box center [802, 374] width 109 height 31
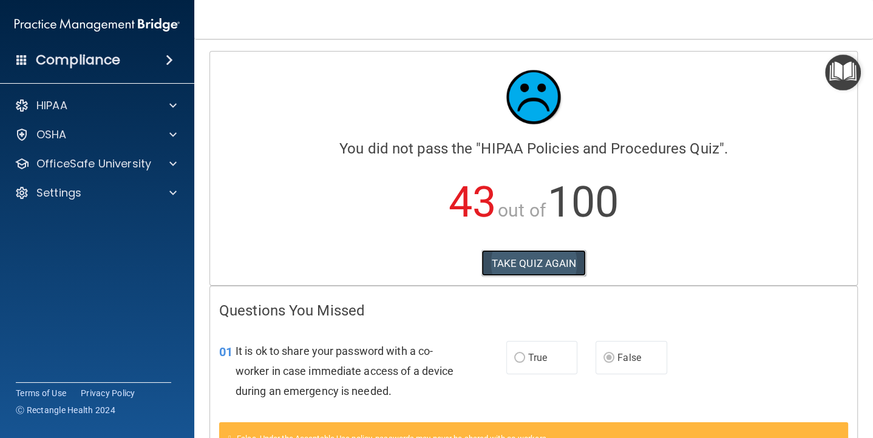
click at [544, 262] on button "TAKE QUIZ AGAIN" at bounding box center [533, 263] width 105 height 27
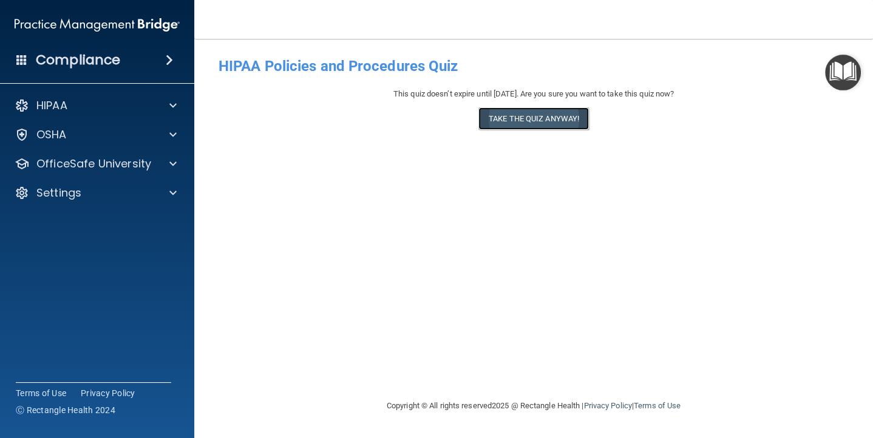
click at [523, 118] on button "Take the quiz anyway!" at bounding box center [533, 118] width 110 height 22
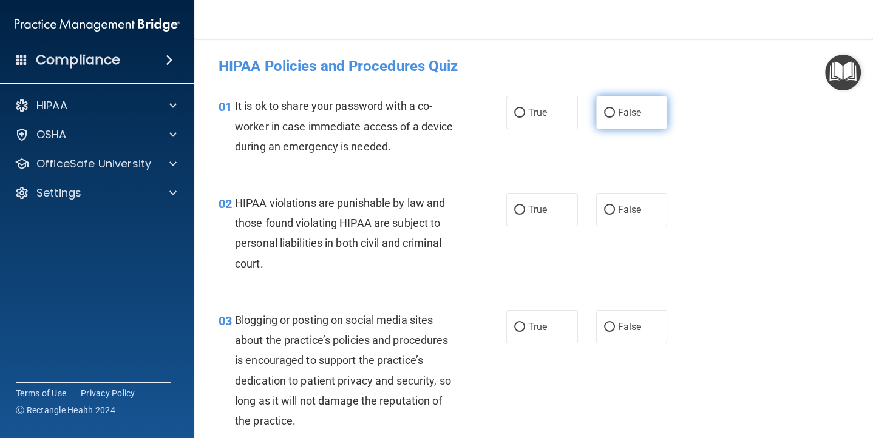
click at [606, 113] on input "False" at bounding box center [609, 113] width 11 height 9
radio input "true"
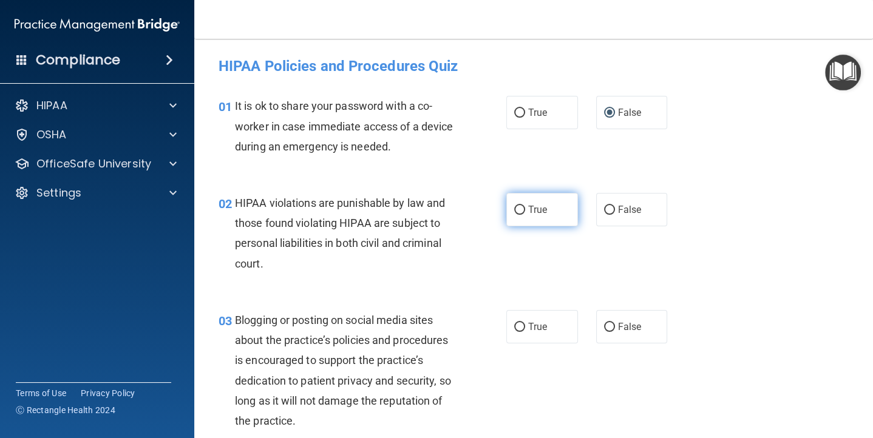
click at [522, 207] on input "True" at bounding box center [519, 210] width 11 height 9
radio input "true"
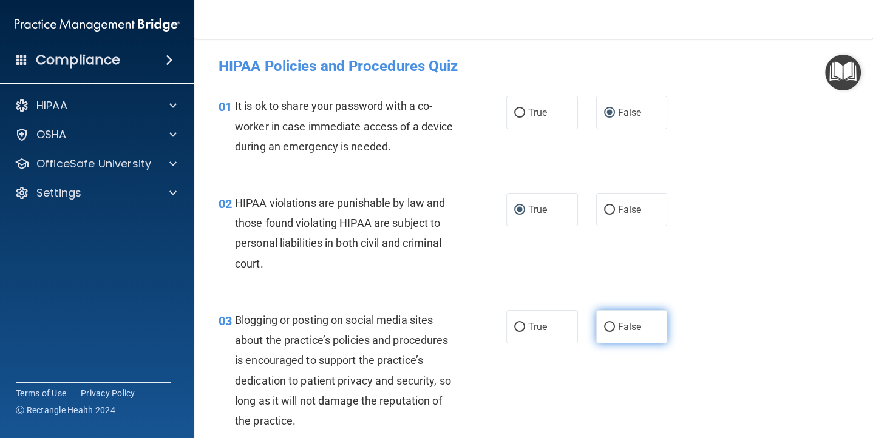
click at [613, 327] on input "False" at bounding box center [609, 327] width 11 height 9
radio input "true"
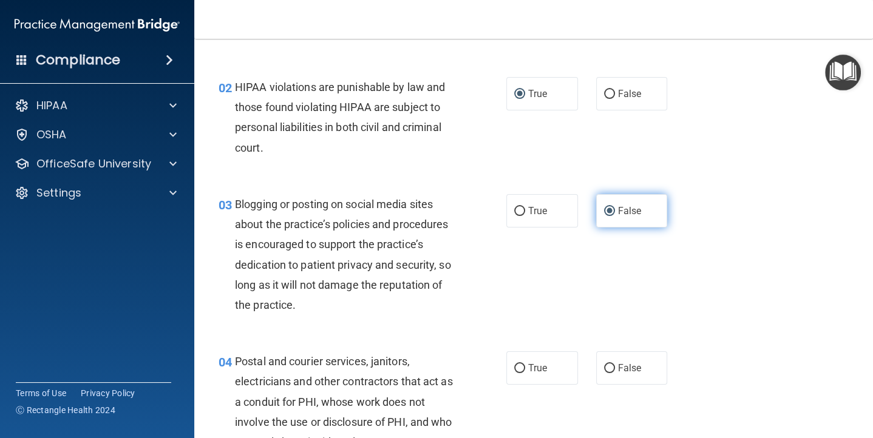
scroll to position [117, 0]
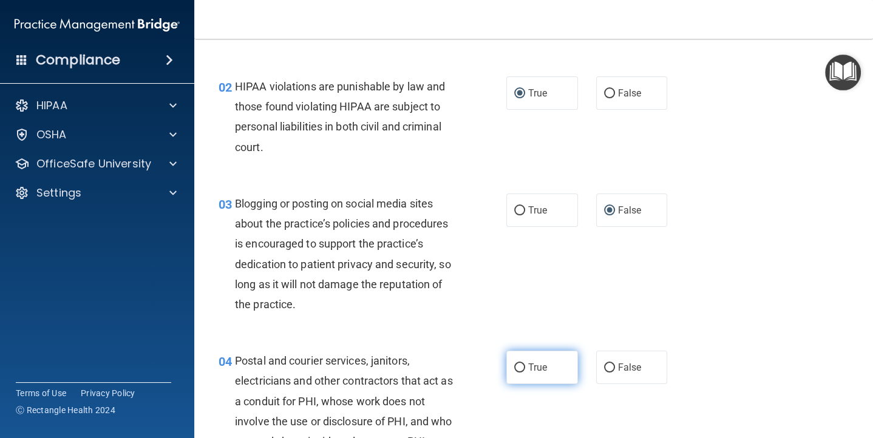
click at [522, 366] on input "True" at bounding box center [519, 367] width 11 height 9
radio input "true"
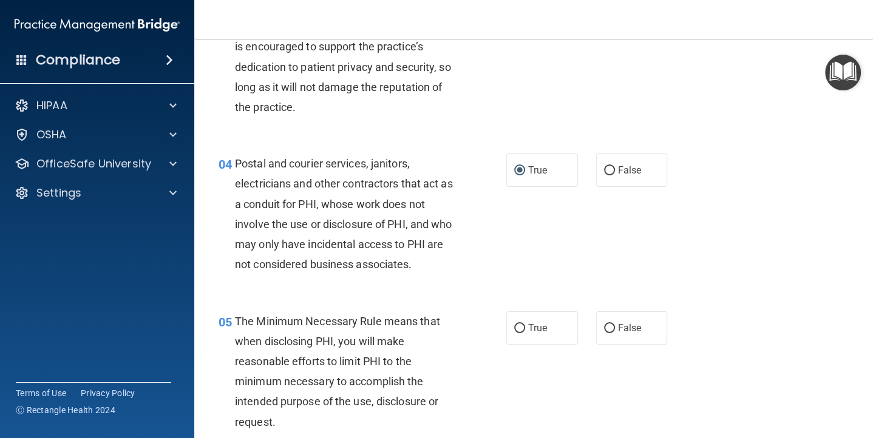
scroll to position [332, 0]
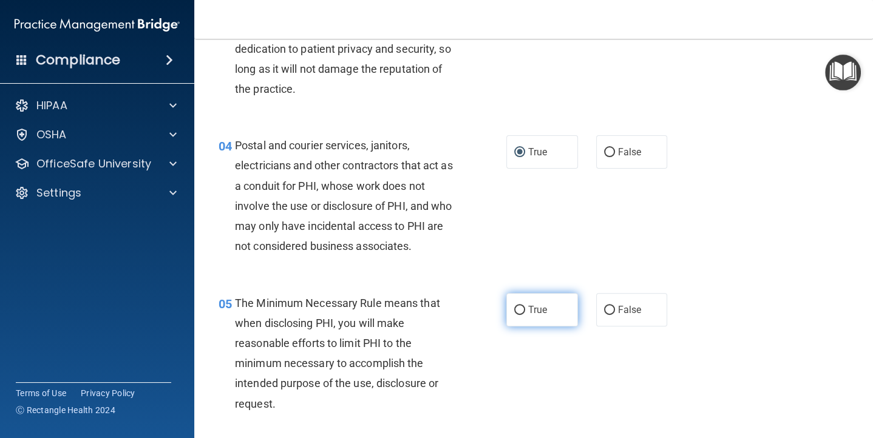
click at [522, 303] on label "True" at bounding box center [542, 309] width 72 height 33
click at [522, 306] on input "True" at bounding box center [519, 310] width 11 height 9
radio input "true"
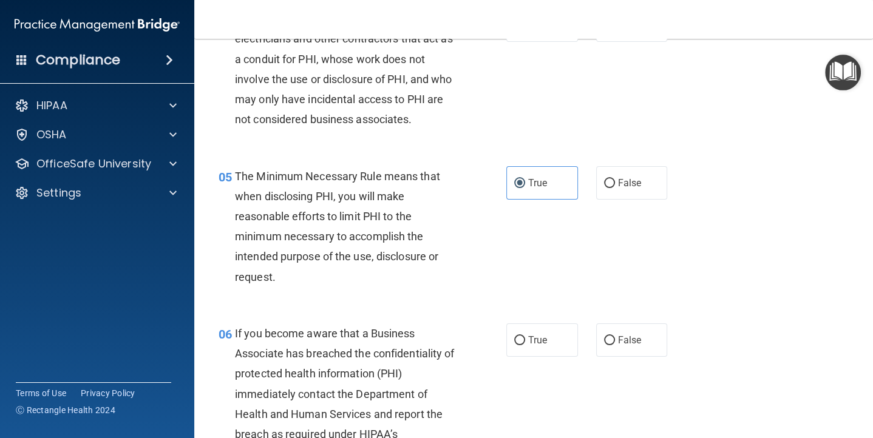
scroll to position [474, 0]
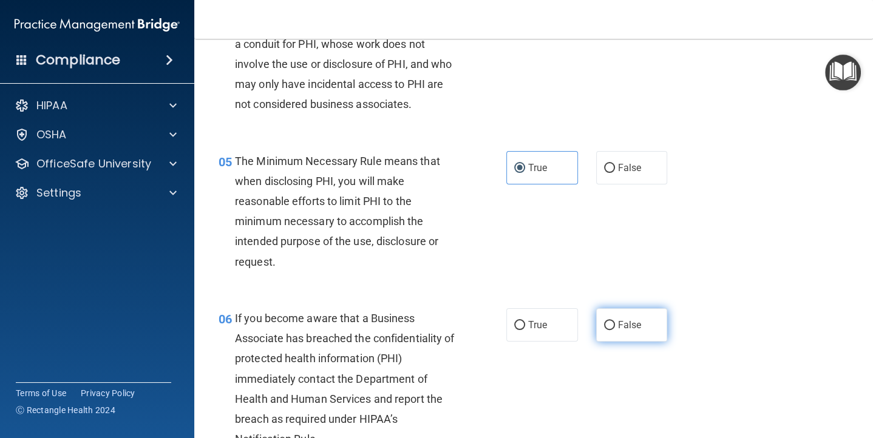
click at [608, 324] on input "False" at bounding box center [609, 325] width 11 height 9
radio input "true"
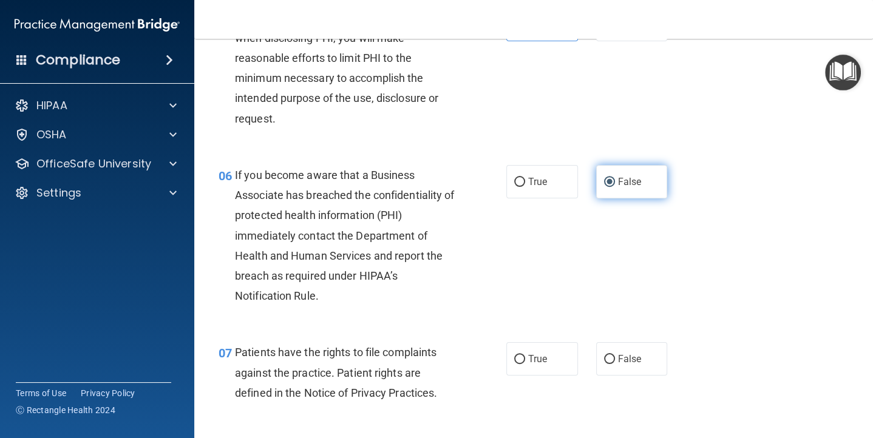
scroll to position [619, 0]
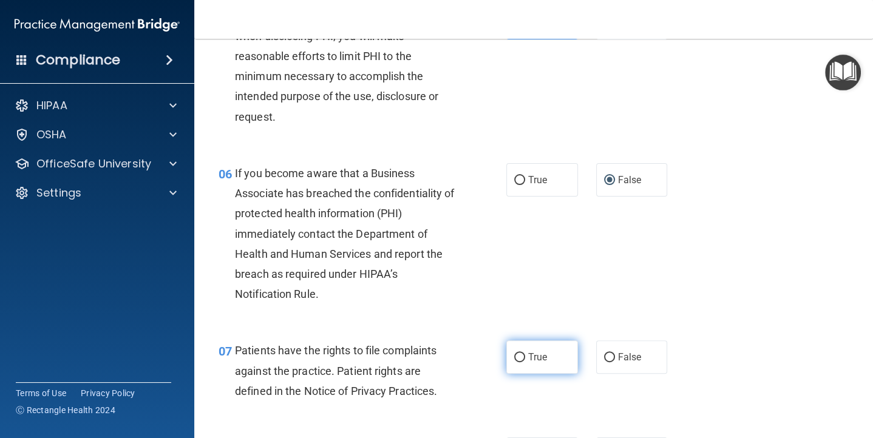
click at [525, 356] on label "True" at bounding box center [542, 356] width 72 height 33
click at [525, 356] on input "True" at bounding box center [519, 357] width 11 height 9
radio input "true"
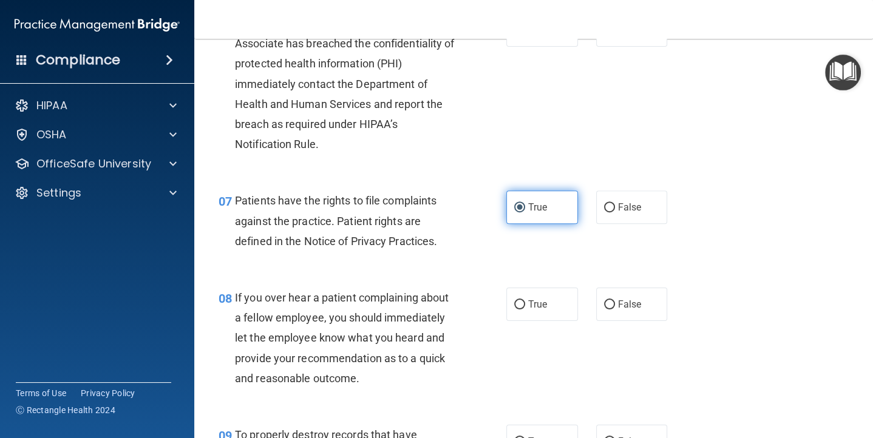
scroll to position [779, 0]
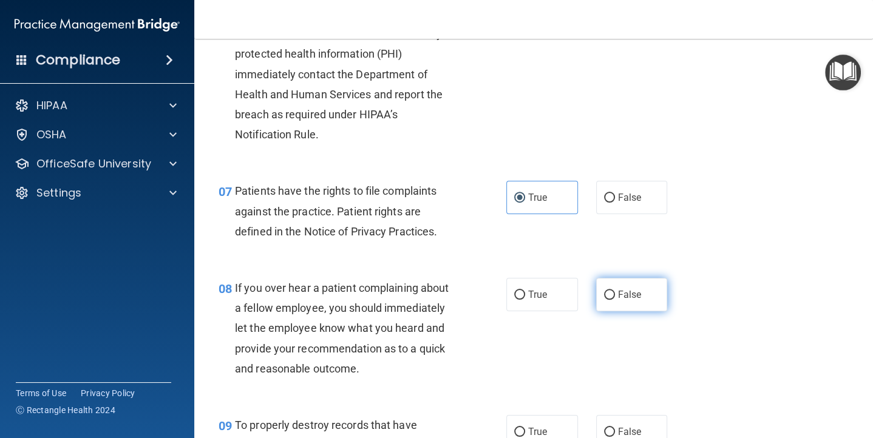
click at [609, 294] on input "False" at bounding box center [609, 295] width 11 height 9
radio input "true"
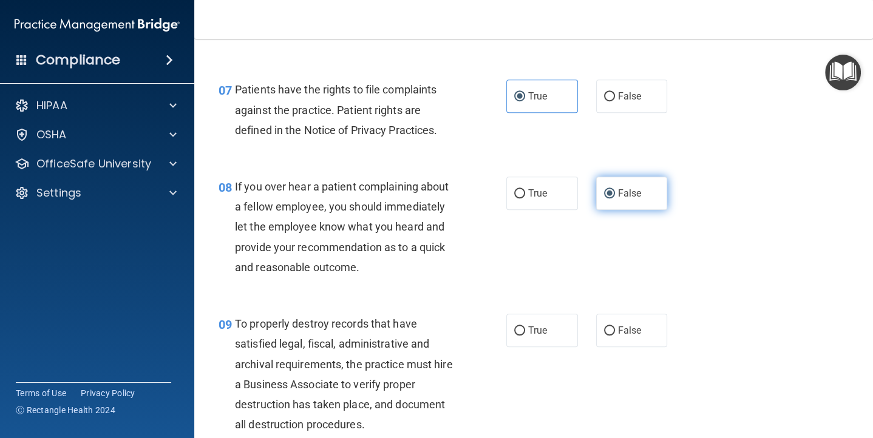
scroll to position [884, 0]
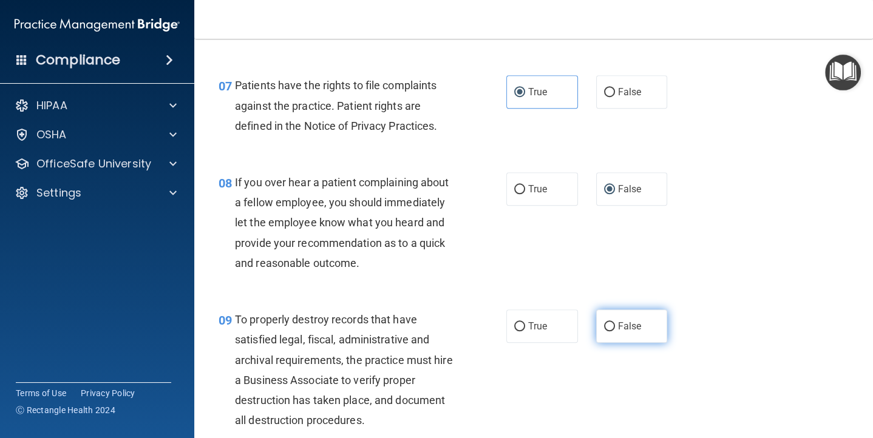
click at [609, 325] on input "False" at bounding box center [609, 326] width 11 height 9
radio input "true"
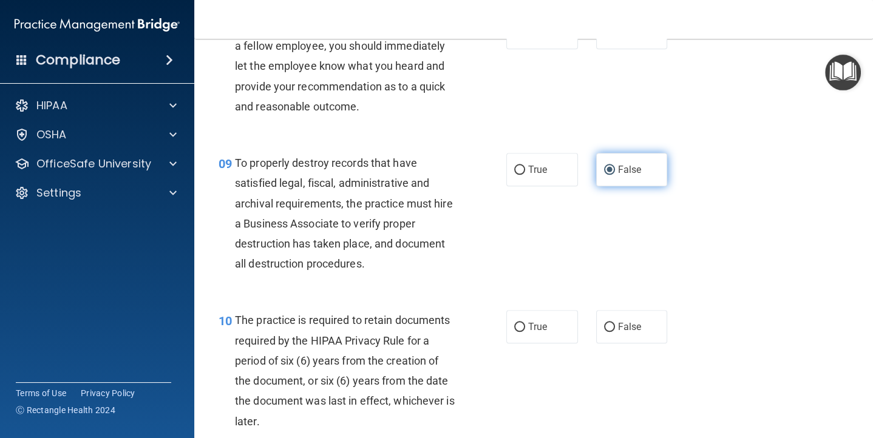
scroll to position [1046, 0]
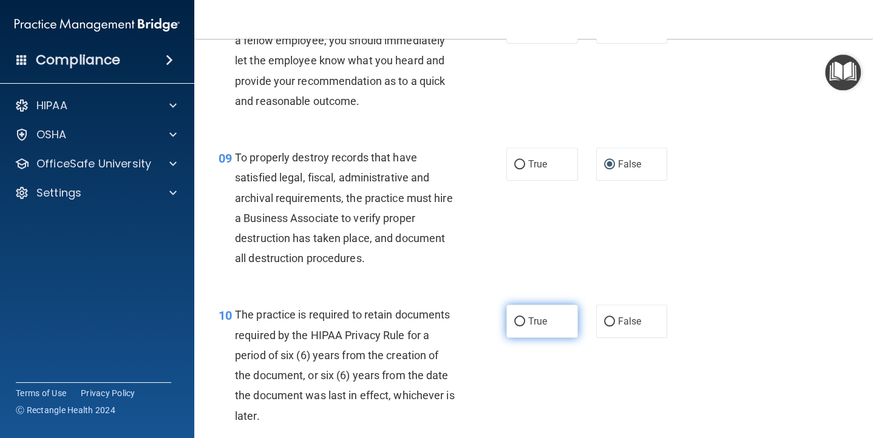
click at [523, 320] on input "True" at bounding box center [519, 321] width 11 height 9
radio input "true"
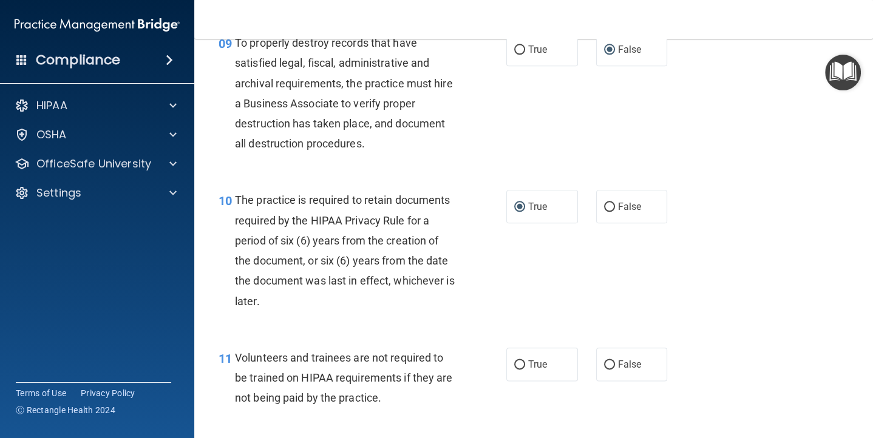
scroll to position [1181, 0]
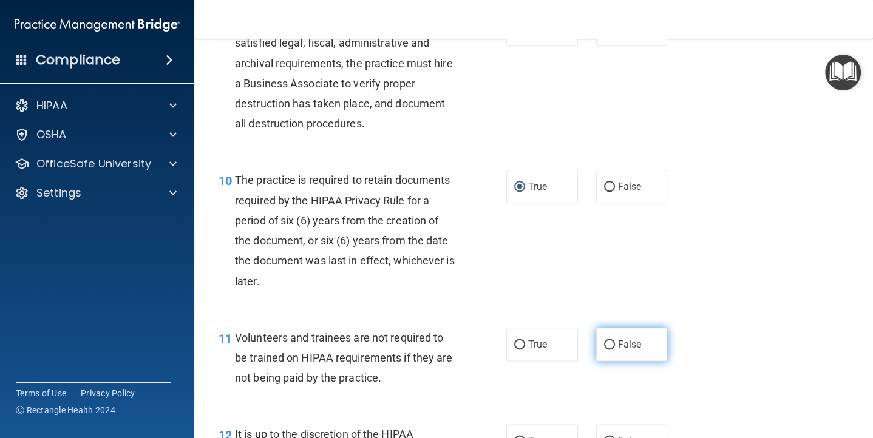
click at [604, 343] on input "False" at bounding box center [609, 344] width 11 height 9
radio input "true"
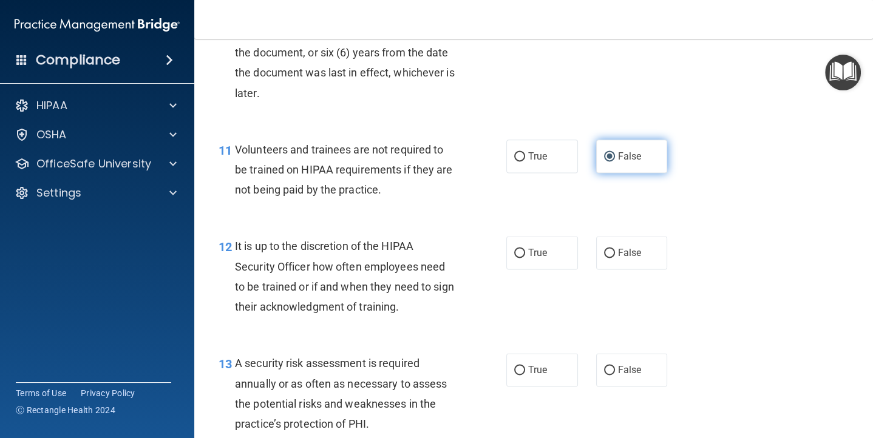
scroll to position [1370, 0]
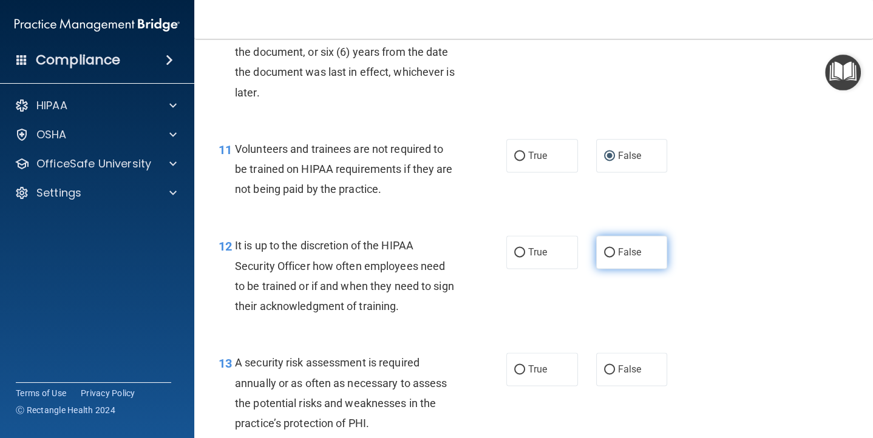
click at [608, 254] on input "False" at bounding box center [609, 252] width 11 height 9
radio input "true"
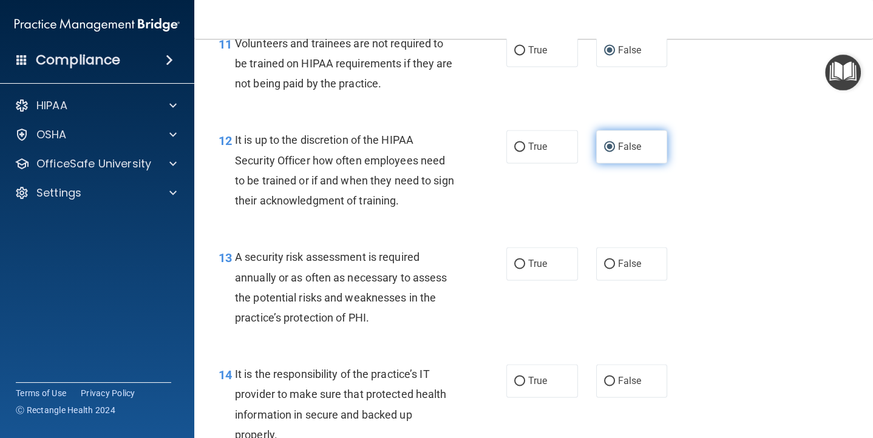
scroll to position [1479, 0]
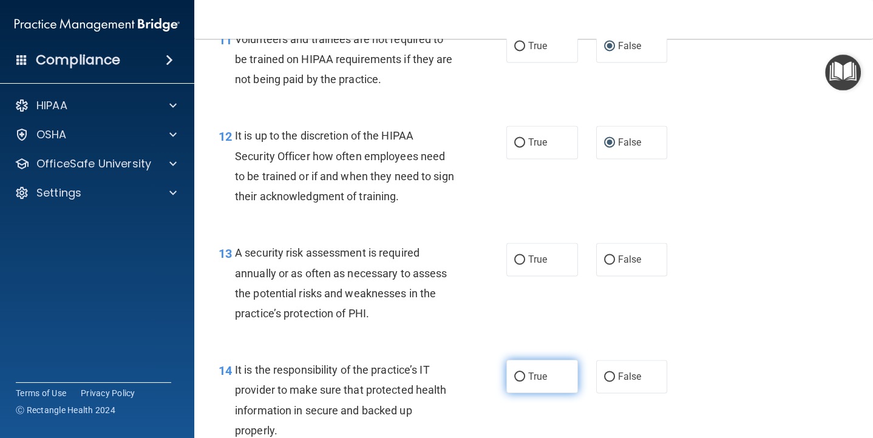
click at [516, 380] on input "True" at bounding box center [519, 377] width 11 height 9
radio input "true"
click at [517, 258] on input "True" at bounding box center [519, 259] width 11 height 9
radio input "true"
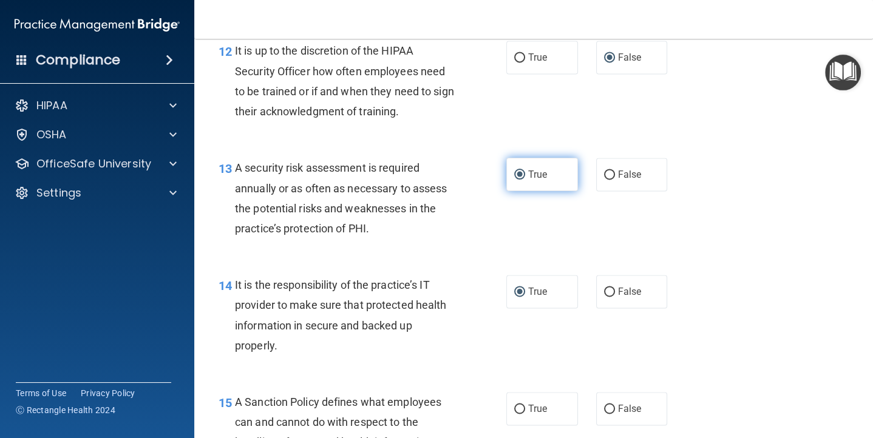
scroll to position [1579, 0]
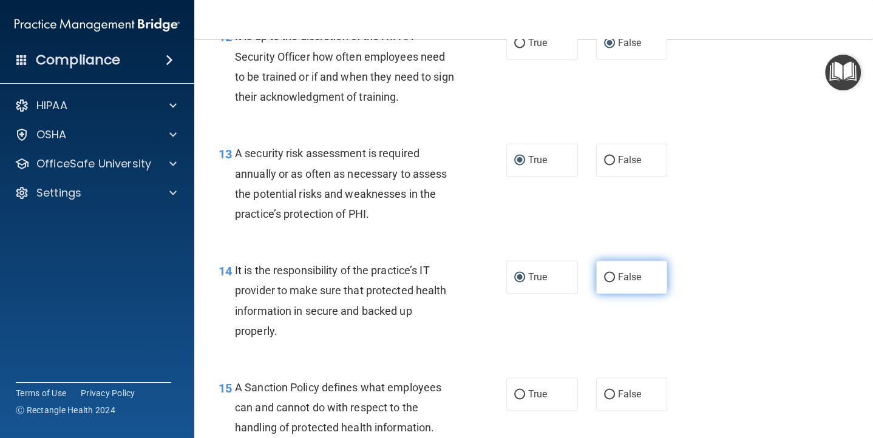
click at [610, 280] on input "False" at bounding box center [609, 277] width 11 height 9
radio input "true"
radio input "false"
click at [607, 391] on input "False" at bounding box center [609, 394] width 11 height 9
radio input "true"
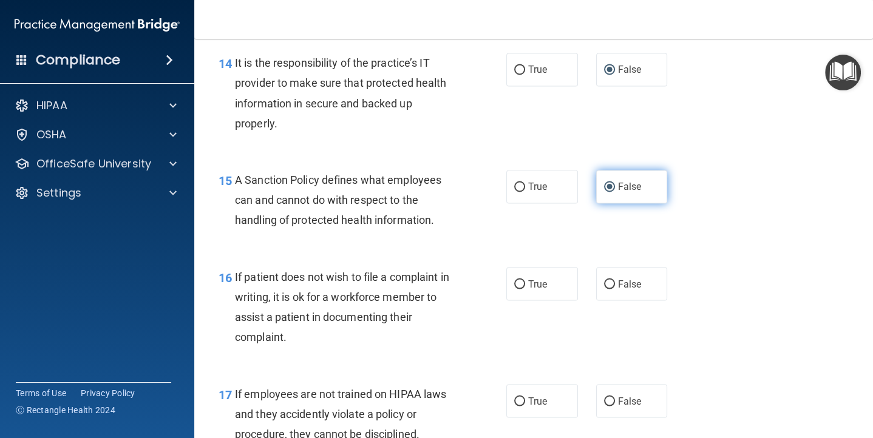
scroll to position [1794, 0]
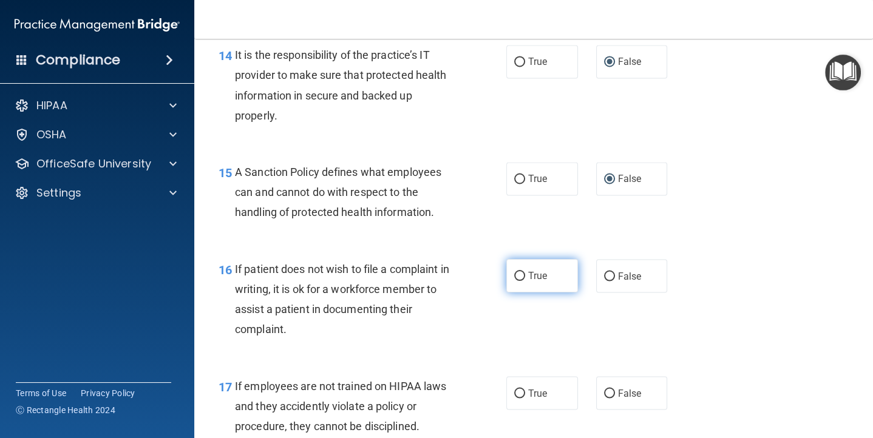
click at [521, 272] on input "True" at bounding box center [519, 276] width 11 height 9
radio input "true"
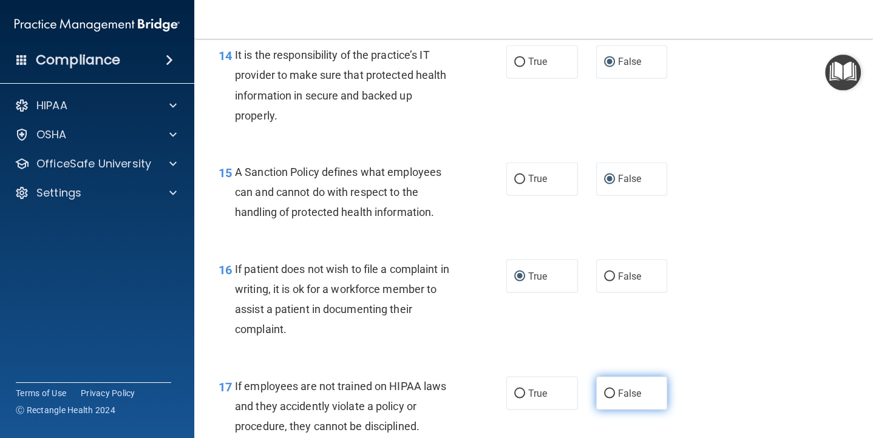
click at [611, 391] on input "False" at bounding box center [609, 393] width 11 height 9
radio input "true"
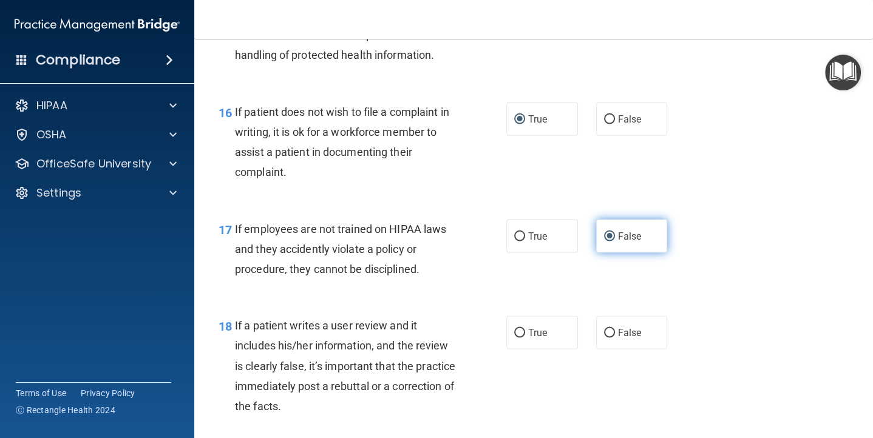
scroll to position [1992, 0]
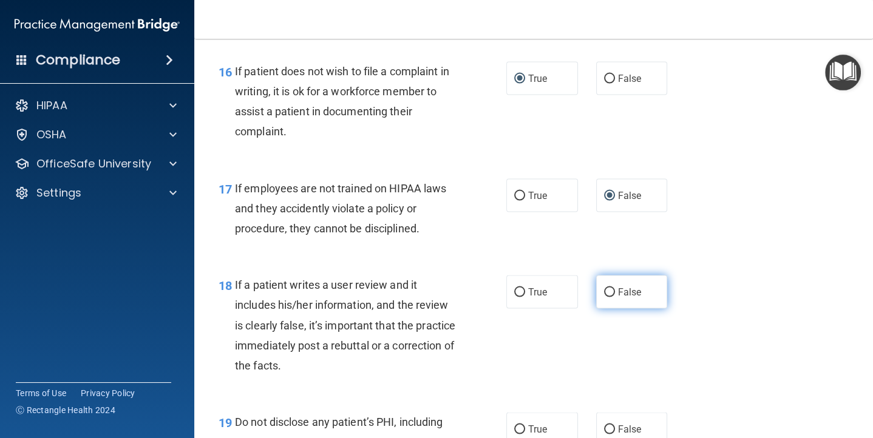
click at [612, 289] on input "False" at bounding box center [609, 292] width 11 height 9
radio input "true"
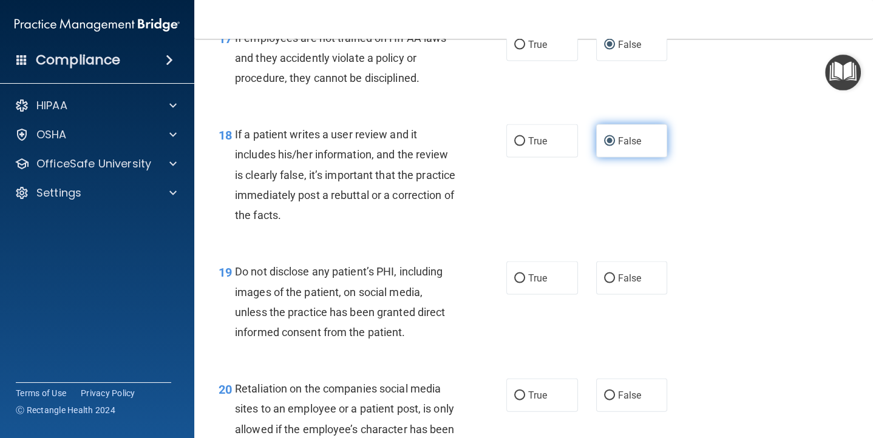
scroll to position [2149, 0]
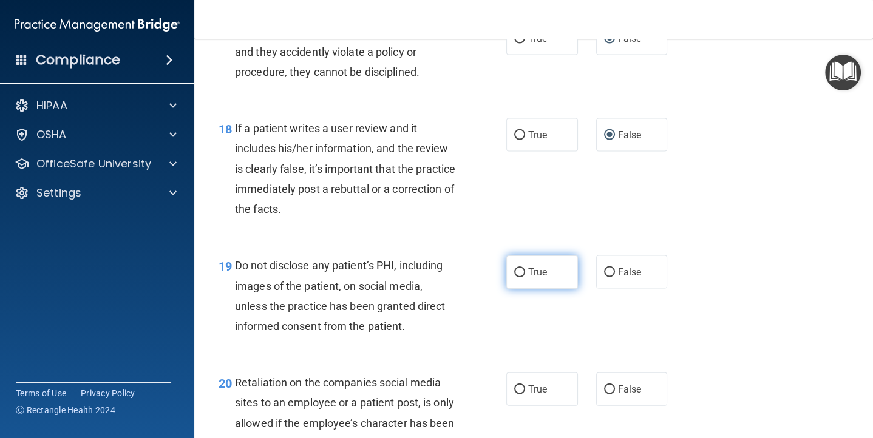
click at [520, 272] on input "True" at bounding box center [519, 272] width 11 height 9
radio input "true"
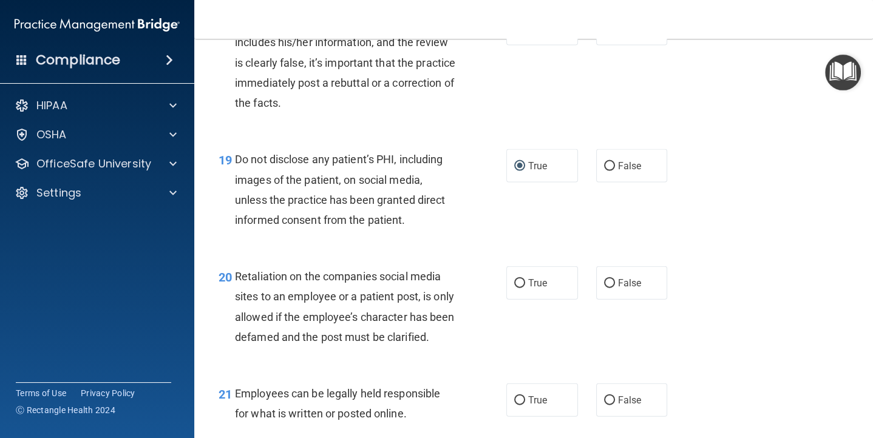
scroll to position [2255, 0]
click at [608, 279] on input "False" at bounding box center [609, 283] width 11 height 9
radio input "true"
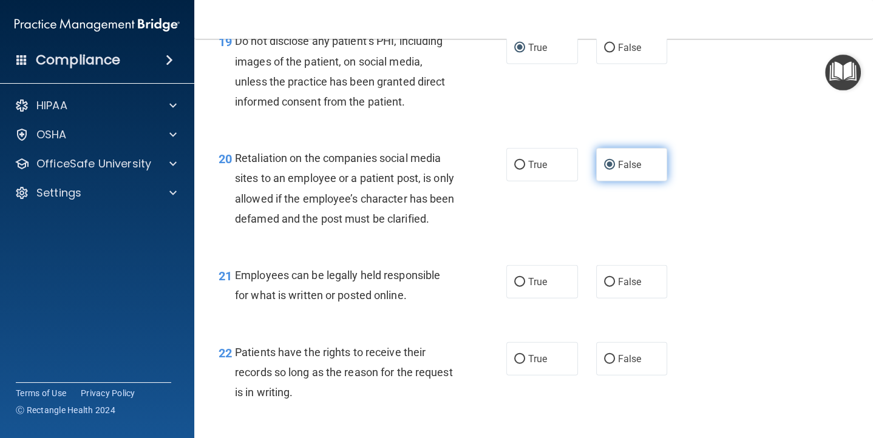
scroll to position [2379, 0]
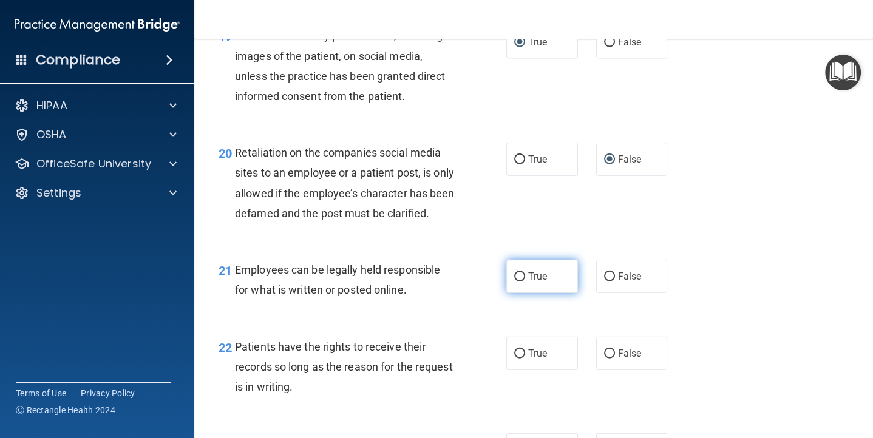
click at [519, 282] on input "True" at bounding box center [519, 276] width 11 height 9
radio input "true"
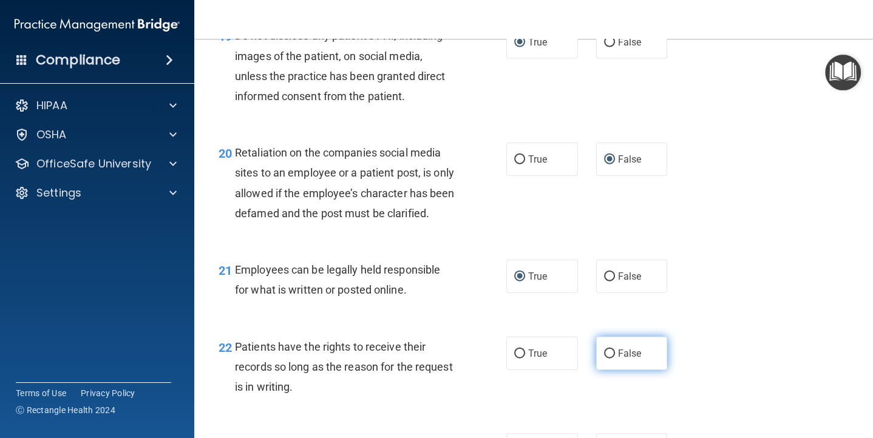
click at [609, 359] on input "False" at bounding box center [609, 354] width 11 height 9
radio input "true"
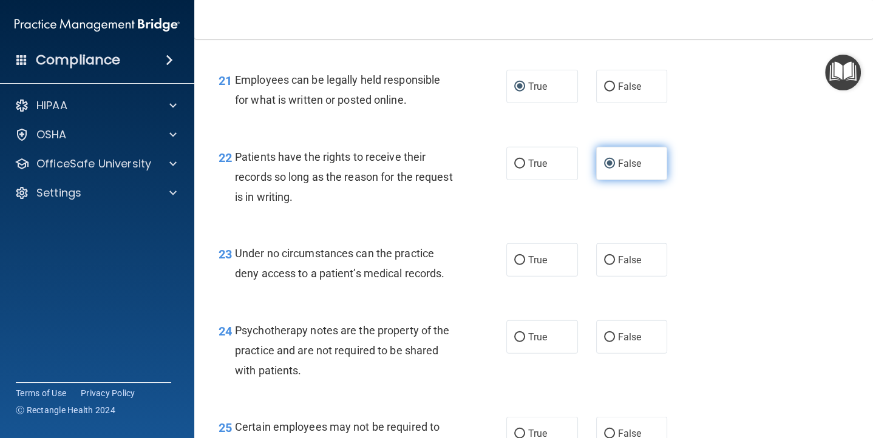
scroll to position [2578, 0]
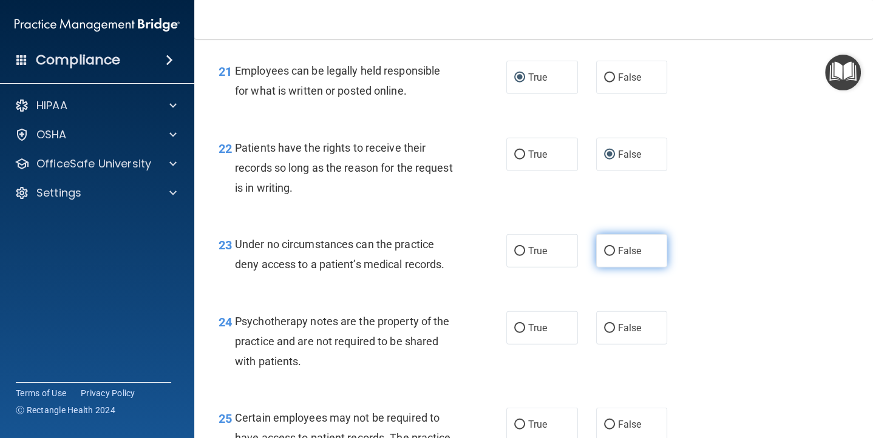
click at [610, 256] on input "False" at bounding box center [609, 251] width 11 height 9
radio input "true"
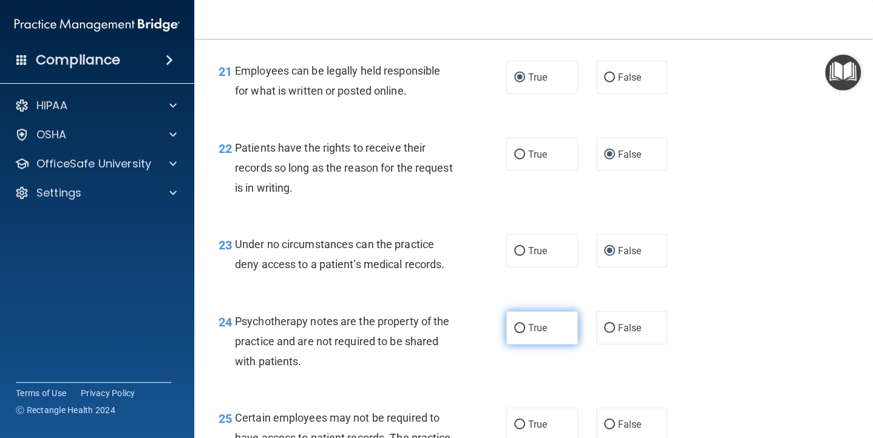
click at [518, 333] on input "True" at bounding box center [519, 328] width 11 height 9
radio input "true"
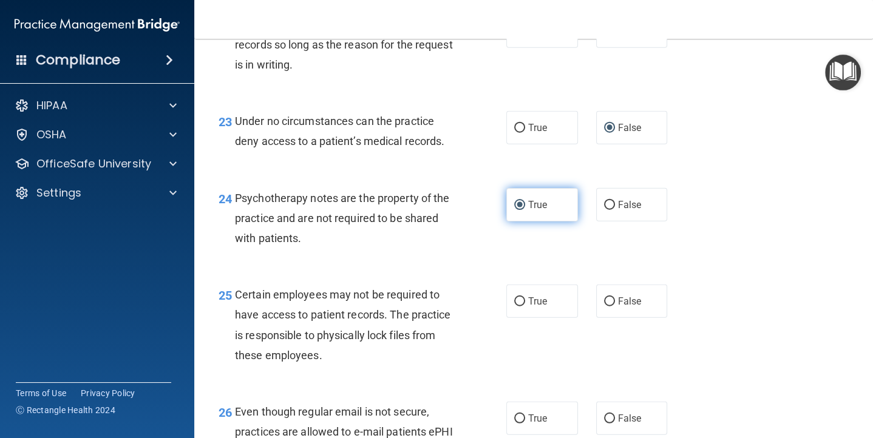
scroll to position [2744, 0]
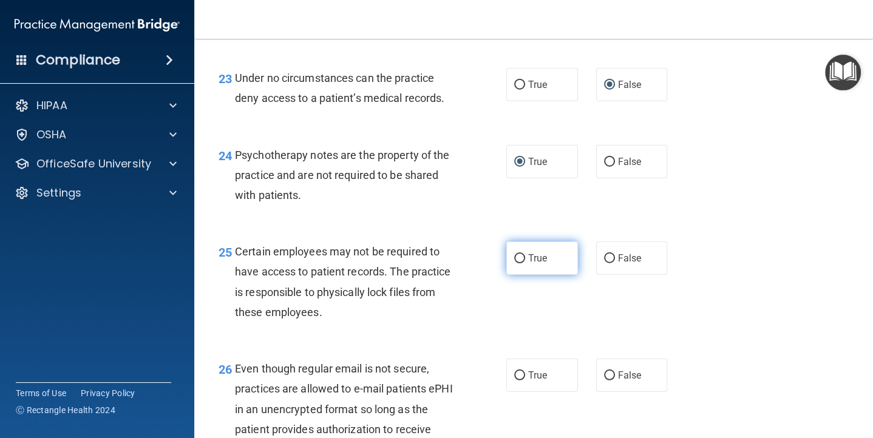
click at [518, 263] on input "True" at bounding box center [519, 258] width 11 height 9
radio input "true"
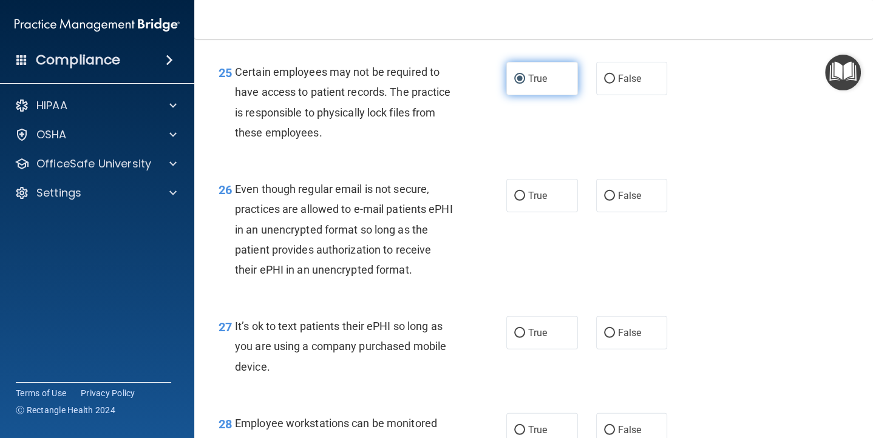
scroll to position [2927, 0]
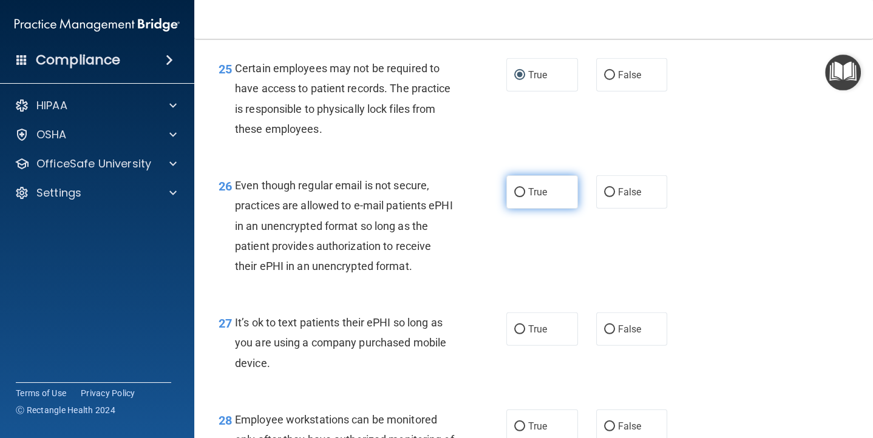
click at [519, 197] on input "True" at bounding box center [519, 192] width 11 height 9
radio input "true"
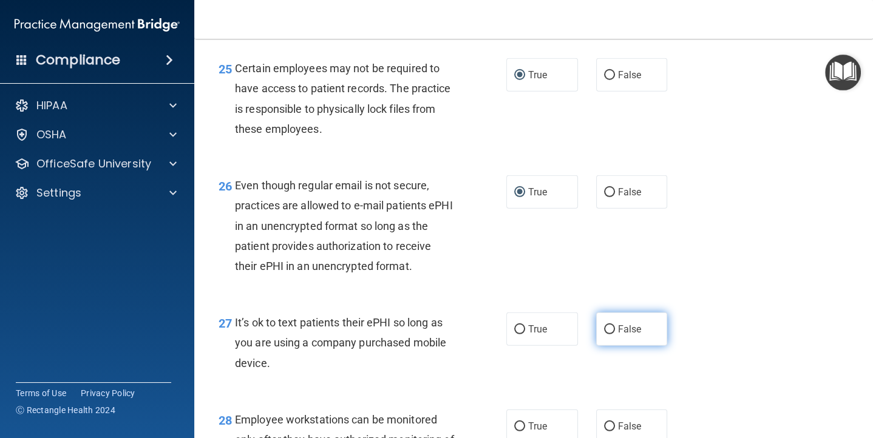
click at [609, 334] on input "False" at bounding box center [609, 329] width 11 height 9
radio input "true"
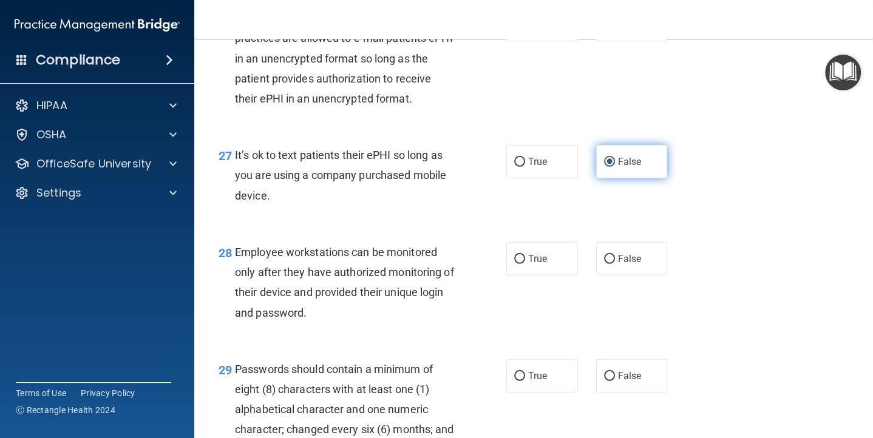
scroll to position [3096, 0]
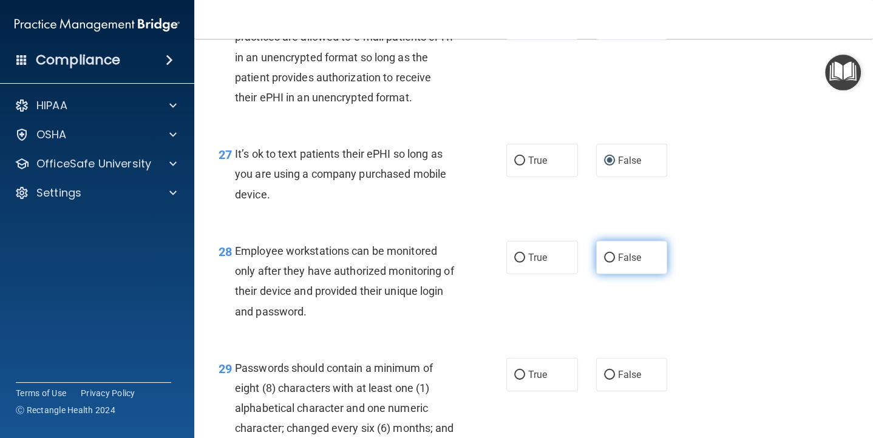
click at [607, 263] on input "False" at bounding box center [609, 258] width 11 height 9
radio input "true"
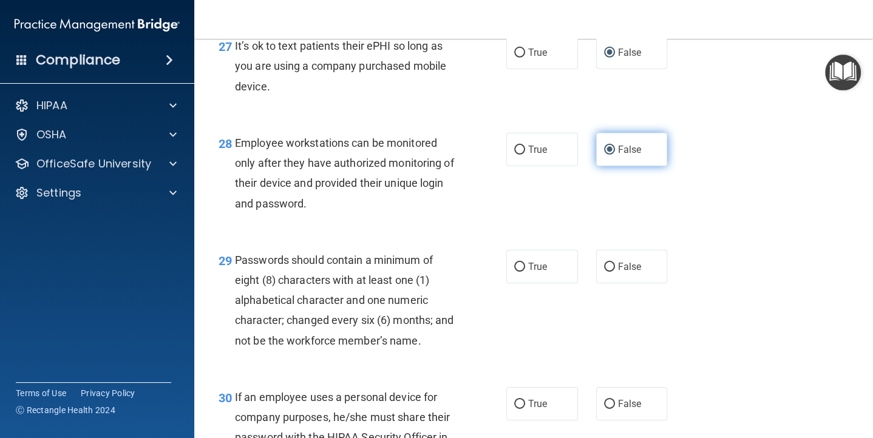
scroll to position [3240, 0]
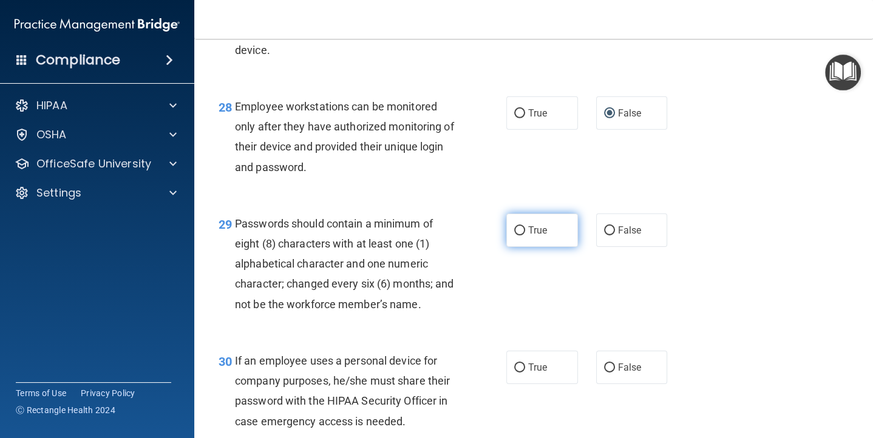
click at [522, 235] on input "True" at bounding box center [519, 230] width 11 height 9
radio input "true"
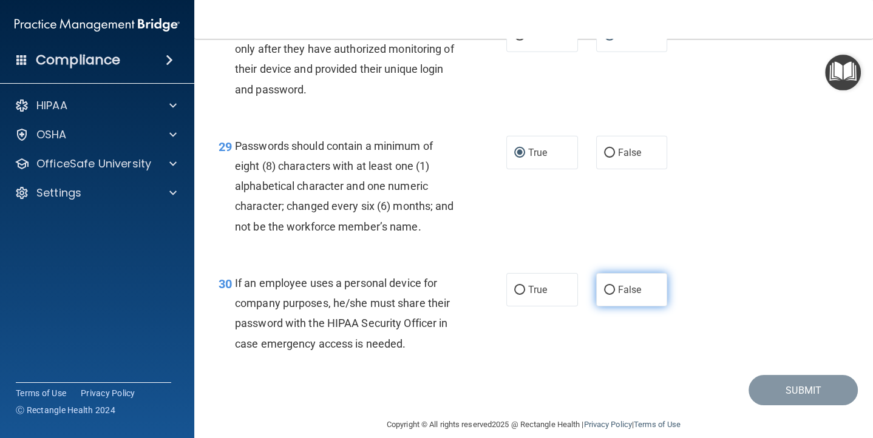
scroll to position [3333, 0]
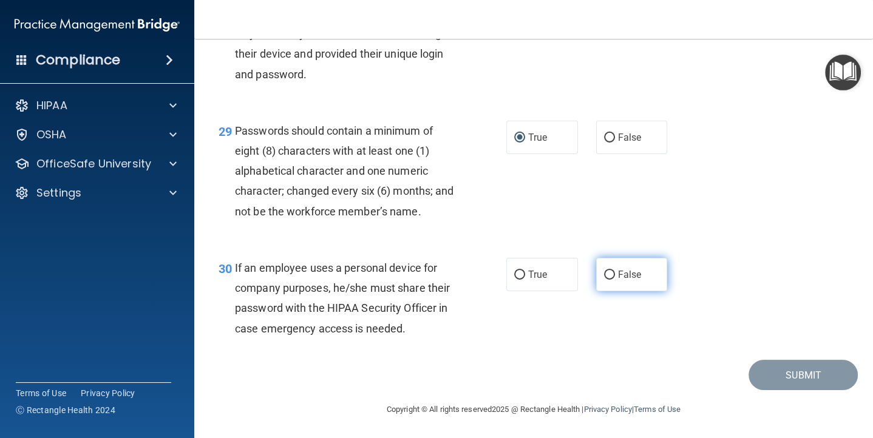
click at [609, 280] on input "False" at bounding box center [609, 275] width 11 height 9
radio input "true"
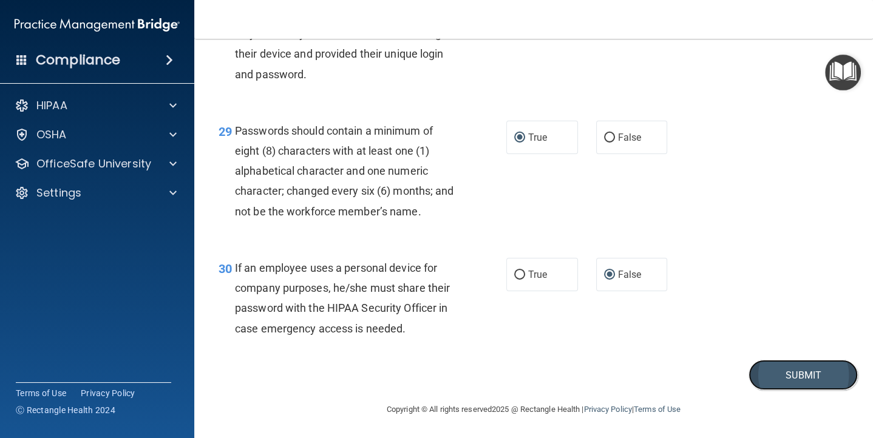
click at [801, 391] on button "Submit" at bounding box center [802, 375] width 109 height 31
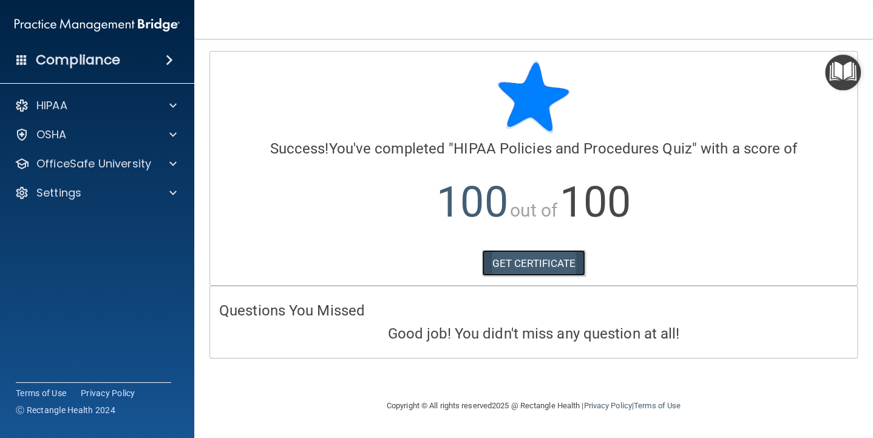
click at [524, 250] on link "GET CERTIFICATE" at bounding box center [534, 263] width 104 height 27
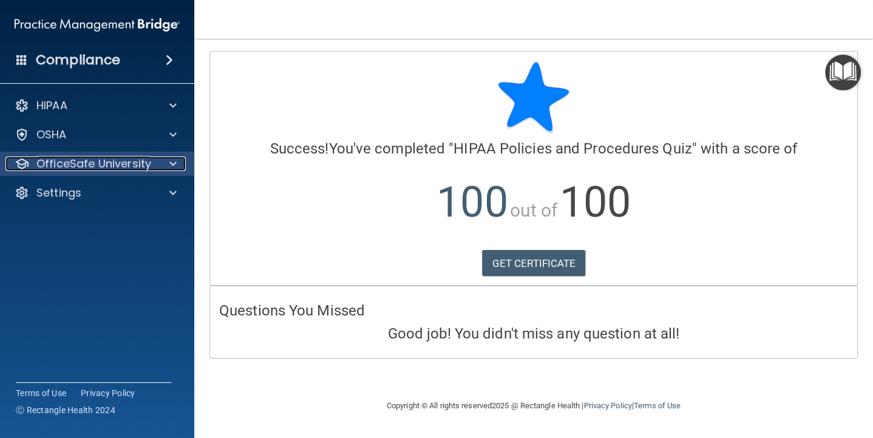
click at [108, 162] on p "OfficeSafe University" at bounding box center [93, 164] width 115 height 15
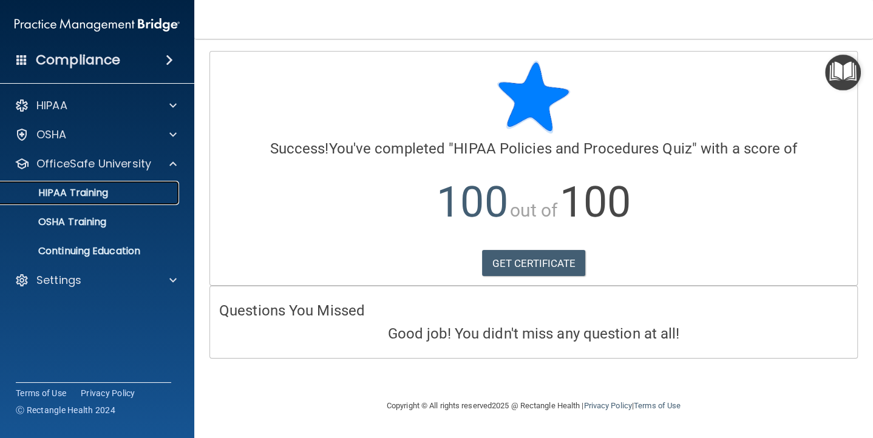
click at [103, 197] on p "HIPAA Training" at bounding box center [58, 193] width 100 height 12
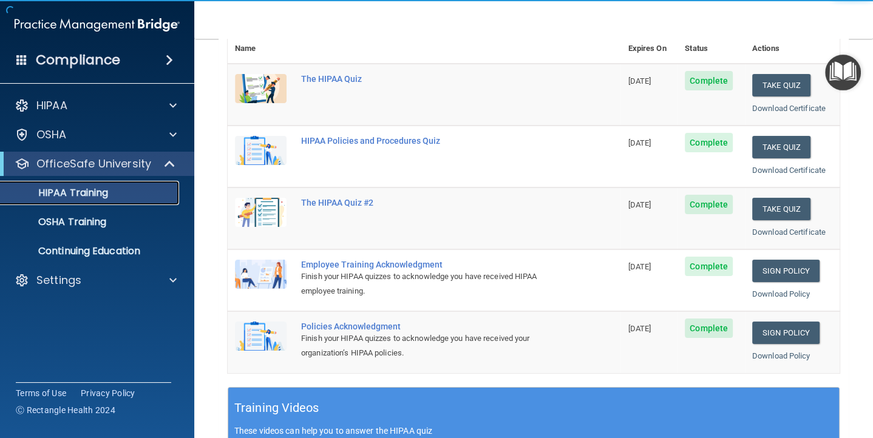
scroll to position [152, 0]
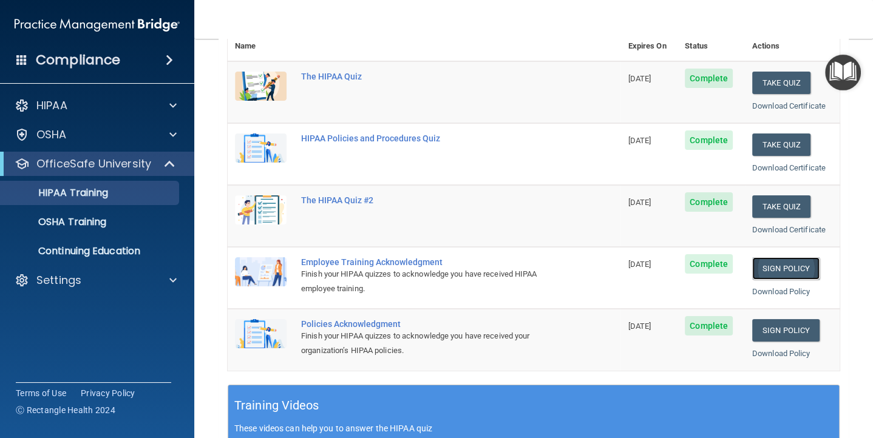
click at [783, 265] on link "Sign Policy" at bounding box center [785, 268] width 67 height 22
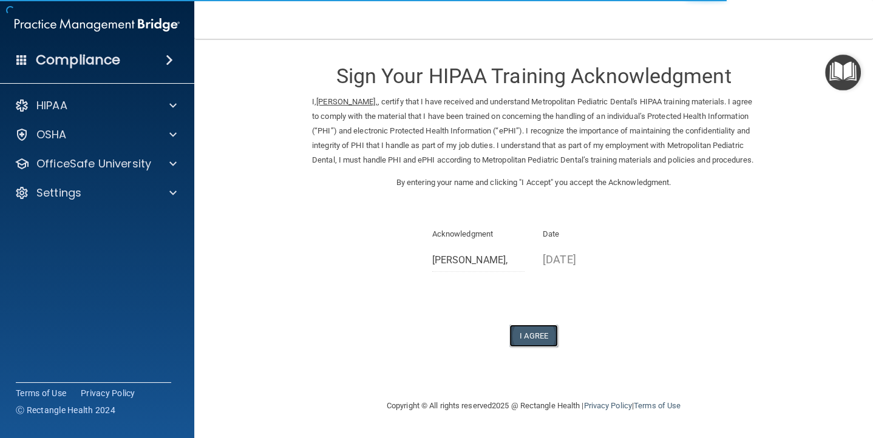
click at [538, 347] on button "I Agree" at bounding box center [533, 336] width 49 height 22
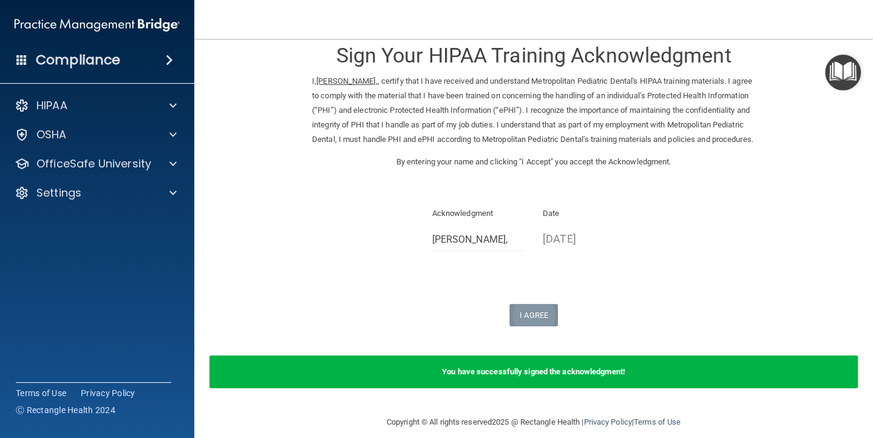
scroll to position [47, 0]
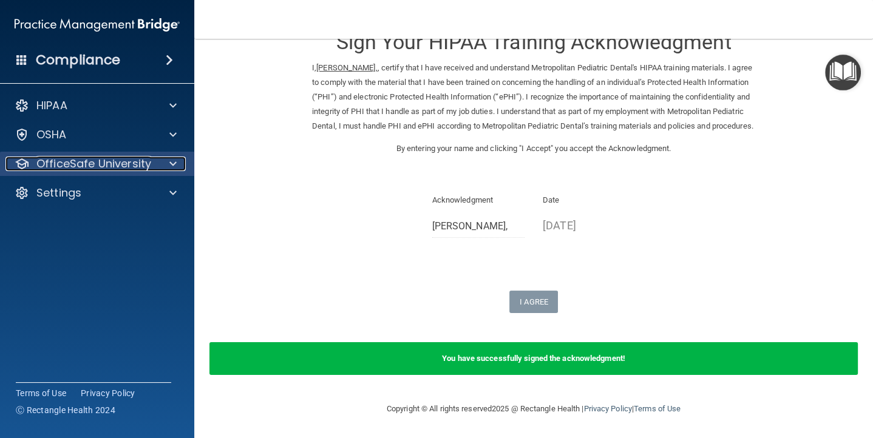
click at [121, 166] on p "OfficeSafe University" at bounding box center [93, 164] width 115 height 15
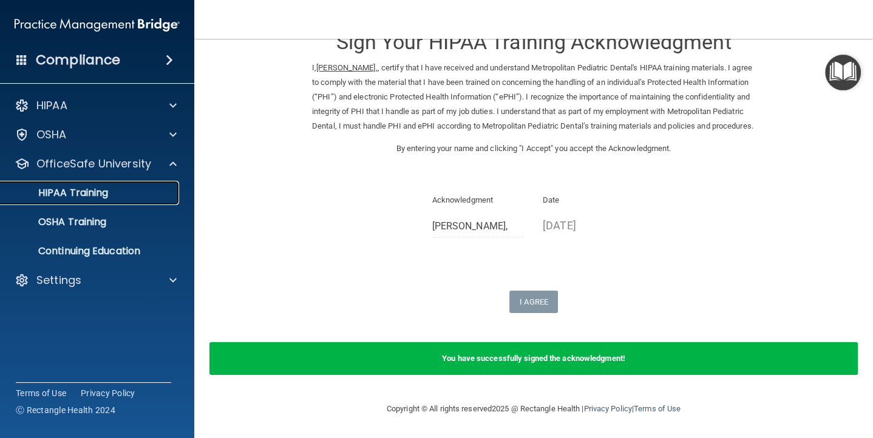
click at [121, 199] on link "HIPAA Training" at bounding box center [83, 193] width 191 height 24
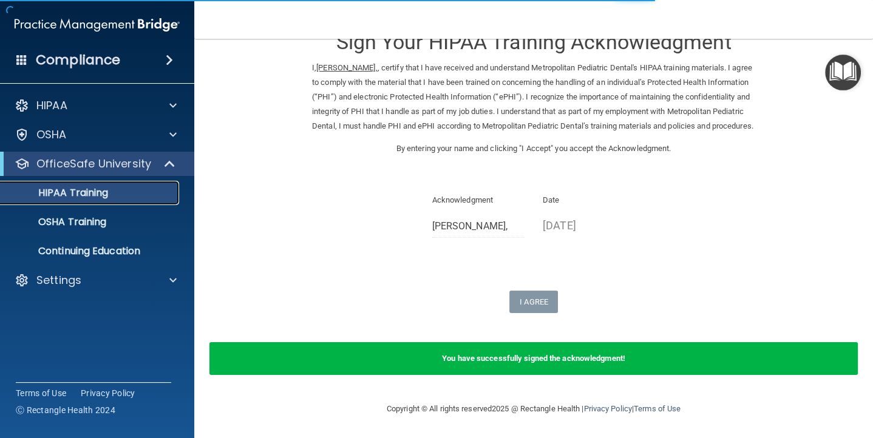
scroll to position [470, 0]
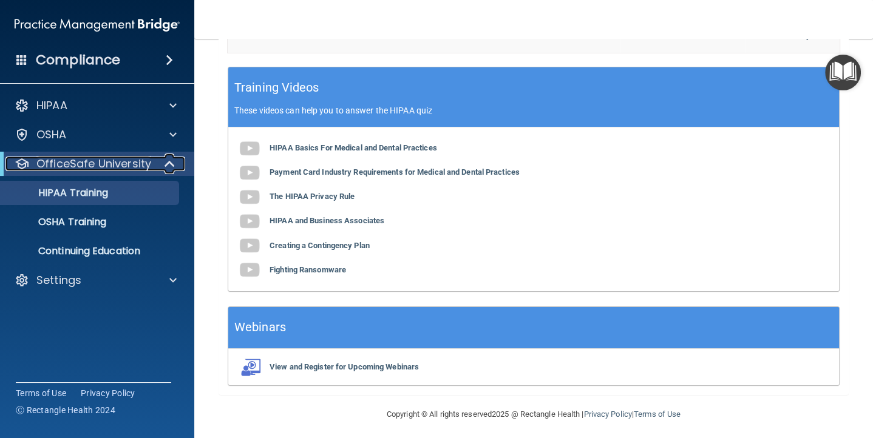
click at [155, 157] on div at bounding box center [170, 164] width 30 height 15
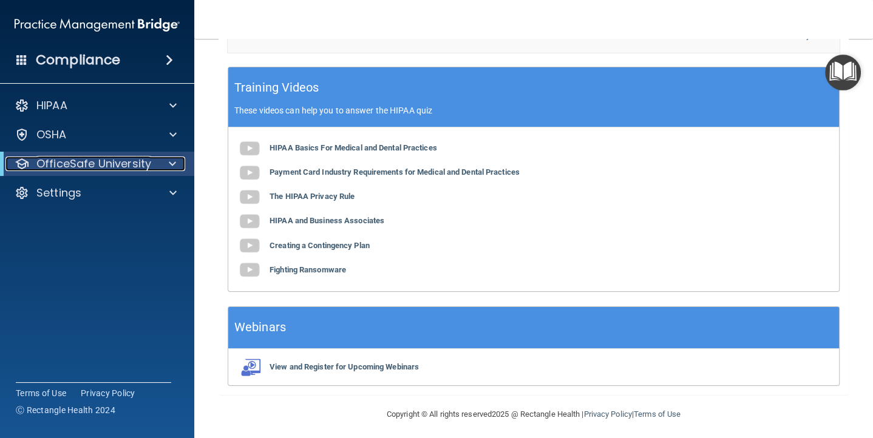
click at [177, 161] on div at bounding box center [170, 164] width 30 height 15
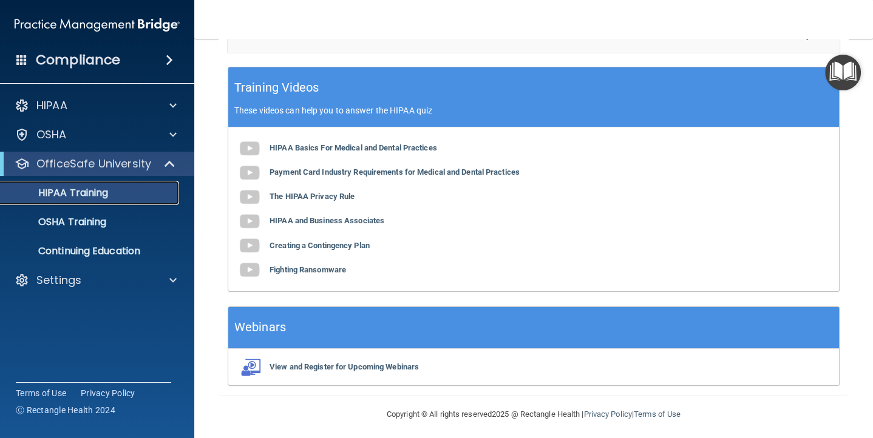
click at [136, 192] on div "HIPAA Training" at bounding box center [91, 193] width 166 height 12
click at [118, 218] on div "OSHA Training" at bounding box center [91, 222] width 166 height 12
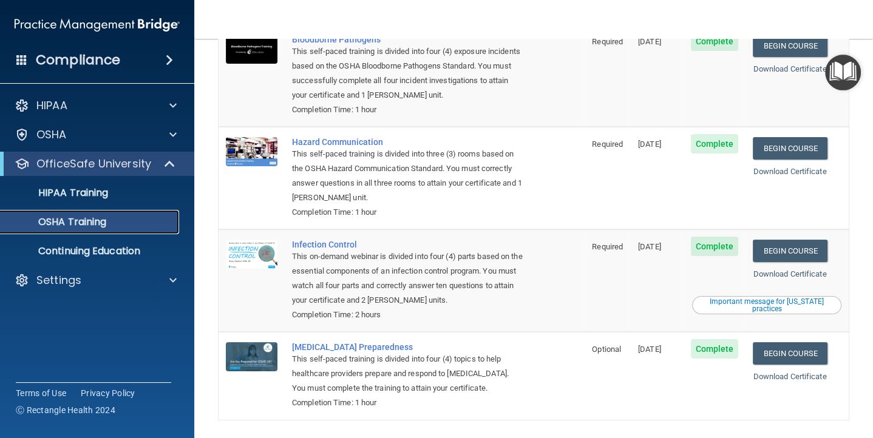
scroll to position [155, 0]
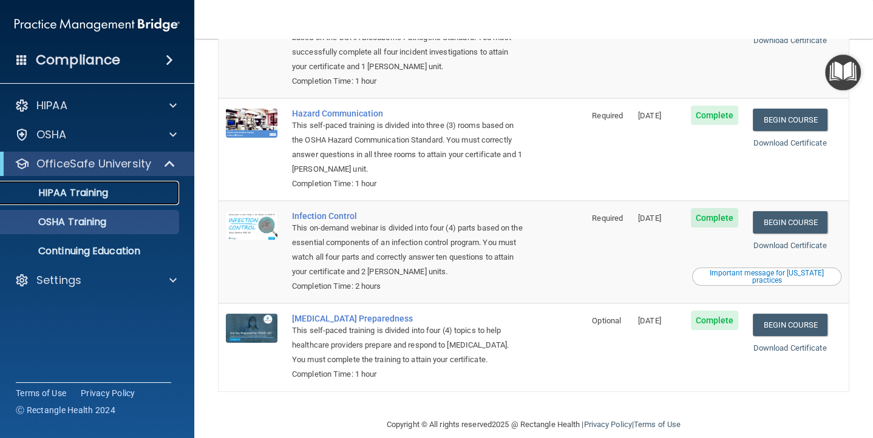
click at [98, 191] on p "HIPAA Training" at bounding box center [58, 193] width 100 height 12
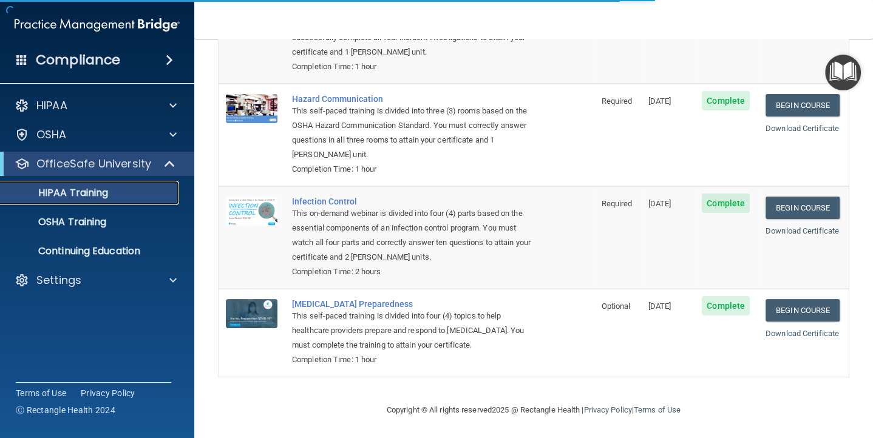
scroll to position [470, 0]
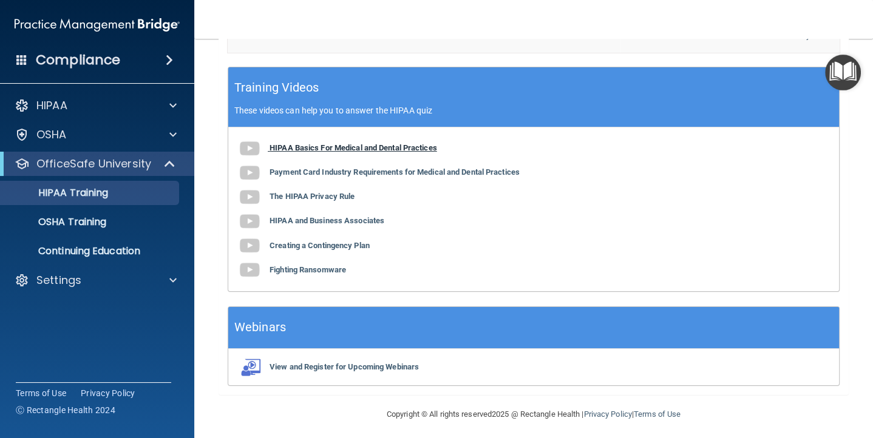
click at [249, 141] on img at bounding box center [249, 149] width 24 height 24
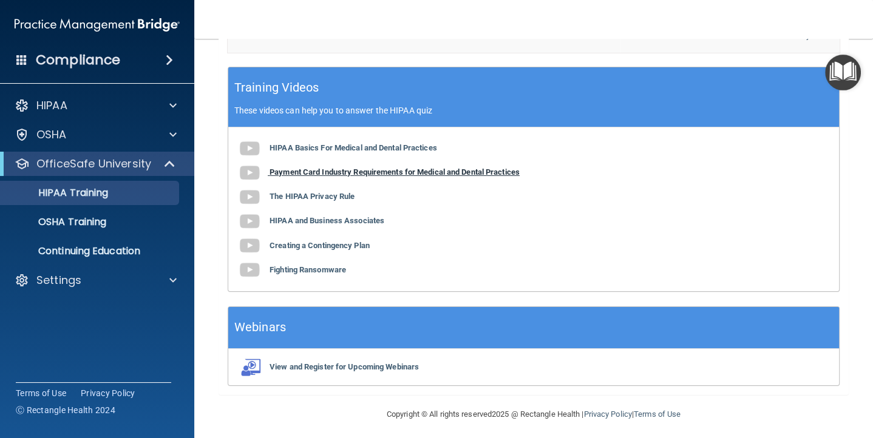
click at [250, 167] on img at bounding box center [249, 173] width 24 height 24
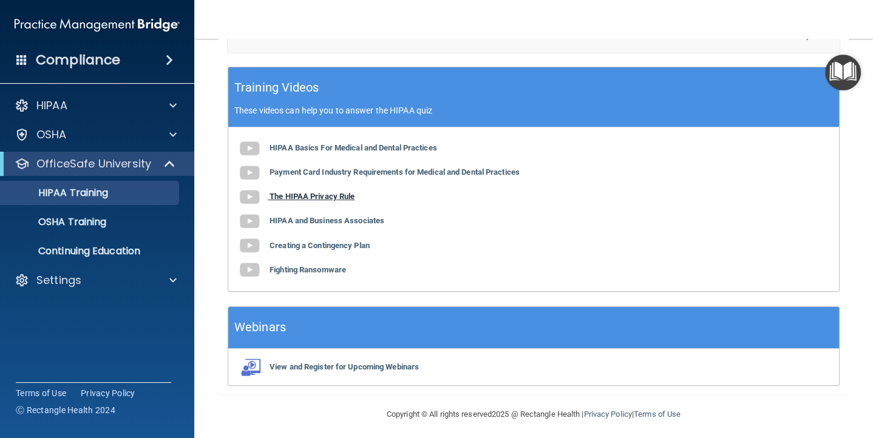
click at [245, 192] on img at bounding box center [249, 197] width 24 height 24
